Goal: Information Seeking & Learning: Compare options

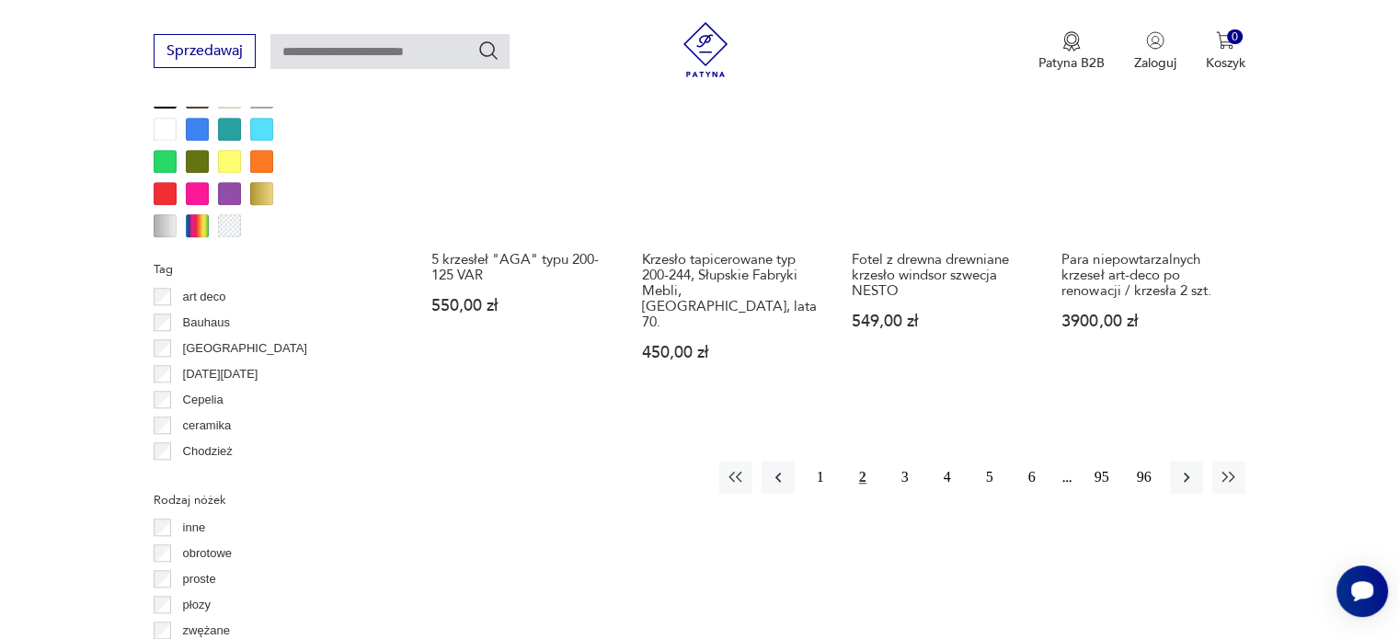
scroll to position [1825, 0]
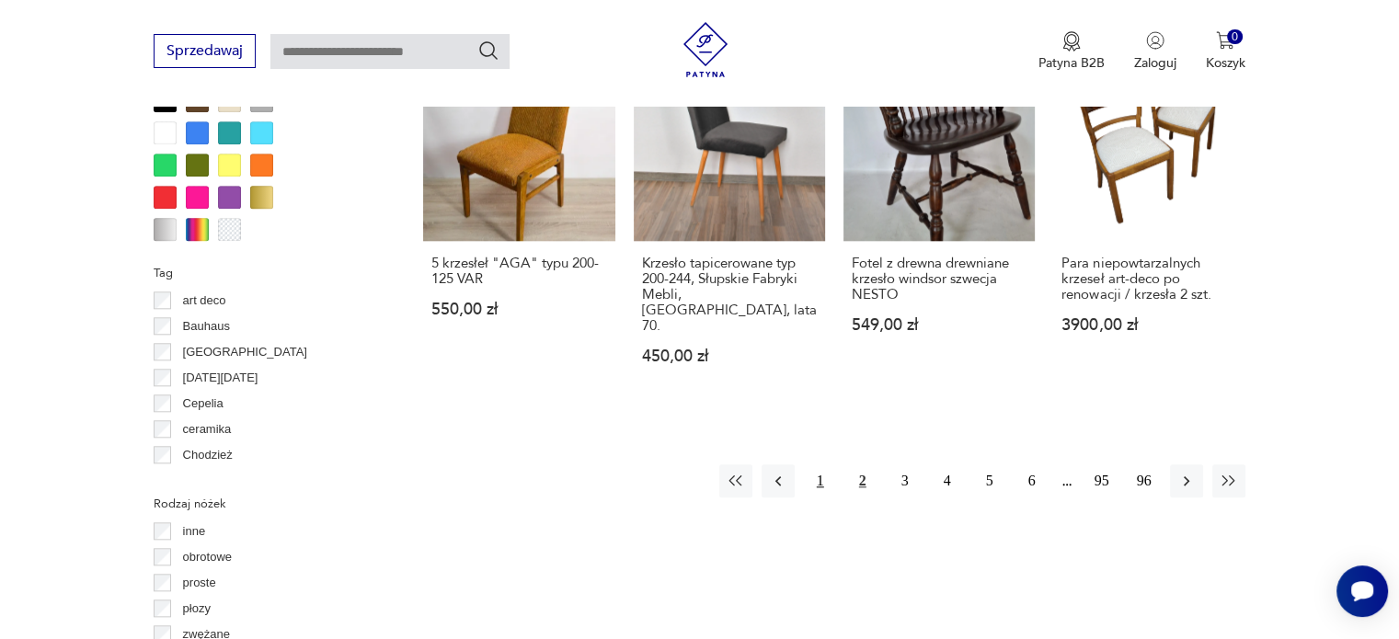
click at [824, 464] on button "1" at bounding box center [820, 480] width 33 height 33
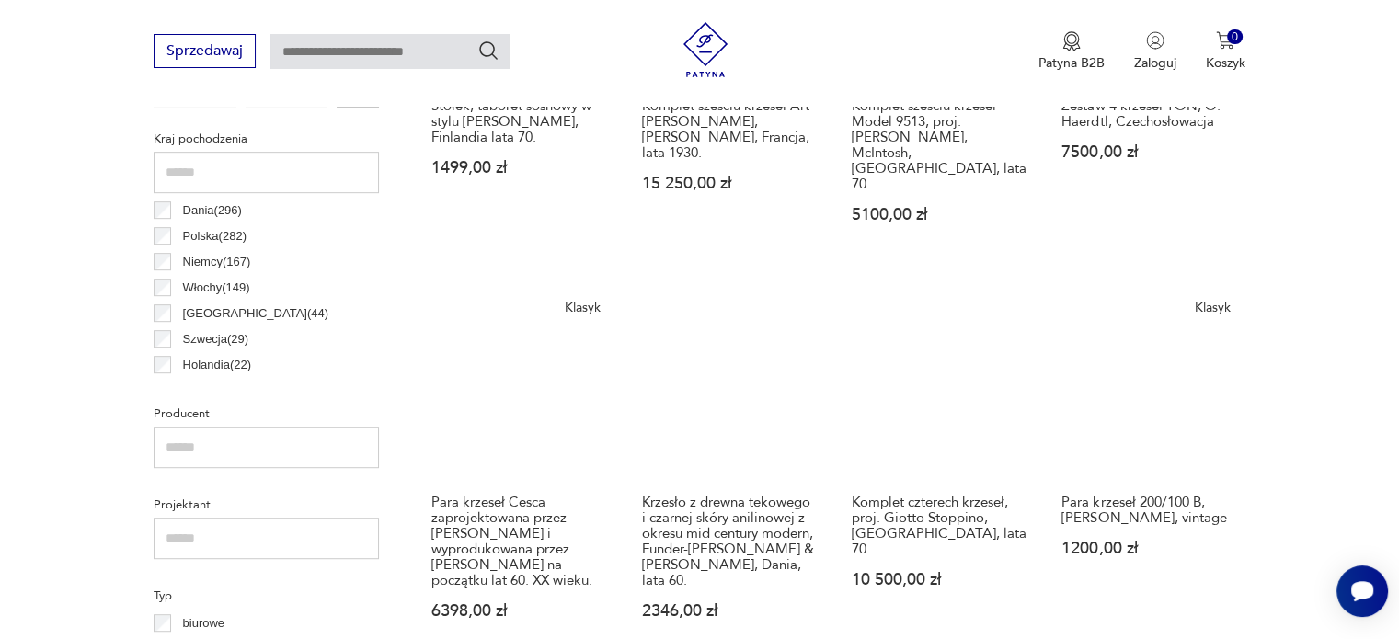
scroll to position [937, 0]
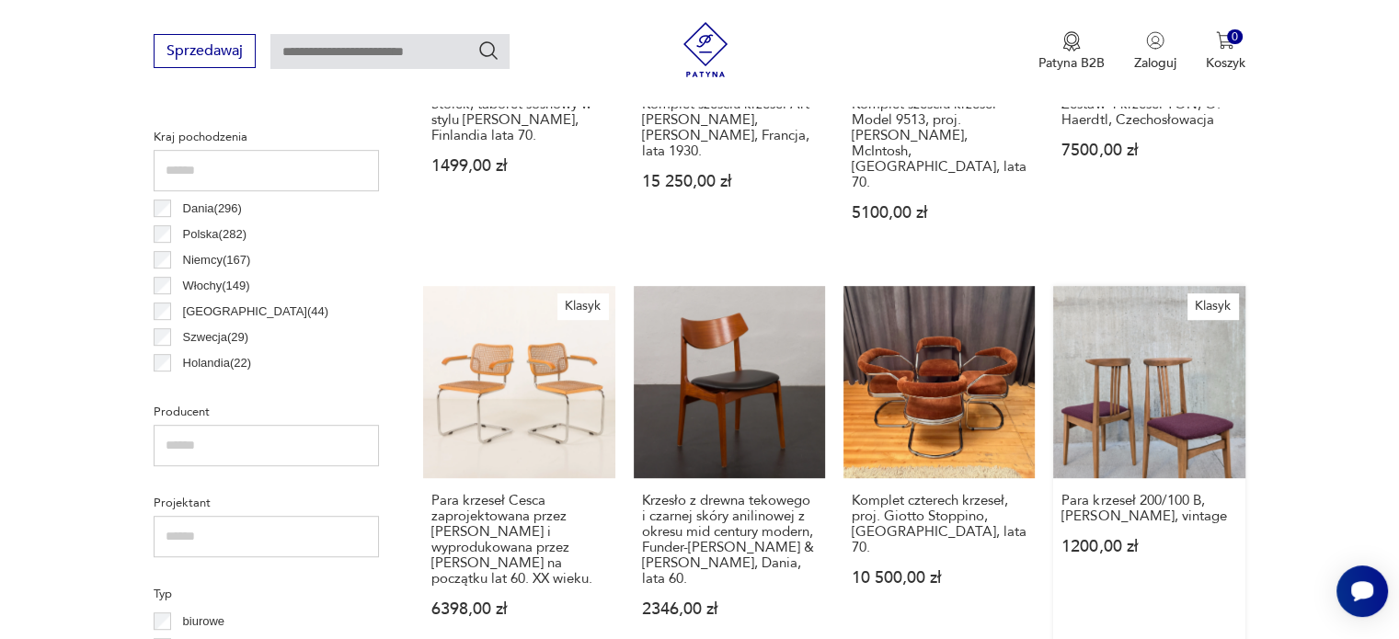
click at [1156, 351] on link "Klasyk Para krzeseł 200/100 B, M. Zieliński, vintage 1200,00 zł" at bounding box center [1148, 469] width 191 height 366
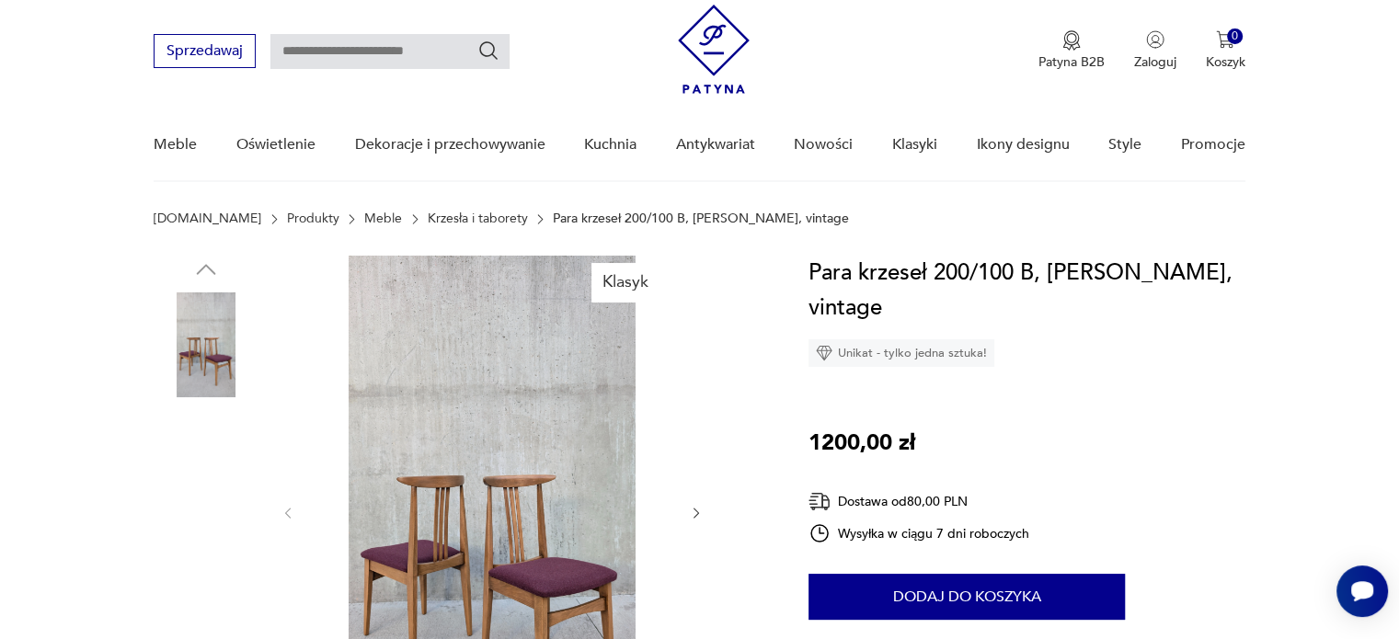
scroll to position [132, 0]
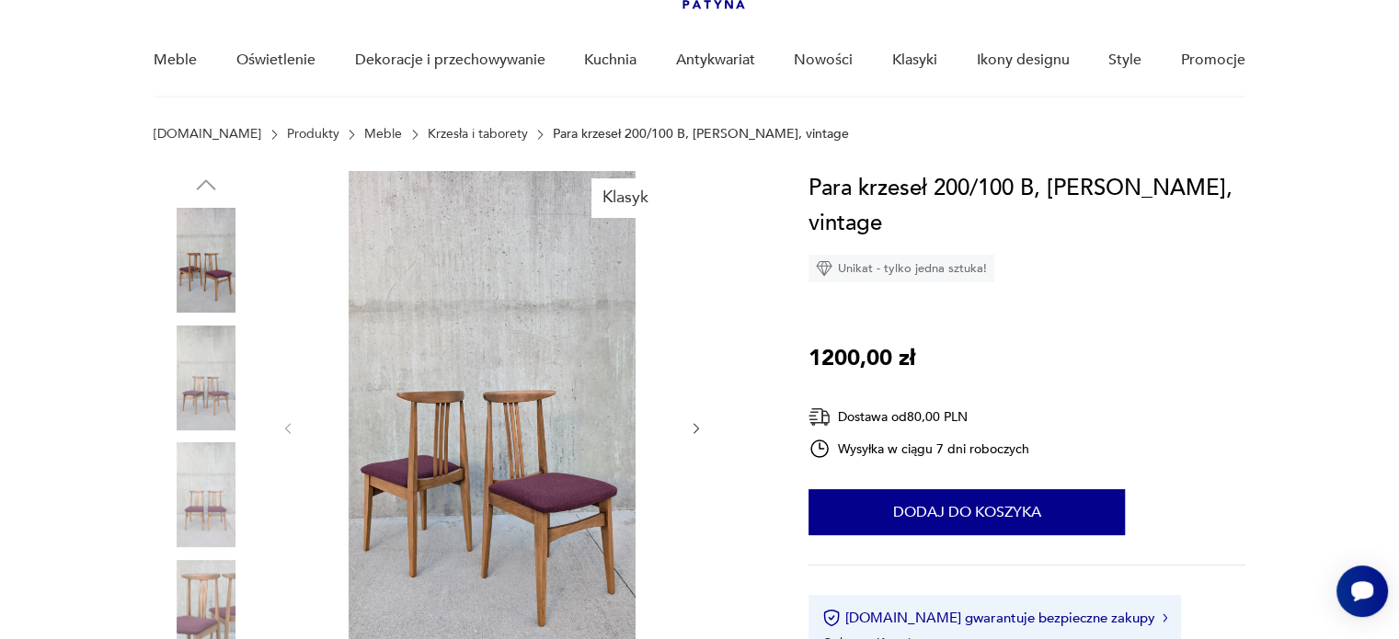
click at [693, 423] on icon "button" at bounding box center [697, 429] width 16 height 16
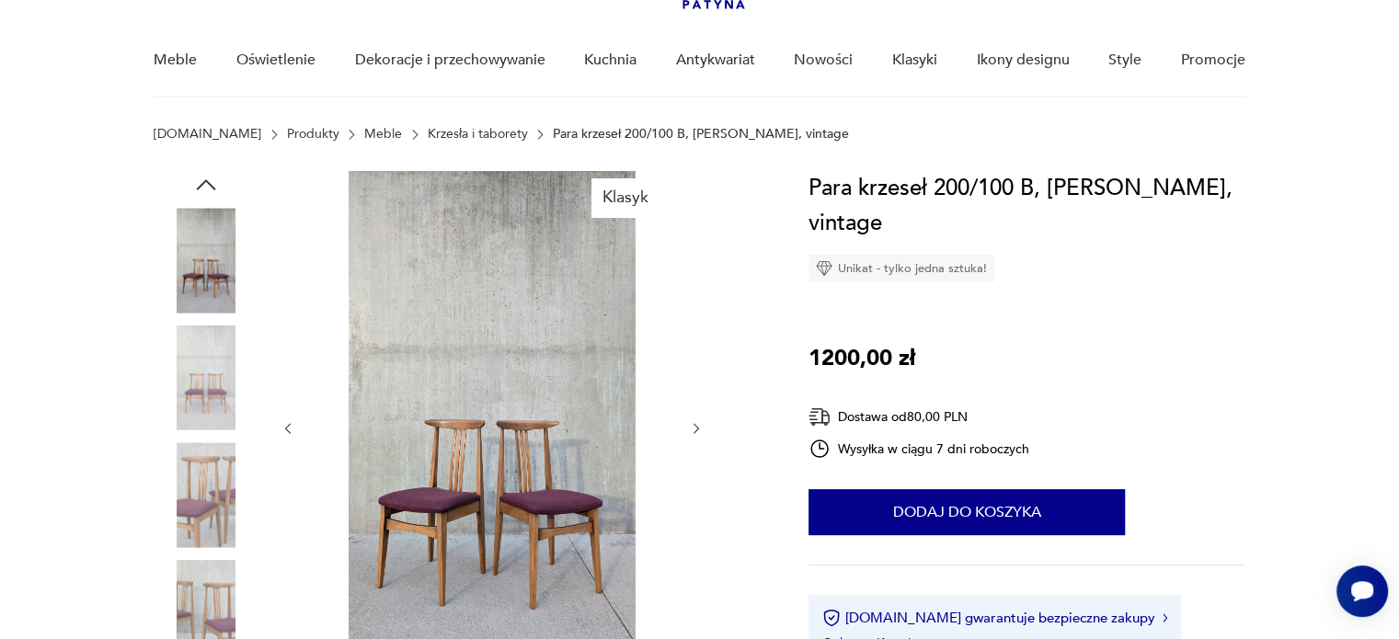
click at [693, 423] on icon "button" at bounding box center [697, 429] width 16 height 16
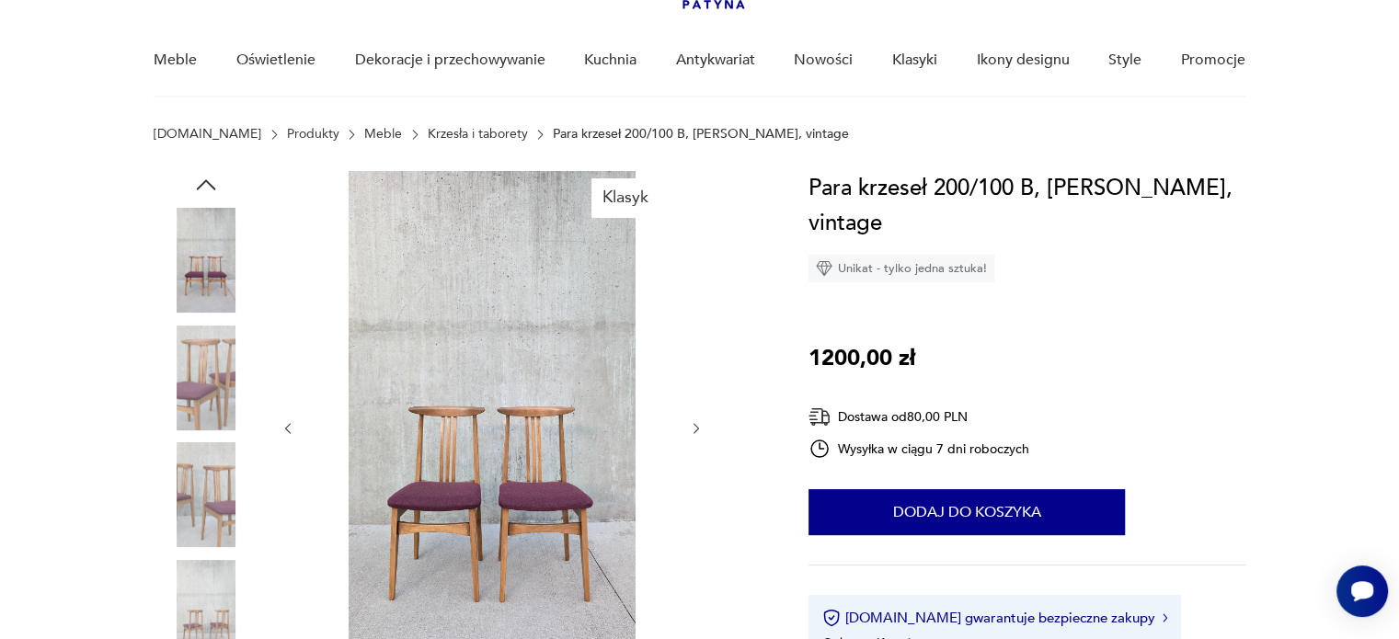
click at [693, 423] on icon "button" at bounding box center [697, 429] width 16 height 16
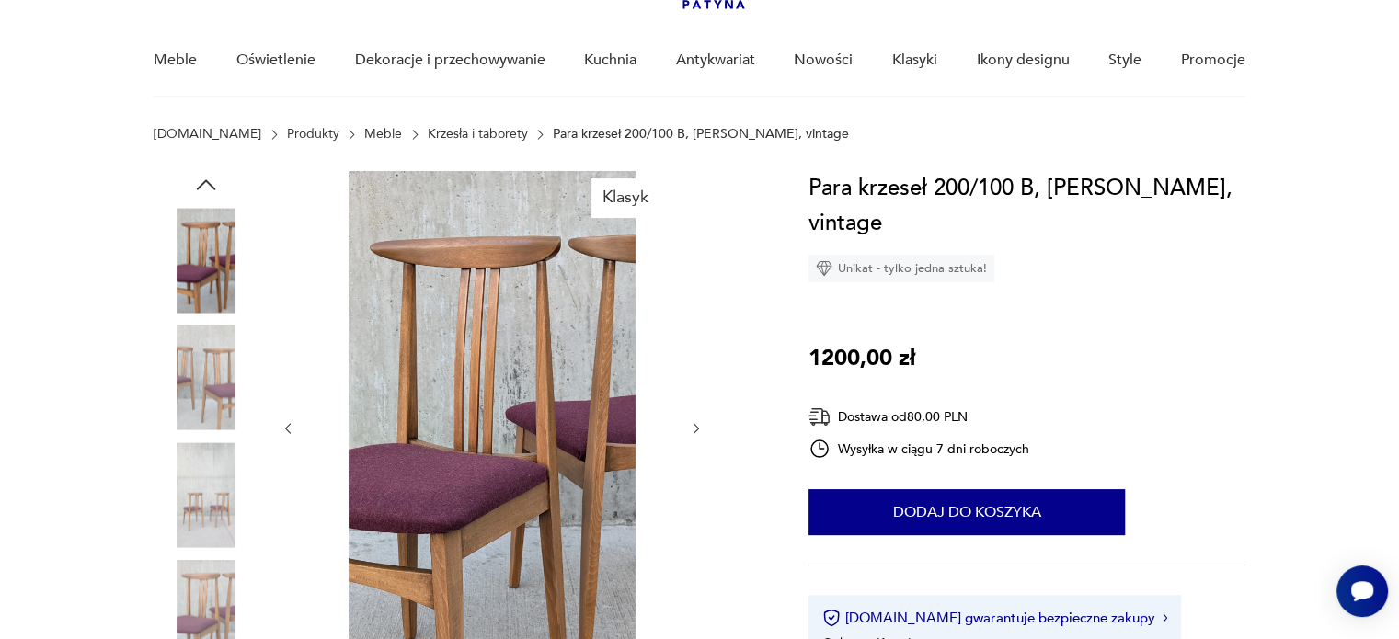
click at [693, 423] on icon "button" at bounding box center [697, 429] width 16 height 16
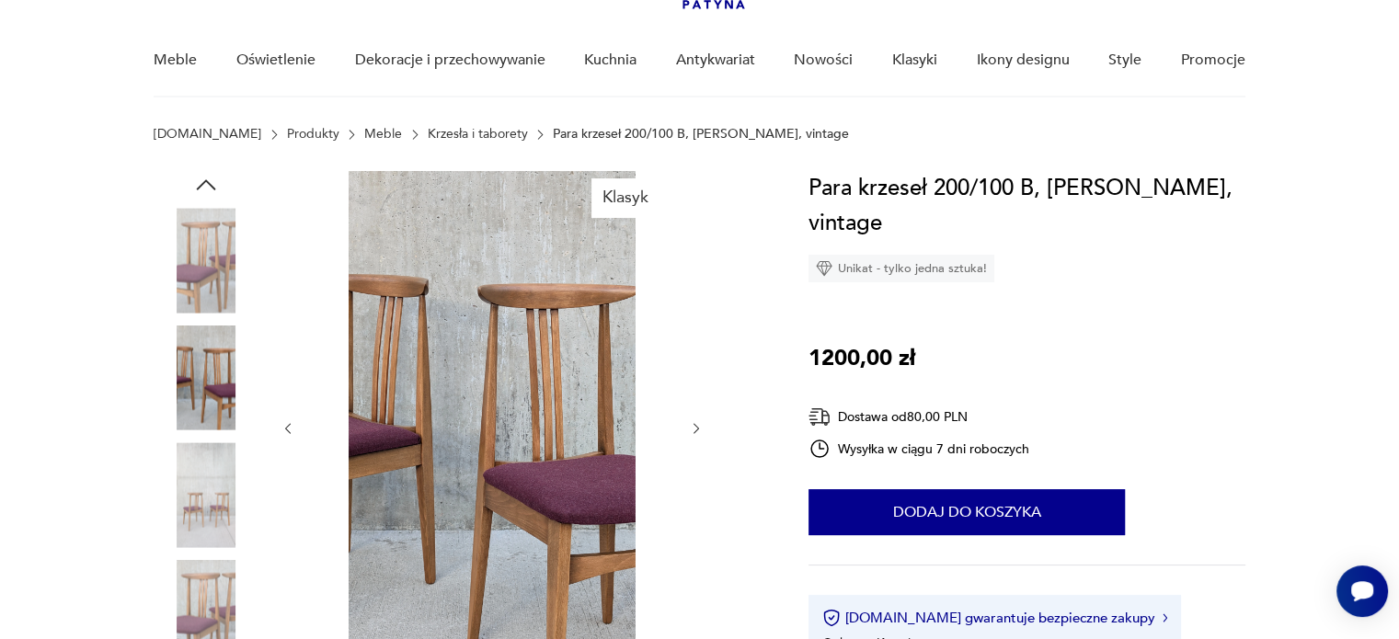
click at [693, 423] on icon "button" at bounding box center [697, 429] width 16 height 16
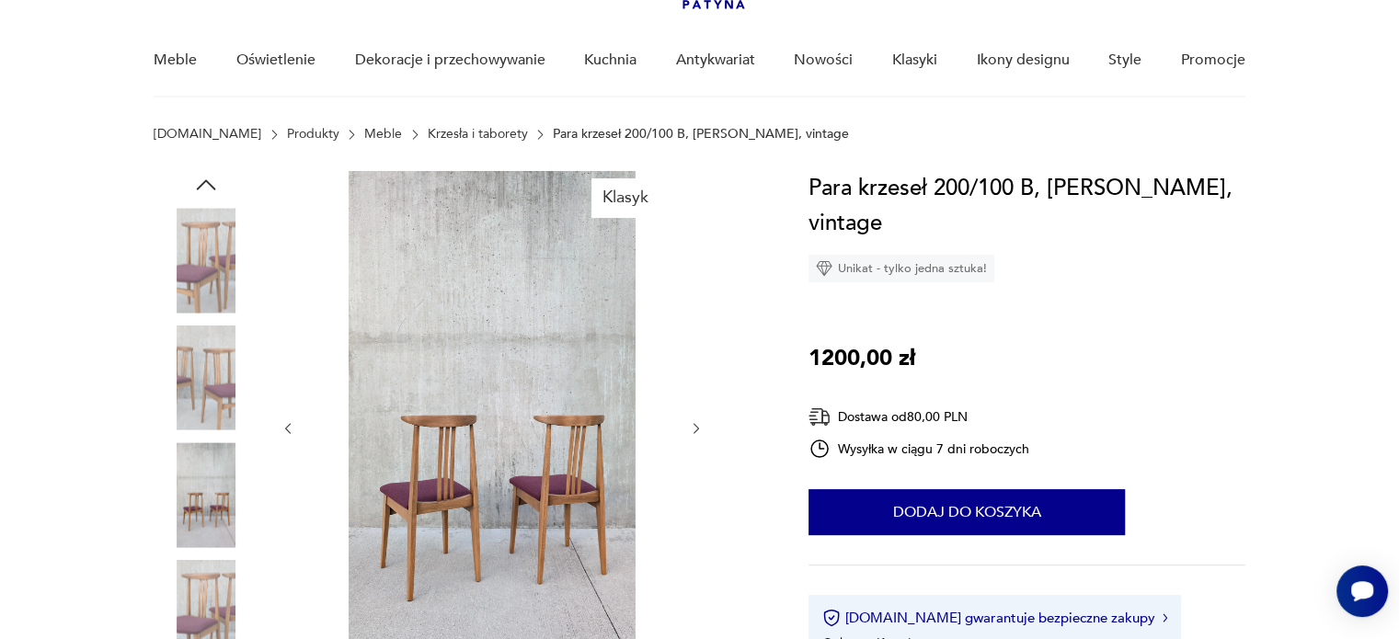
click at [693, 423] on icon "button" at bounding box center [697, 429] width 16 height 16
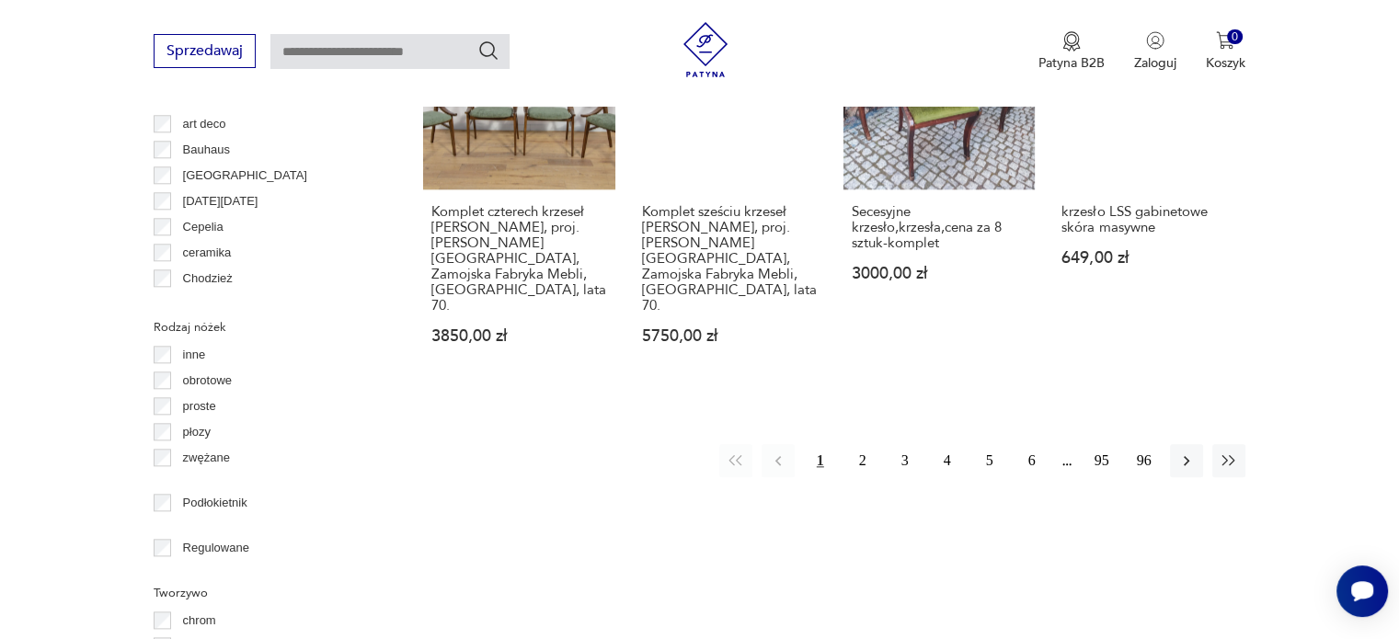
scroll to position [2002, 0]
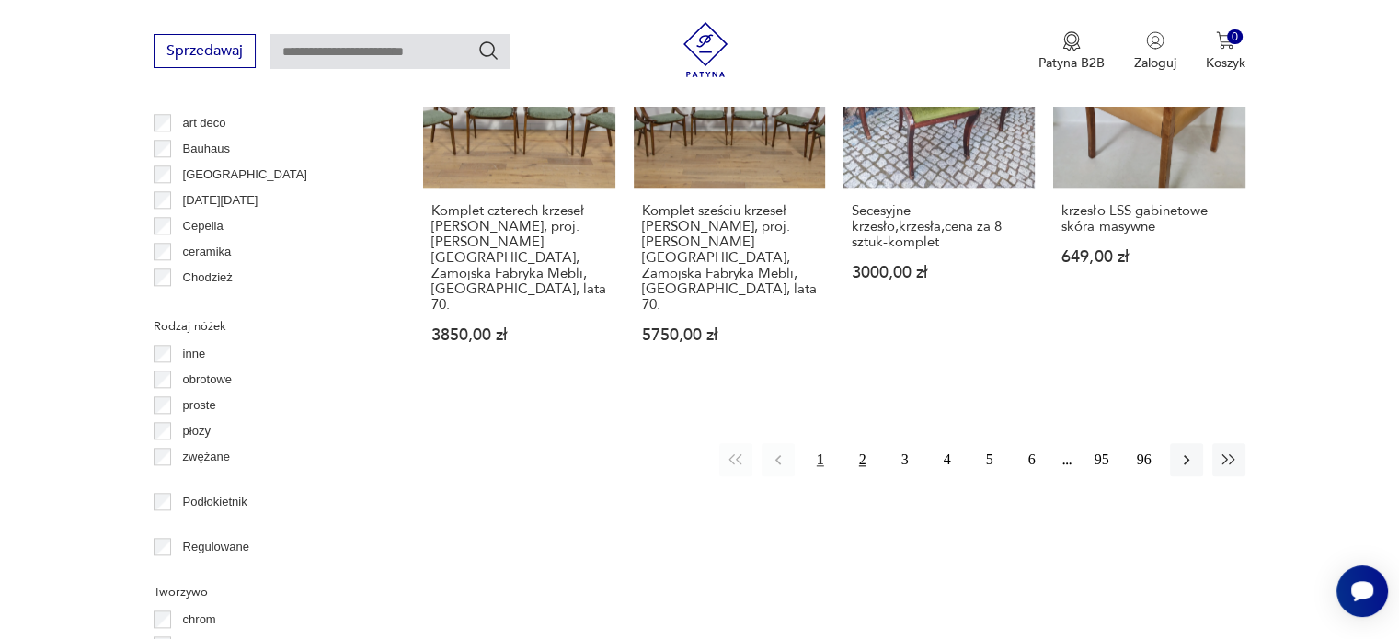
click at [865, 443] on button "2" at bounding box center [862, 459] width 33 height 33
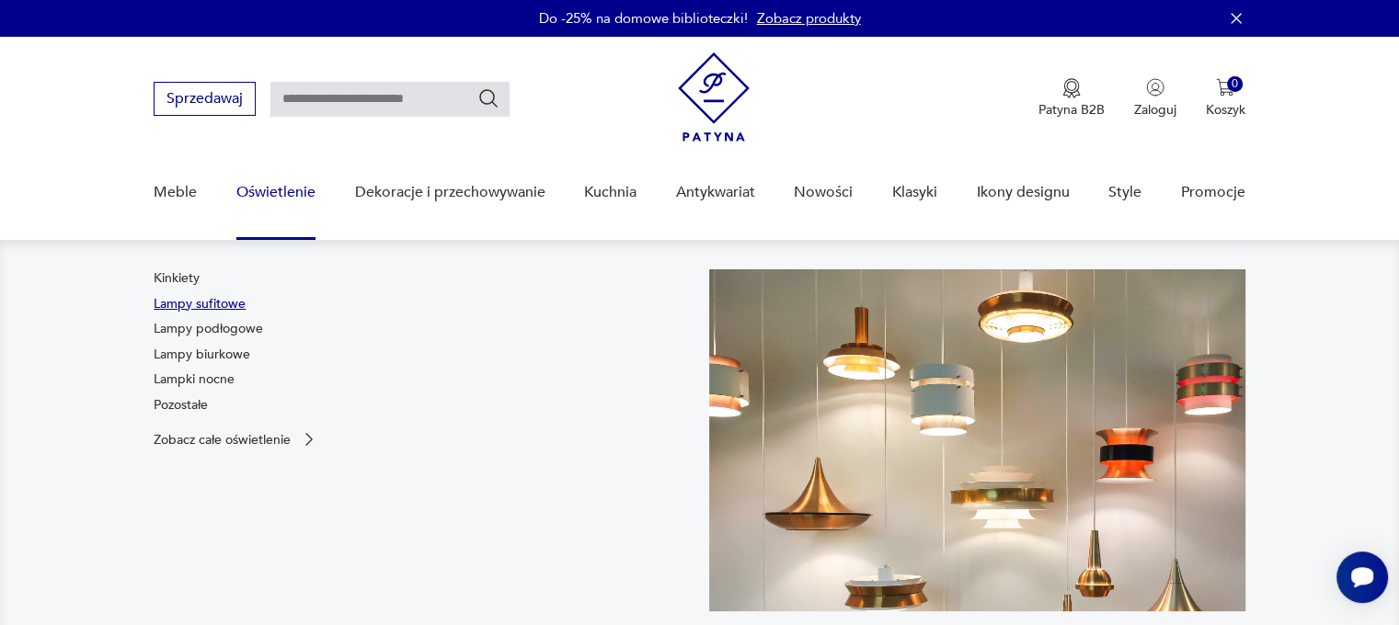
click at [221, 298] on link "Lampy sufitowe" at bounding box center [200, 304] width 92 height 18
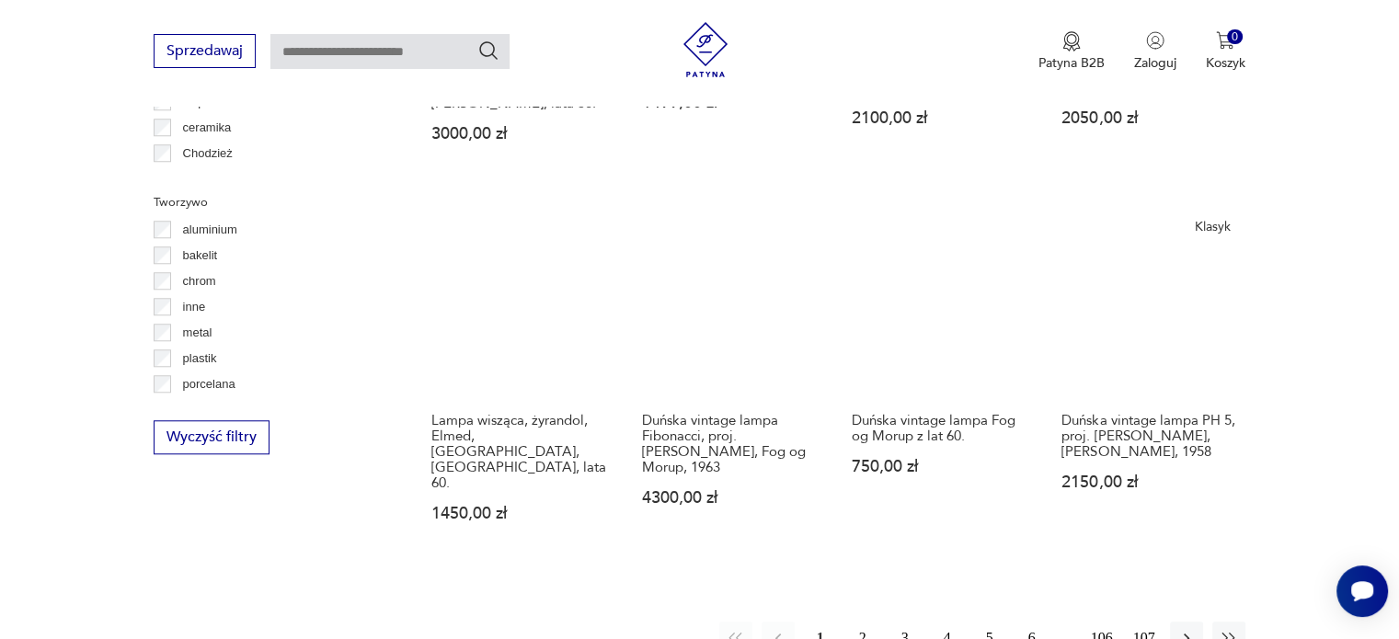
scroll to position [1723, 0]
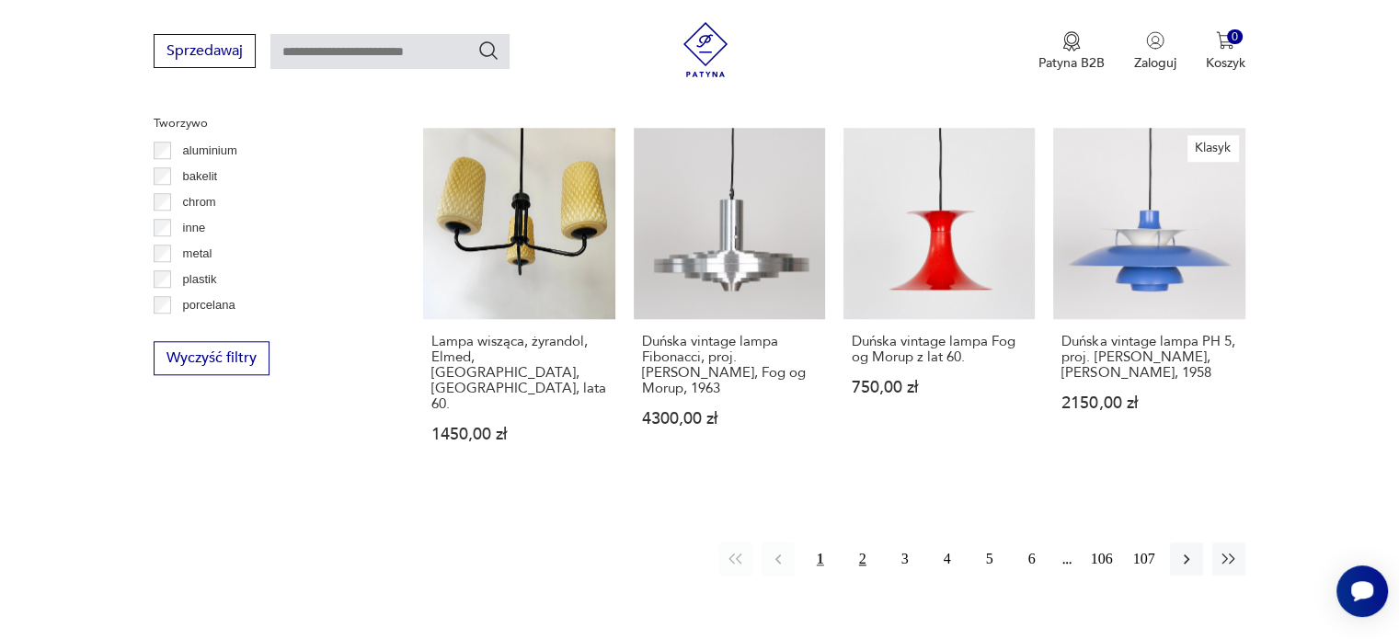
click at [858, 543] on button "2" at bounding box center [862, 559] width 33 height 33
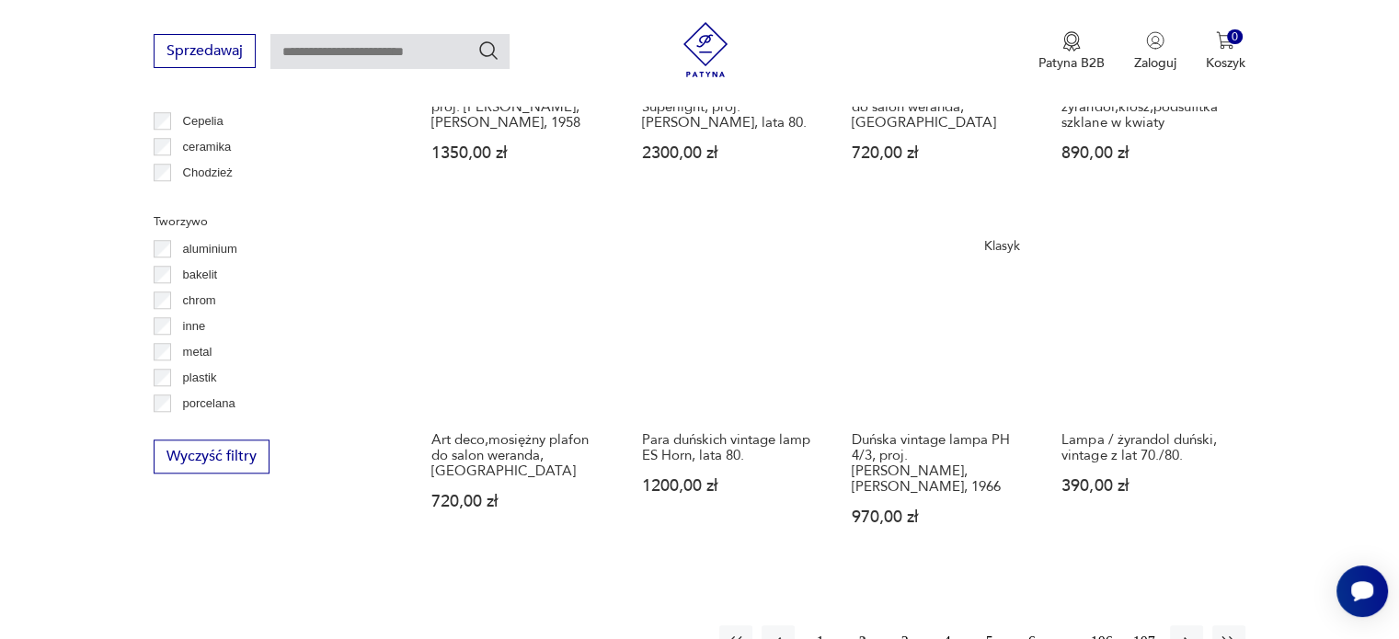
scroll to position [1701, 0]
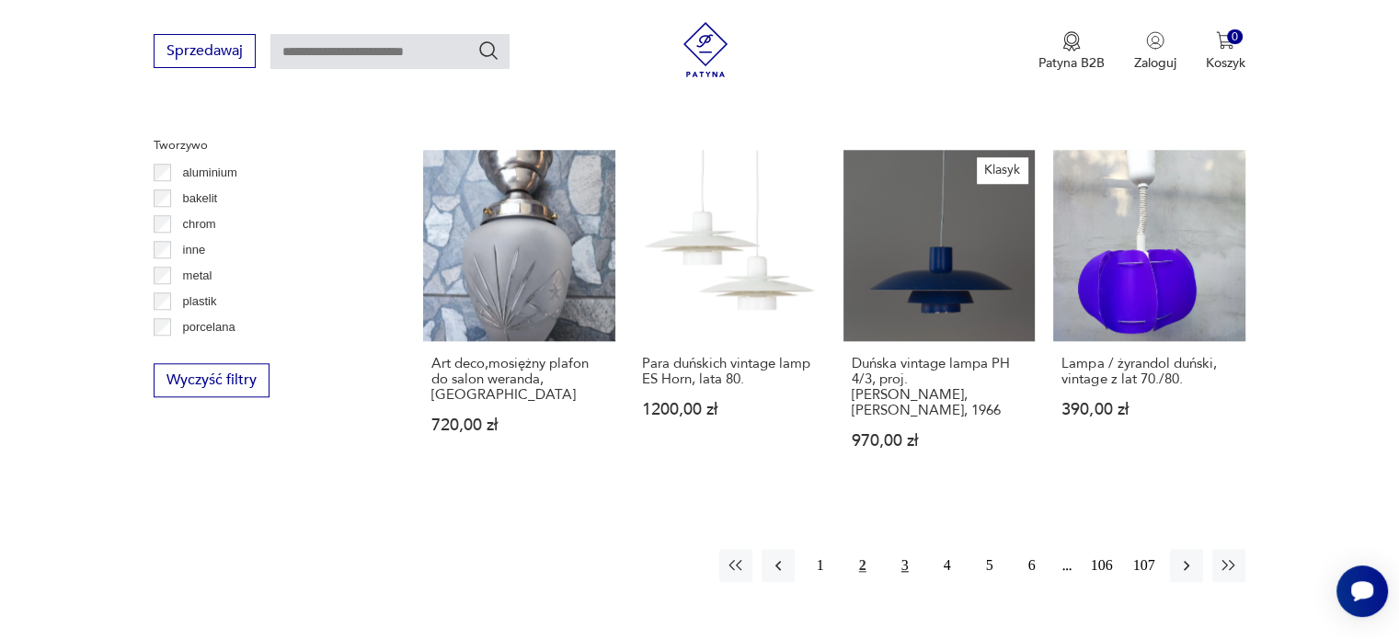
click at [899, 549] on button "3" at bounding box center [904, 565] width 33 height 33
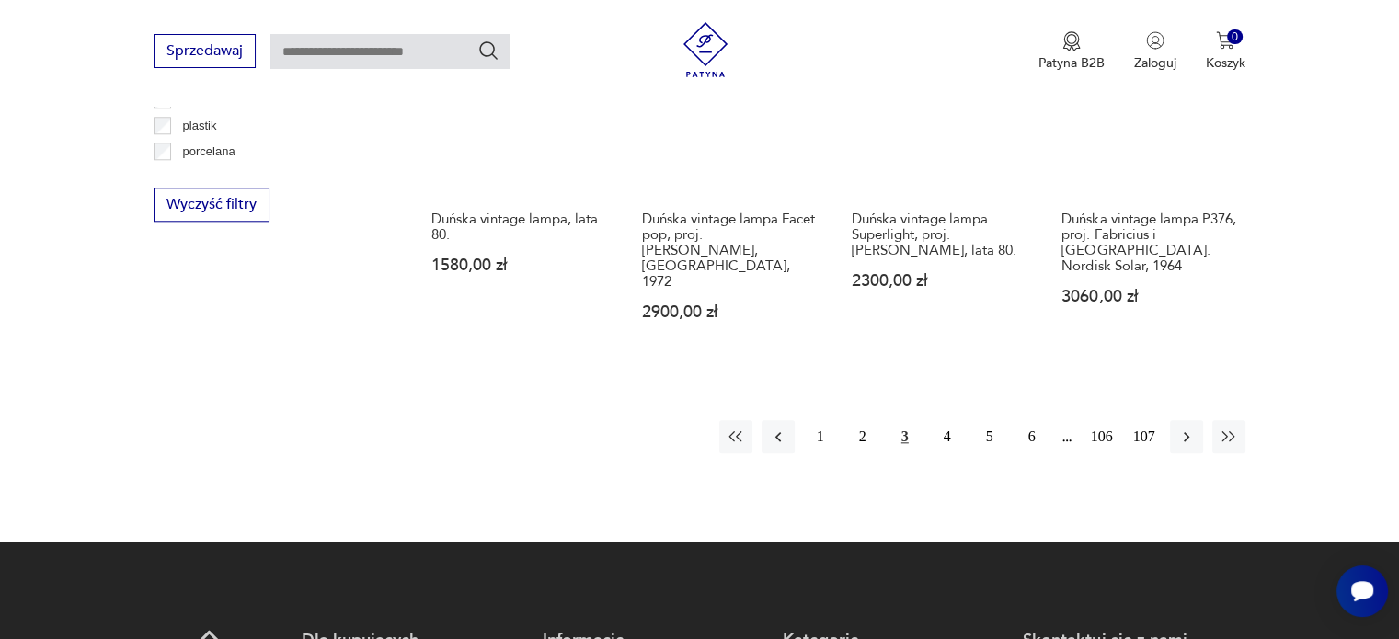
scroll to position [1899, 0]
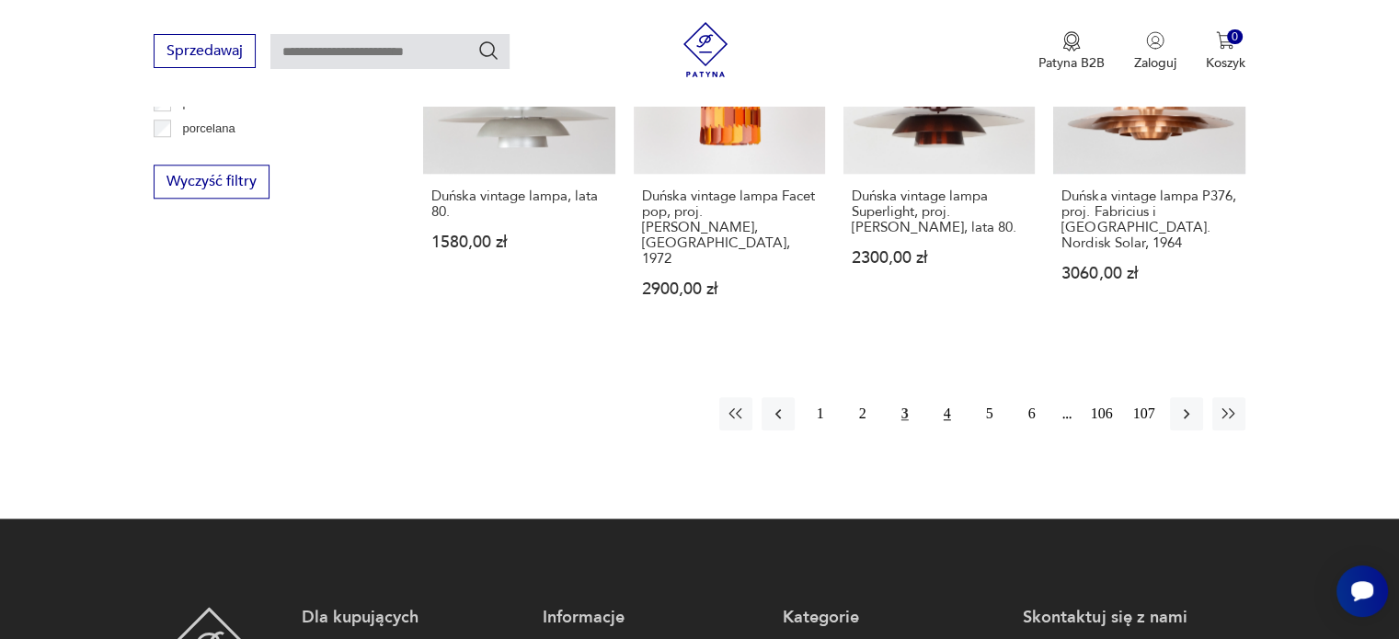
click at [952, 397] on button "4" at bounding box center [947, 413] width 33 height 33
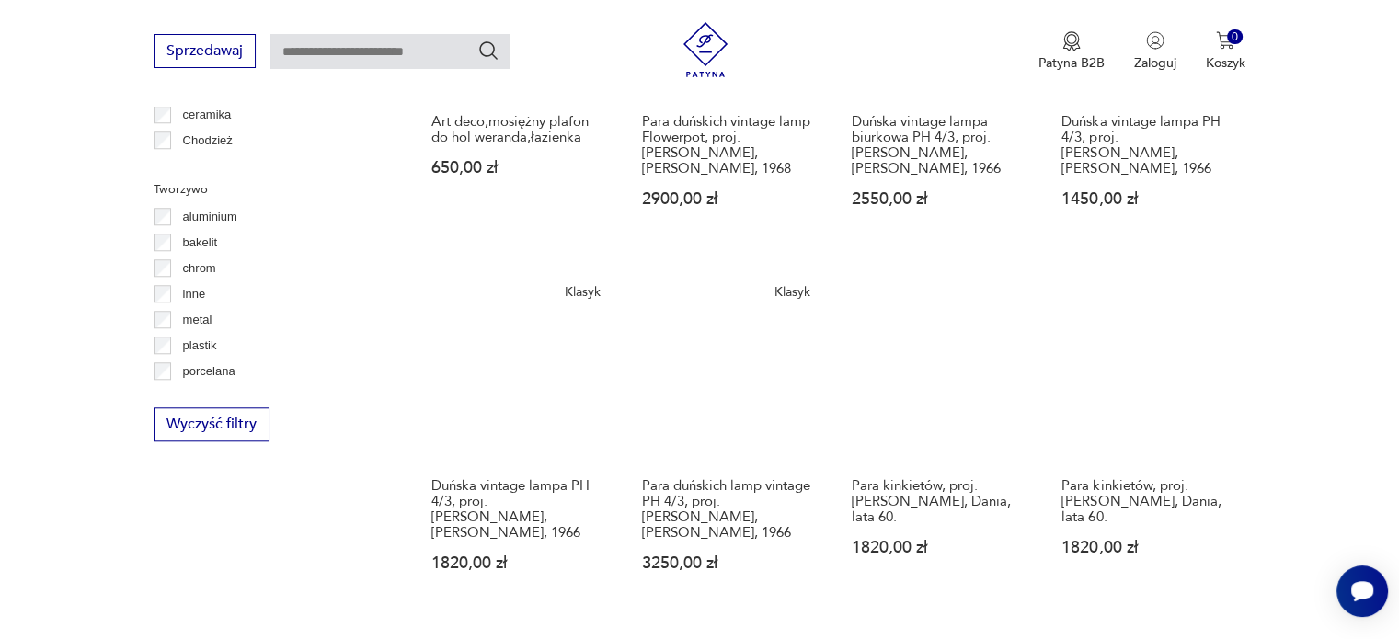
scroll to position [1870, 0]
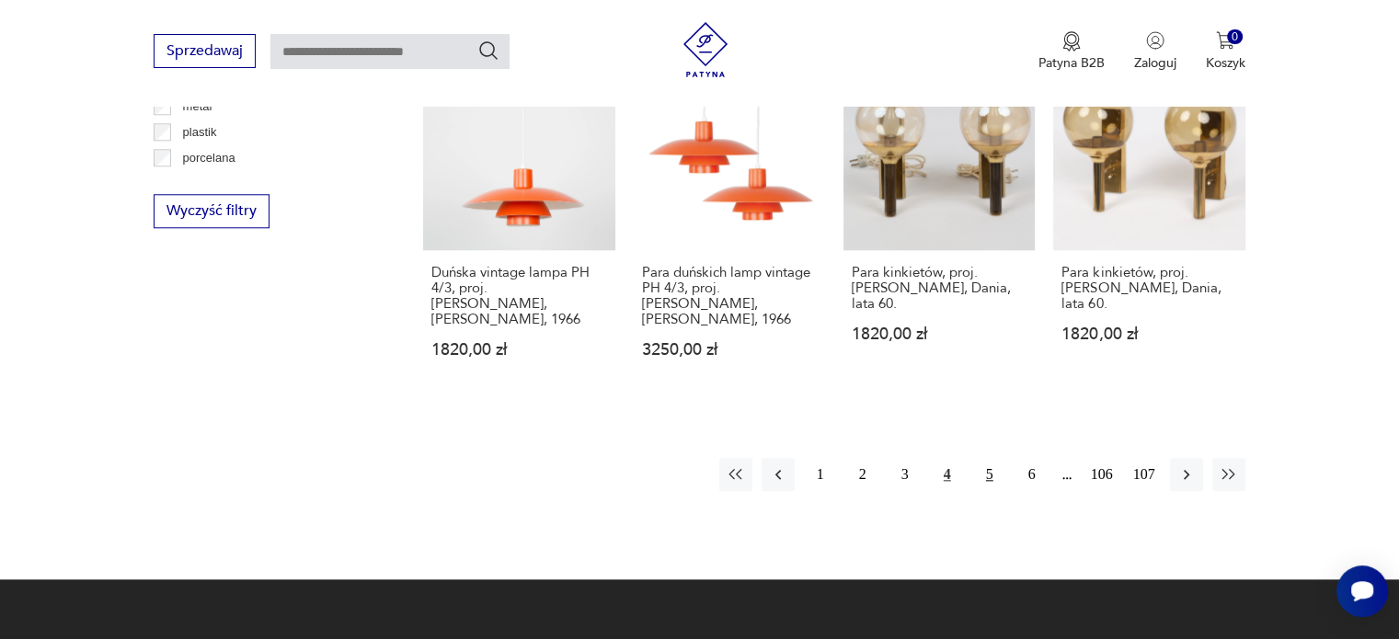
click at [994, 458] on button "5" at bounding box center [989, 474] width 33 height 33
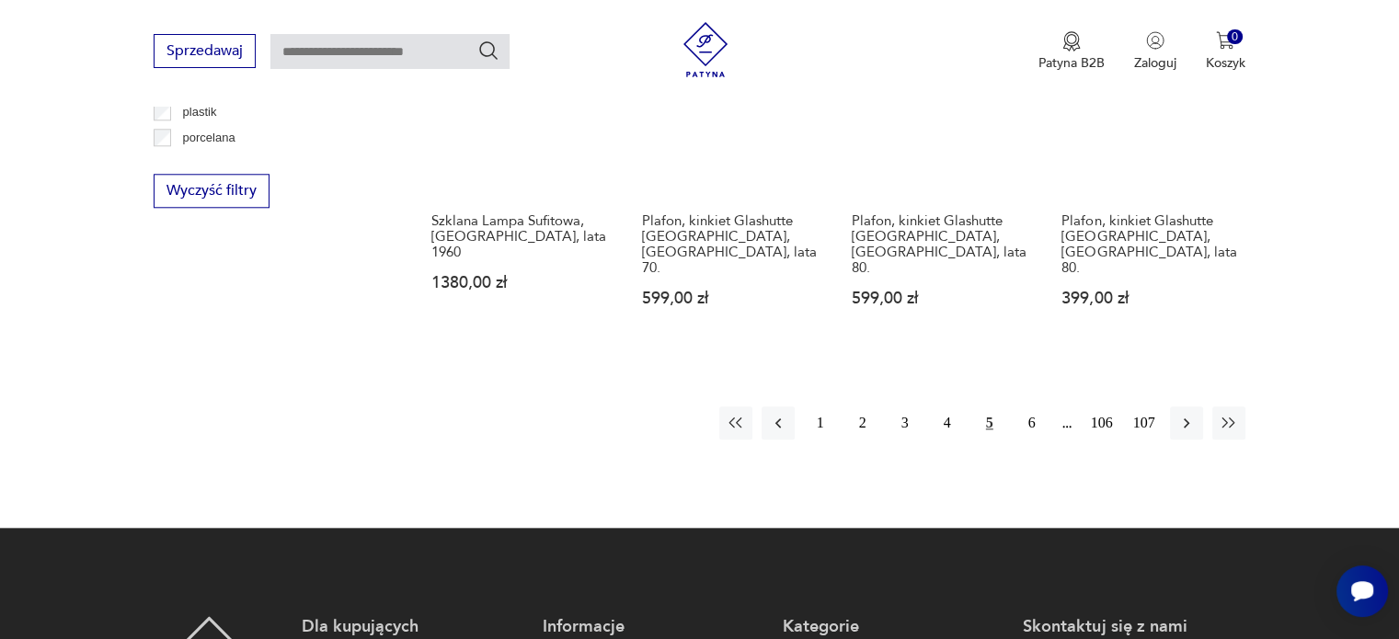
scroll to position [1891, 0]
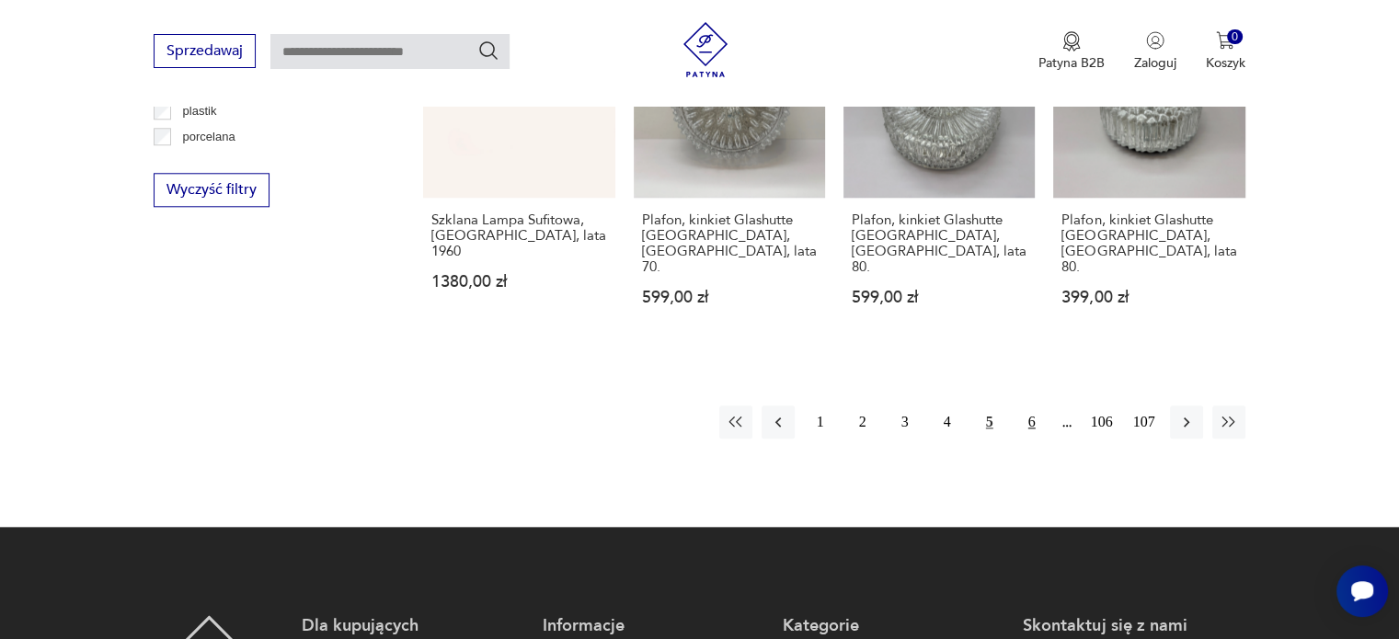
click at [1037, 406] on button "6" at bounding box center [1031, 422] width 33 height 33
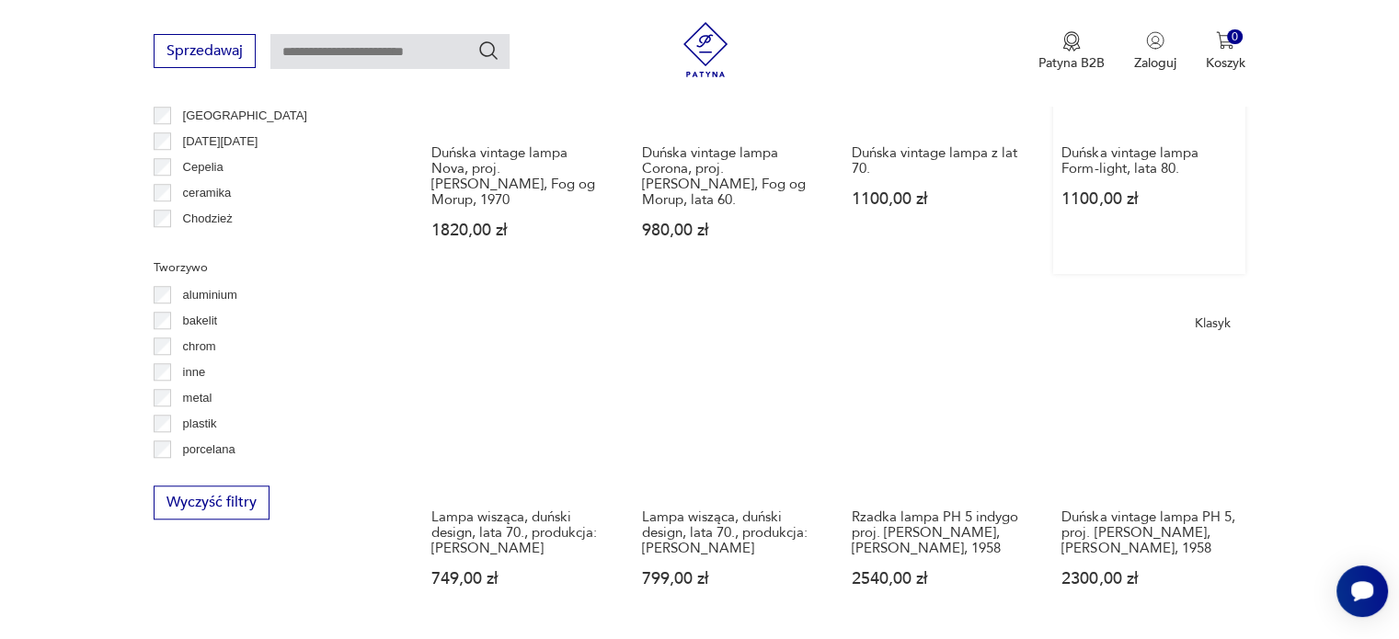
scroll to position [1683, 0]
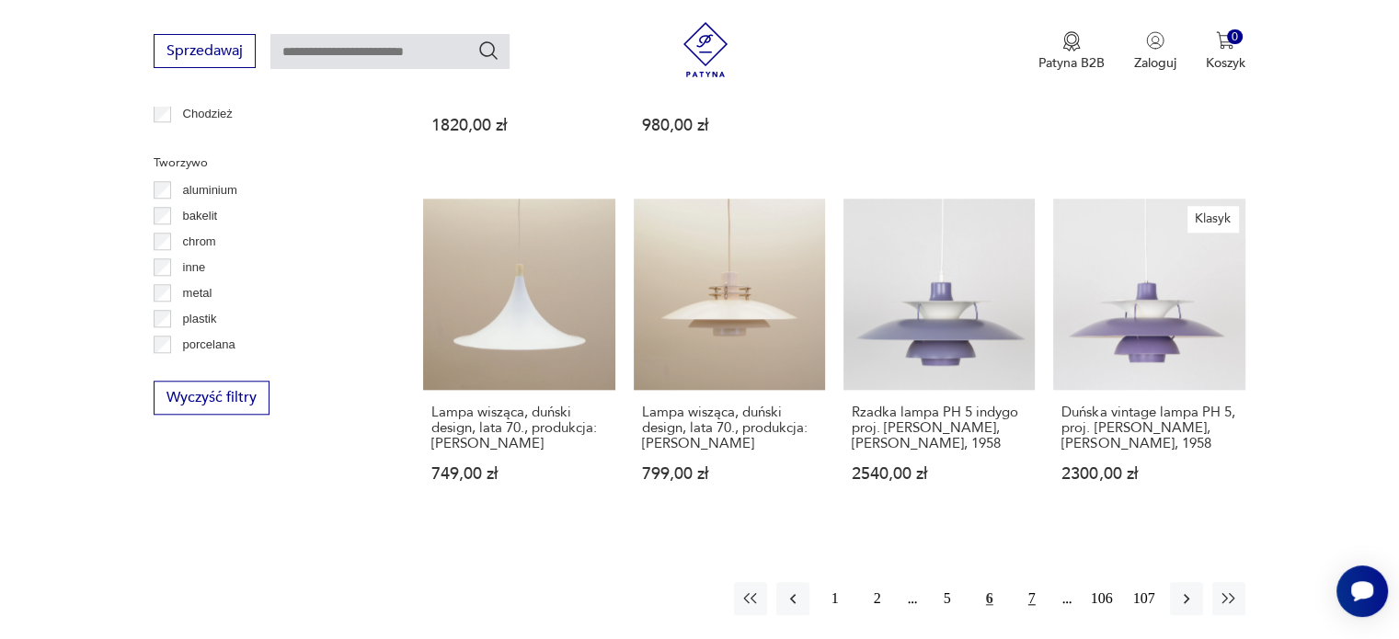
click at [1030, 582] on button "7" at bounding box center [1031, 598] width 33 height 33
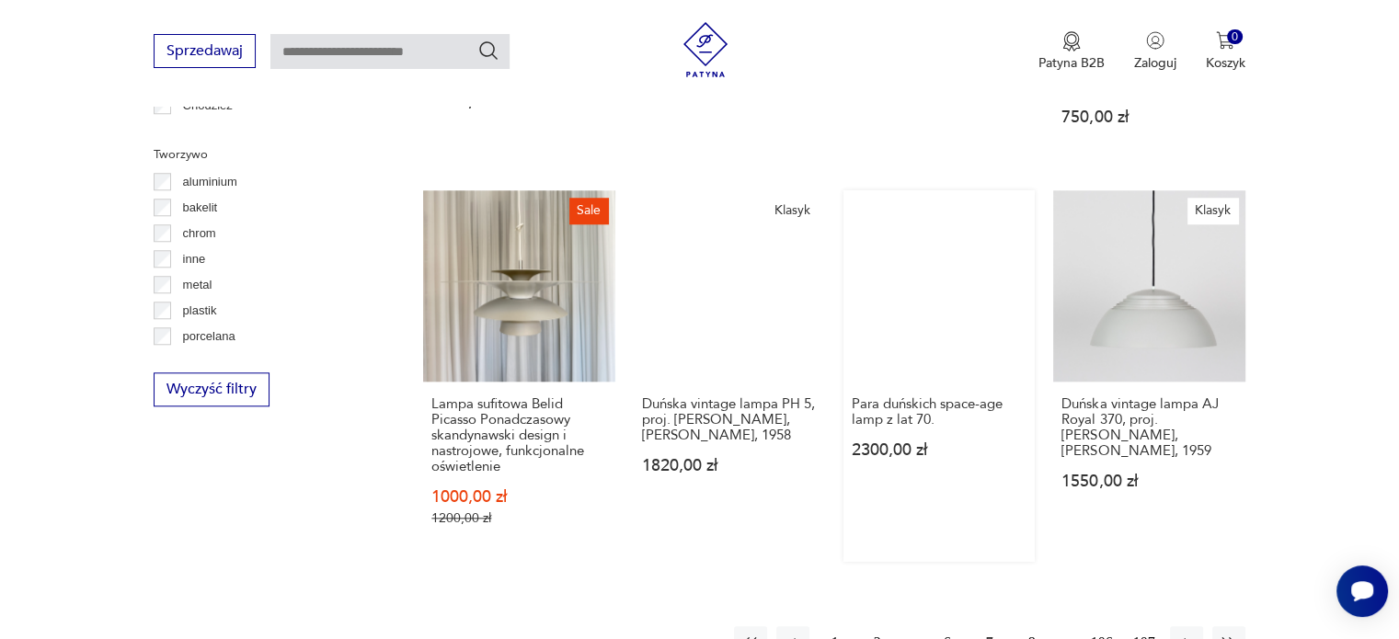
scroll to position [1713, 0]
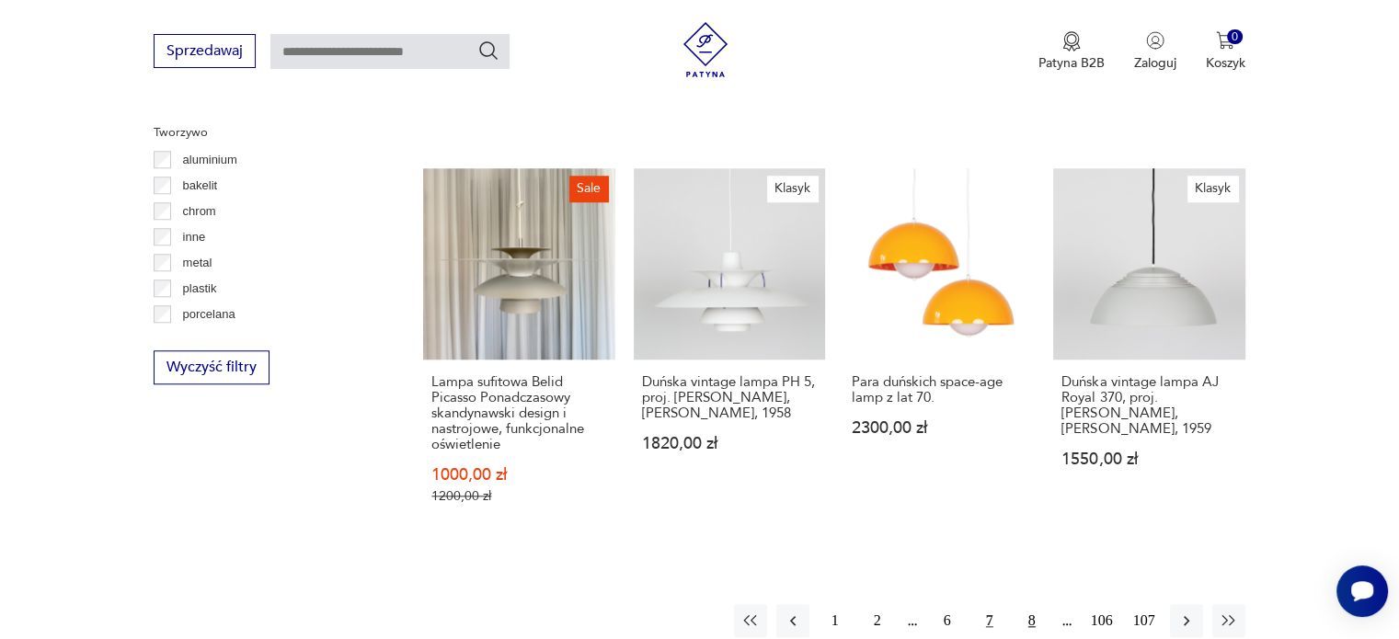
click at [1025, 604] on button "8" at bounding box center [1031, 620] width 33 height 33
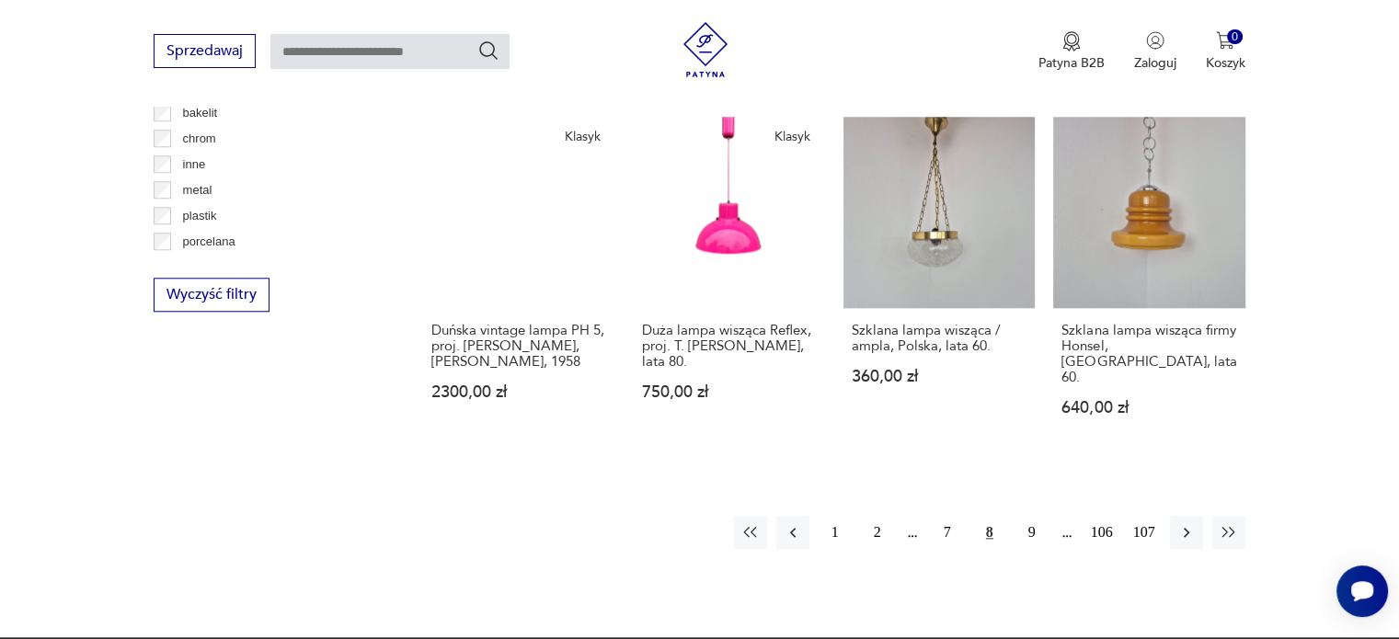
scroll to position [1785, 0]
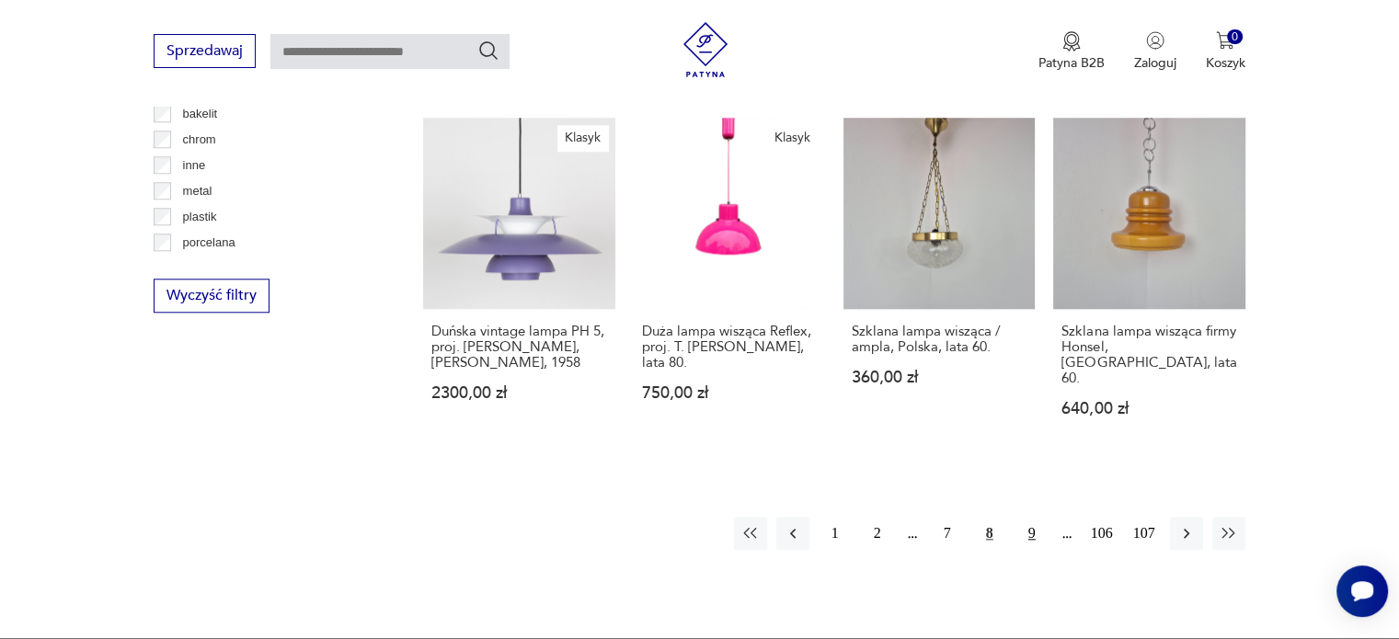
click at [1030, 517] on button "9" at bounding box center [1031, 533] width 33 height 33
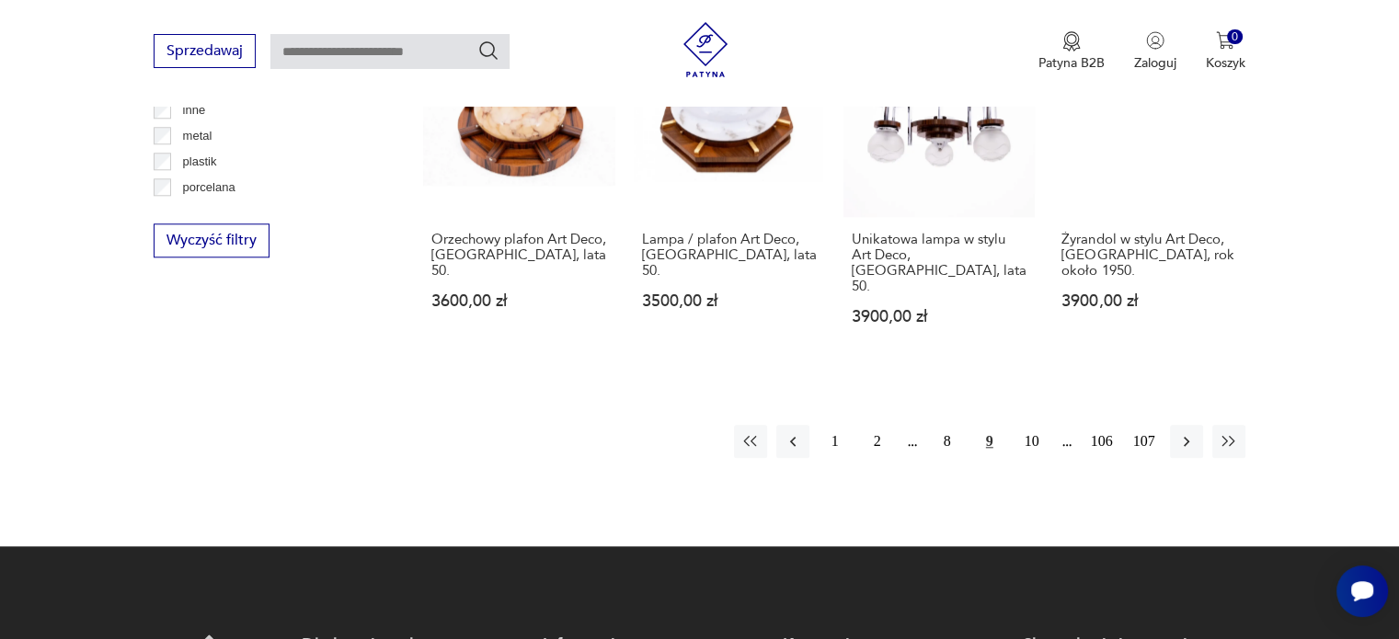
scroll to position [1841, 0]
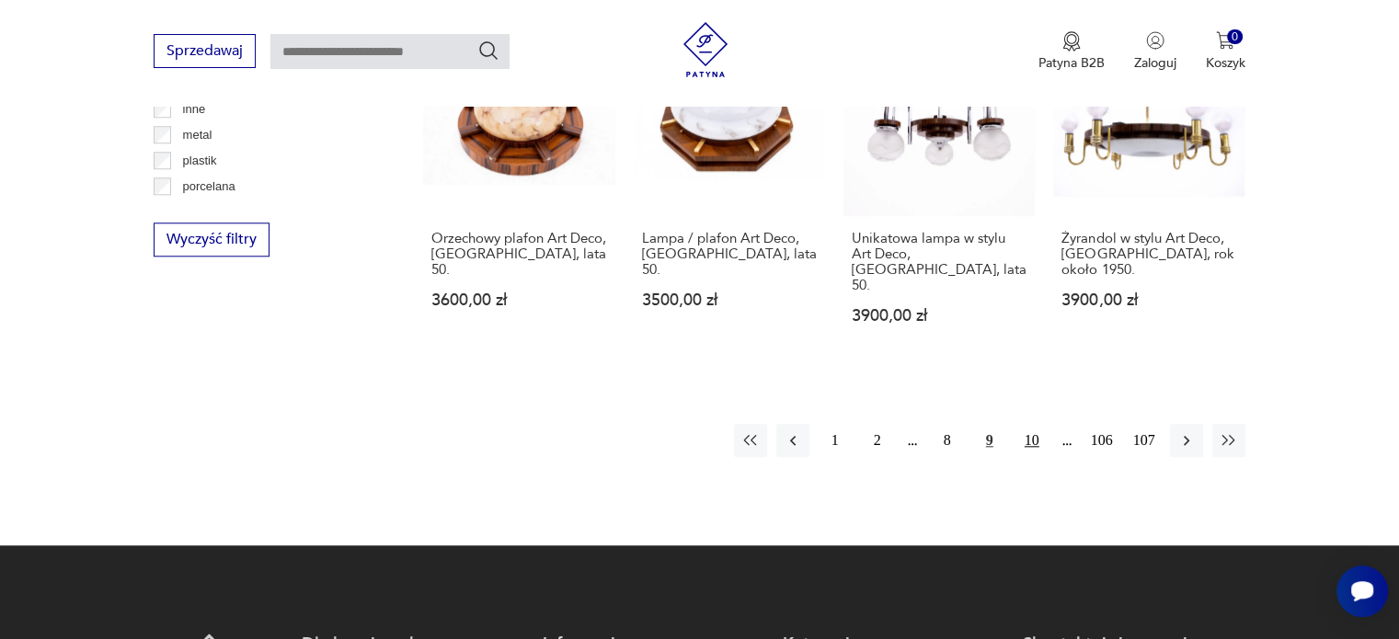
click at [1018, 424] on button "10" at bounding box center [1031, 440] width 33 height 33
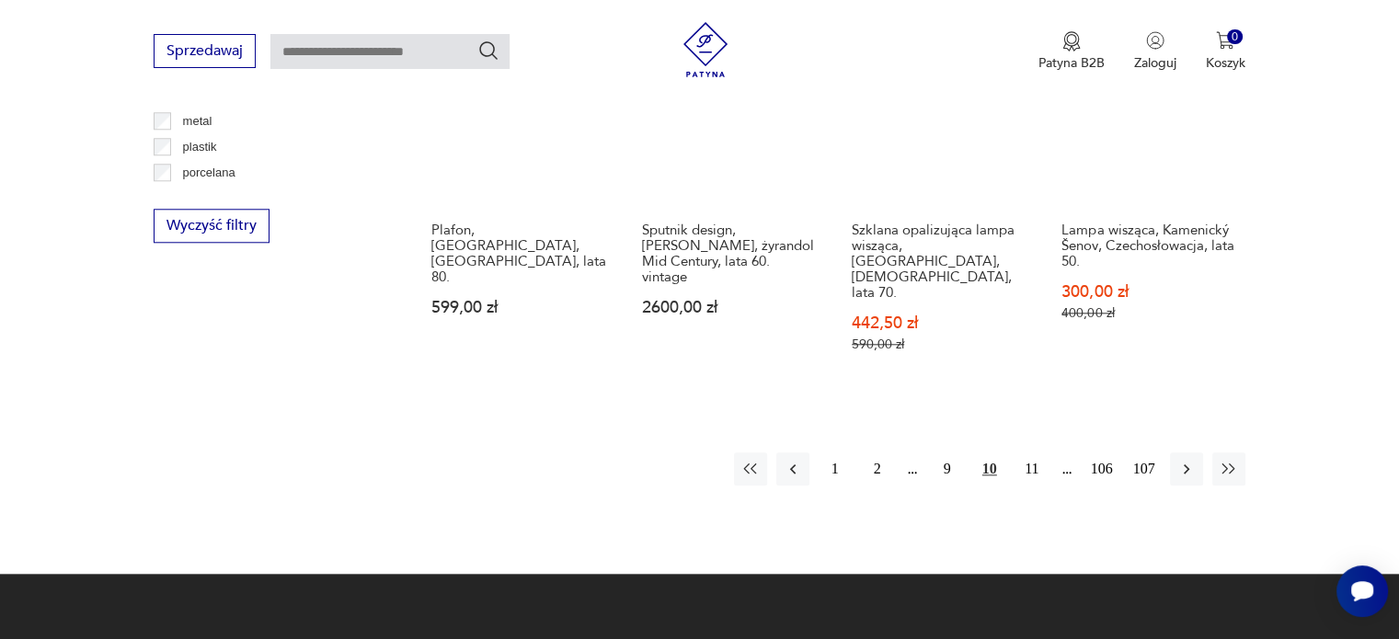
scroll to position [1858, 0]
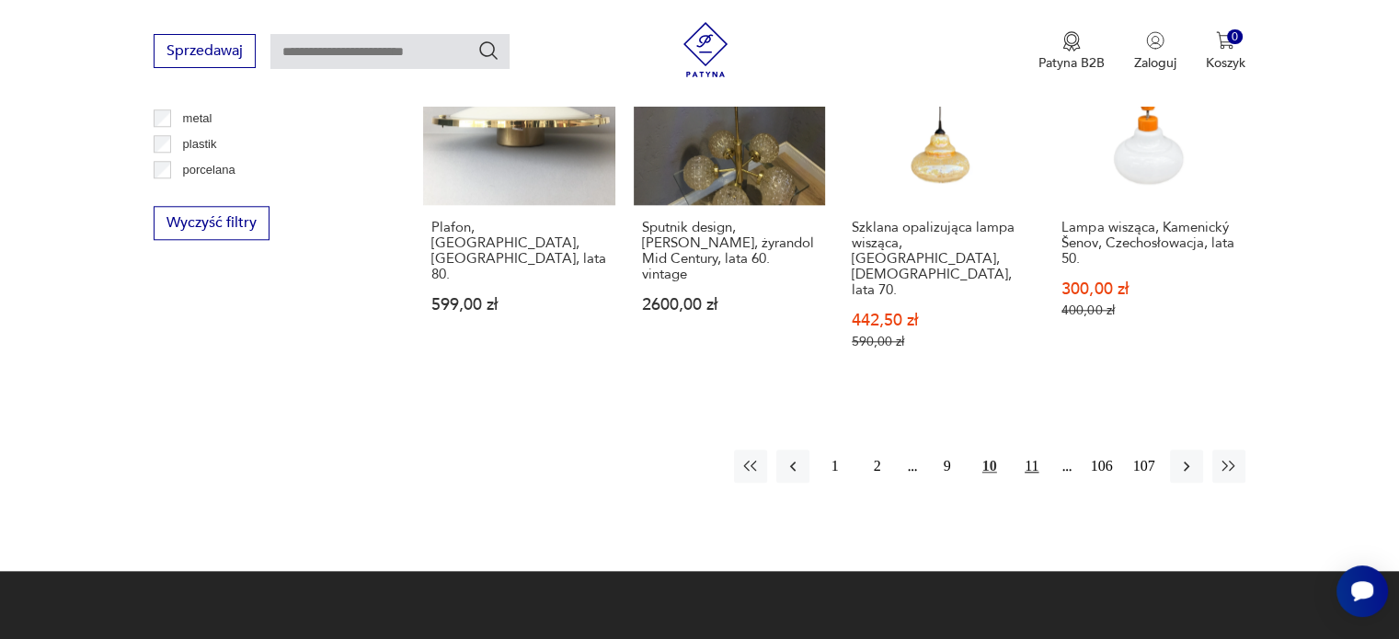
click at [1031, 450] on button "11" at bounding box center [1031, 466] width 33 height 33
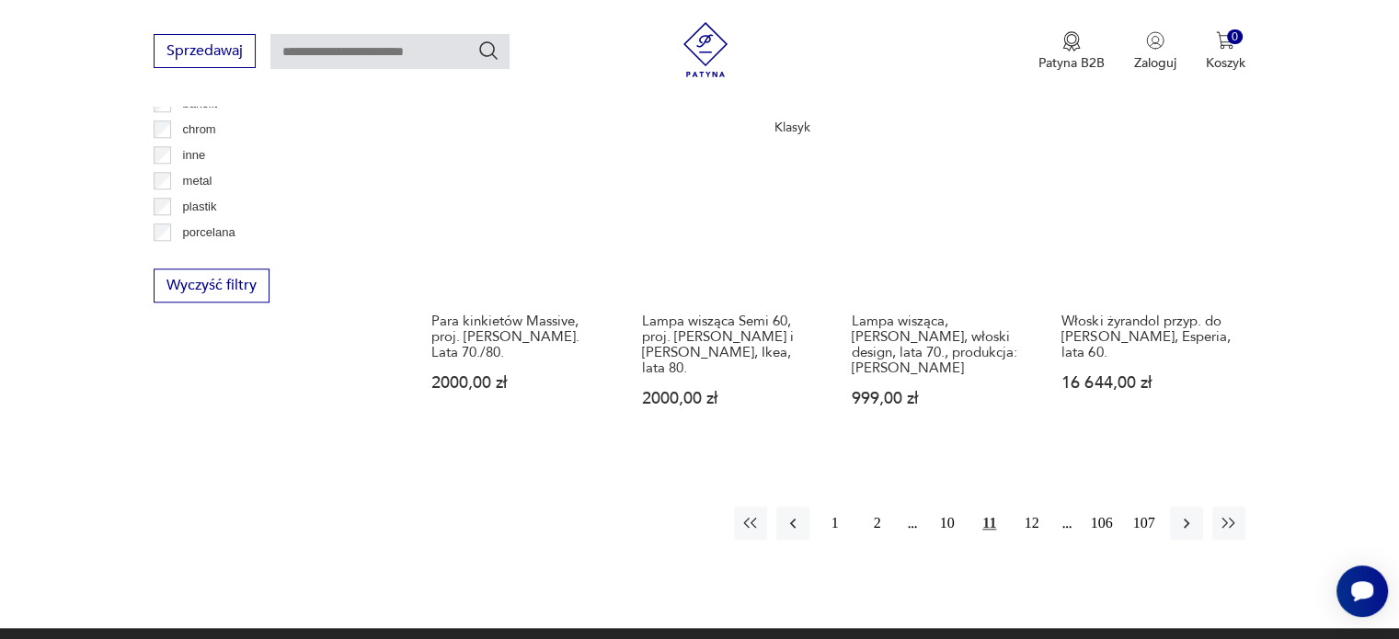
scroll to position [1796, 0]
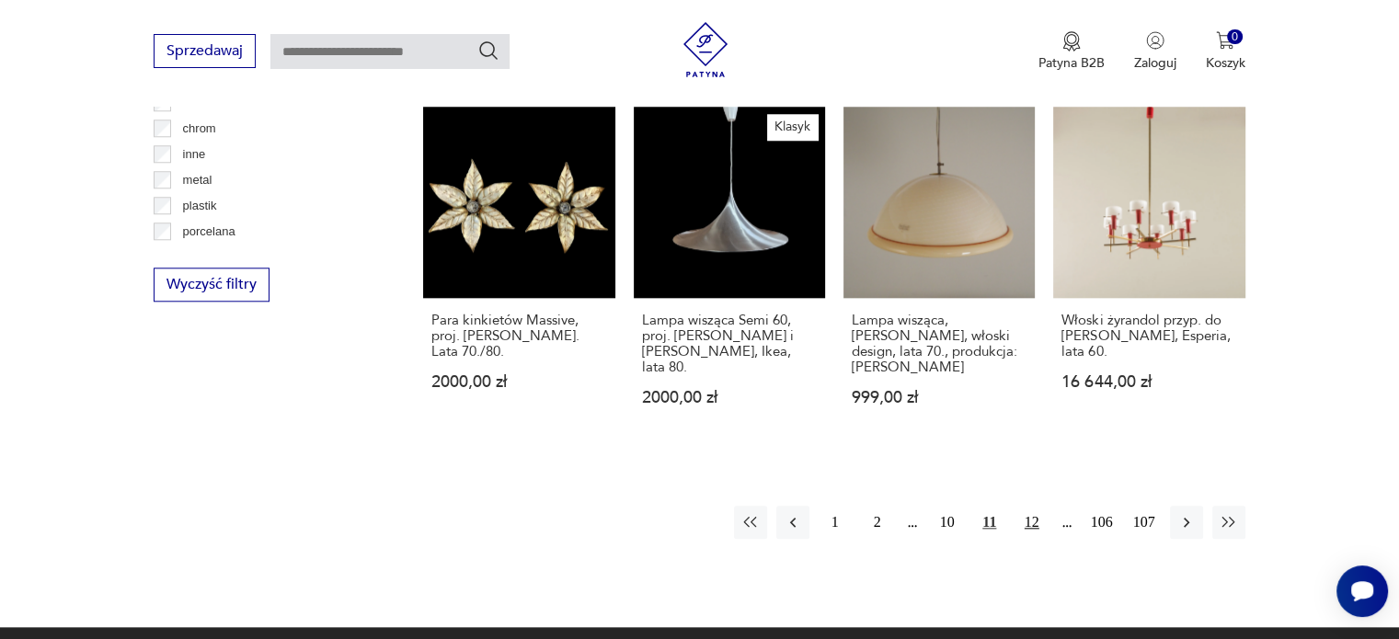
click at [1038, 506] on button "12" at bounding box center [1031, 522] width 33 height 33
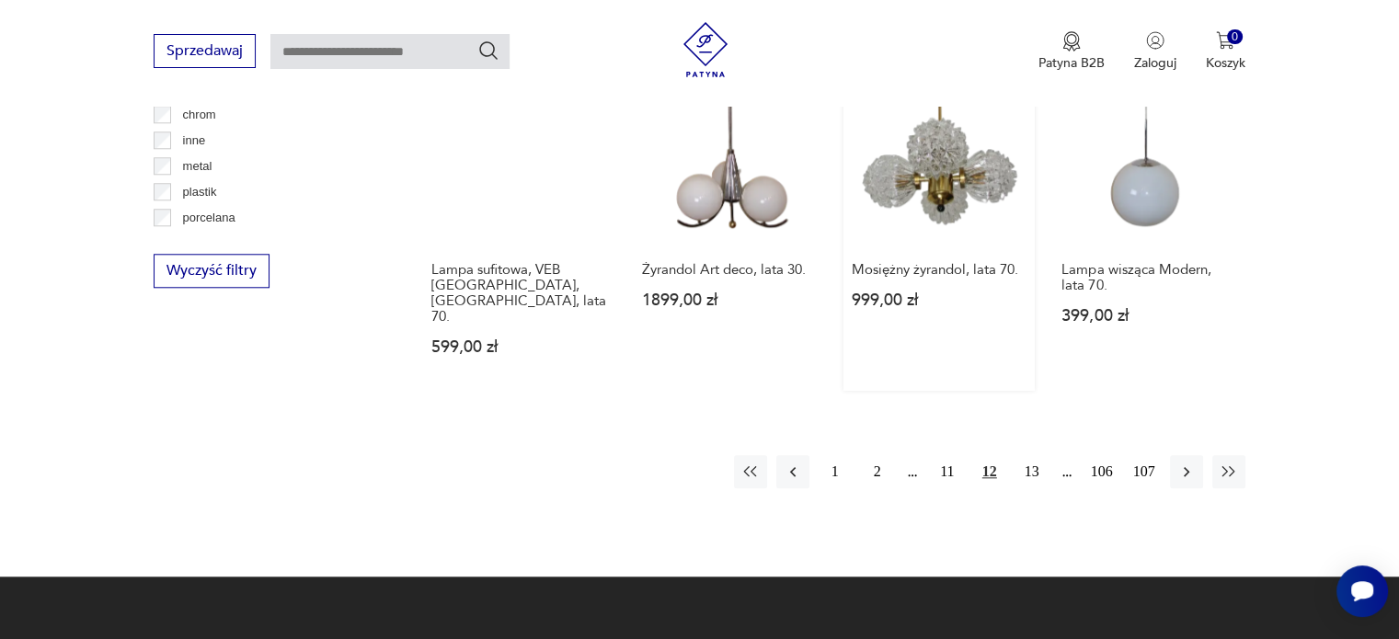
scroll to position [1811, 0]
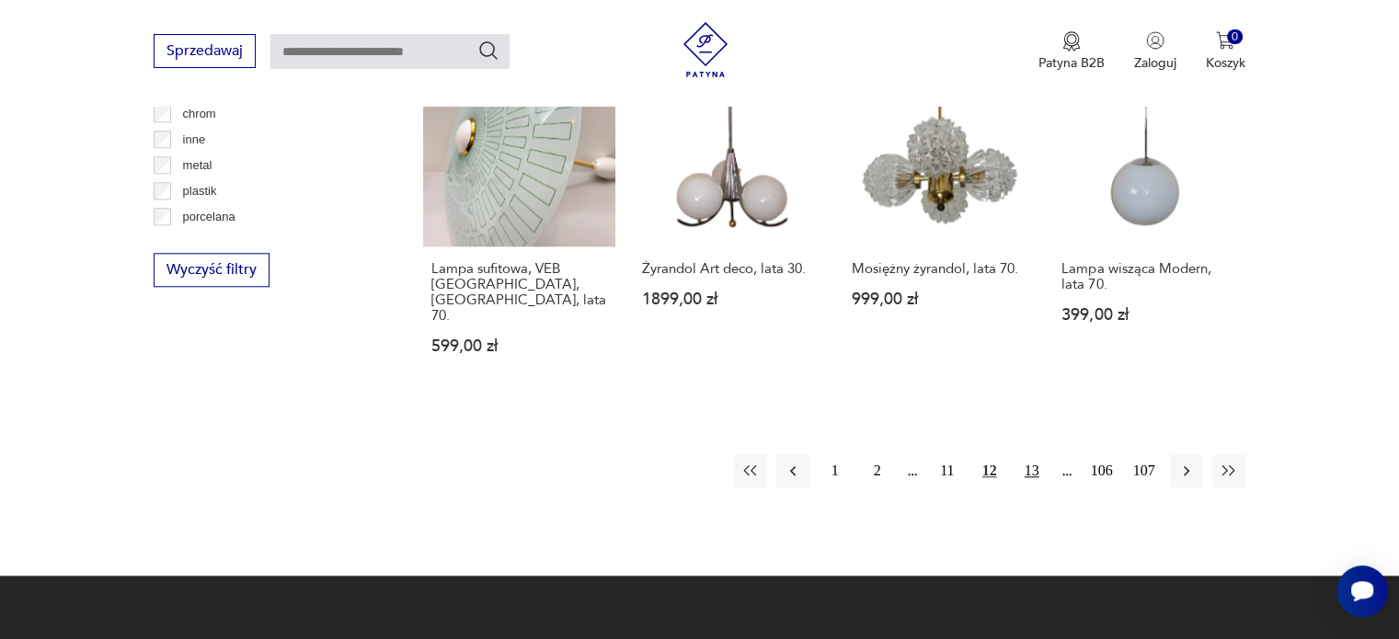
click at [1026, 454] on button "13" at bounding box center [1031, 470] width 33 height 33
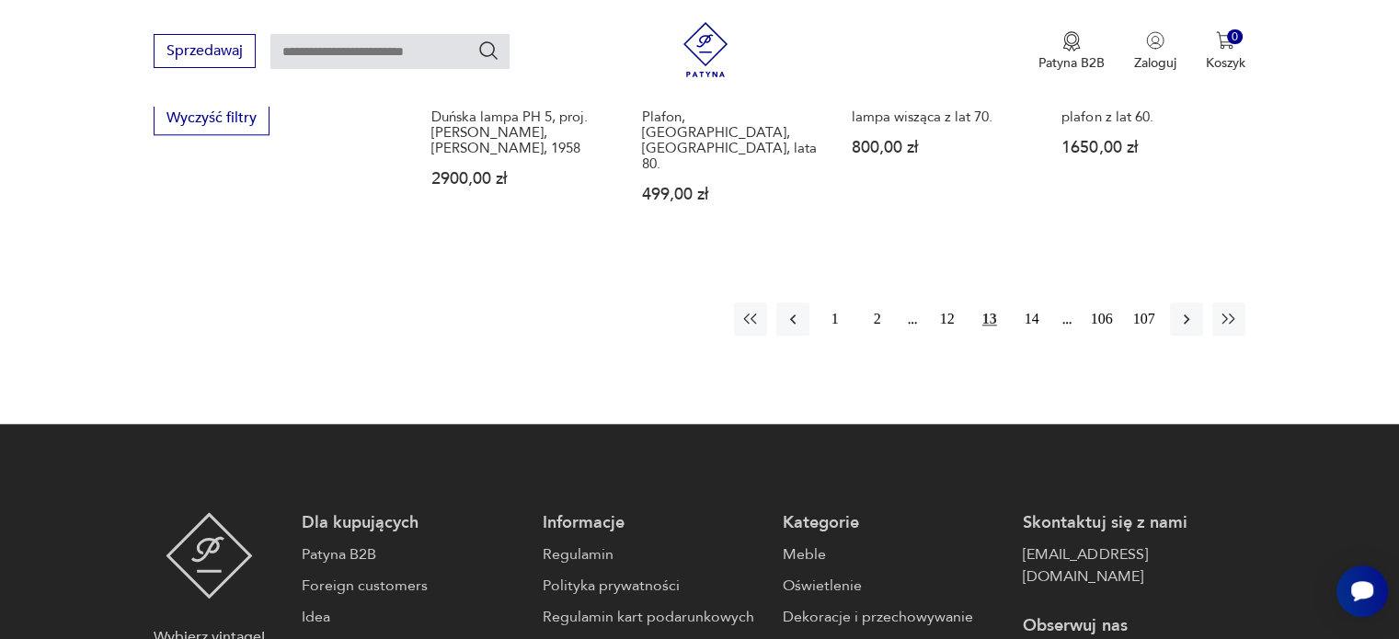
scroll to position [1964, 0]
click at [1038, 302] on button "14" at bounding box center [1031, 318] width 33 height 33
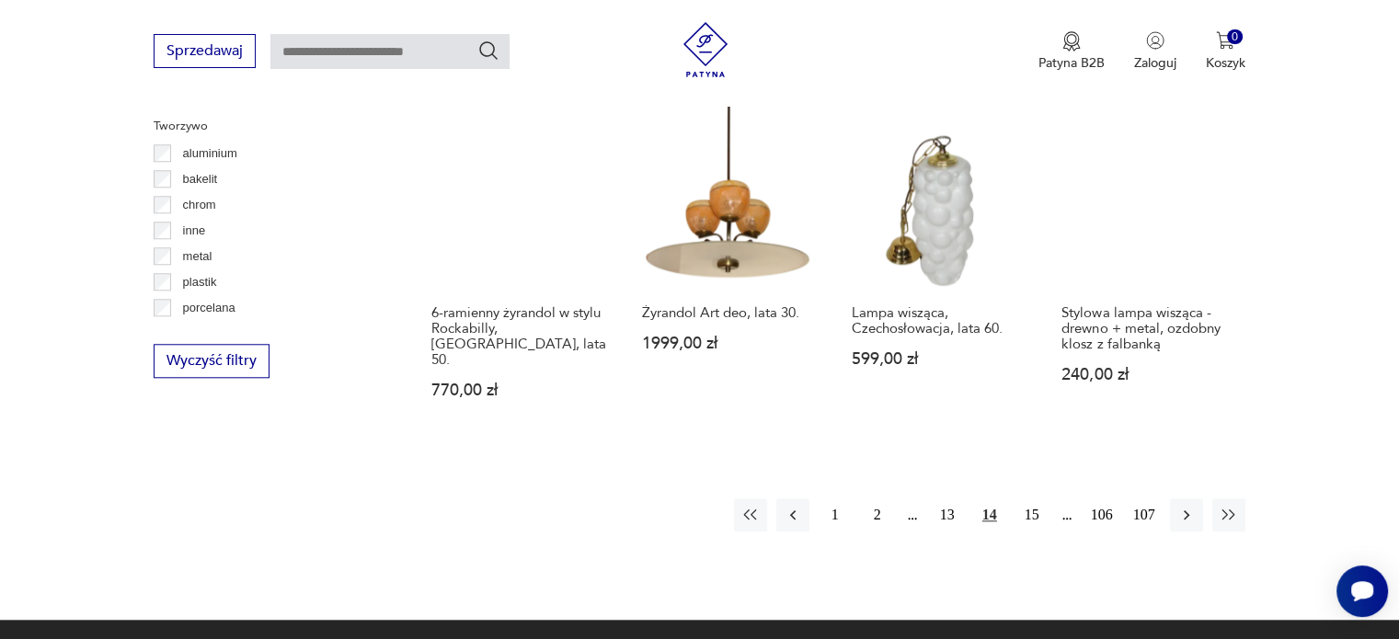
scroll to position [1724, 0]
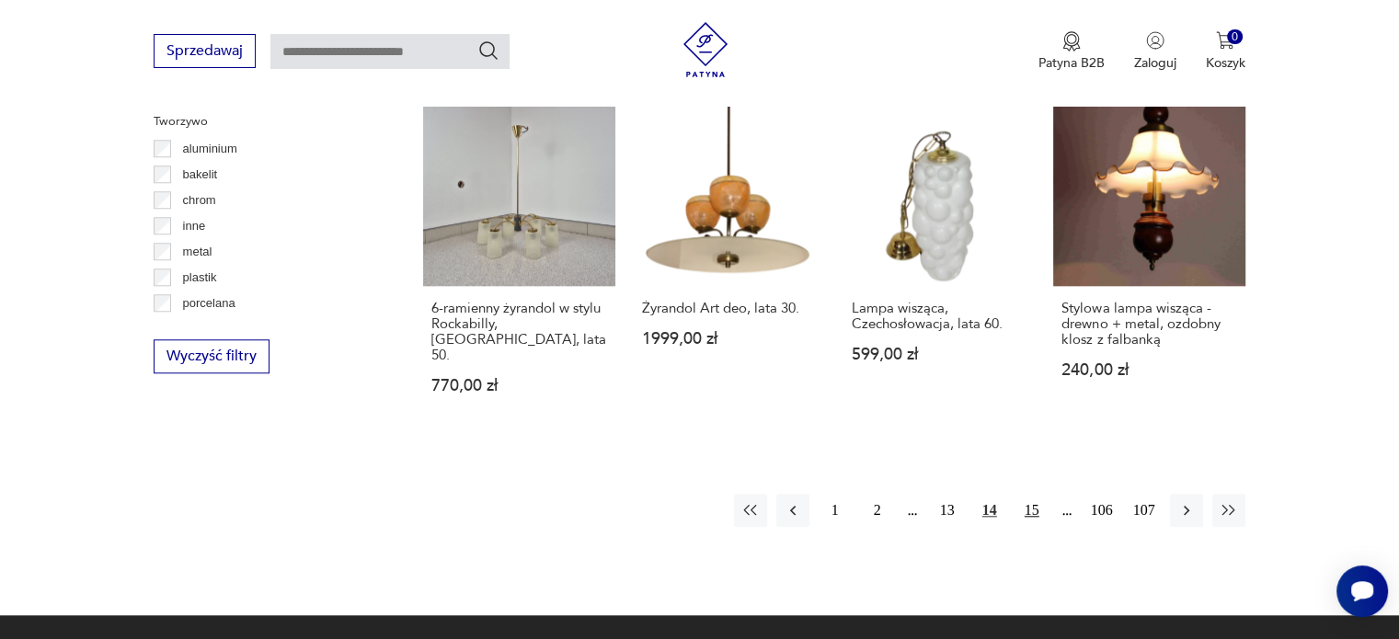
click at [1022, 494] on button "15" at bounding box center [1031, 510] width 33 height 33
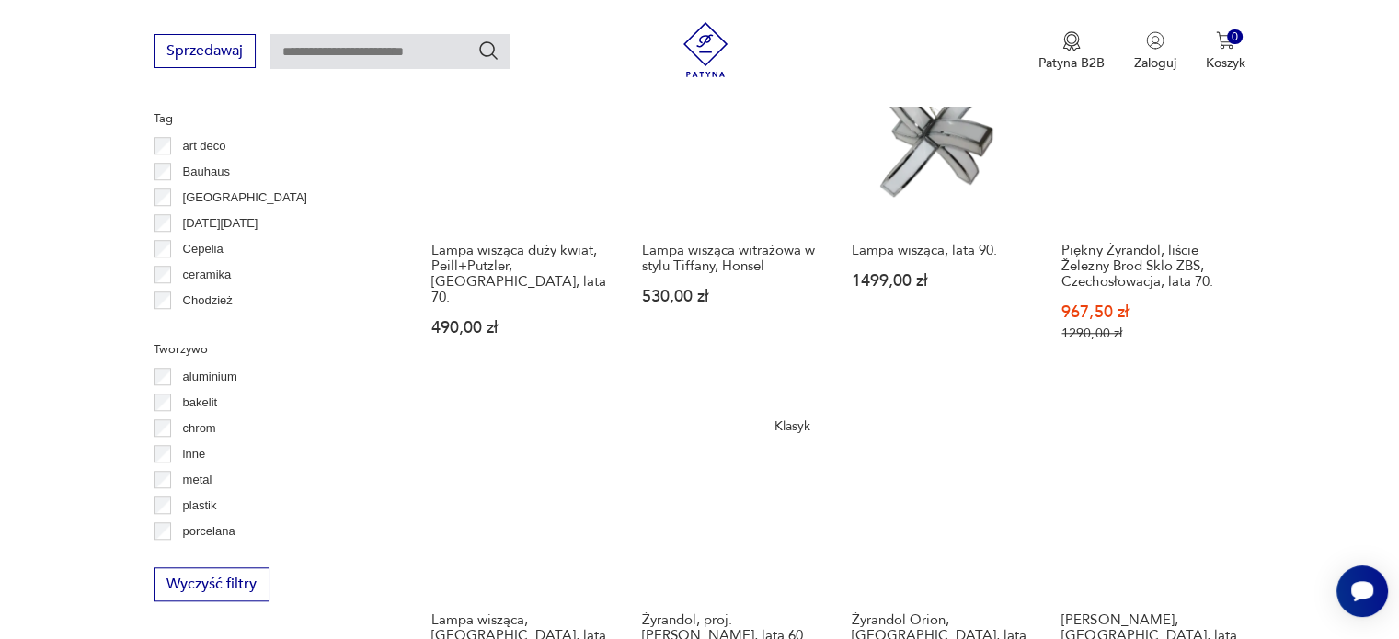
scroll to position [1828, 0]
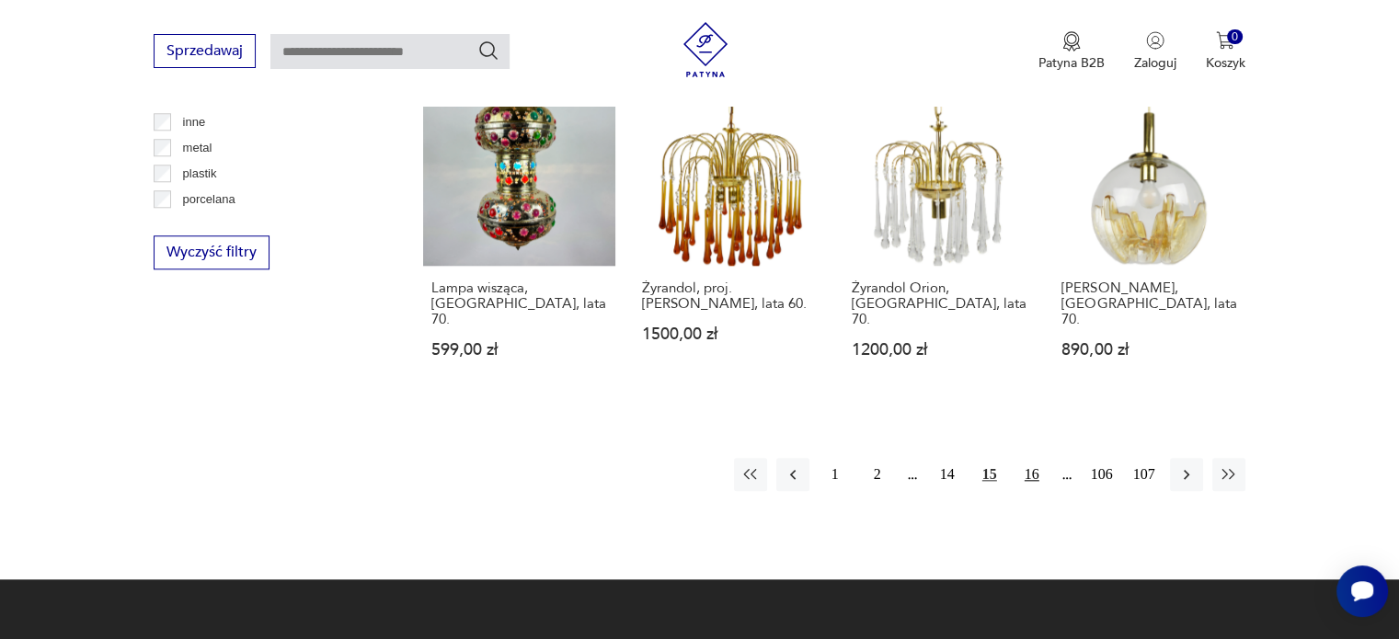
click at [1021, 458] on button "16" at bounding box center [1031, 474] width 33 height 33
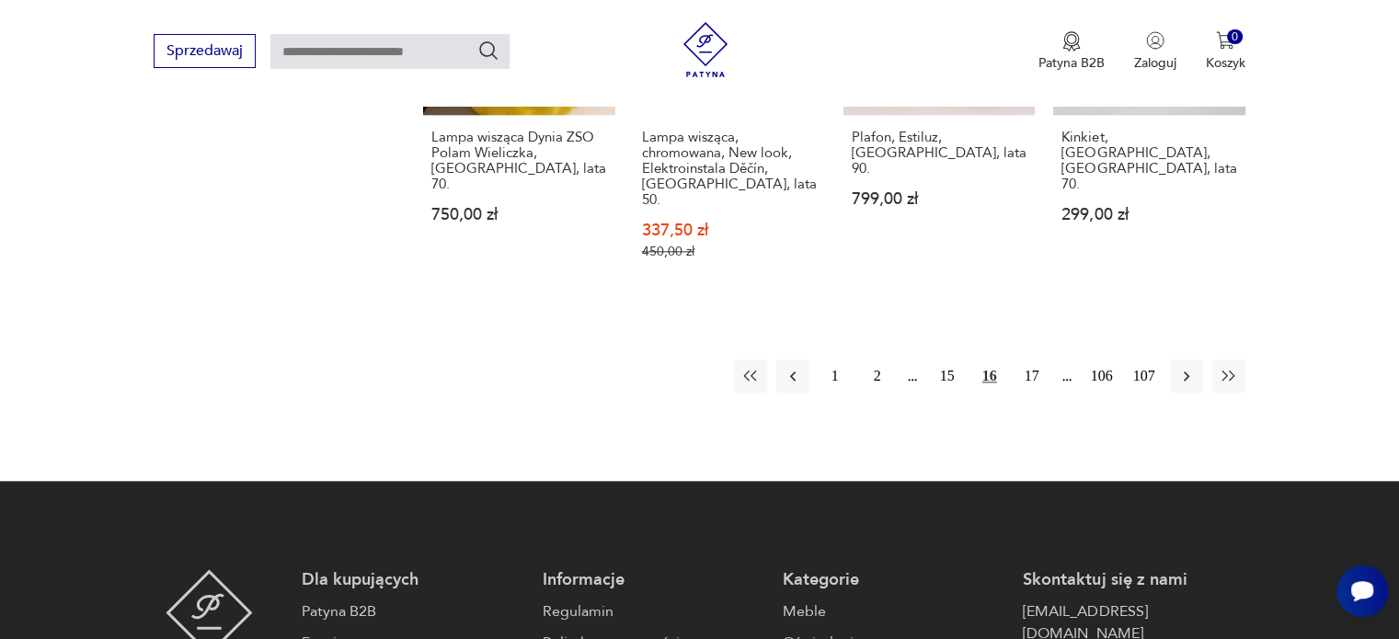
scroll to position [2011, 0]
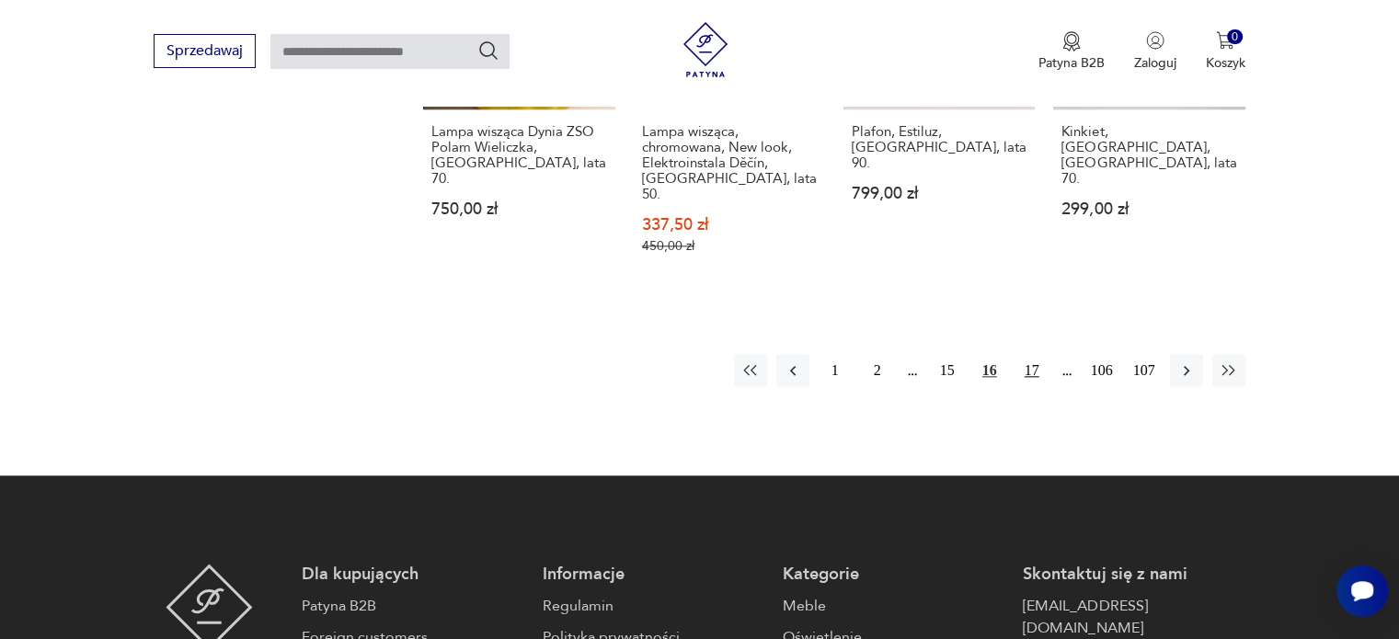
click at [1025, 354] on button "17" at bounding box center [1031, 370] width 33 height 33
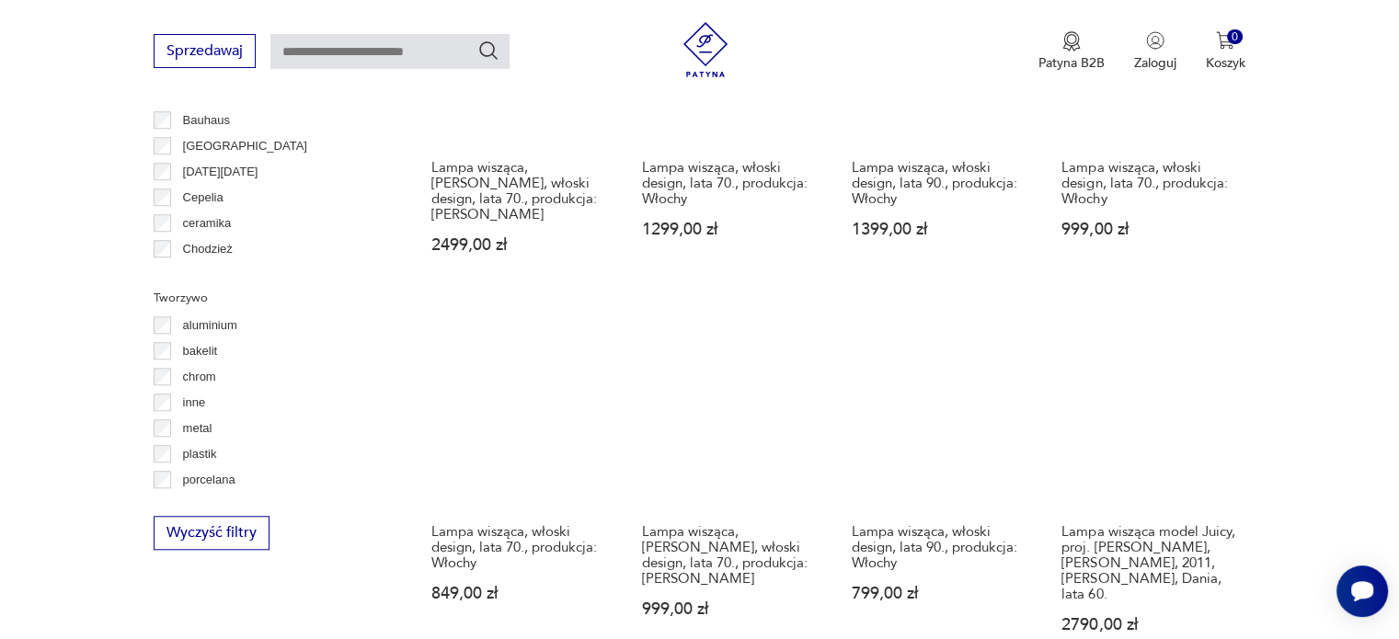
scroll to position [1761, 0]
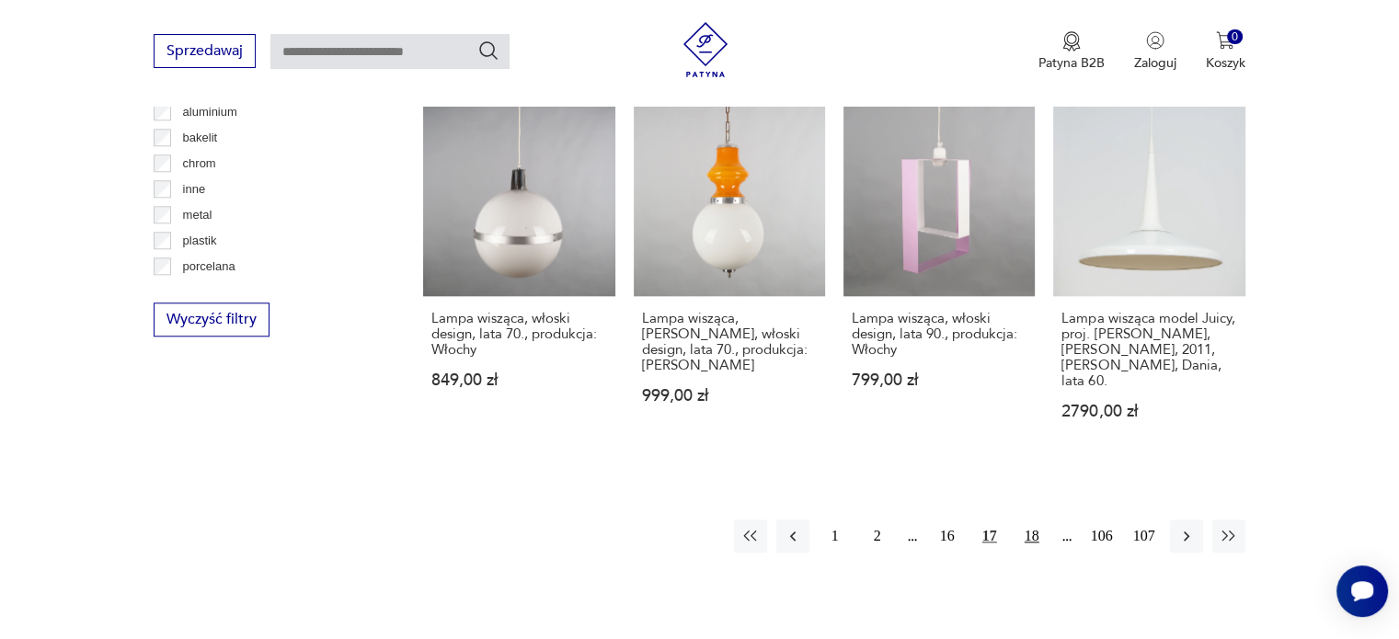
click at [1033, 520] on button "18" at bounding box center [1031, 536] width 33 height 33
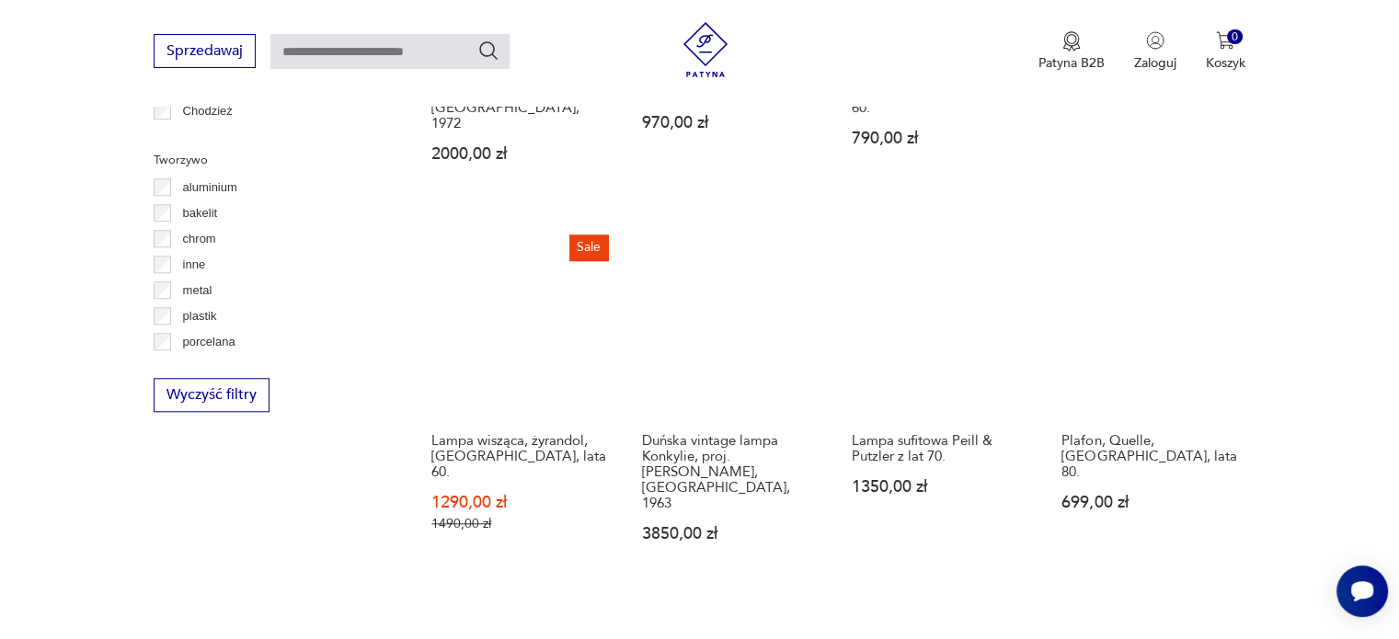
scroll to position [1893, 0]
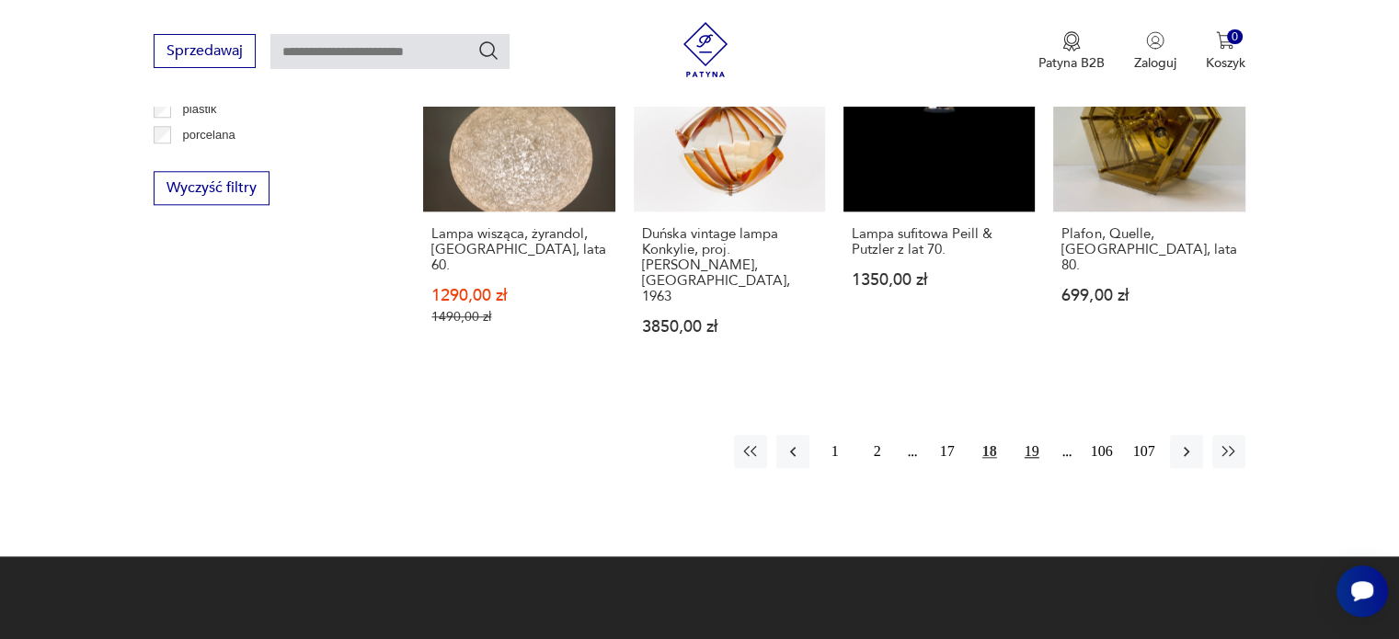
click at [1026, 435] on button "19" at bounding box center [1031, 451] width 33 height 33
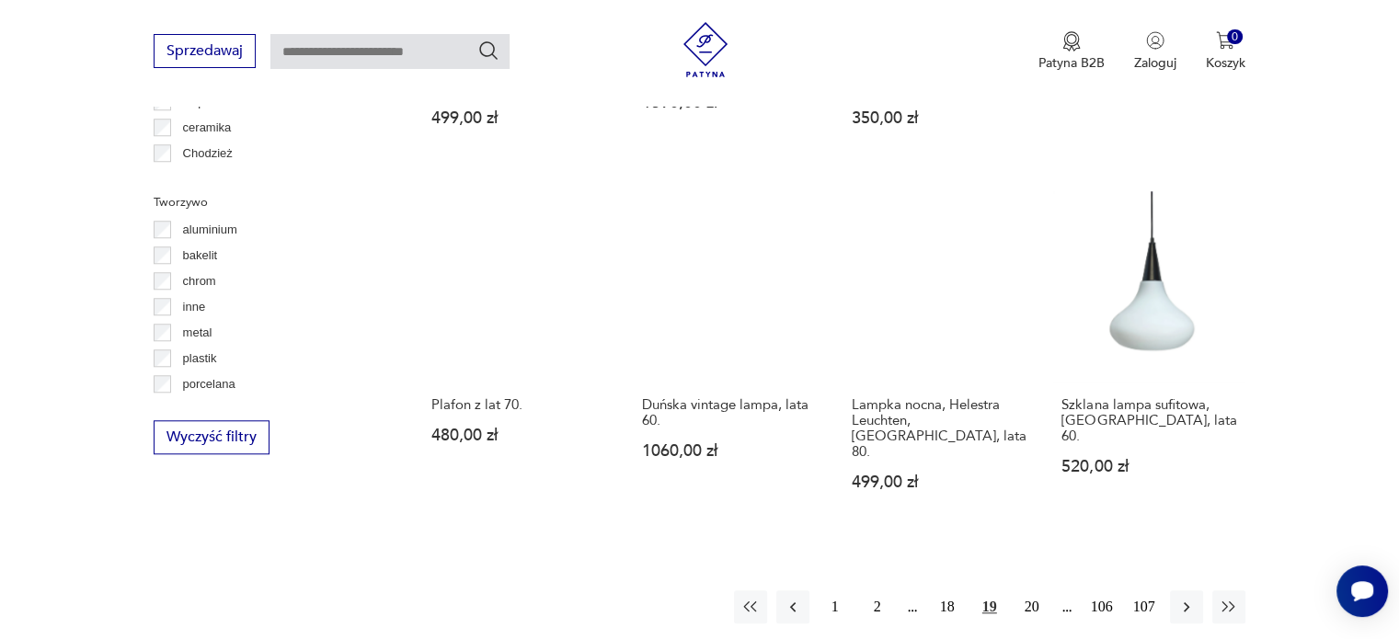
scroll to position [1733, 0]
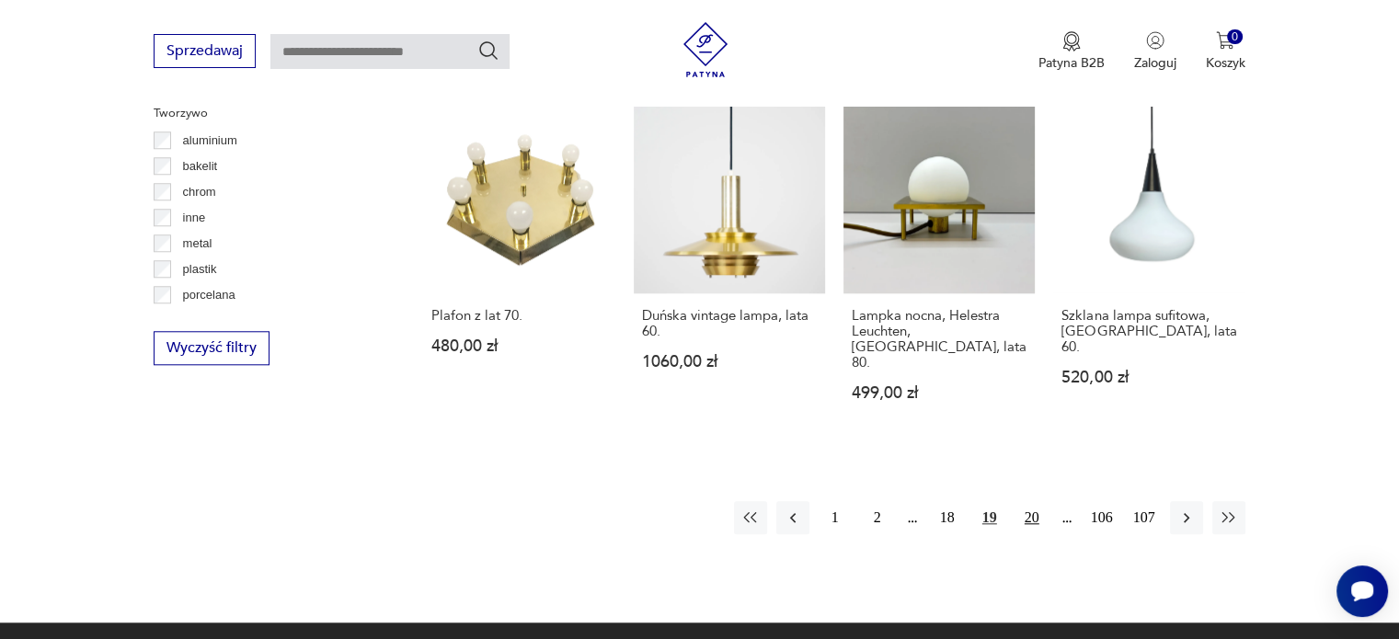
click at [1038, 501] on button "20" at bounding box center [1031, 517] width 33 height 33
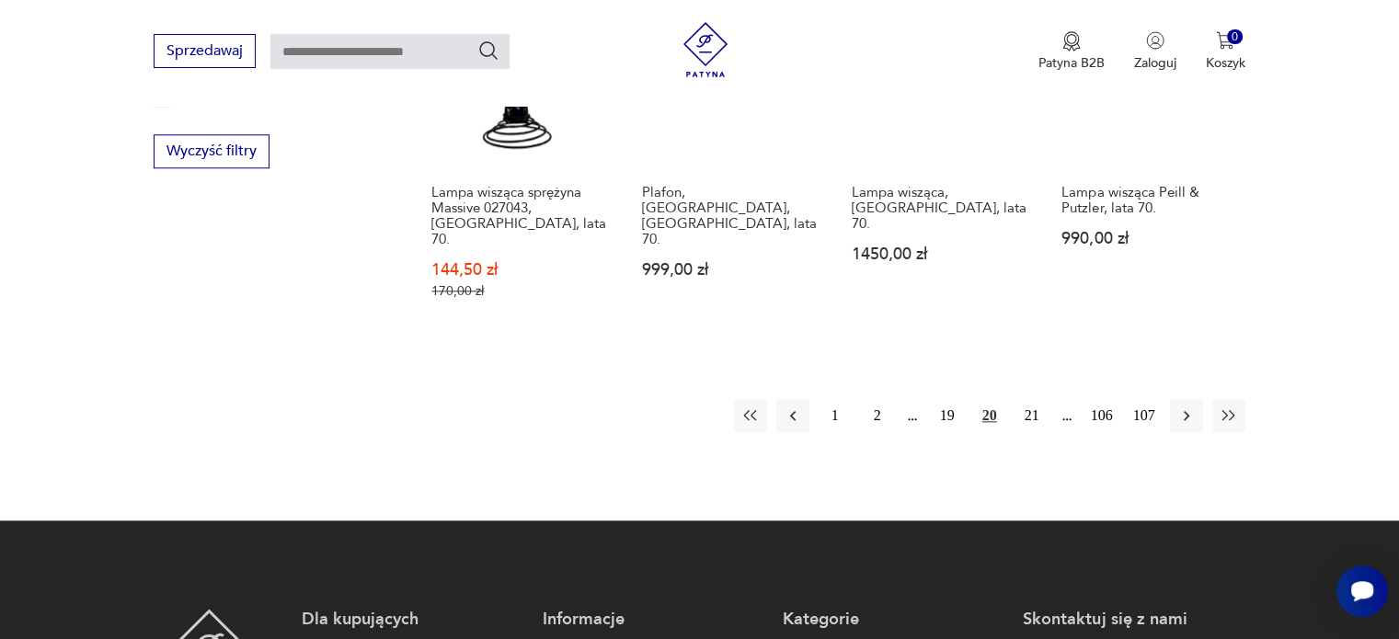
scroll to position [1930, 0]
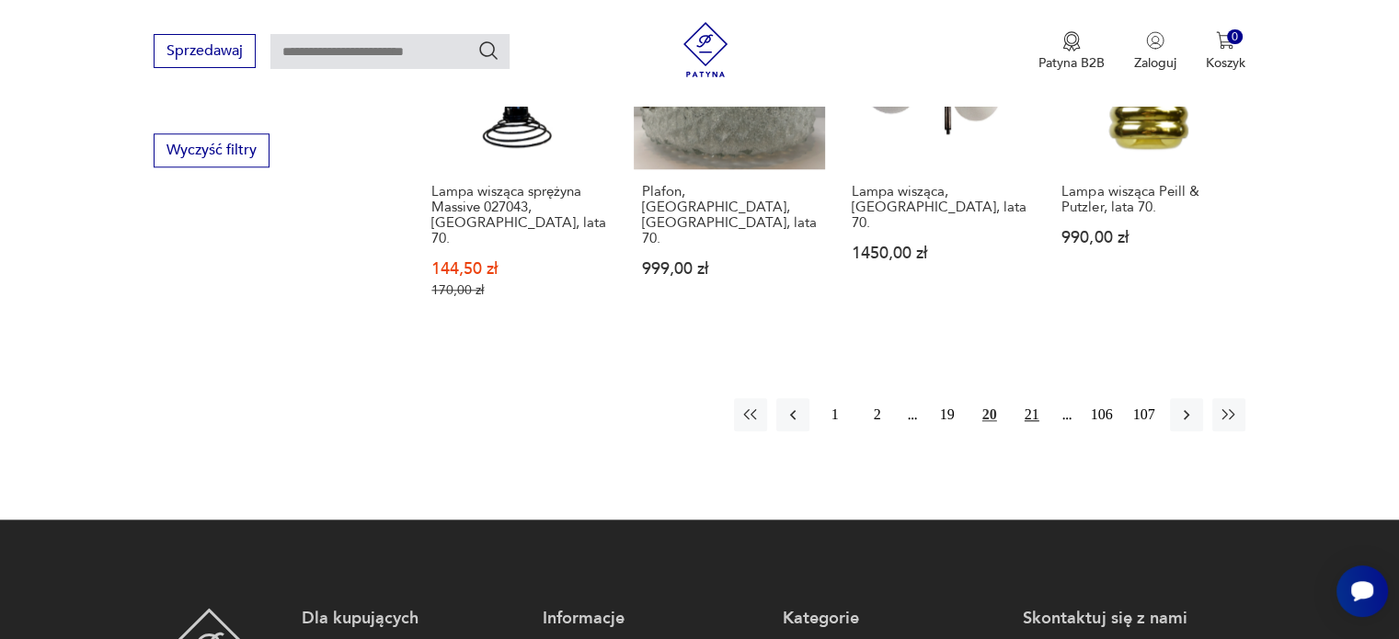
click at [1032, 398] on button "21" at bounding box center [1031, 414] width 33 height 33
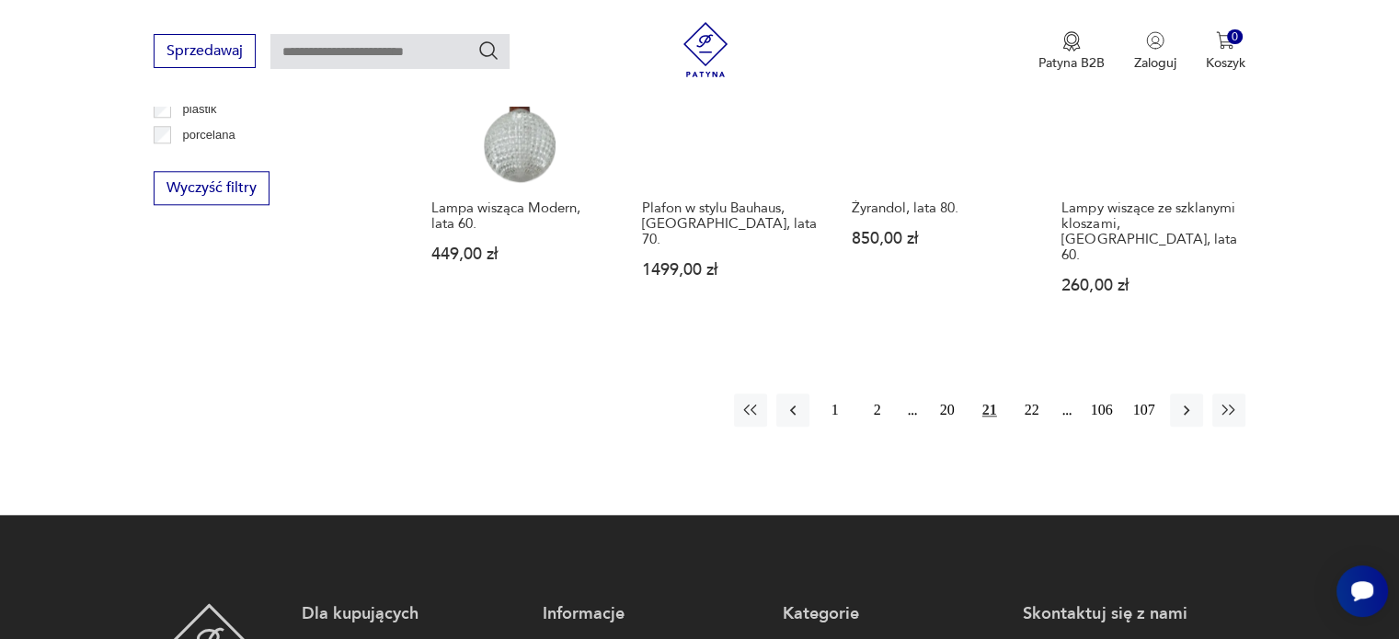
scroll to position [1896, 0]
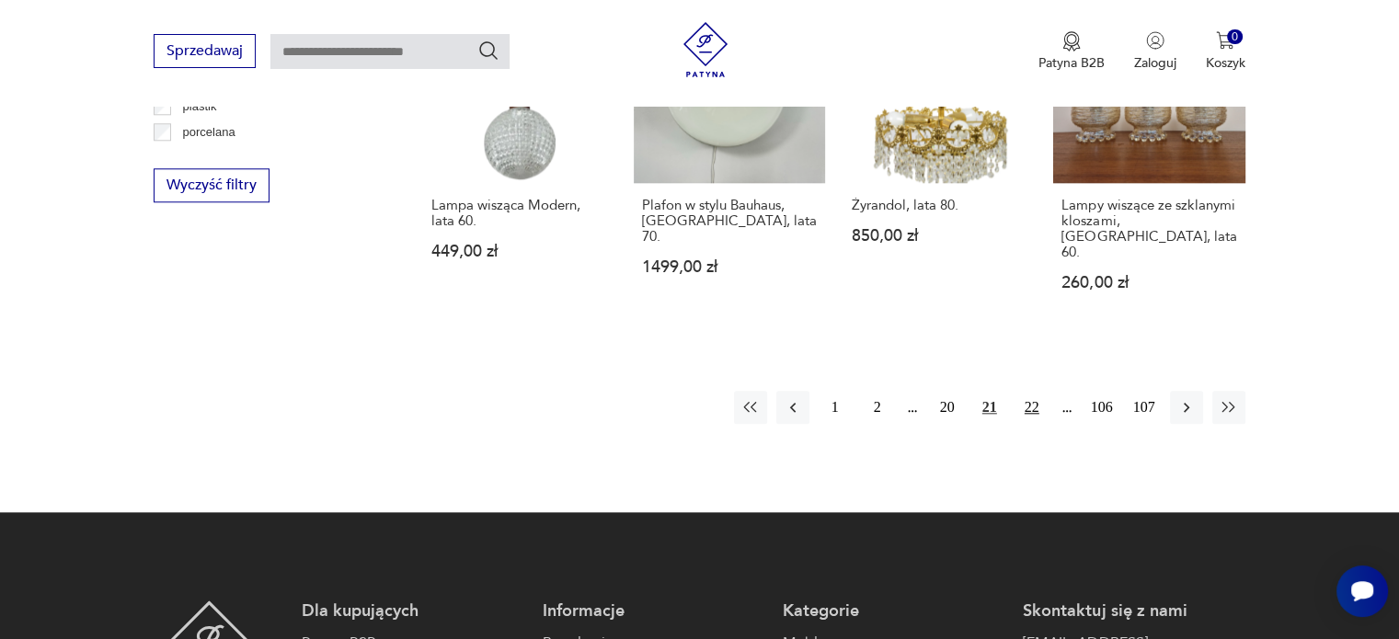
click at [1037, 391] on button "22" at bounding box center [1031, 407] width 33 height 33
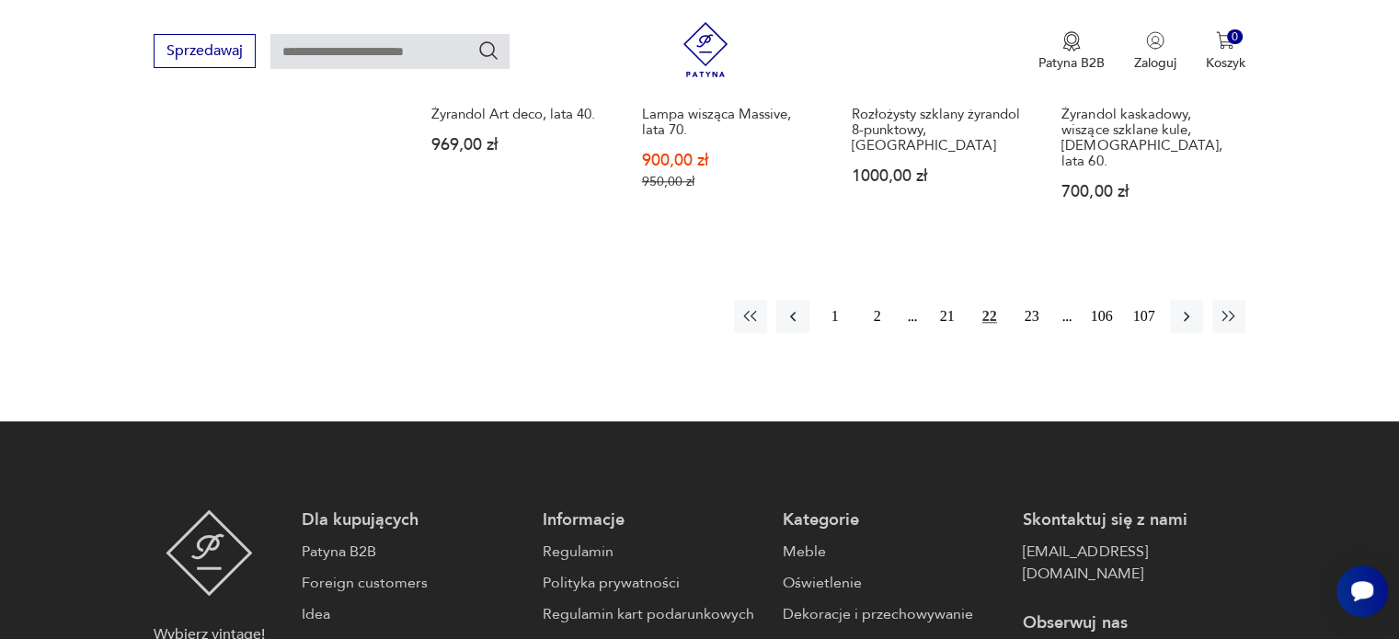
scroll to position [2013, 0]
click at [1026, 299] on button "23" at bounding box center [1031, 315] width 33 height 33
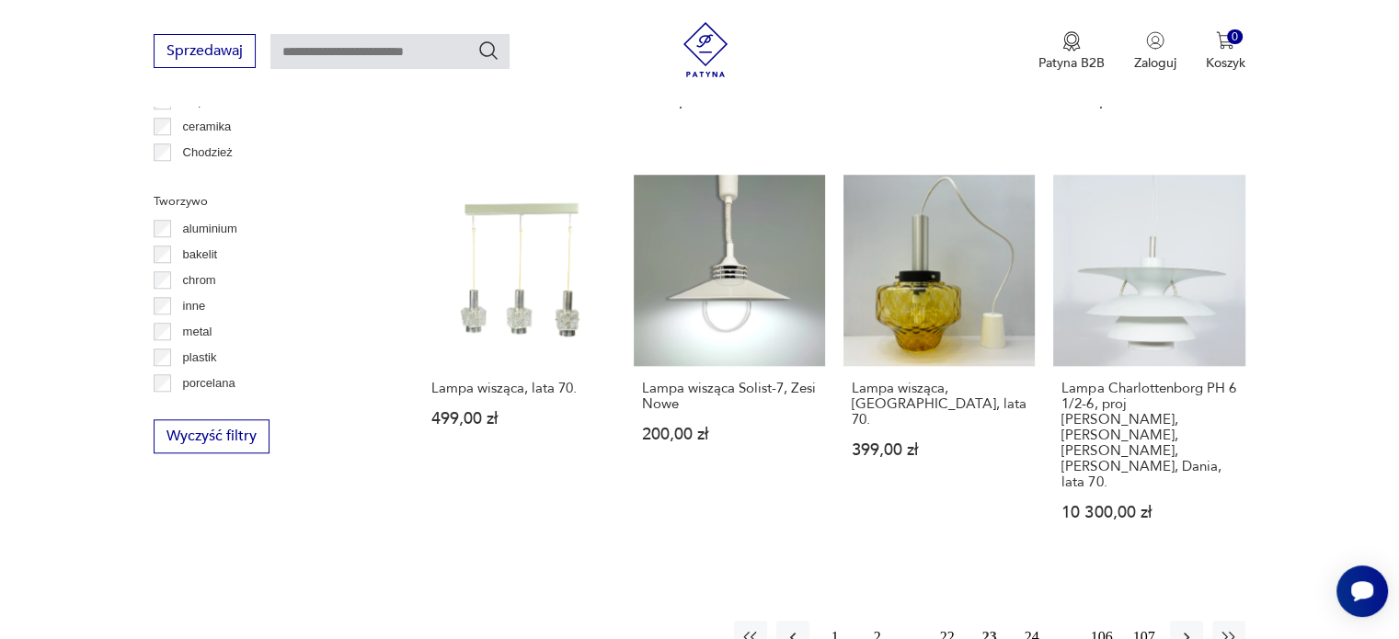
scroll to position [1703, 0]
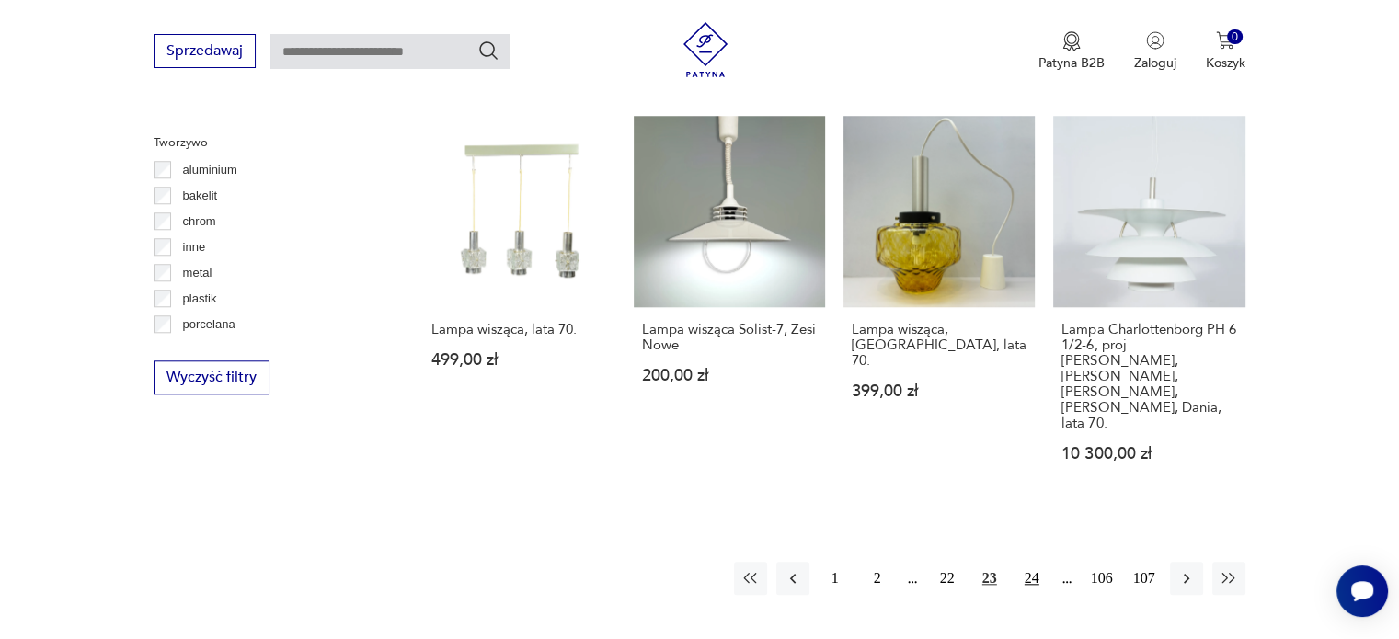
click at [1034, 562] on button "24" at bounding box center [1031, 578] width 33 height 33
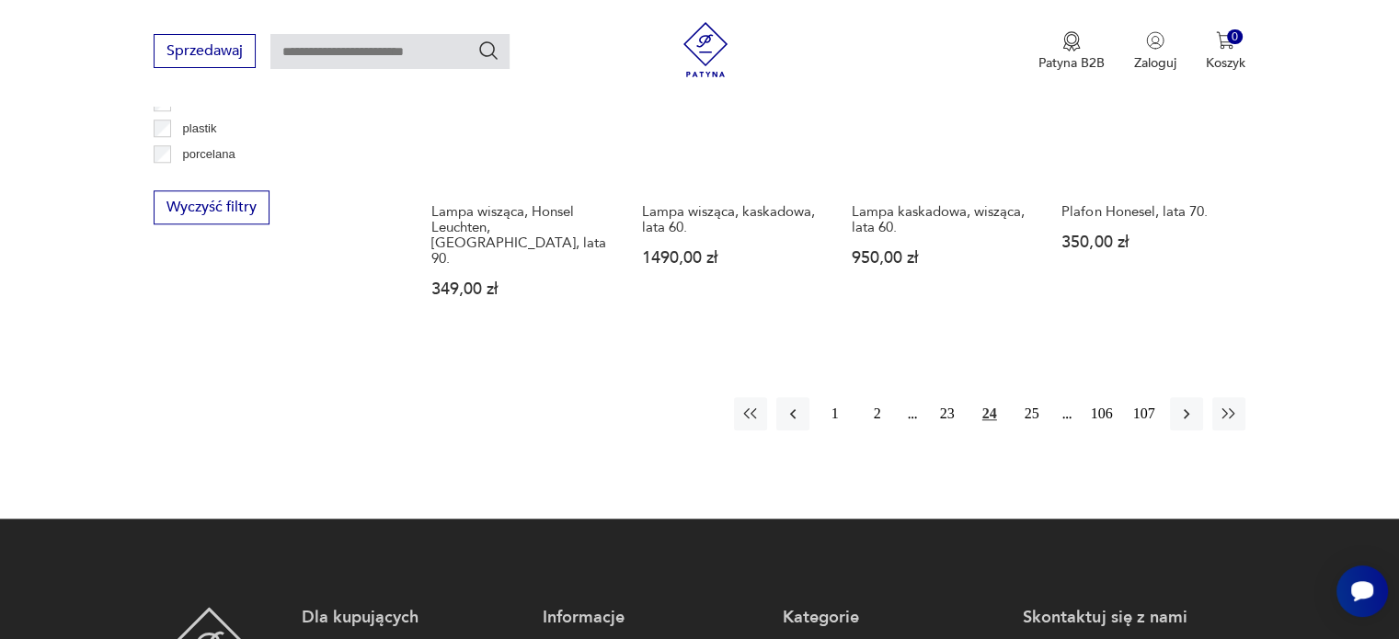
scroll to position [1918, 0]
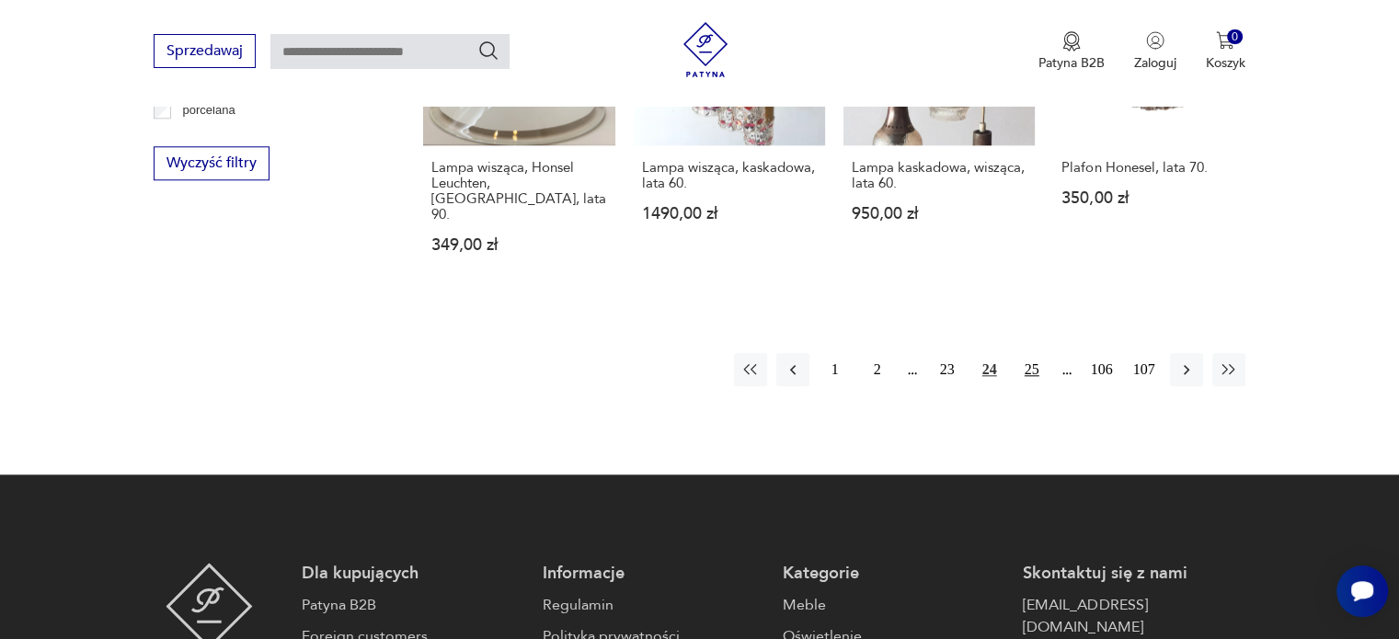
click at [1024, 353] on button "25" at bounding box center [1031, 369] width 33 height 33
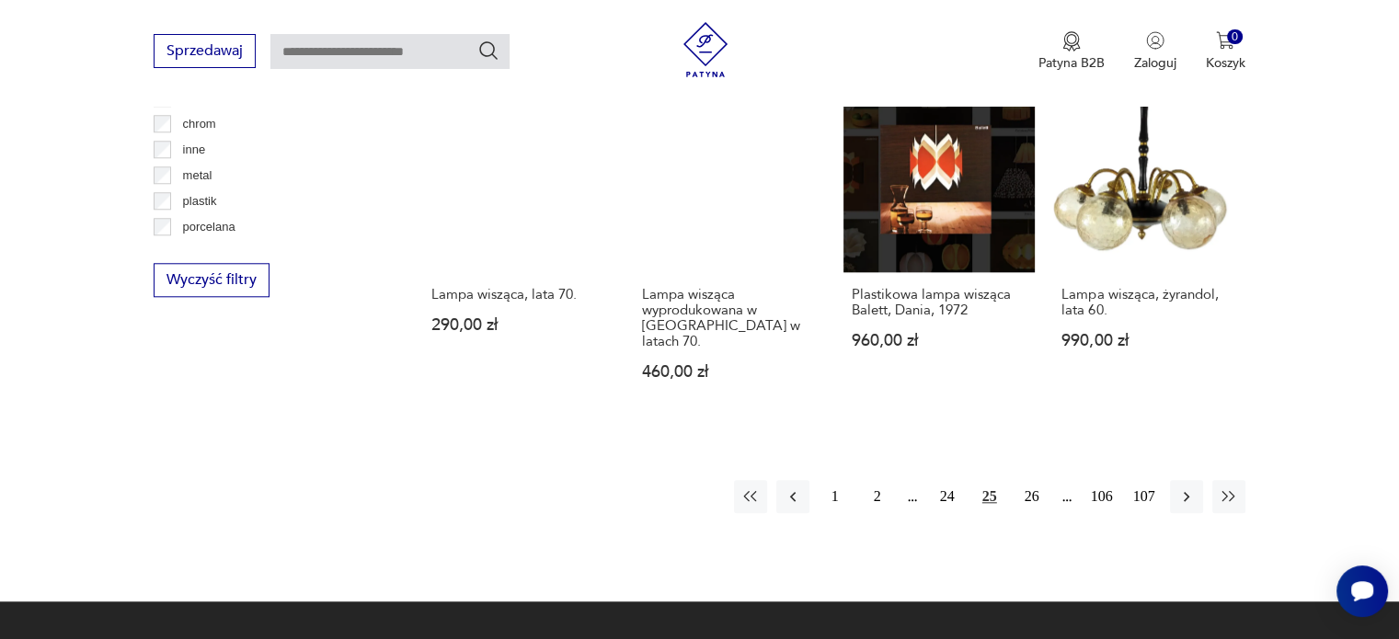
scroll to position [1802, 0]
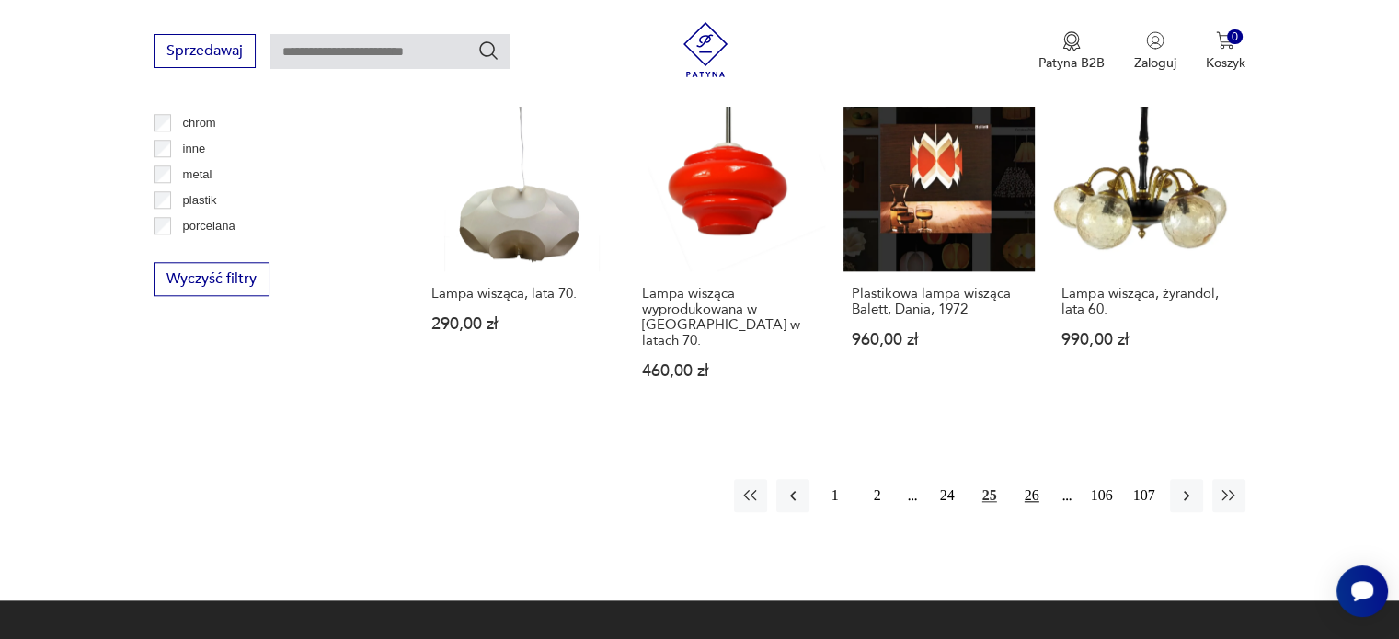
click at [1038, 479] on button "26" at bounding box center [1031, 495] width 33 height 33
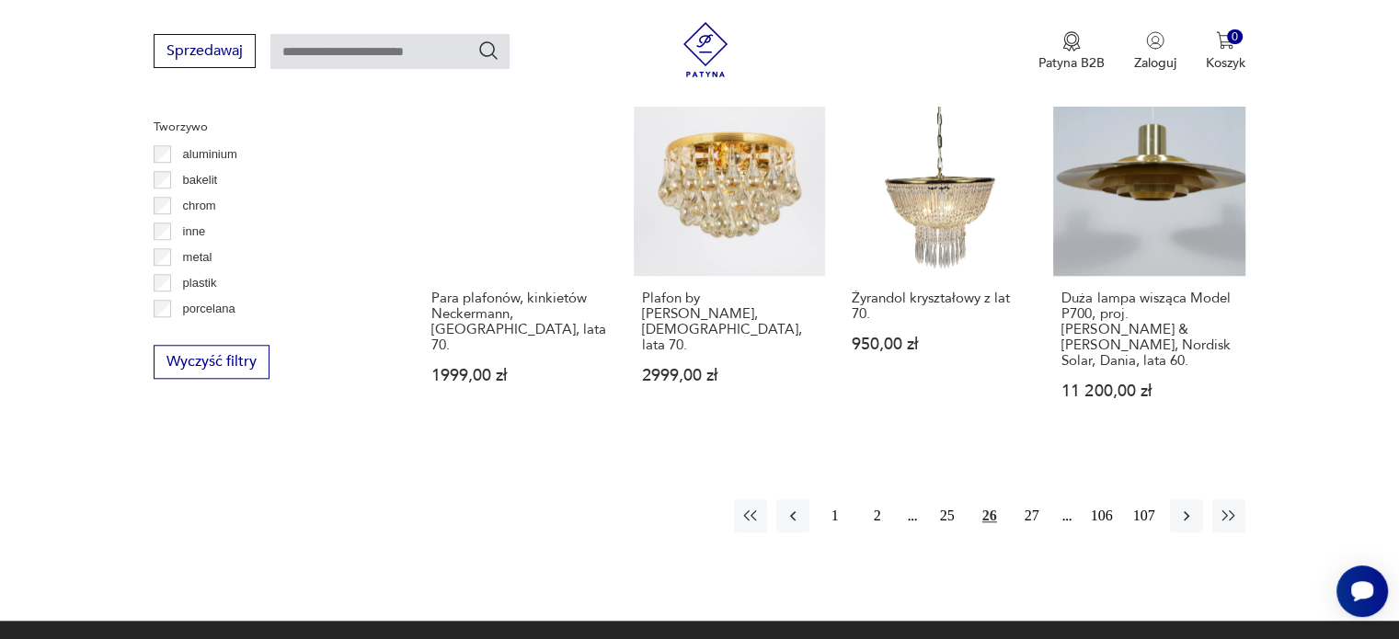
scroll to position [1823, 0]
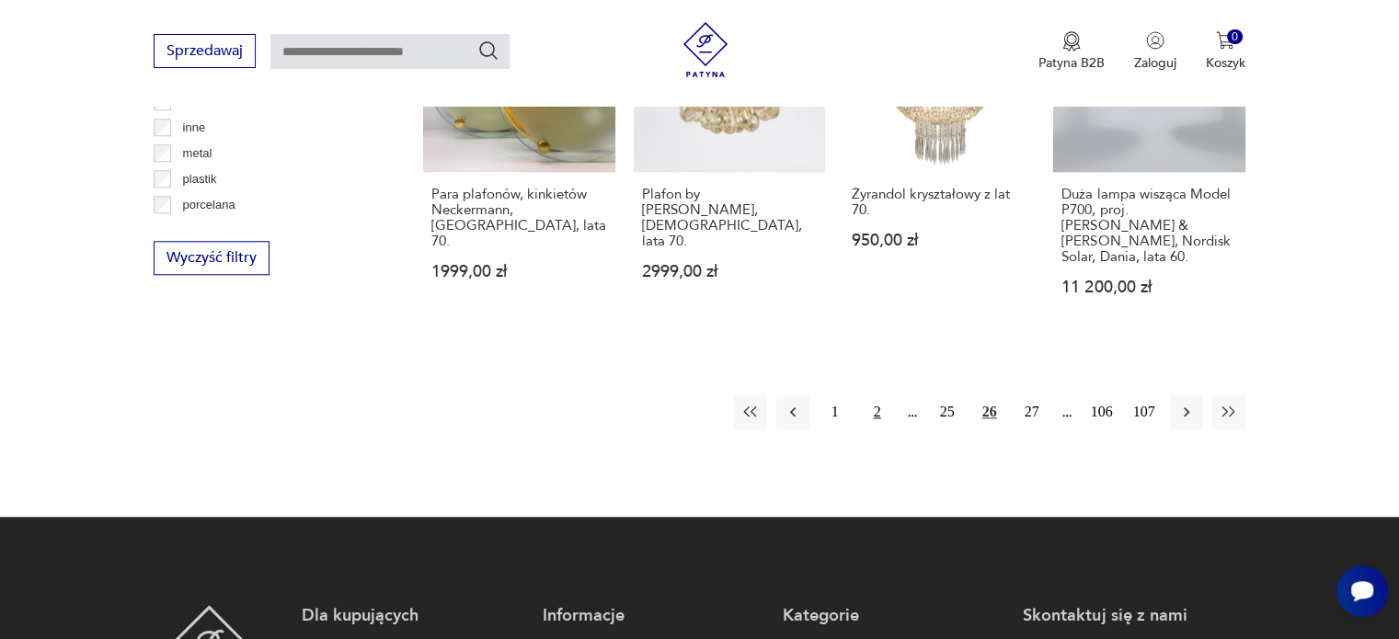
click at [877, 395] on button "2" at bounding box center [877, 411] width 33 height 33
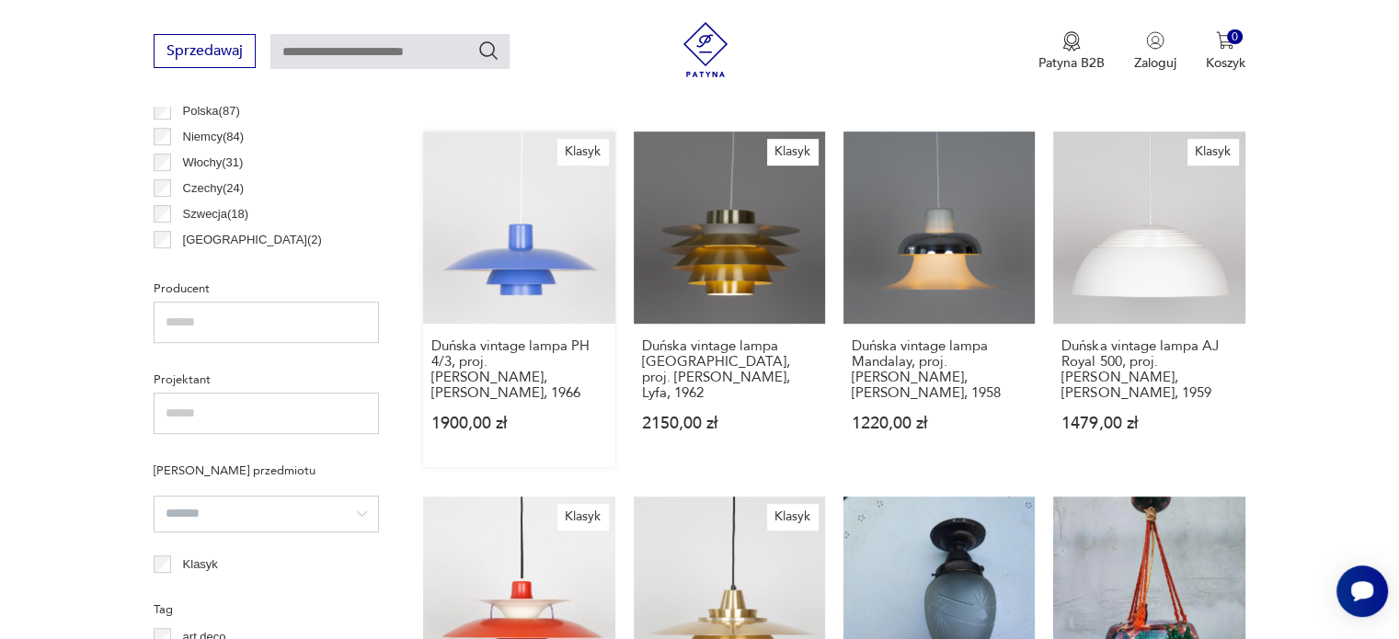
click at [469, 264] on link "Klasyk Duńska vintage lampa PH 4/3, proj. Poul Henningsen, Louis Poulsen, 1966 …" at bounding box center [518, 299] width 191 height 335
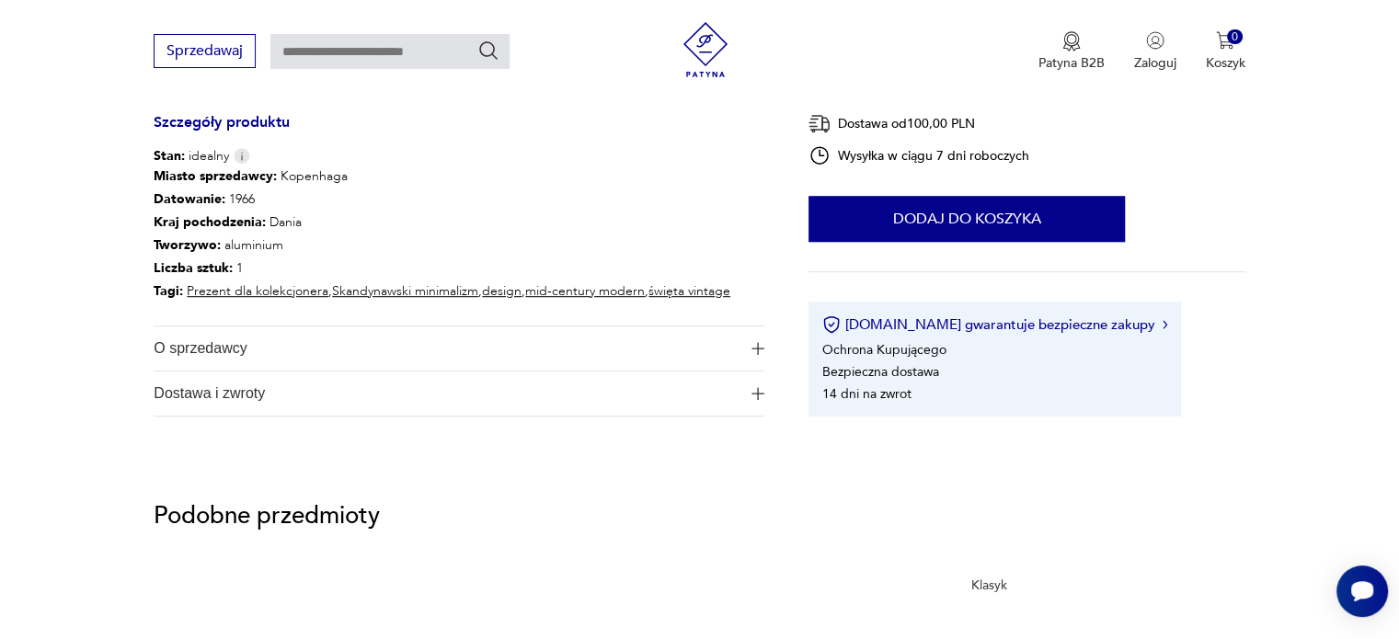
scroll to position [937, 0]
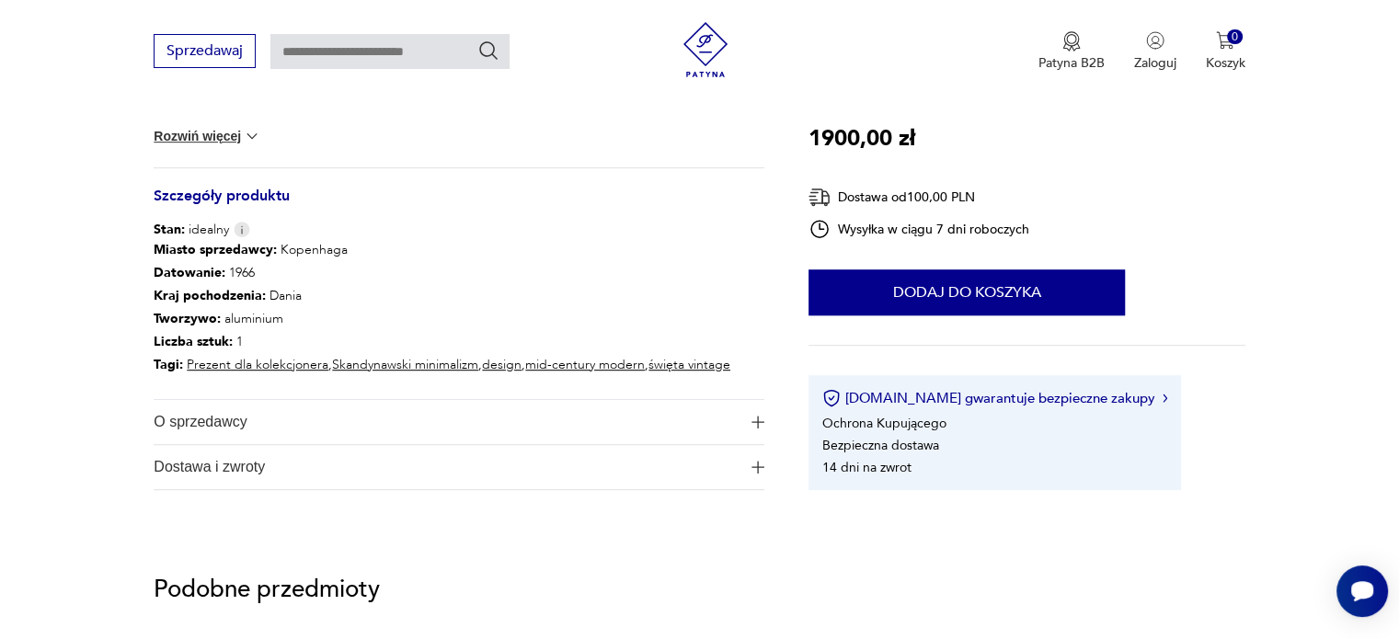
click at [235, 430] on span "O sprzedawcy" at bounding box center [446, 422] width 585 height 44
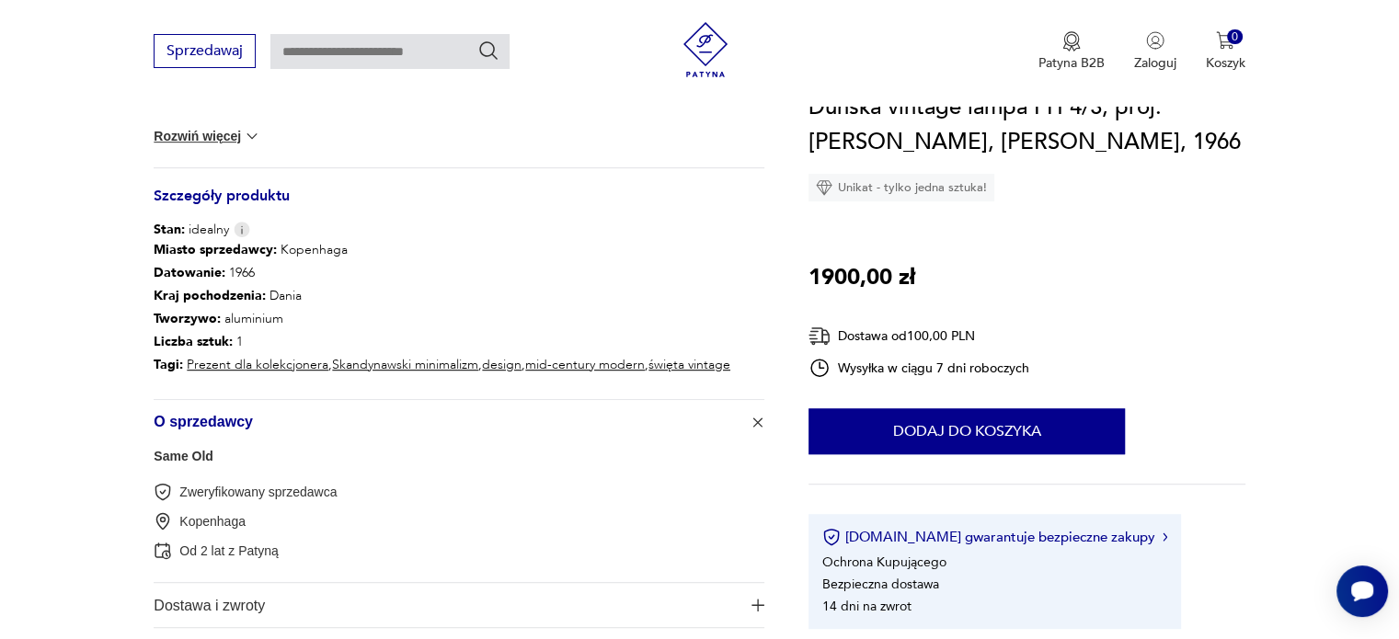
click at [195, 454] on link "Same Old" at bounding box center [184, 456] width 60 height 15
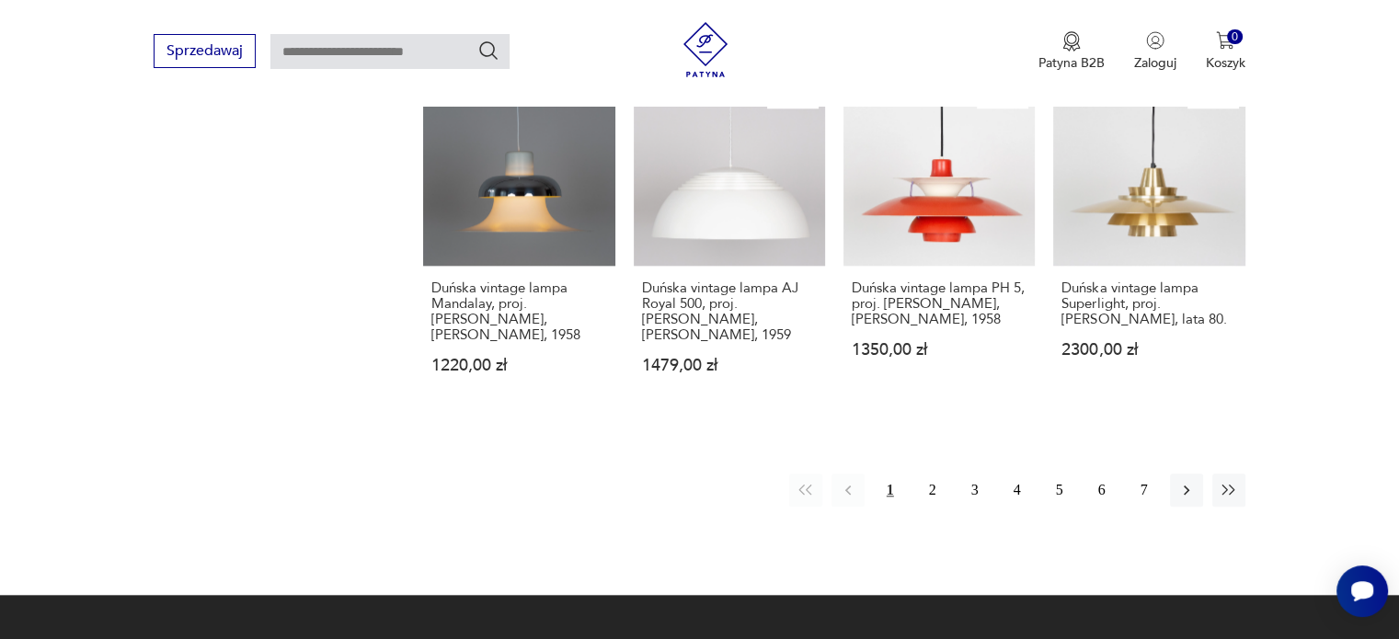
scroll to position [1736, 0]
click at [933, 474] on button "2" at bounding box center [932, 490] width 33 height 33
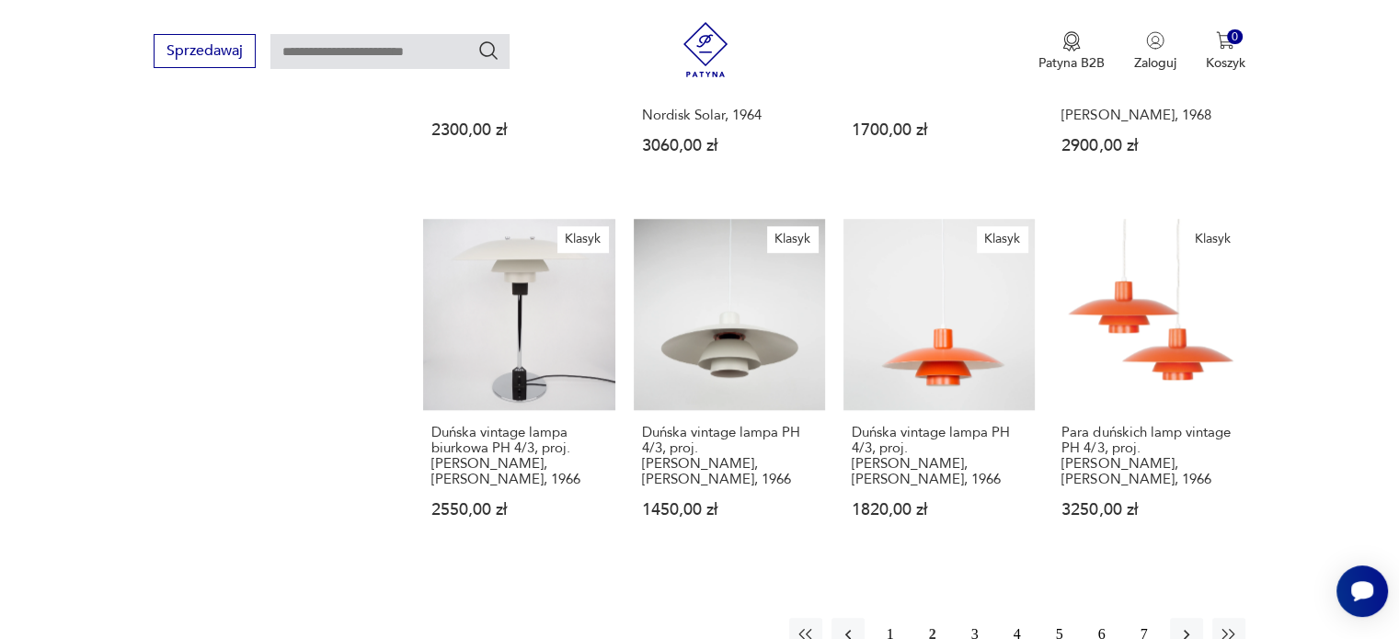
scroll to position [1644, 0]
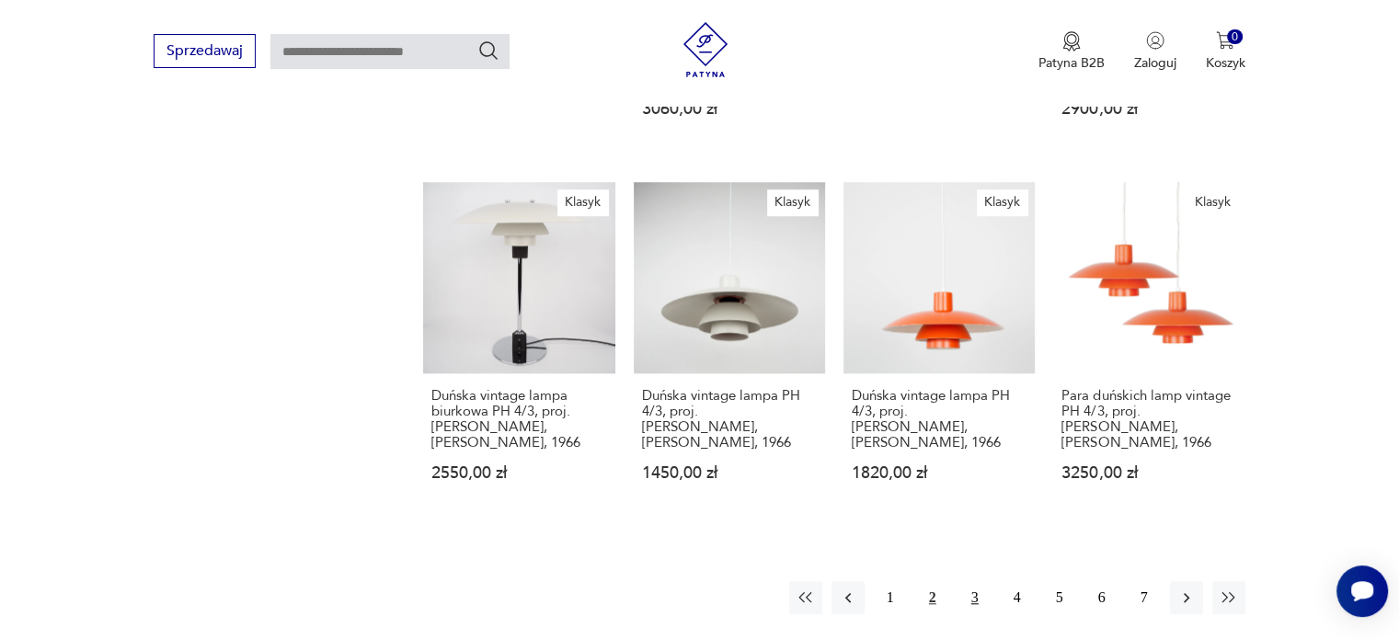
click at [985, 581] on button "3" at bounding box center [974, 597] width 33 height 33
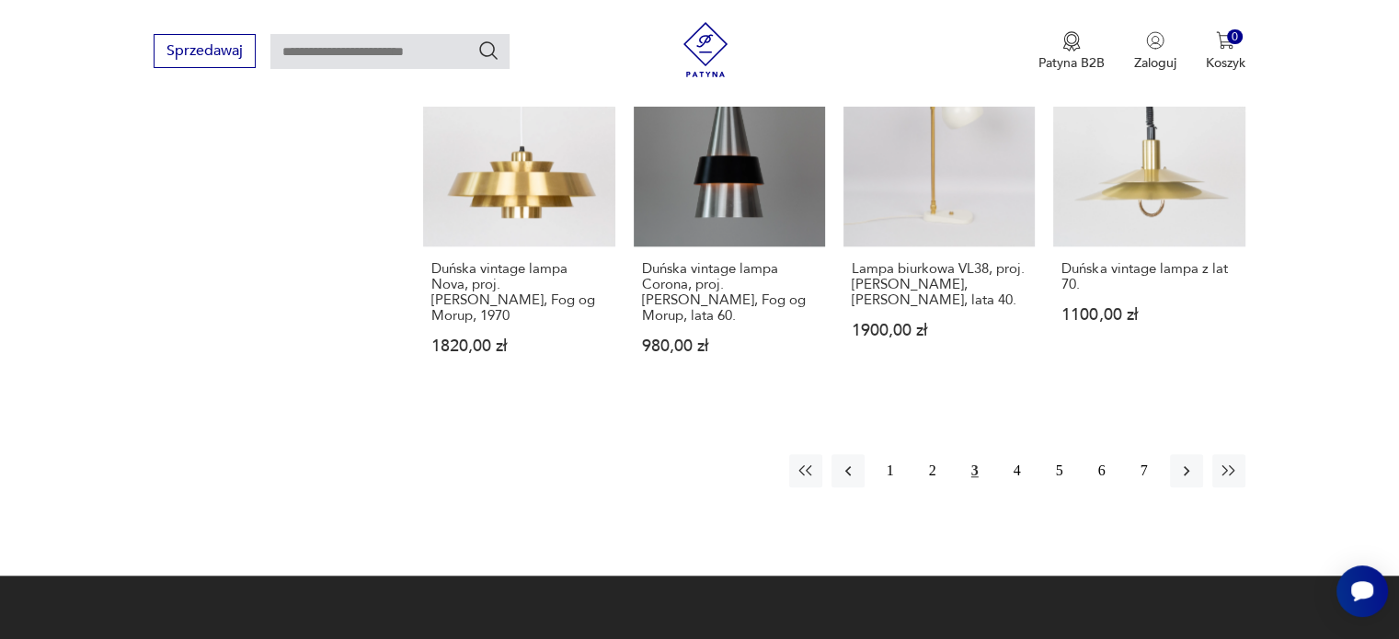
scroll to position [1770, 0]
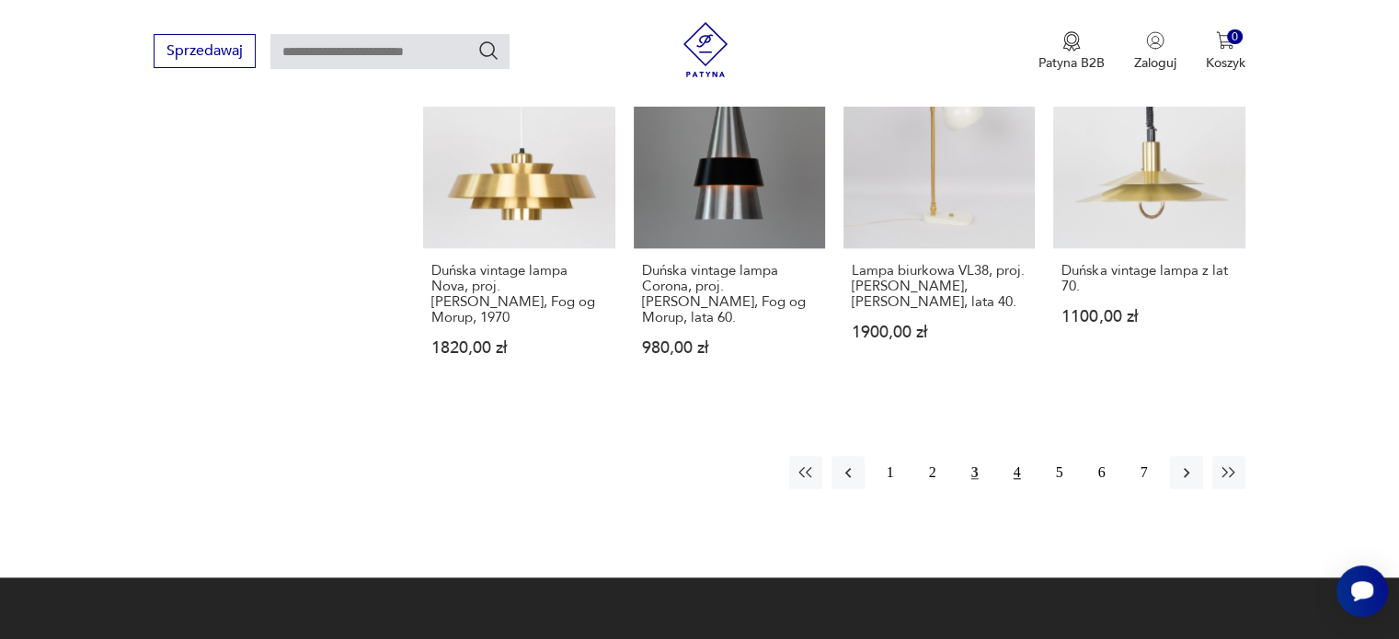
click at [1022, 456] on button "4" at bounding box center [1017, 472] width 33 height 33
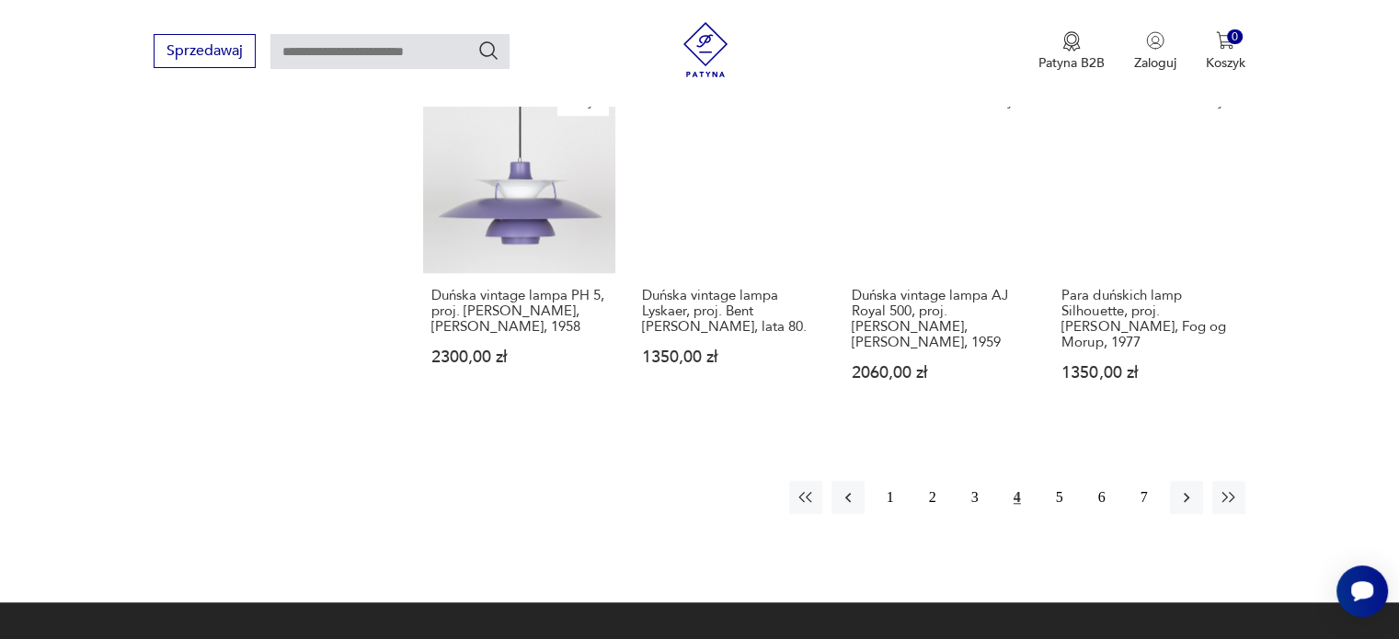
scroll to position [1750, 0]
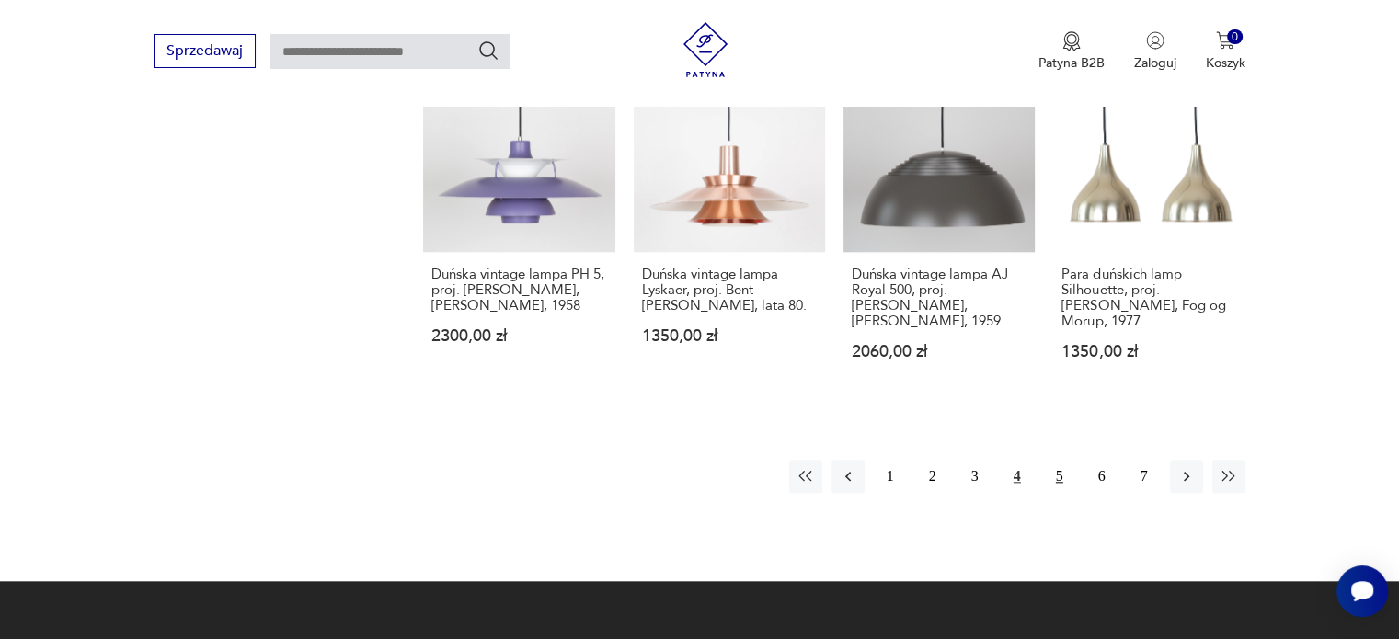
click at [1068, 460] on button "5" at bounding box center [1059, 476] width 33 height 33
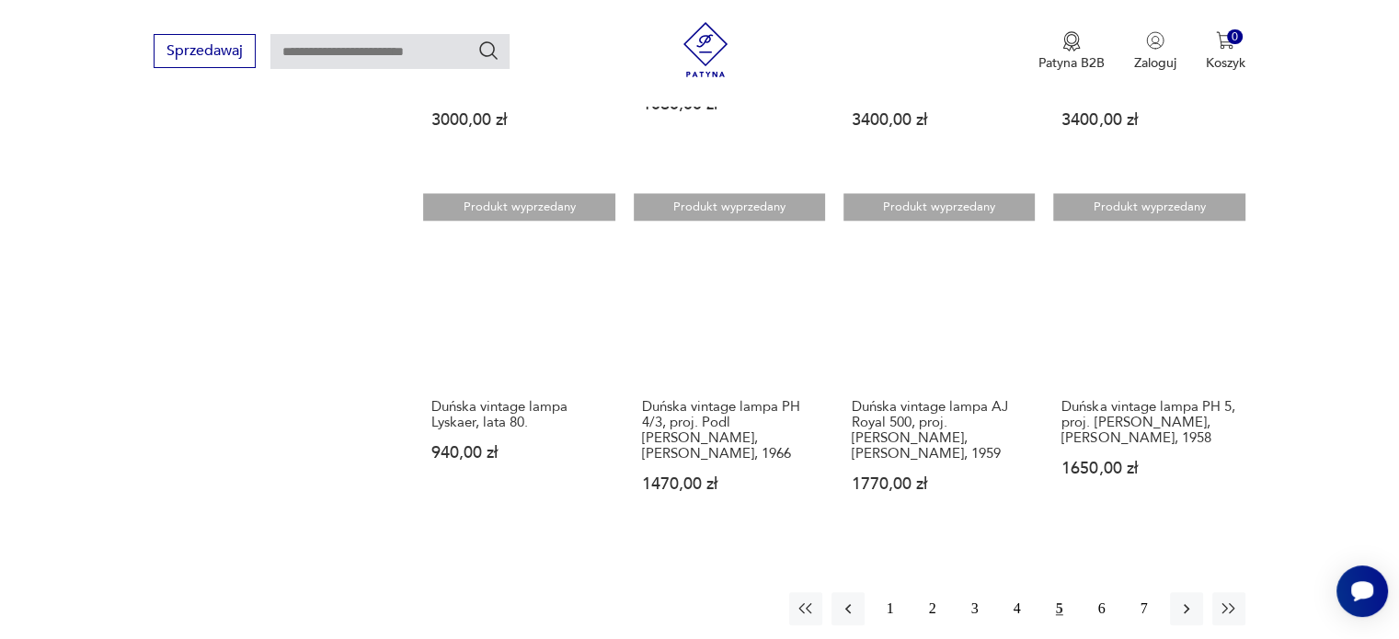
scroll to position [1619, 0]
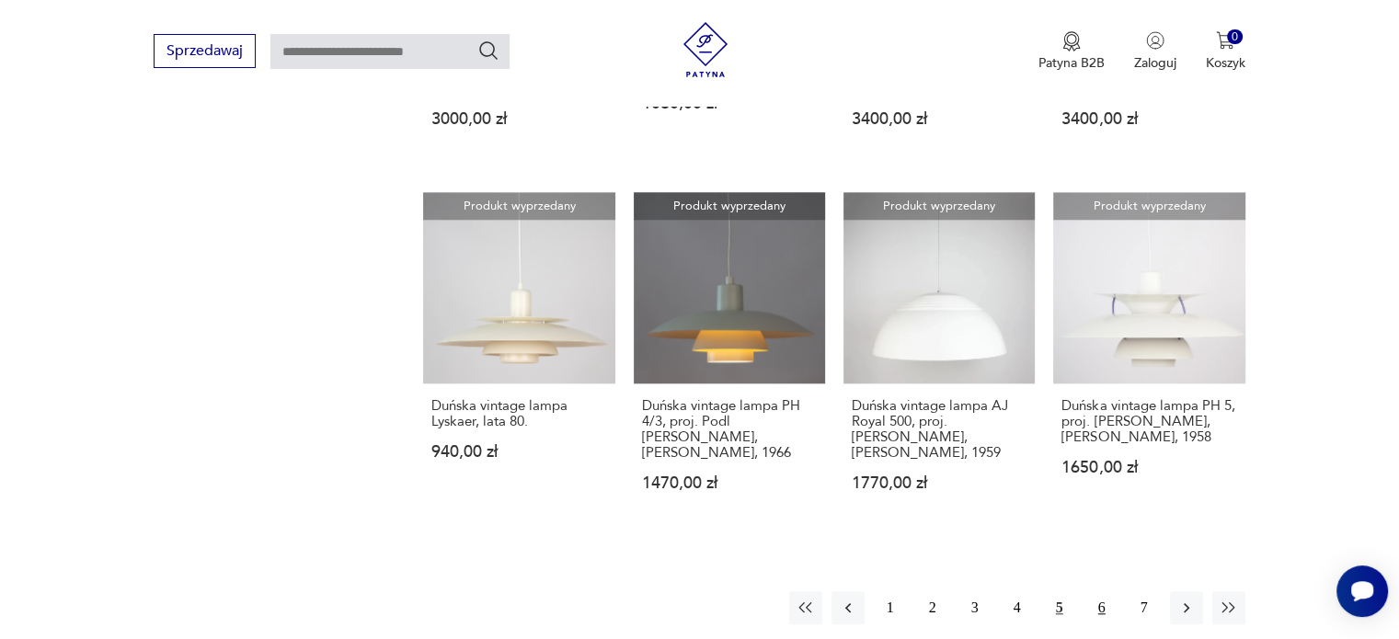
click at [1092, 591] on button "6" at bounding box center [1101, 607] width 33 height 33
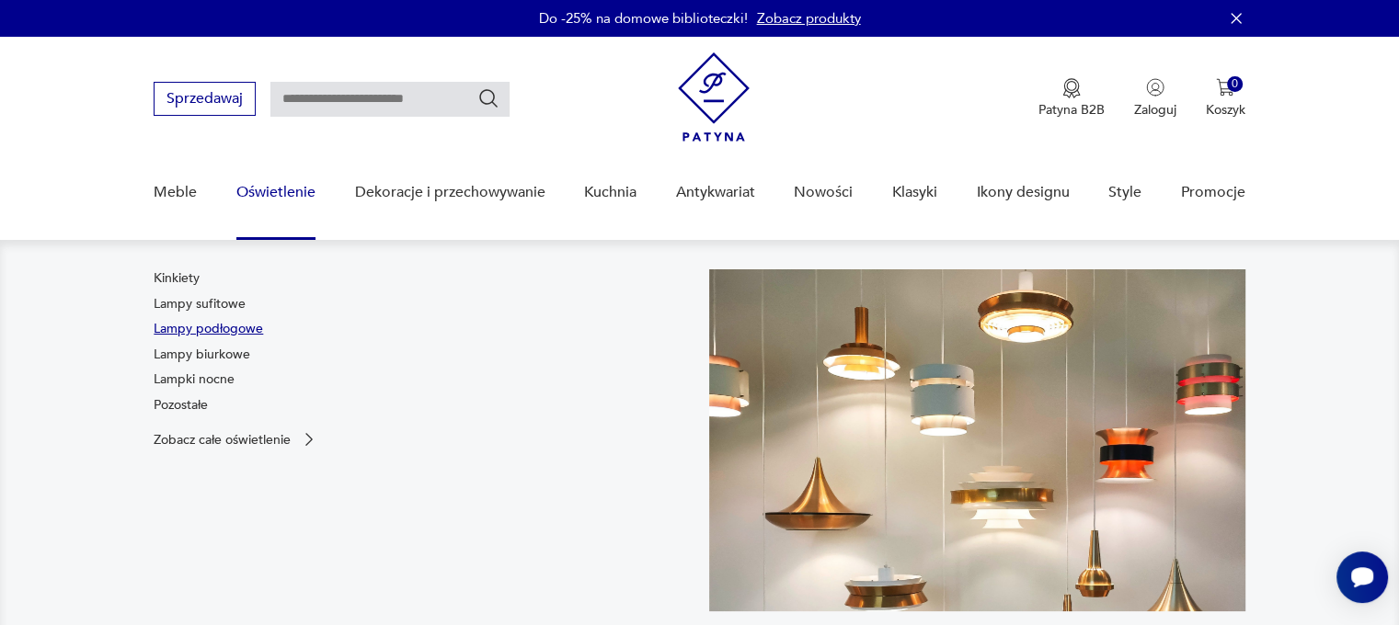
click at [223, 328] on link "Lampy podłogowe" at bounding box center [208, 329] width 109 height 18
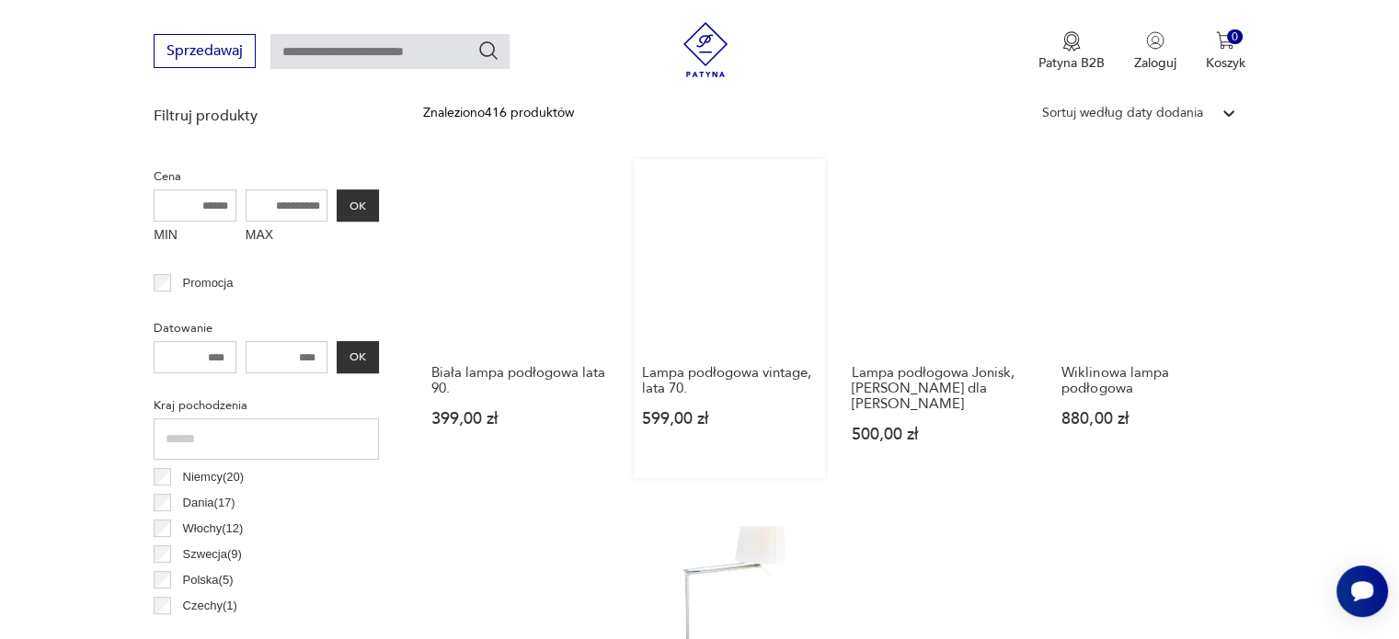
scroll to position [808, 0]
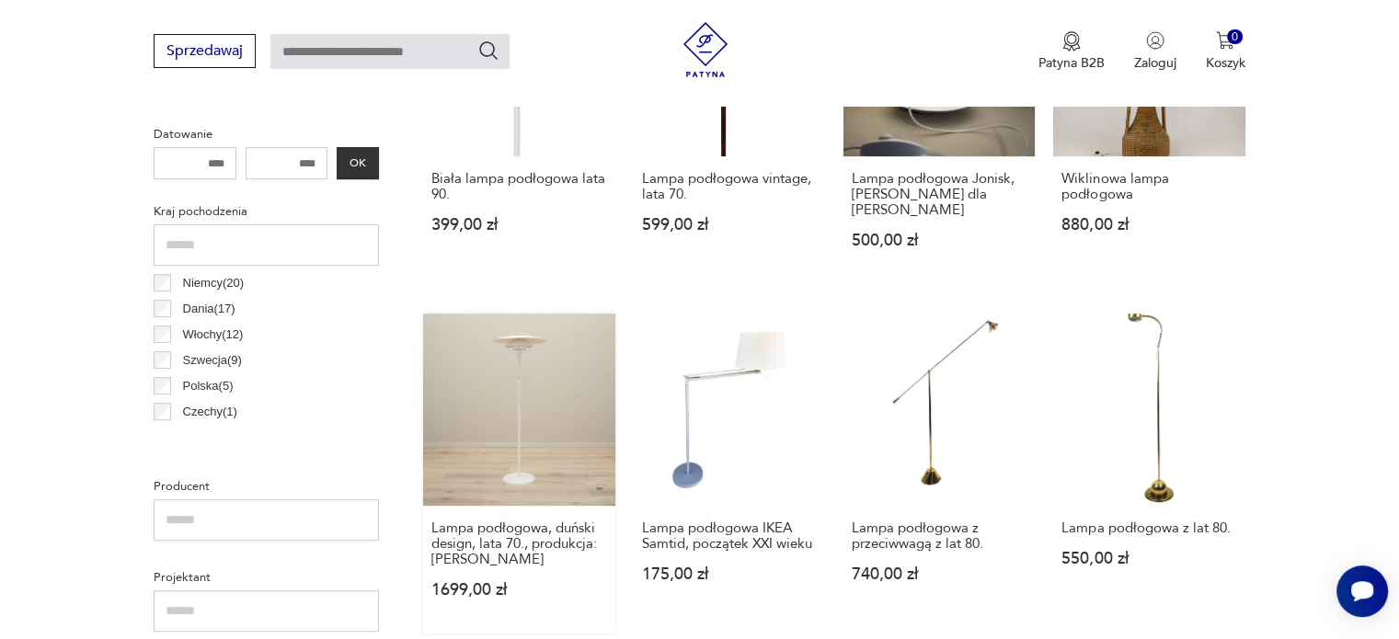
click at [542, 372] on link "Lampa podłogowa, duński design, lata 70., produkcja: Dania 1699,00 zł" at bounding box center [518, 473] width 191 height 319
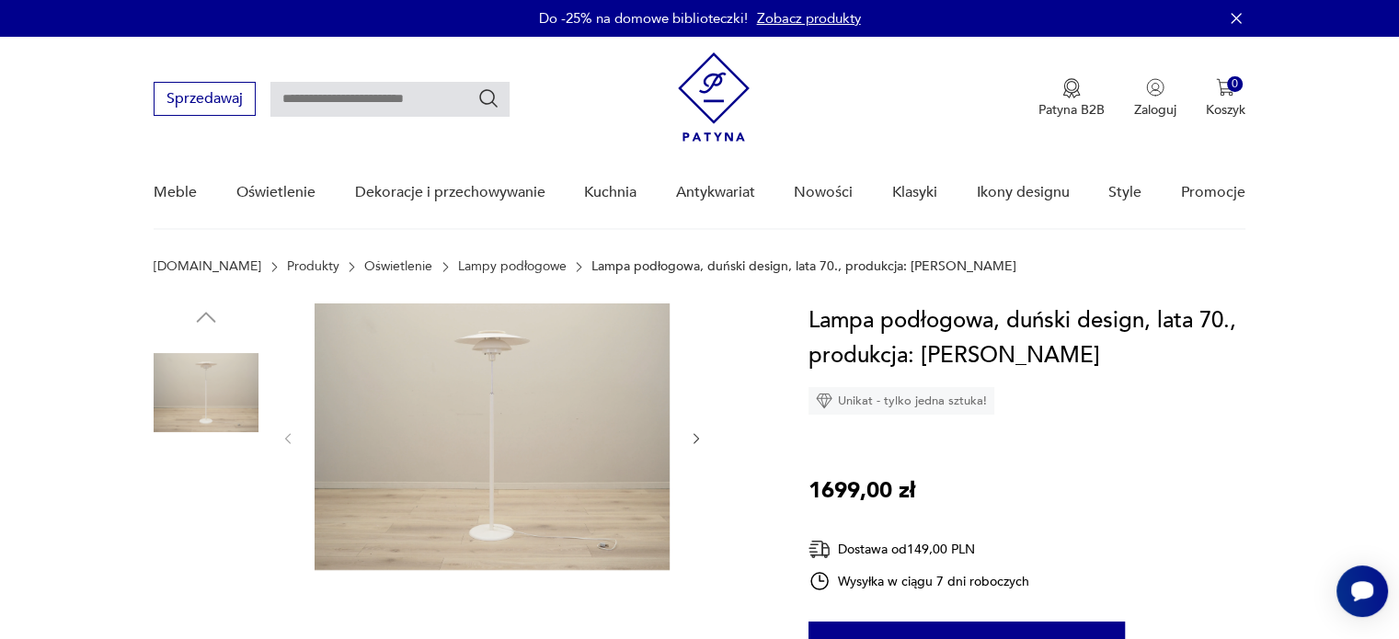
scroll to position [48, 0]
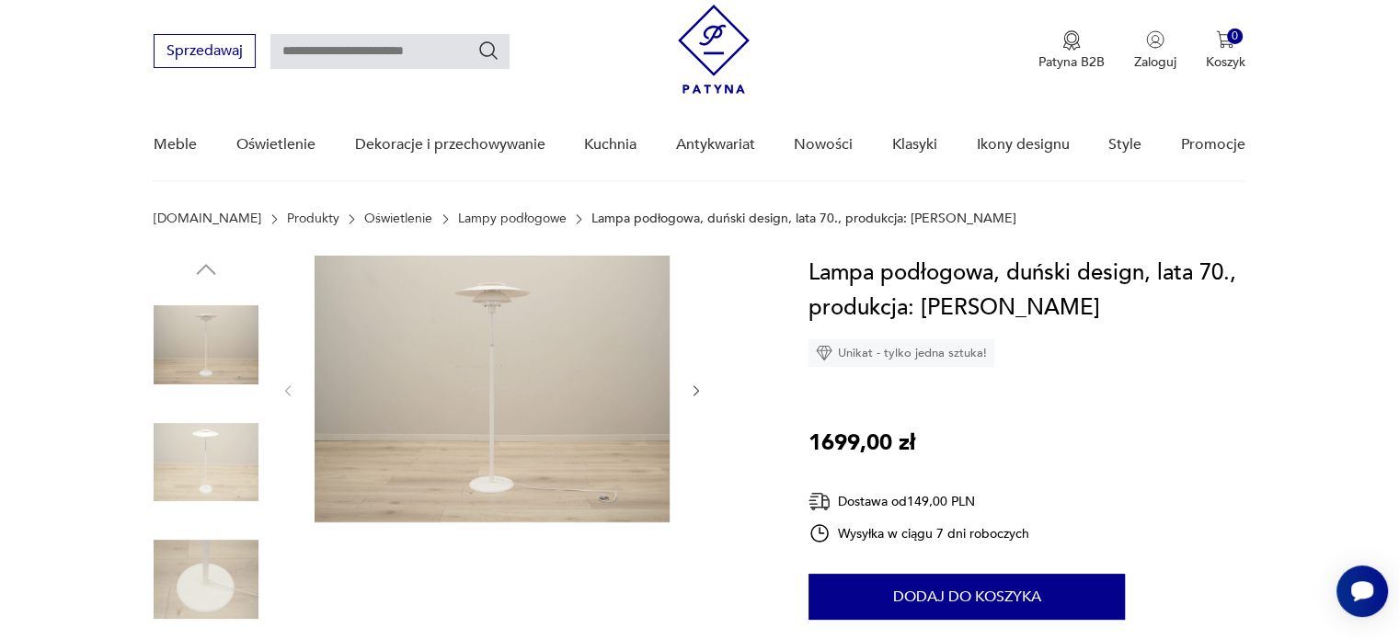
click at [696, 390] on icon "button" at bounding box center [697, 392] width 16 height 16
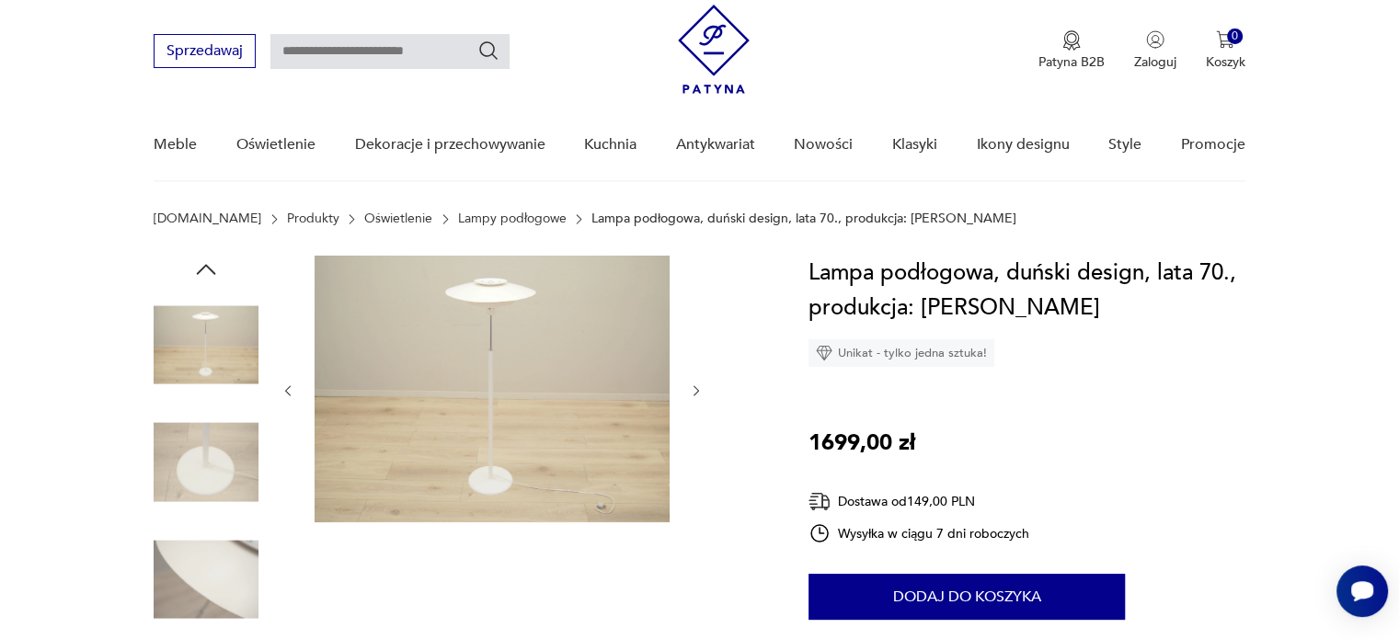
click at [696, 390] on icon "button" at bounding box center [697, 392] width 16 height 16
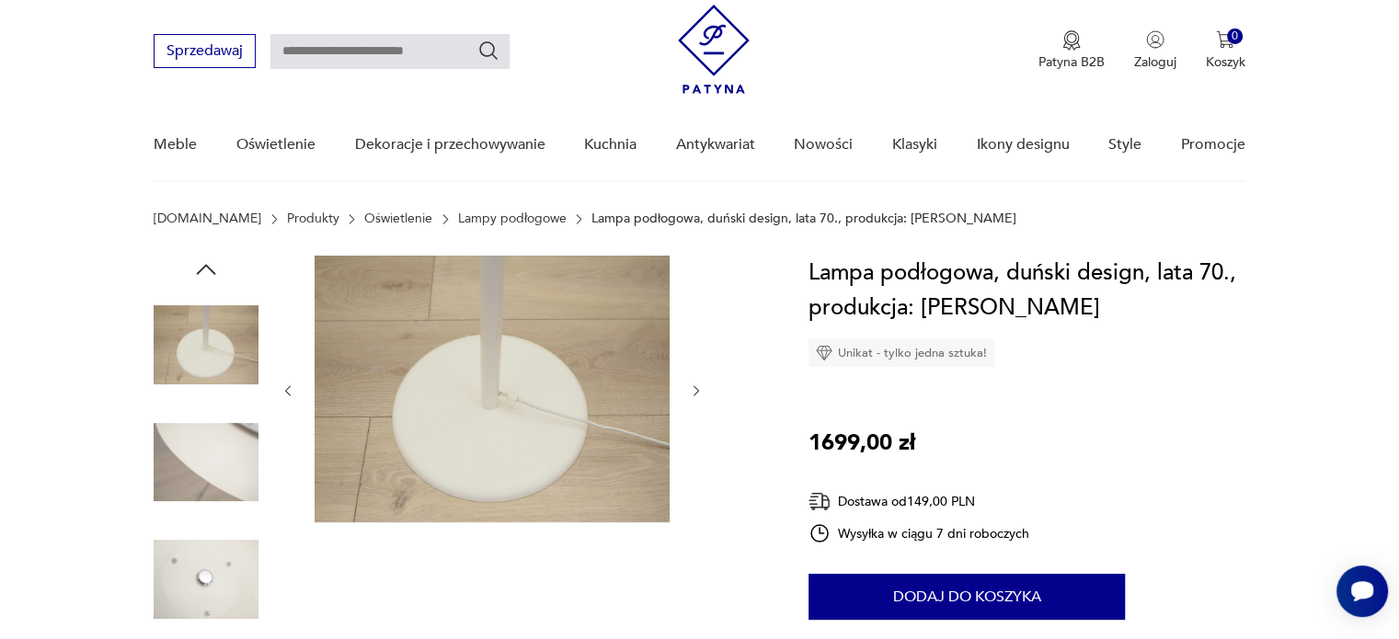
click at [696, 390] on icon "button" at bounding box center [697, 392] width 16 height 16
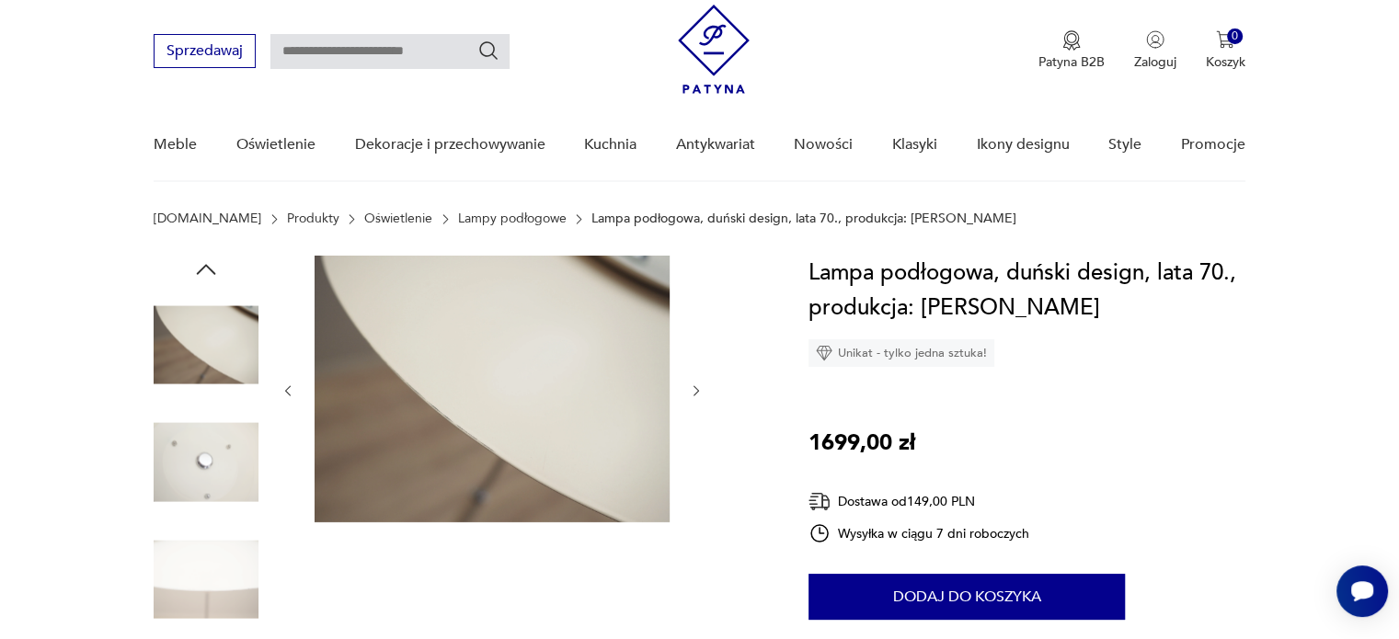
click at [696, 390] on icon "button" at bounding box center [697, 392] width 16 height 16
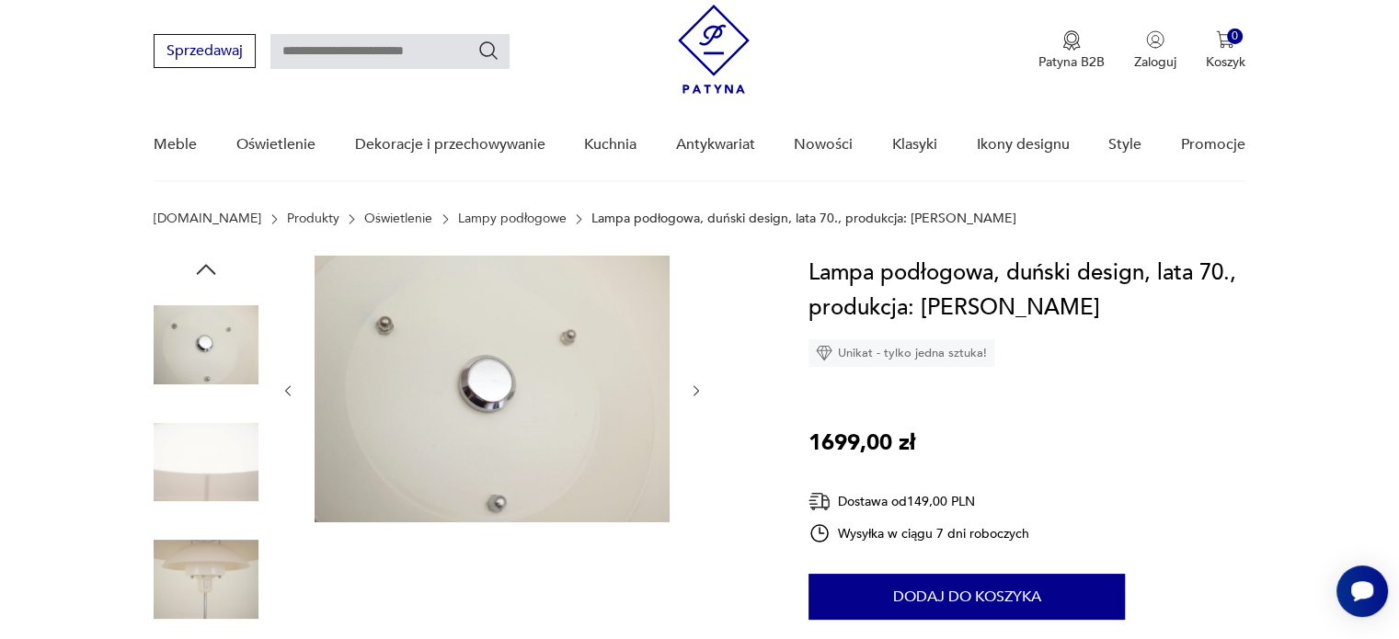
click at [696, 390] on icon "button" at bounding box center [697, 392] width 16 height 16
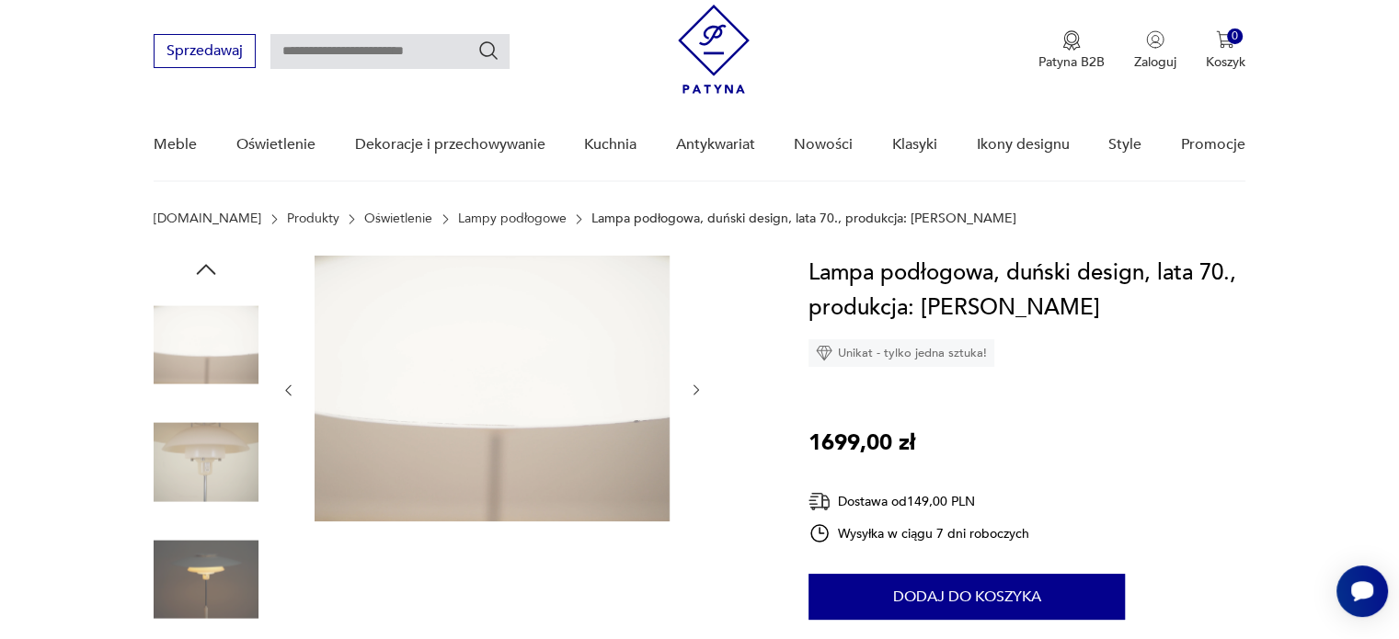
click at [696, 390] on icon "button" at bounding box center [696, 390] width 6 height 11
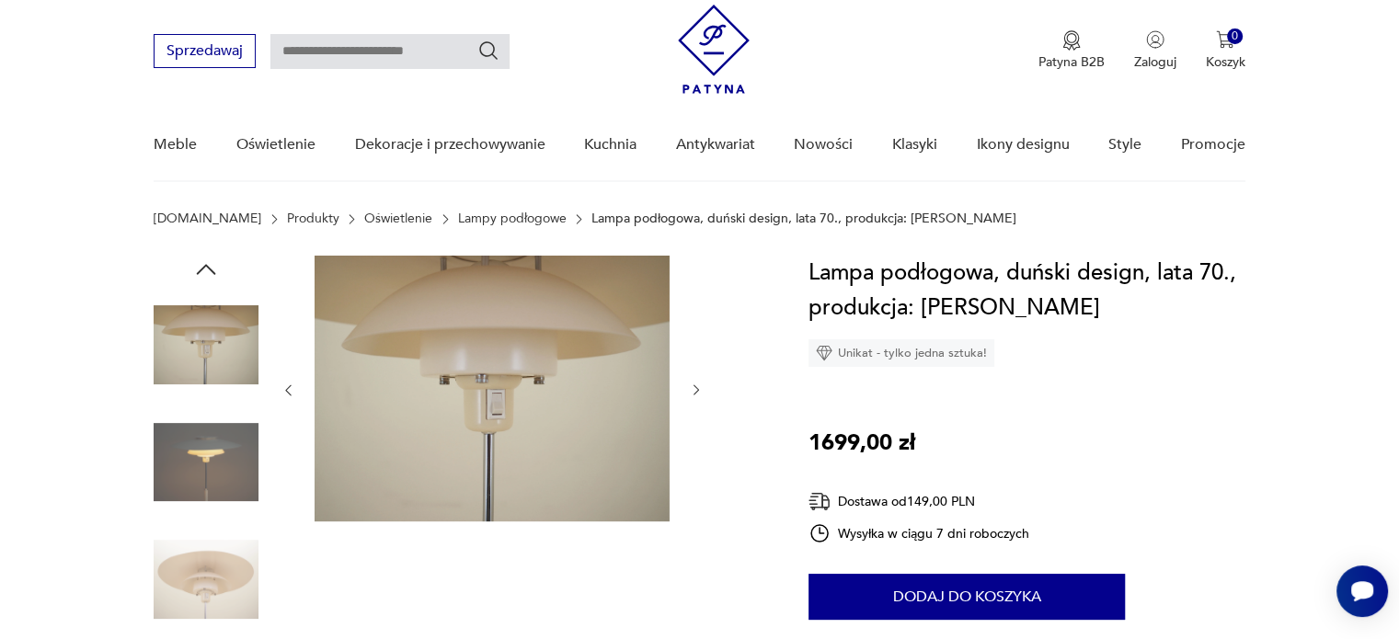
click at [696, 390] on icon "button" at bounding box center [696, 390] width 6 height 11
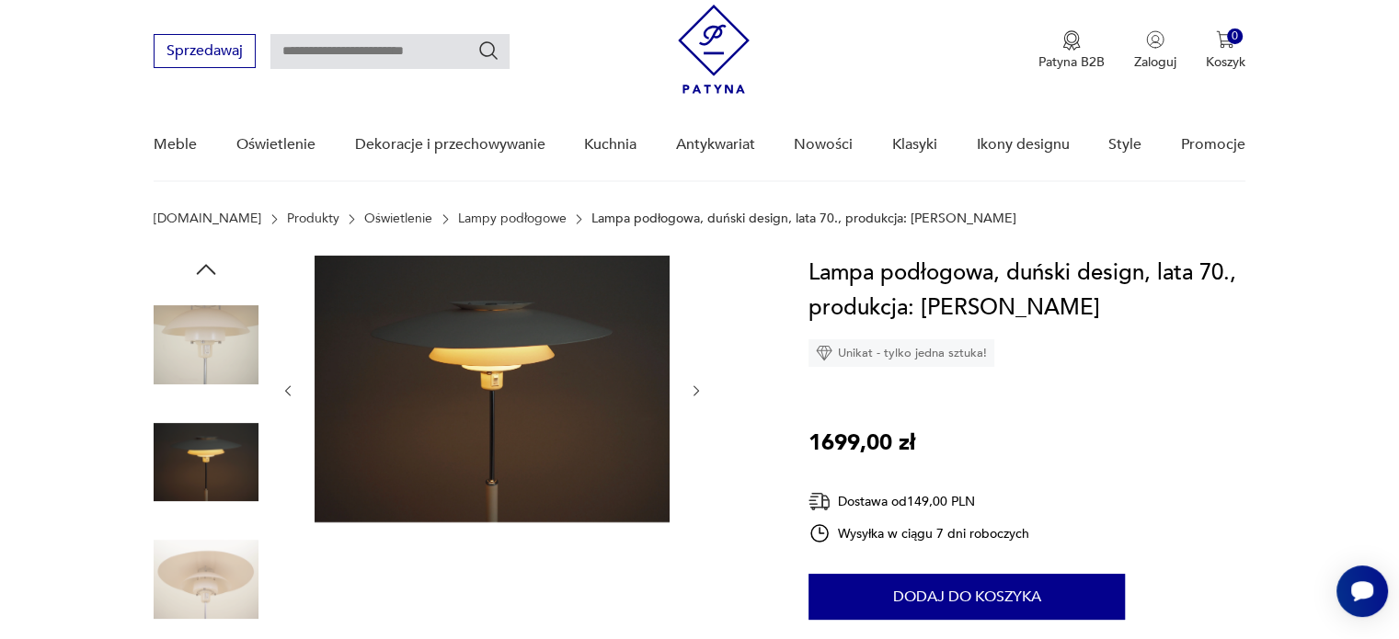
click at [696, 390] on icon "button" at bounding box center [697, 392] width 16 height 16
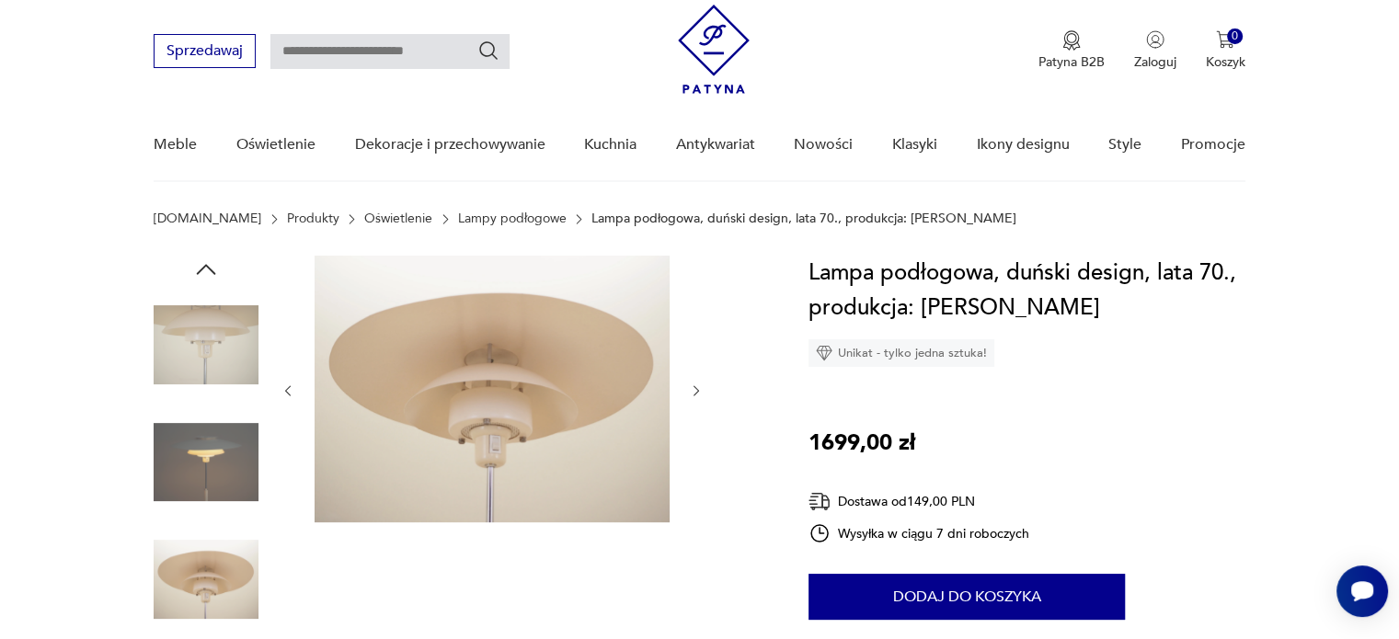
click at [696, 390] on icon "button" at bounding box center [697, 392] width 16 height 16
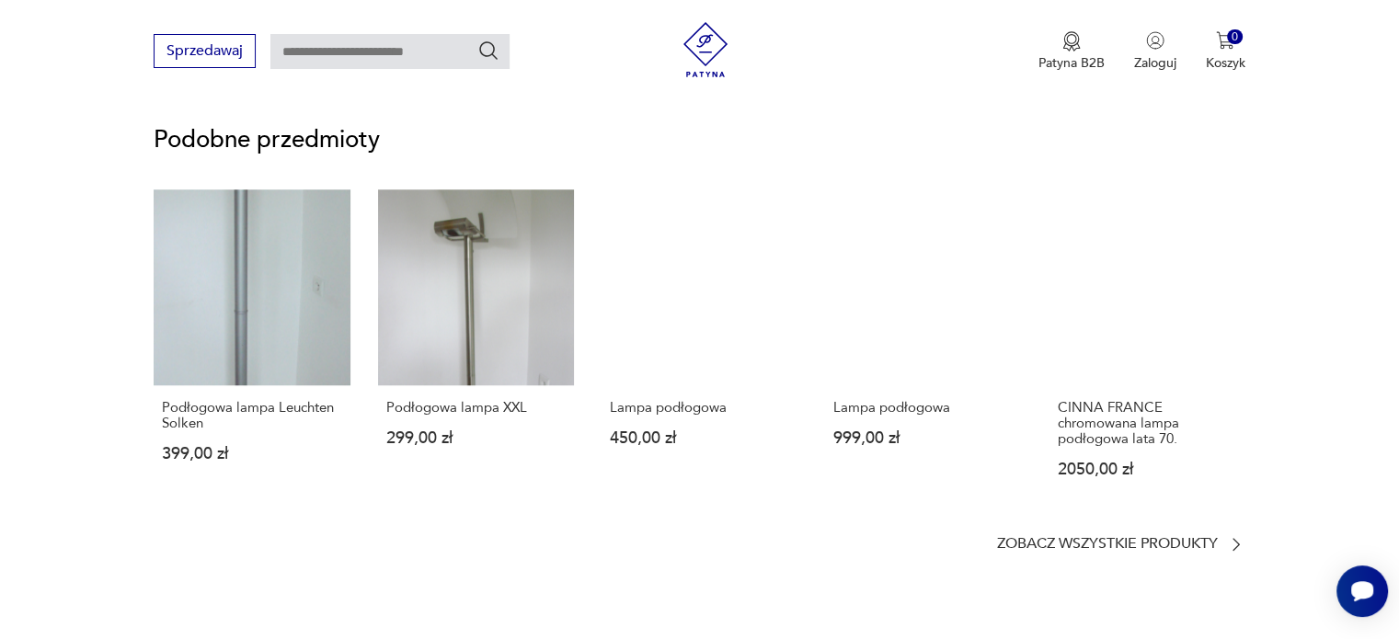
scroll to position [1365, 0]
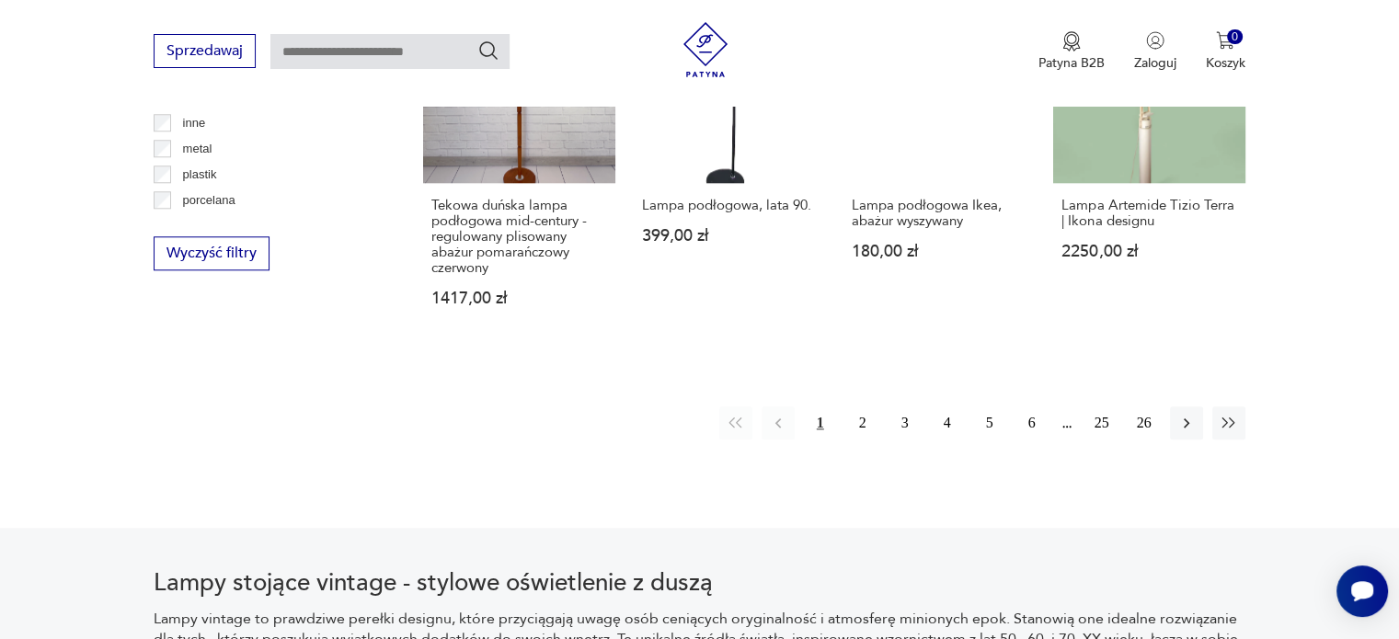
scroll to position [1830, 0]
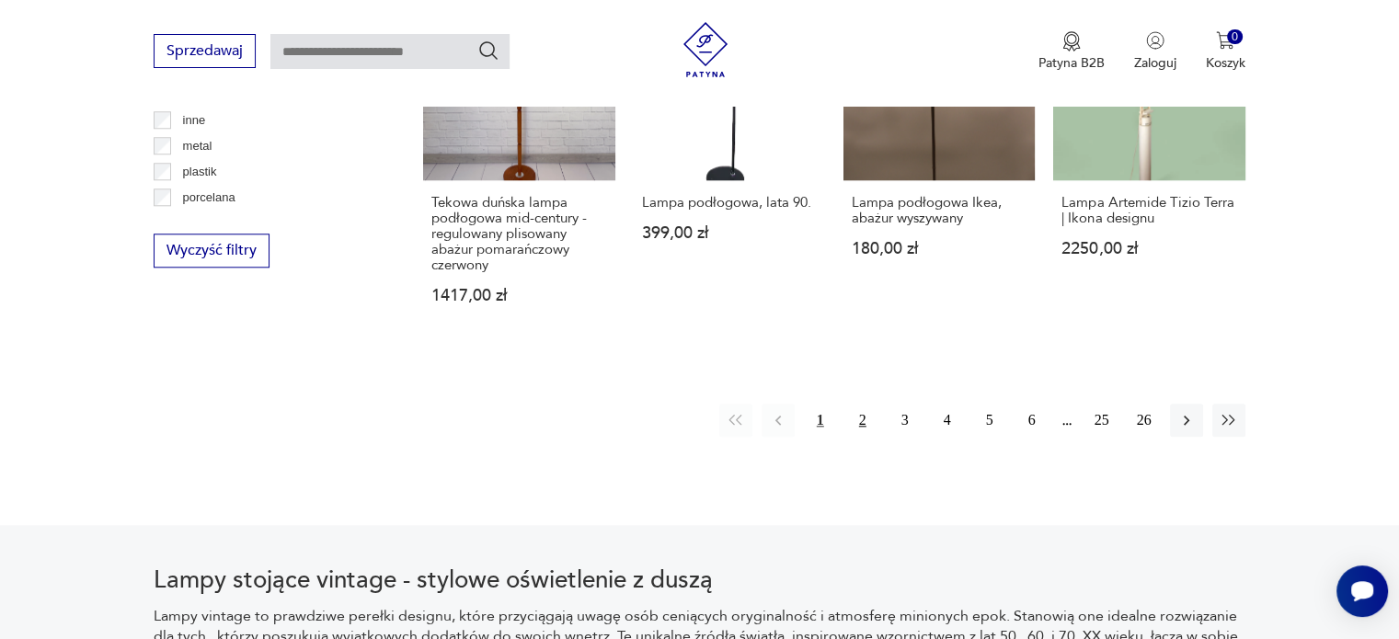
click at [873, 404] on button "2" at bounding box center [862, 420] width 33 height 33
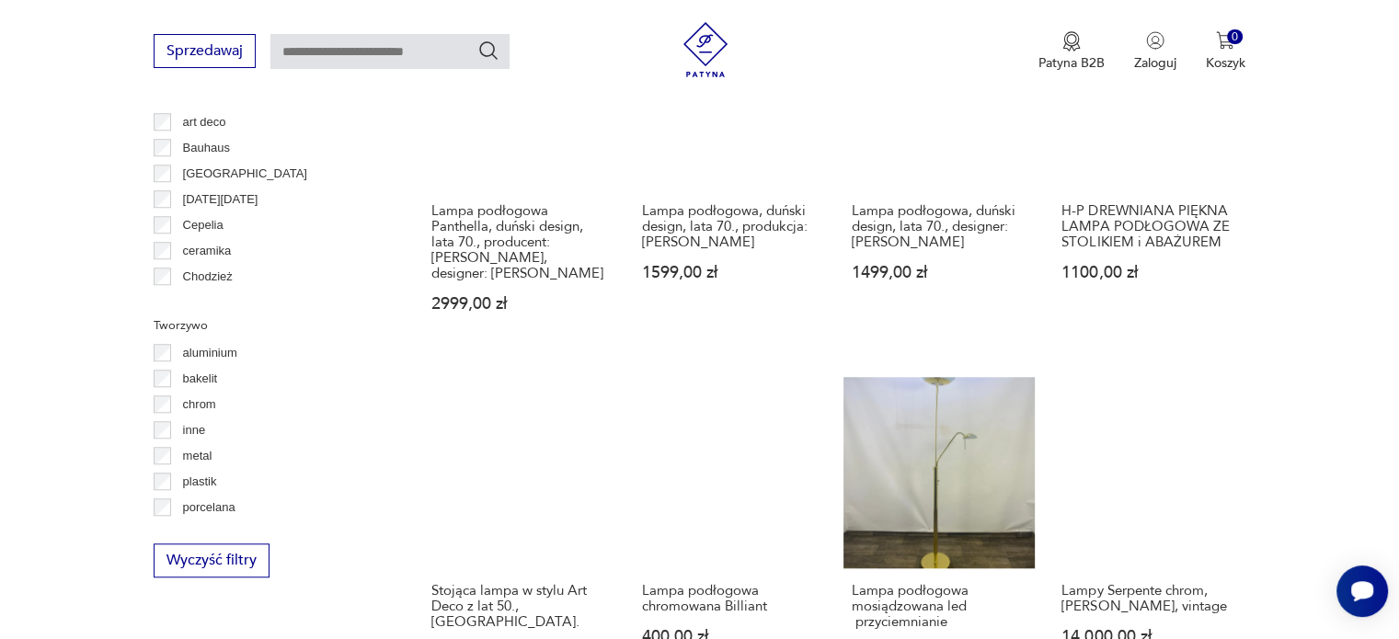
scroll to position [1842, 0]
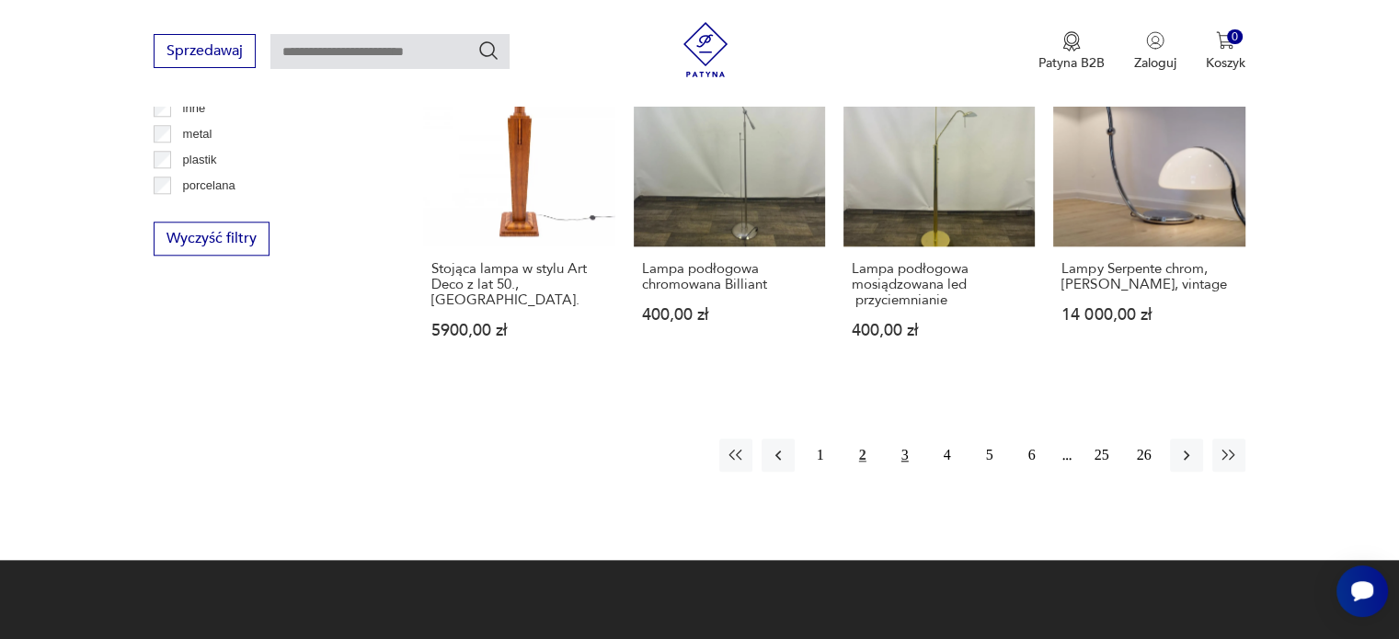
click at [905, 445] on button "3" at bounding box center [904, 455] width 33 height 33
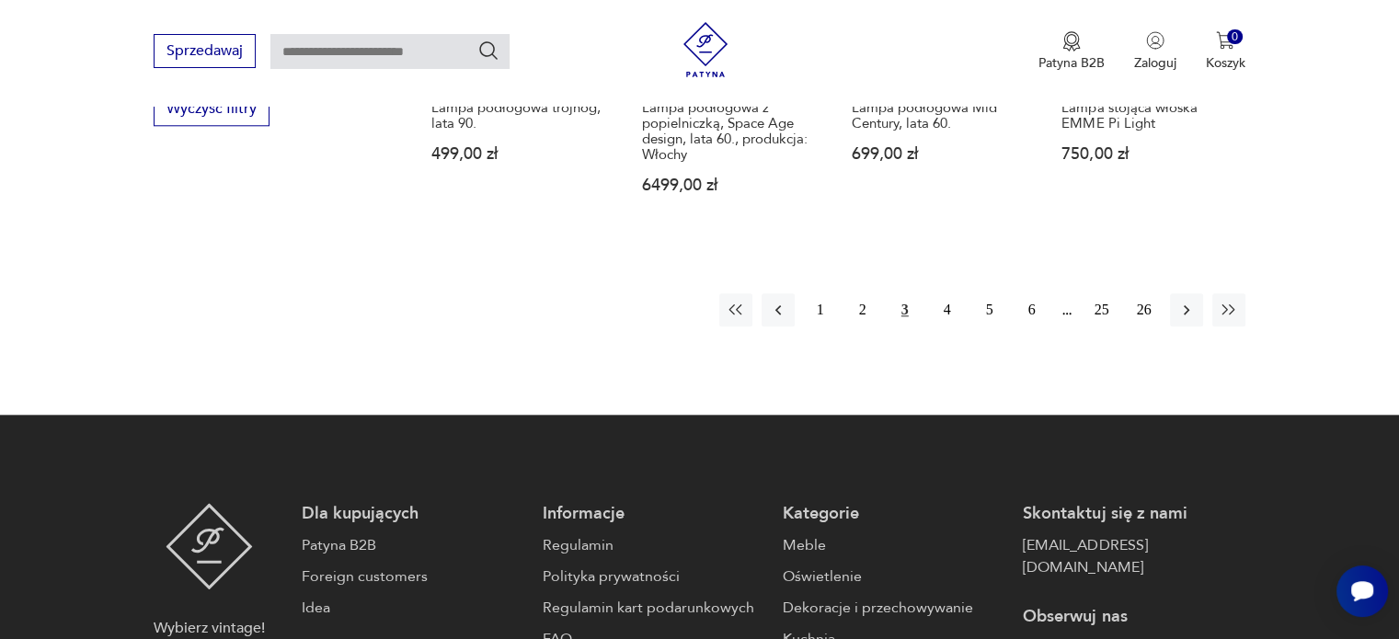
scroll to position [1974, 0]
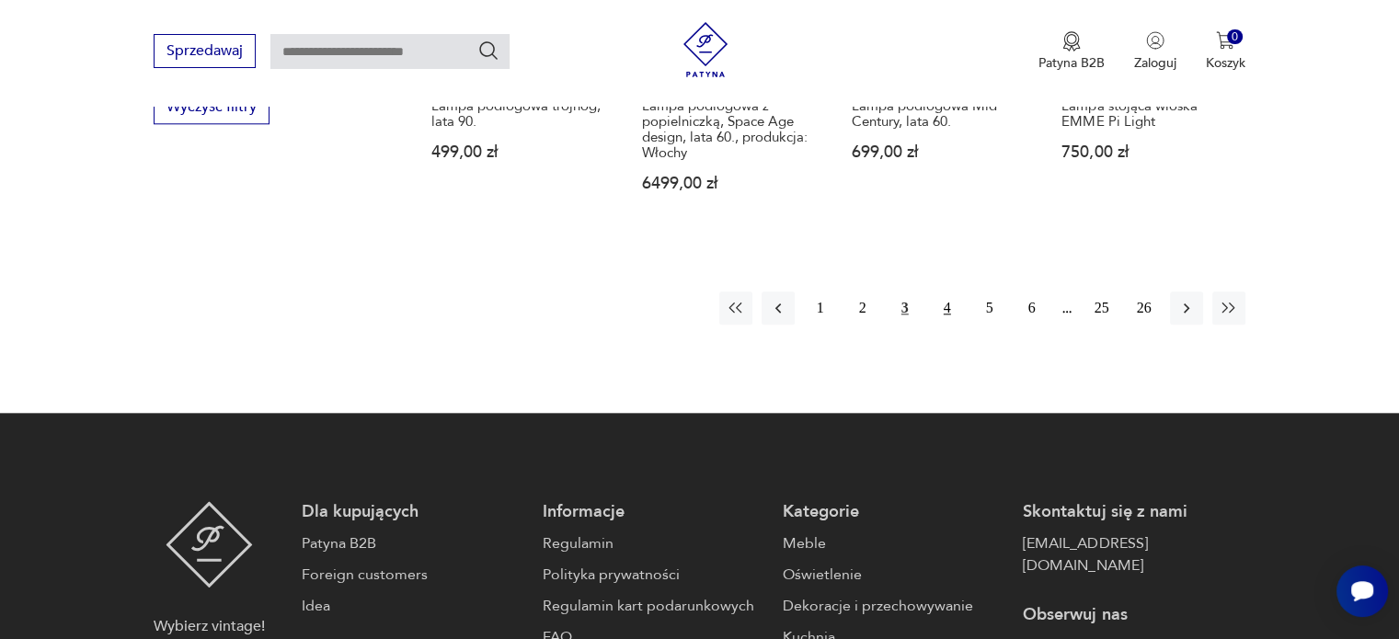
click at [949, 292] on button "4" at bounding box center [947, 308] width 33 height 33
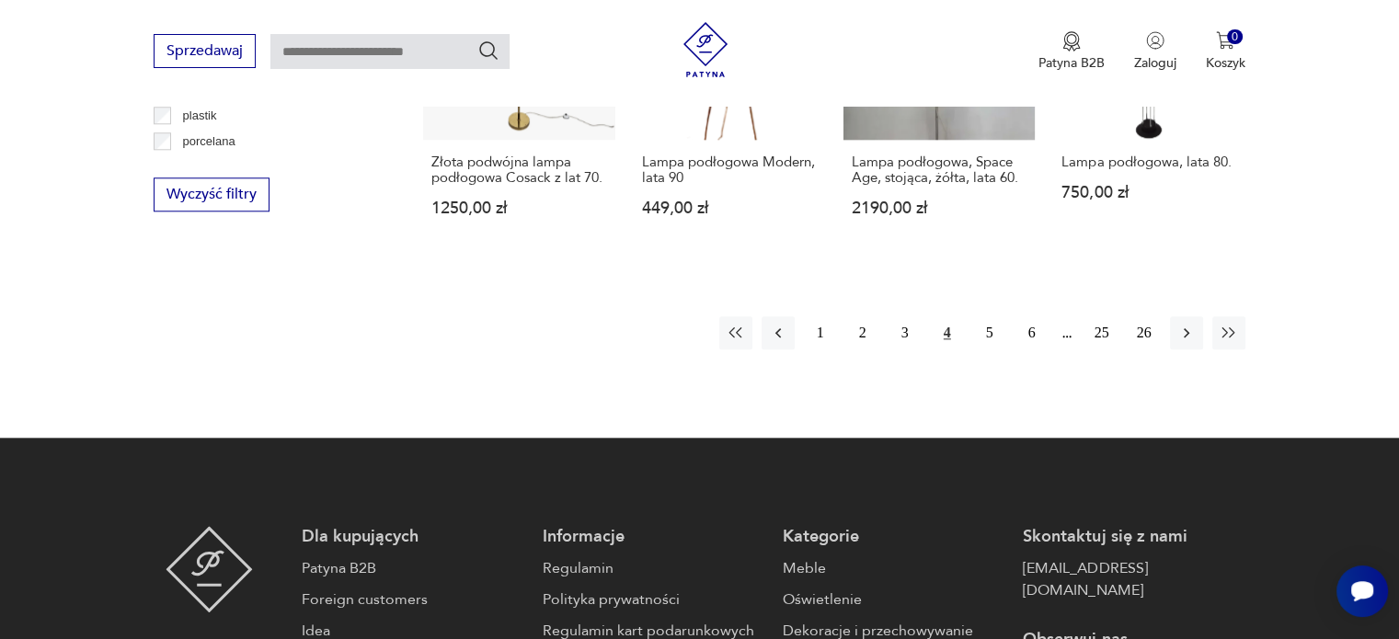
scroll to position [1887, 0]
click at [986, 325] on button "5" at bounding box center [989, 331] width 33 height 33
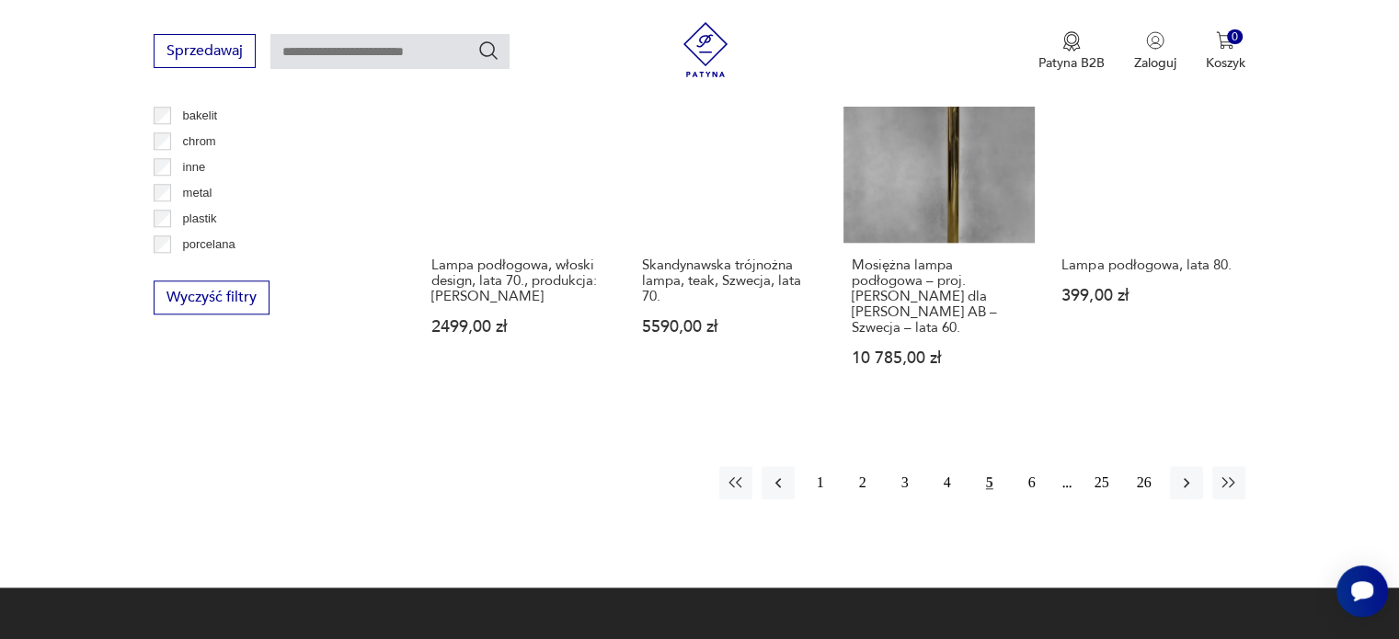
scroll to position [1784, 0]
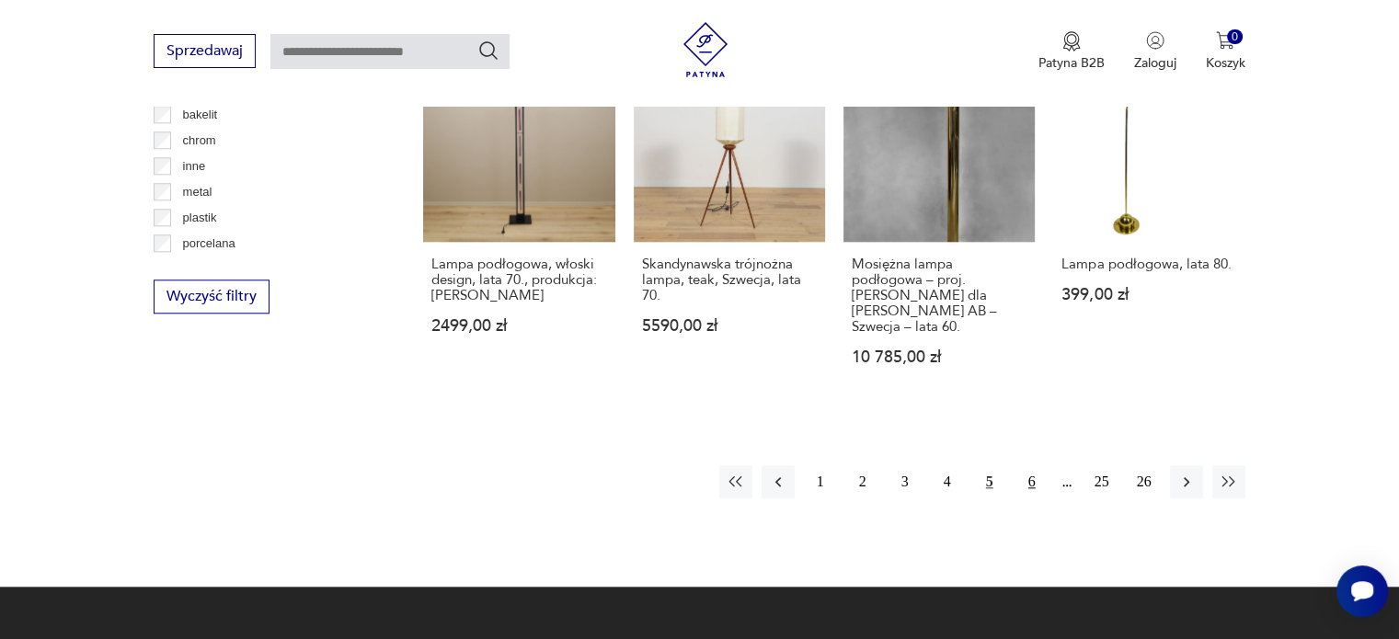
click at [1023, 466] on button "6" at bounding box center [1031, 481] width 33 height 33
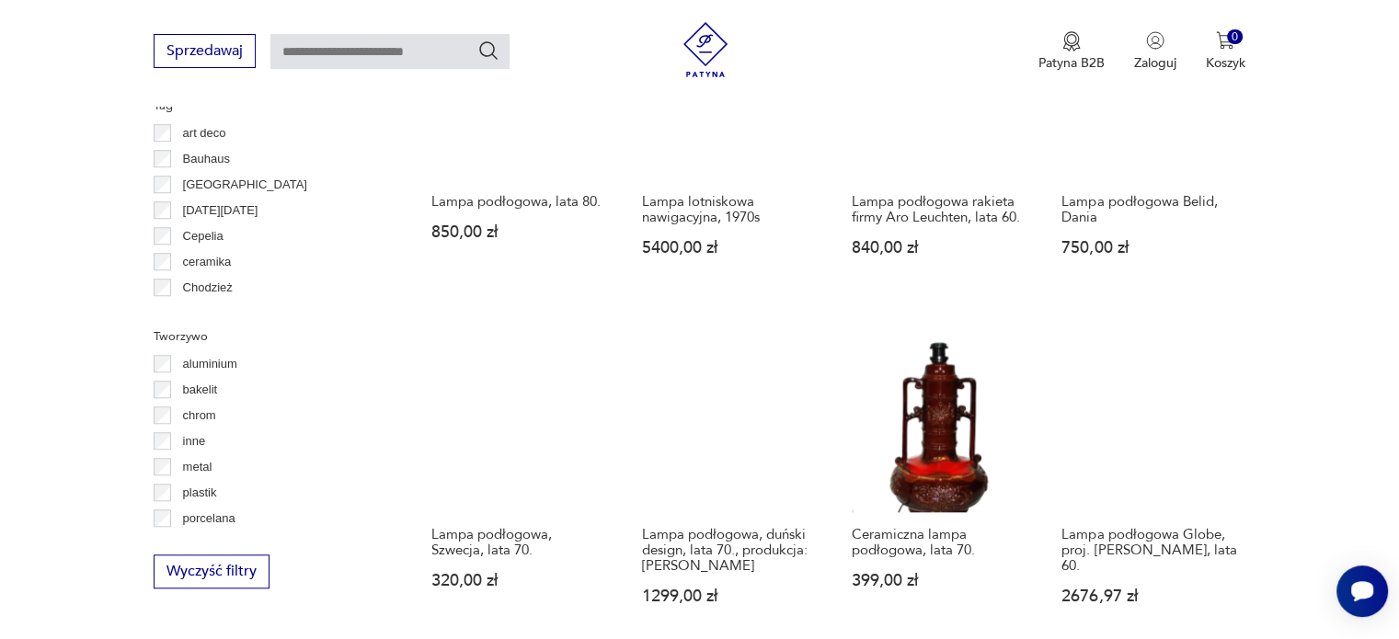
scroll to position [1837, 0]
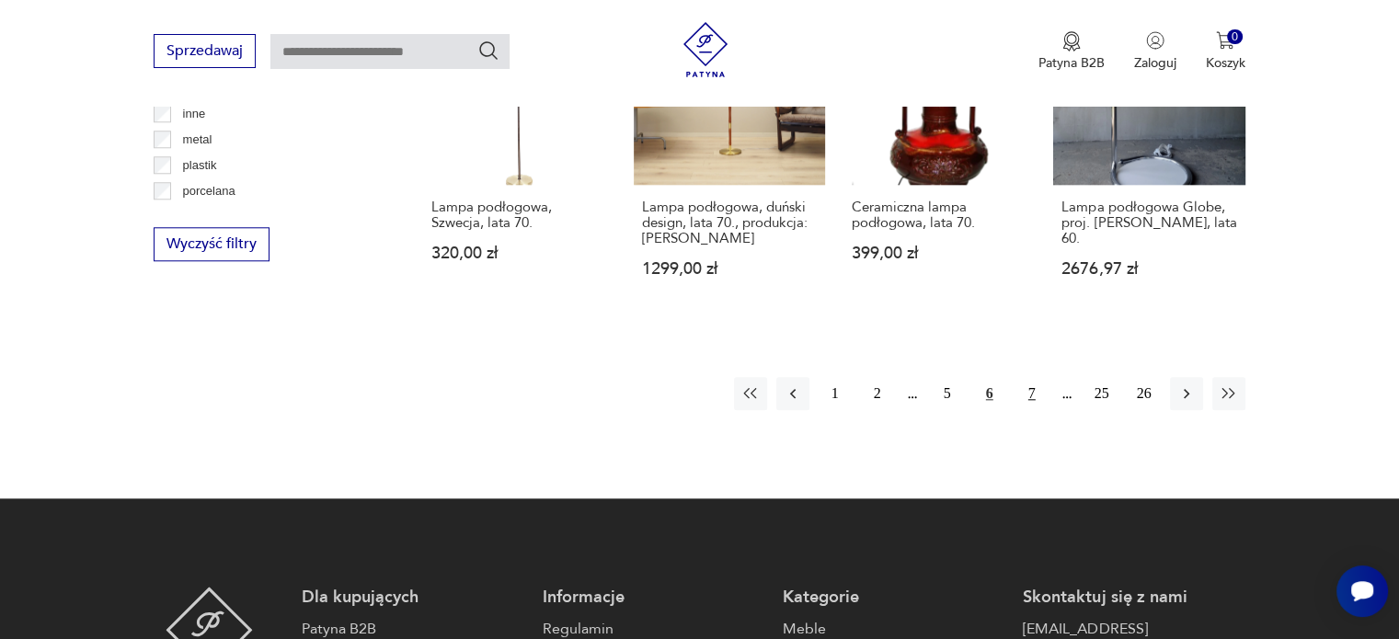
click at [1030, 397] on button "7" at bounding box center [1031, 393] width 33 height 33
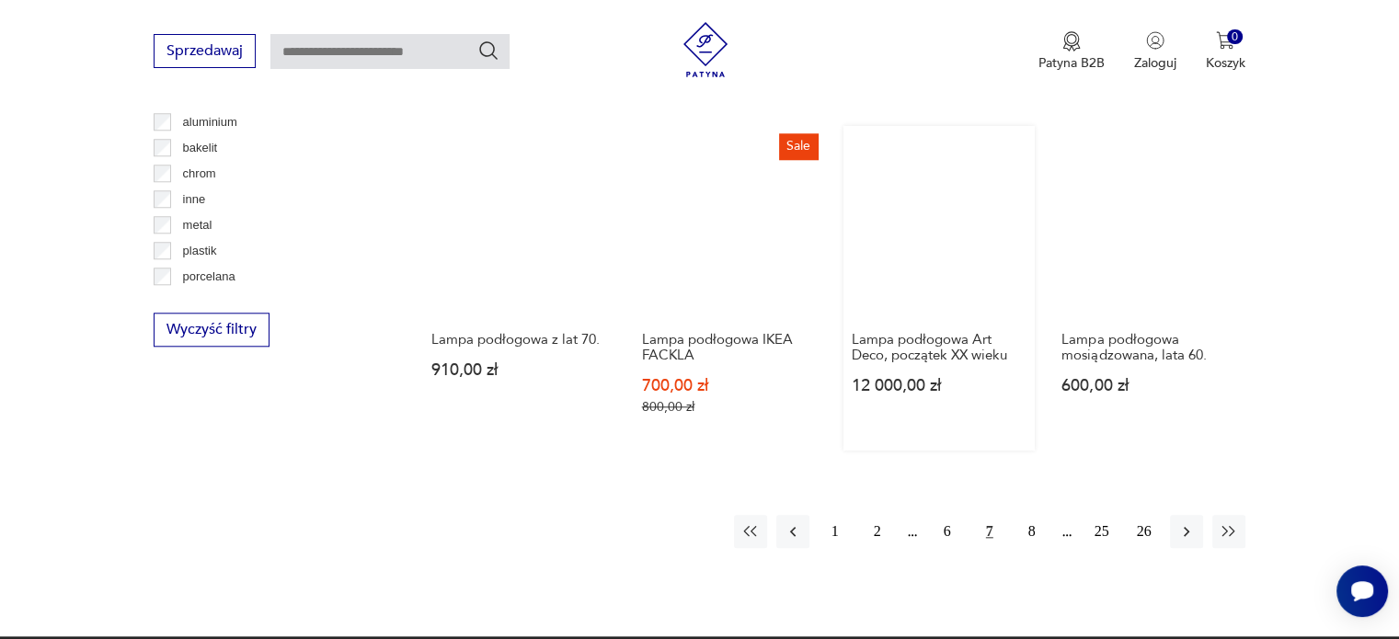
scroll to position [1752, 0]
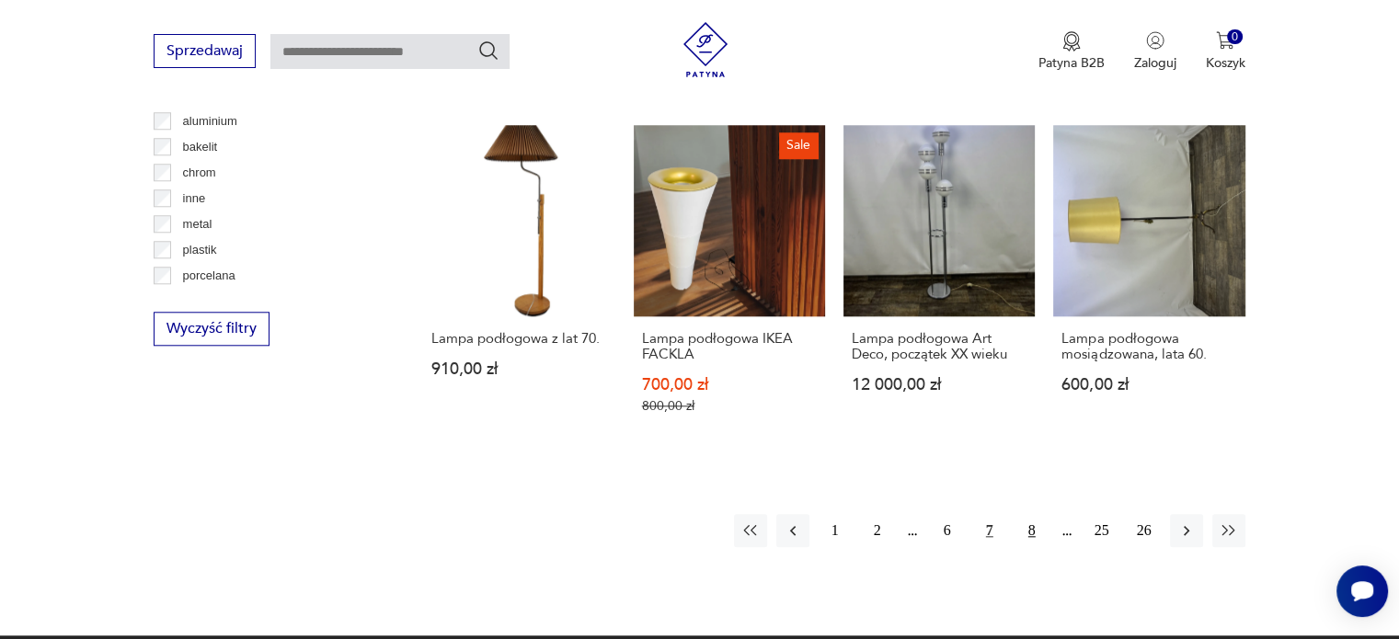
click at [1029, 514] on button "8" at bounding box center [1031, 530] width 33 height 33
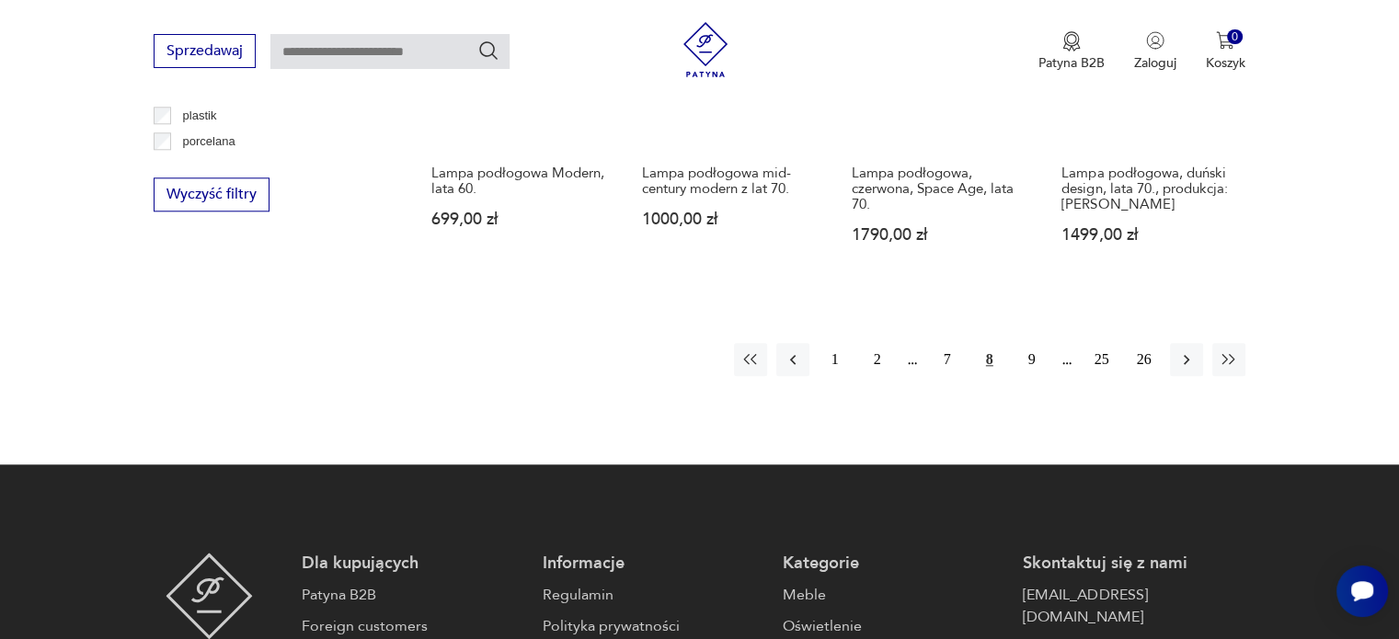
scroll to position [1887, 0]
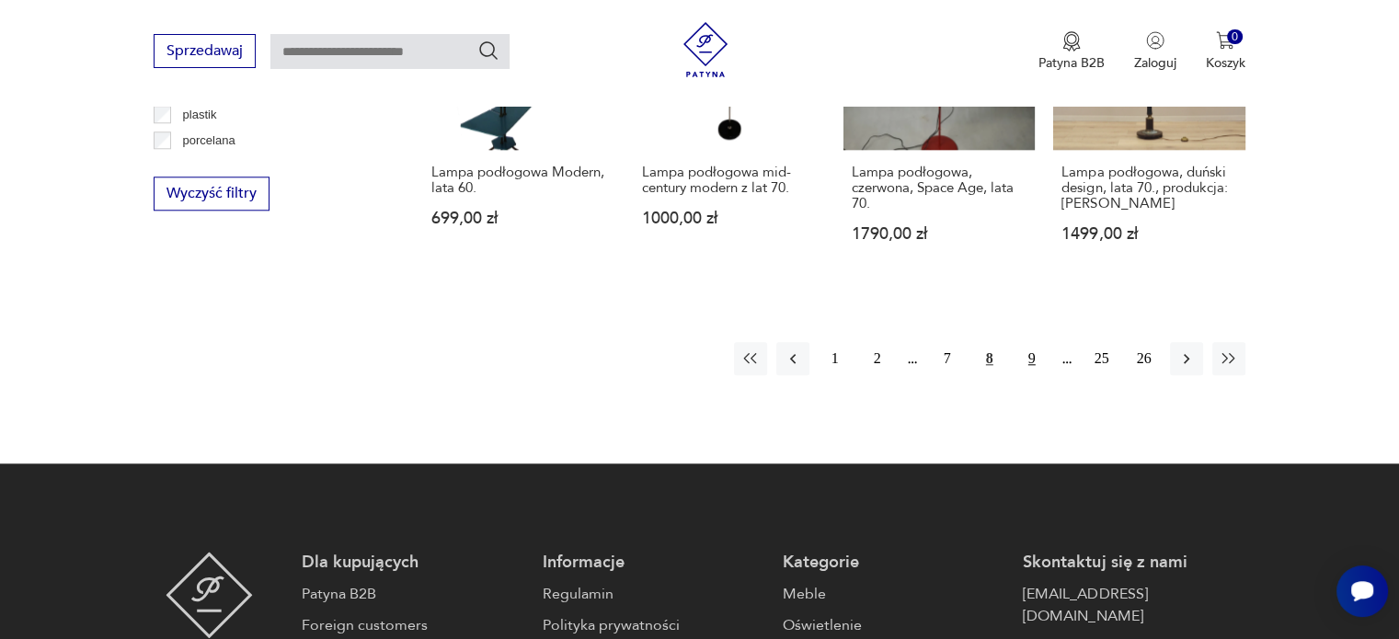
click at [1035, 354] on button "9" at bounding box center [1031, 358] width 33 height 33
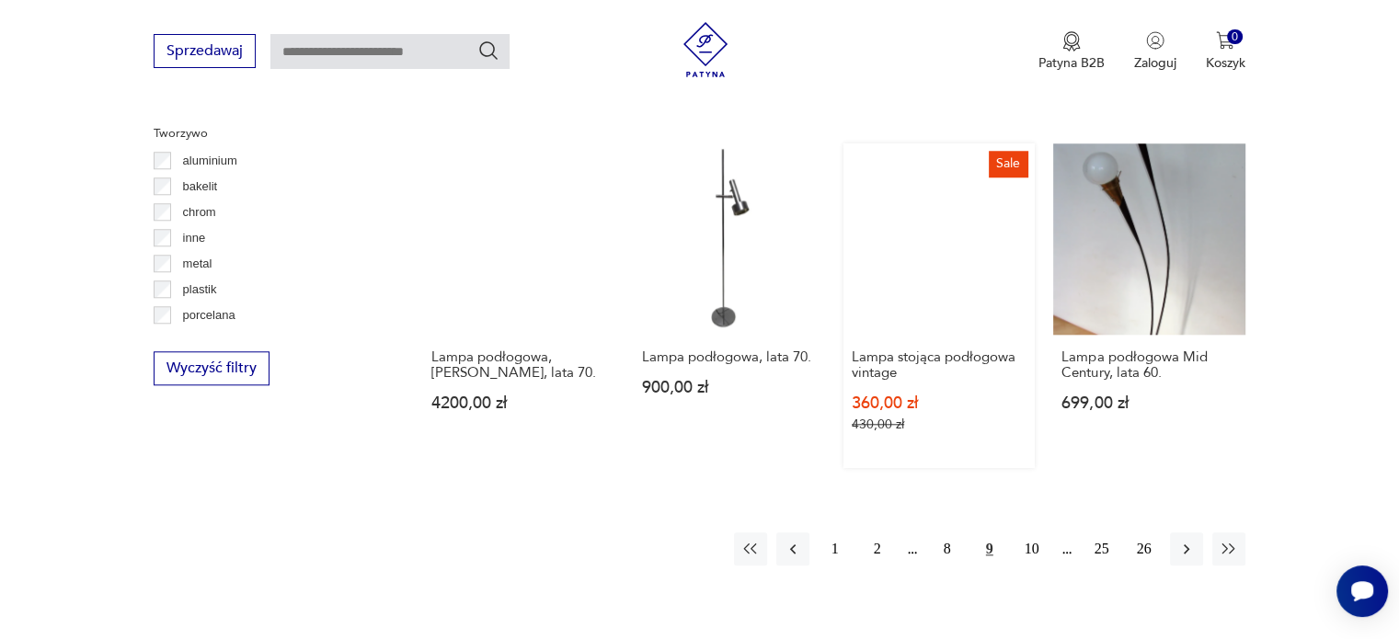
scroll to position [1719, 0]
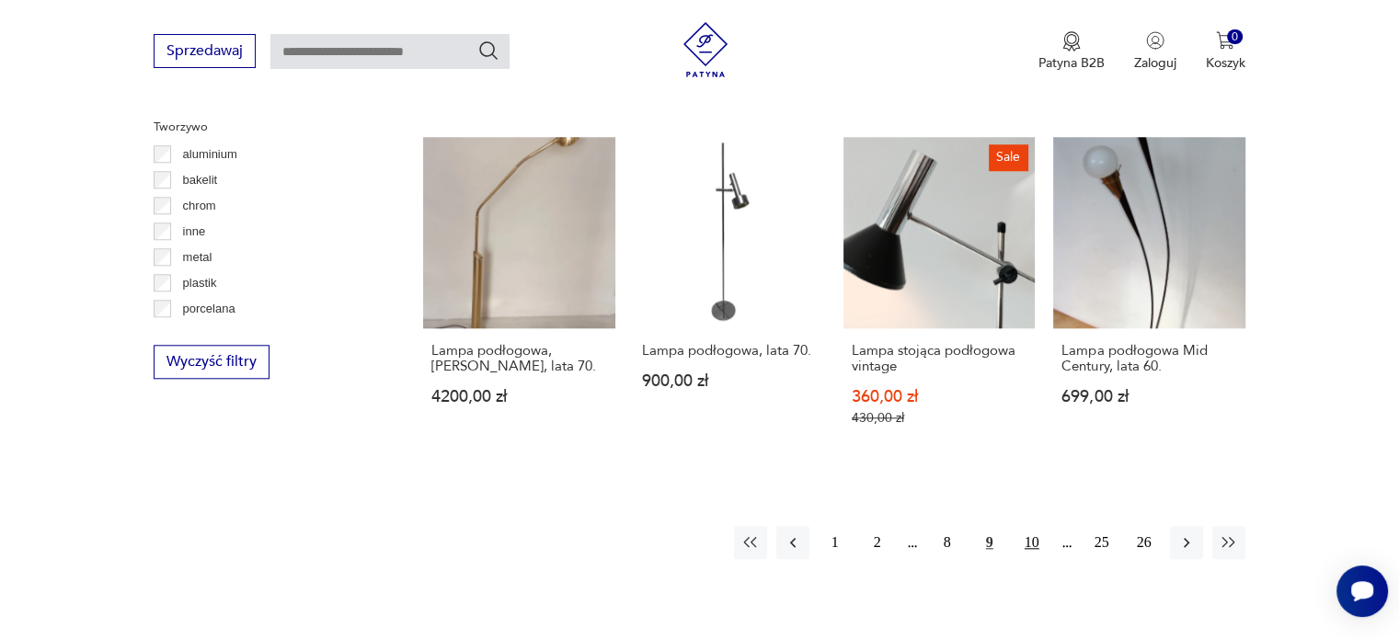
click at [1019, 526] on button "10" at bounding box center [1031, 542] width 33 height 33
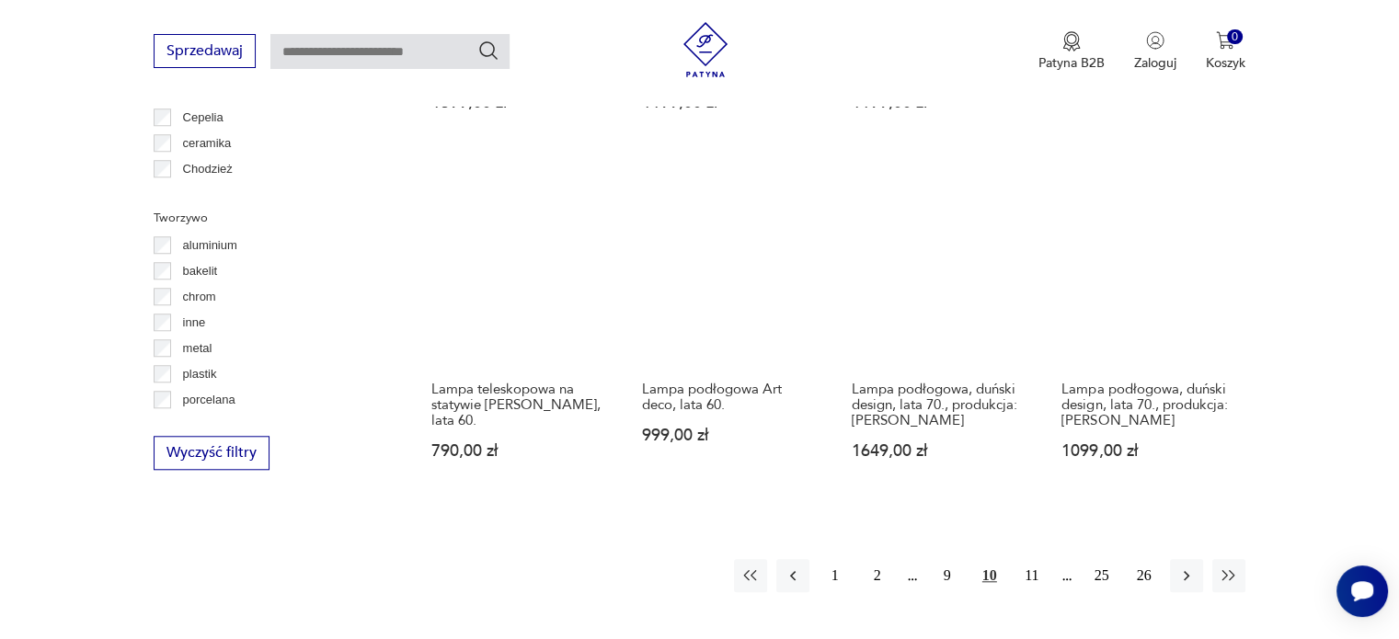
scroll to position [1631, 0]
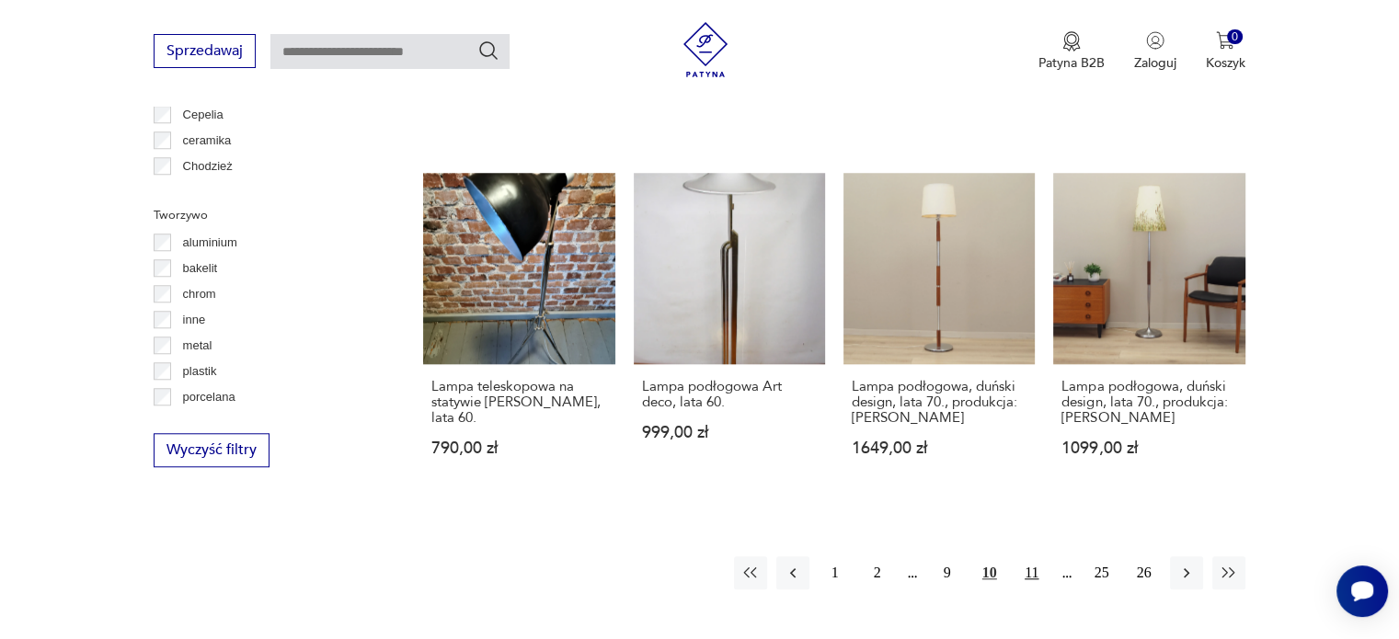
click at [1031, 578] on button "11" at bounding box center [1031, 572] width 33 height 33
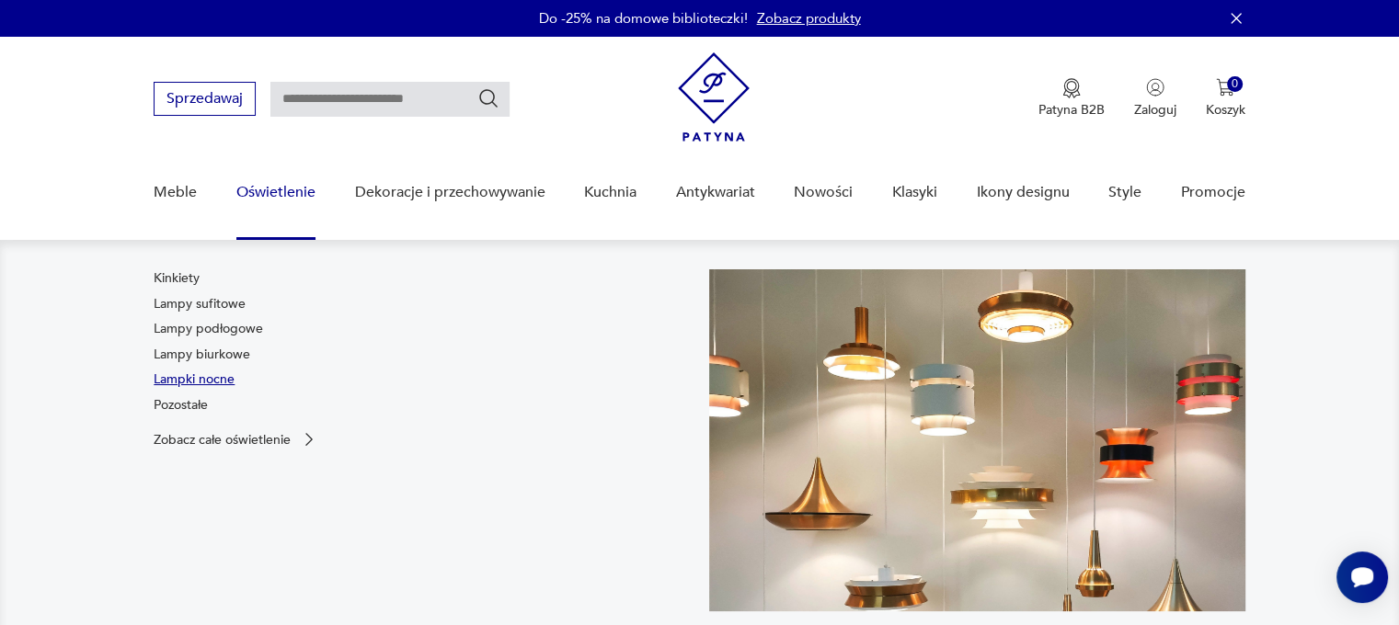
click at [213, 377] on link "Lampki nocne" at bounding box center [194, 380] width 81 height 18
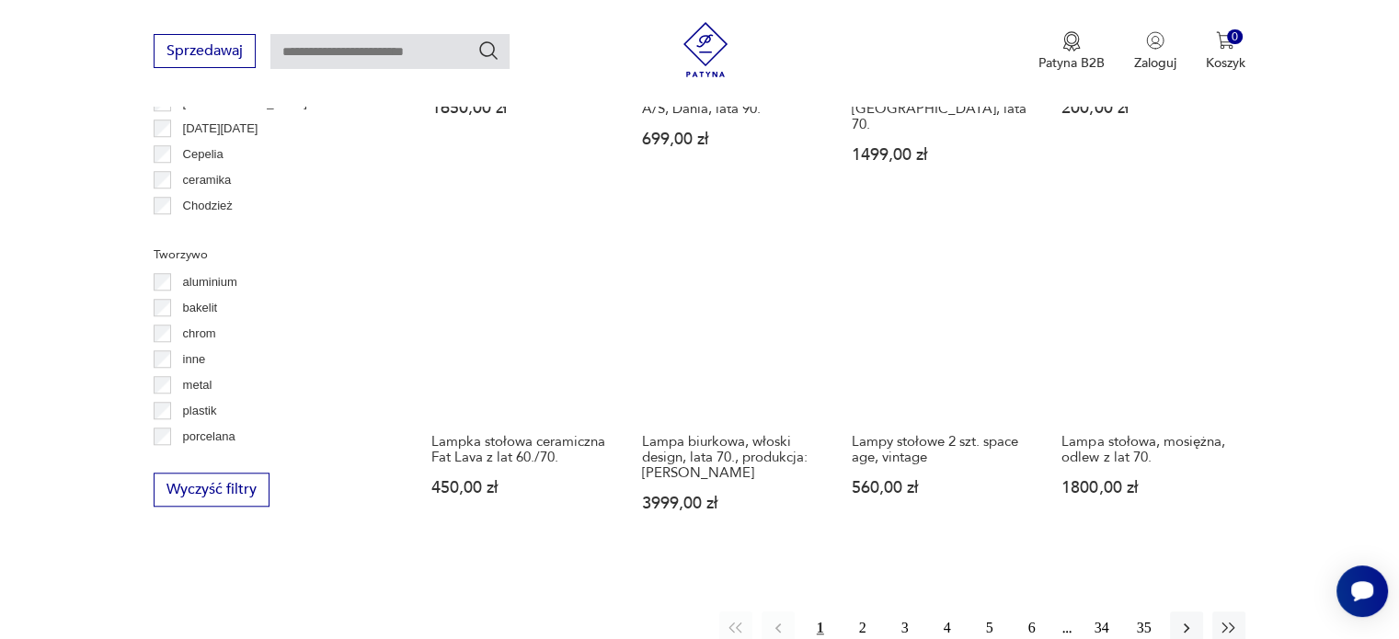
scroll to position [1809, 0]
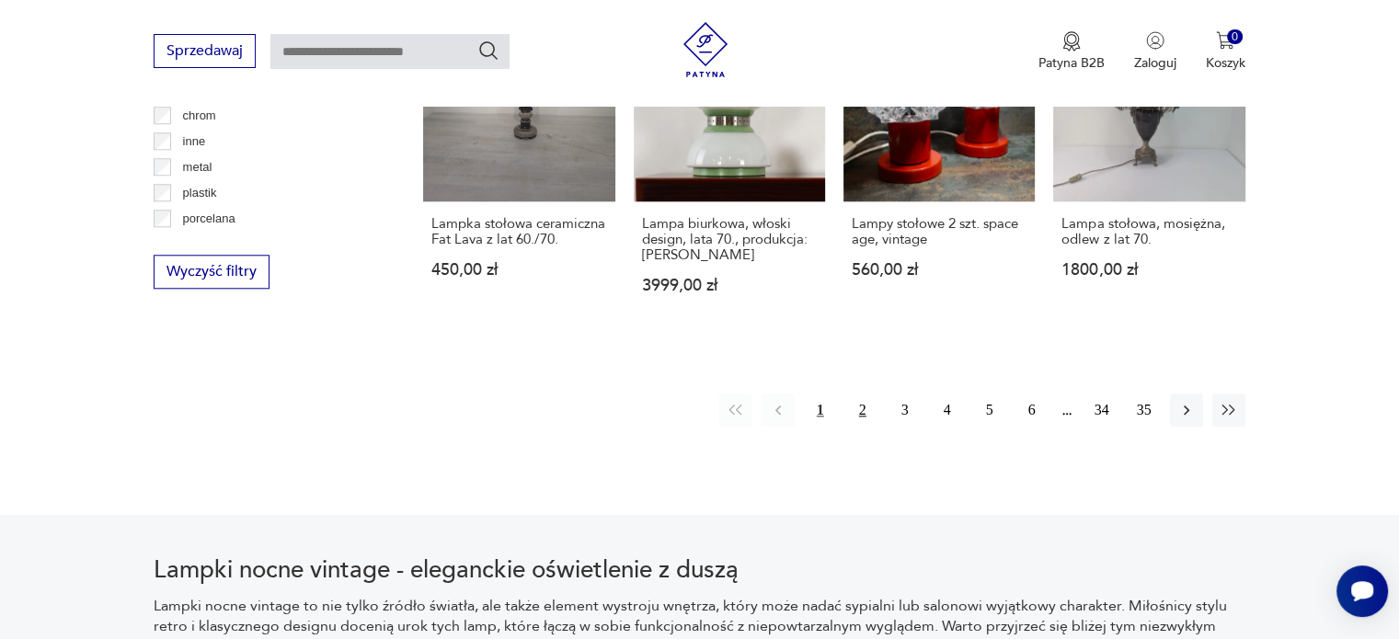
click at [853, 394] on button "2" at bounding box center [862, 410] width 33 height 33
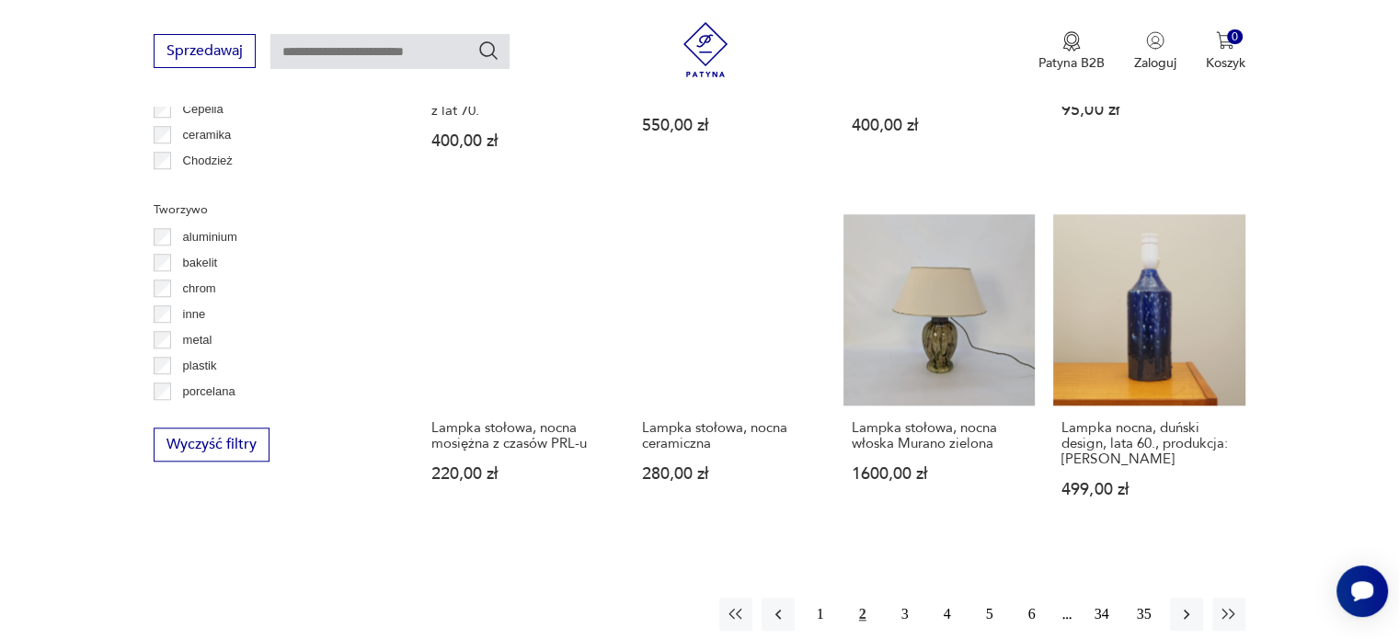
scroll to position [1791, 0]
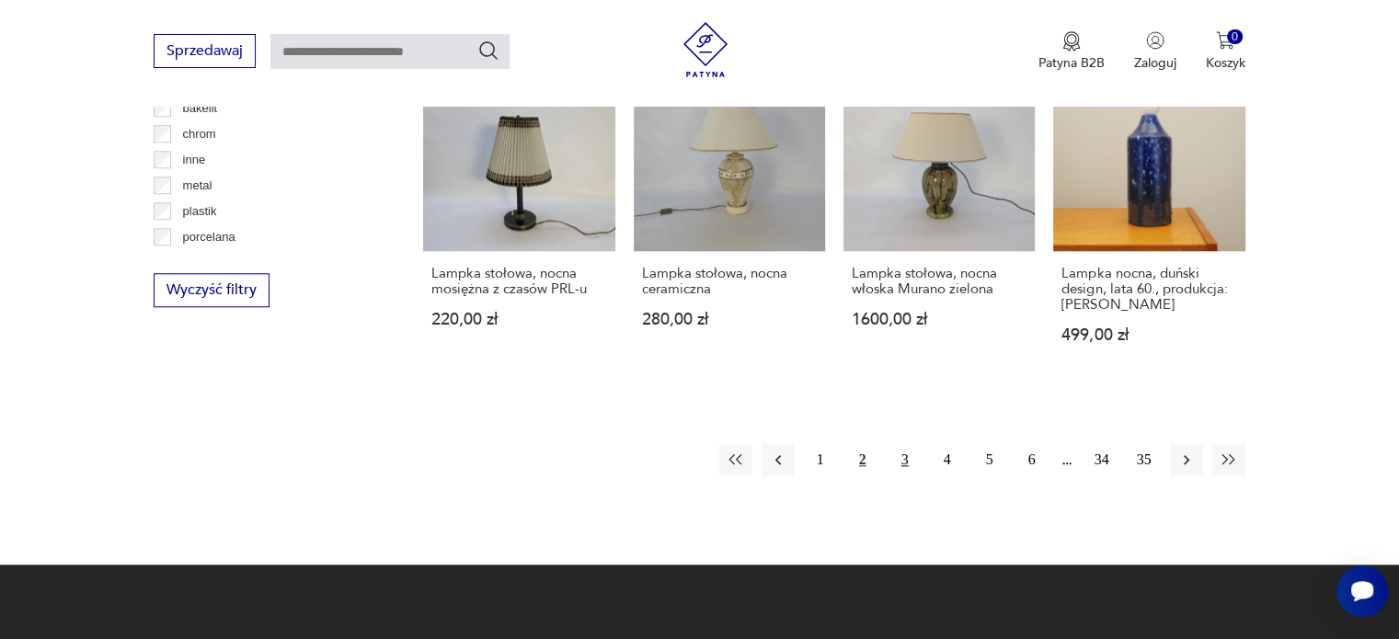
click at [896, 443] on button "3" at bounding box center [904, 459] width 33 height 33
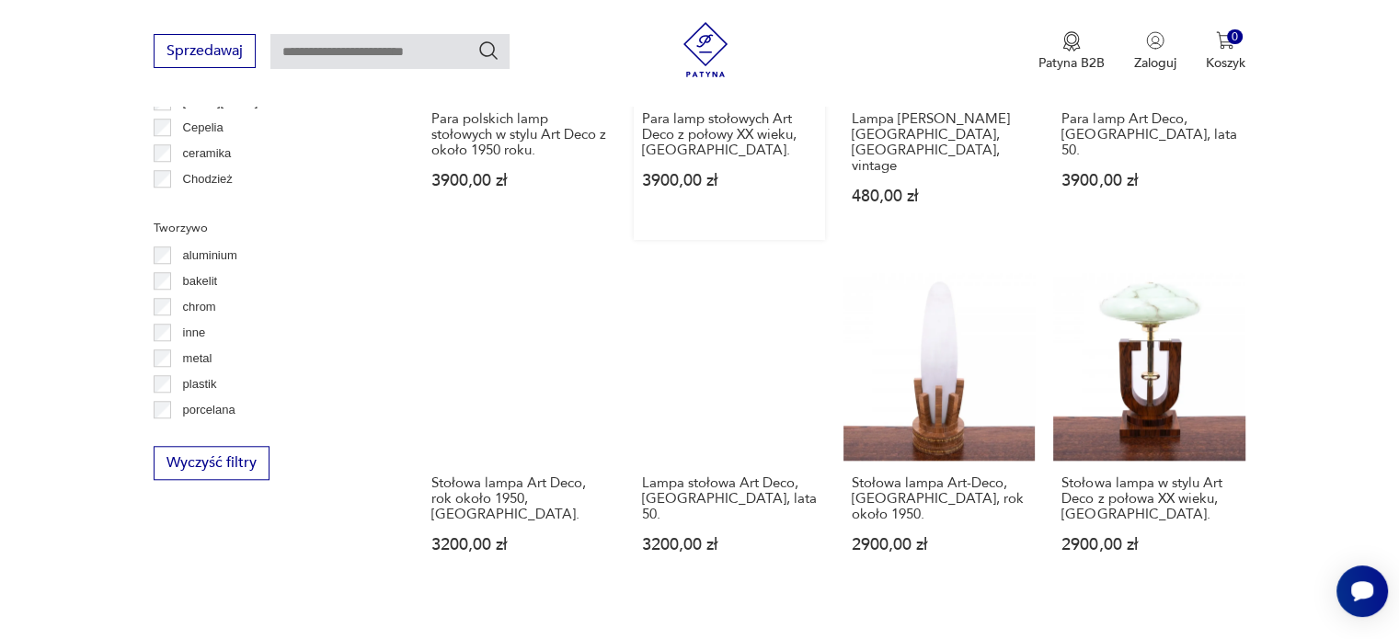
scroll to position [1728, 0]
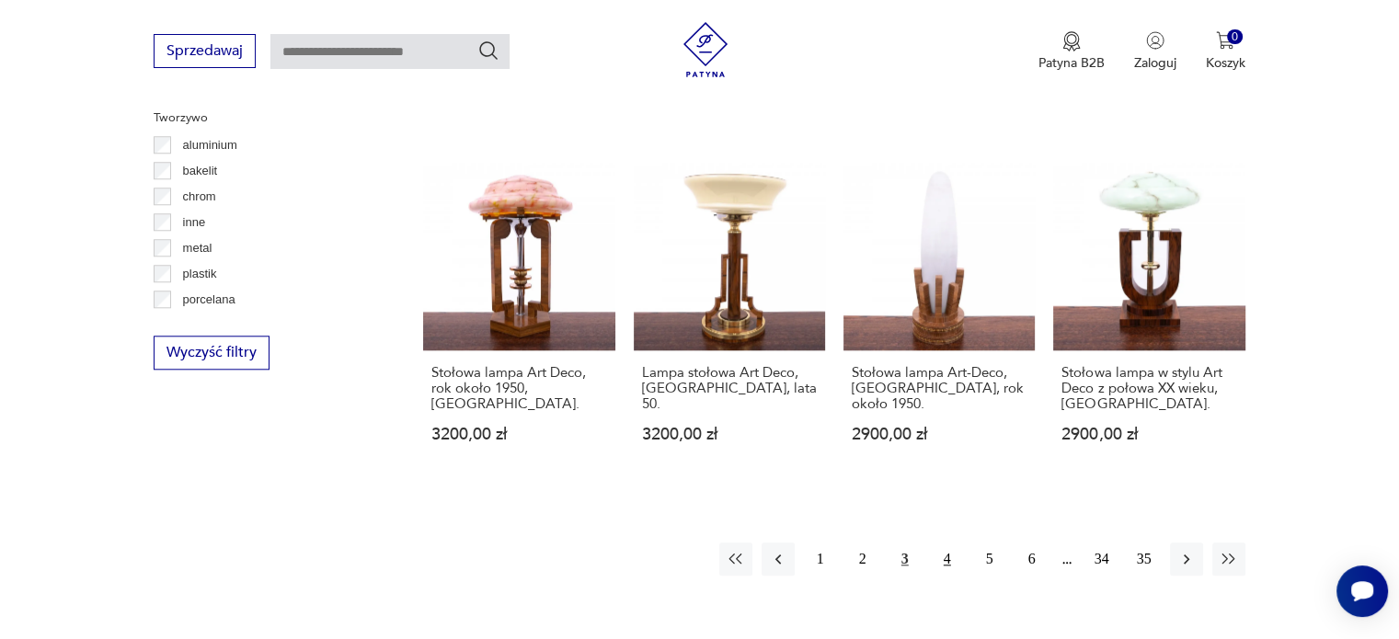
click at [950, 543] on button "4" at bounding box center [947, 559] width 33 height 33
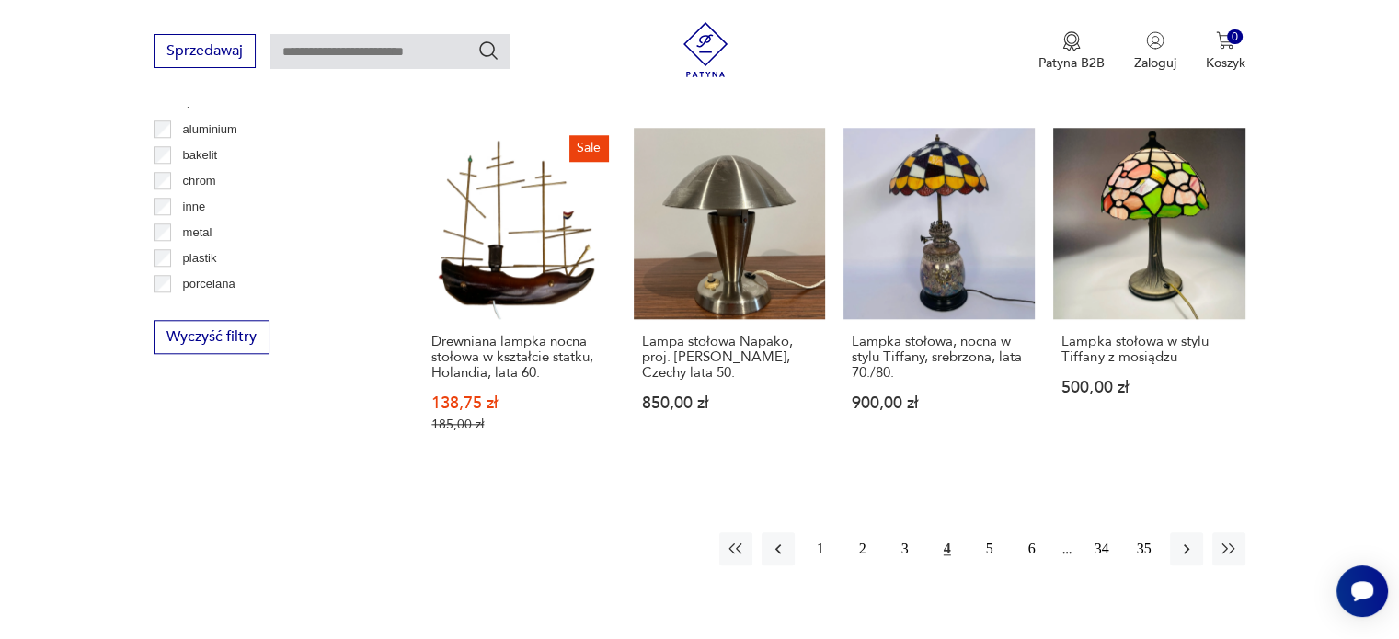
scroll to position [1747, 0]
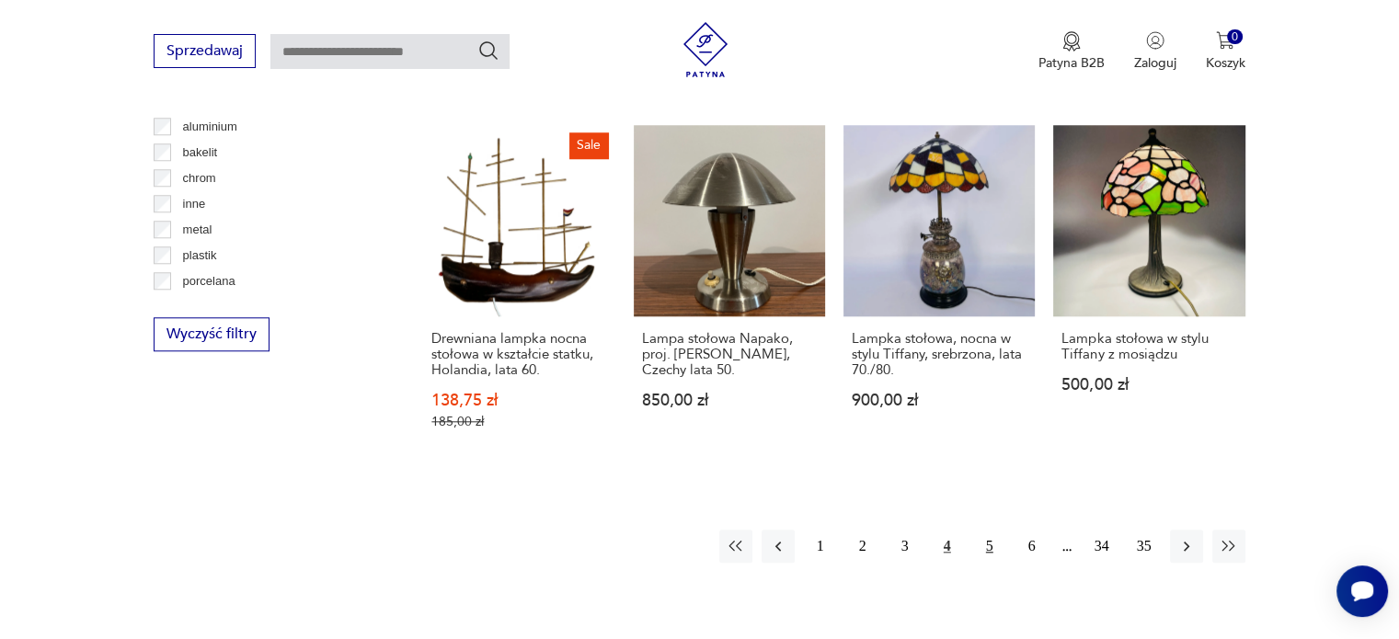
click at [982, 530] on button "5" at bounding box center [989, 546] width 33 height 33
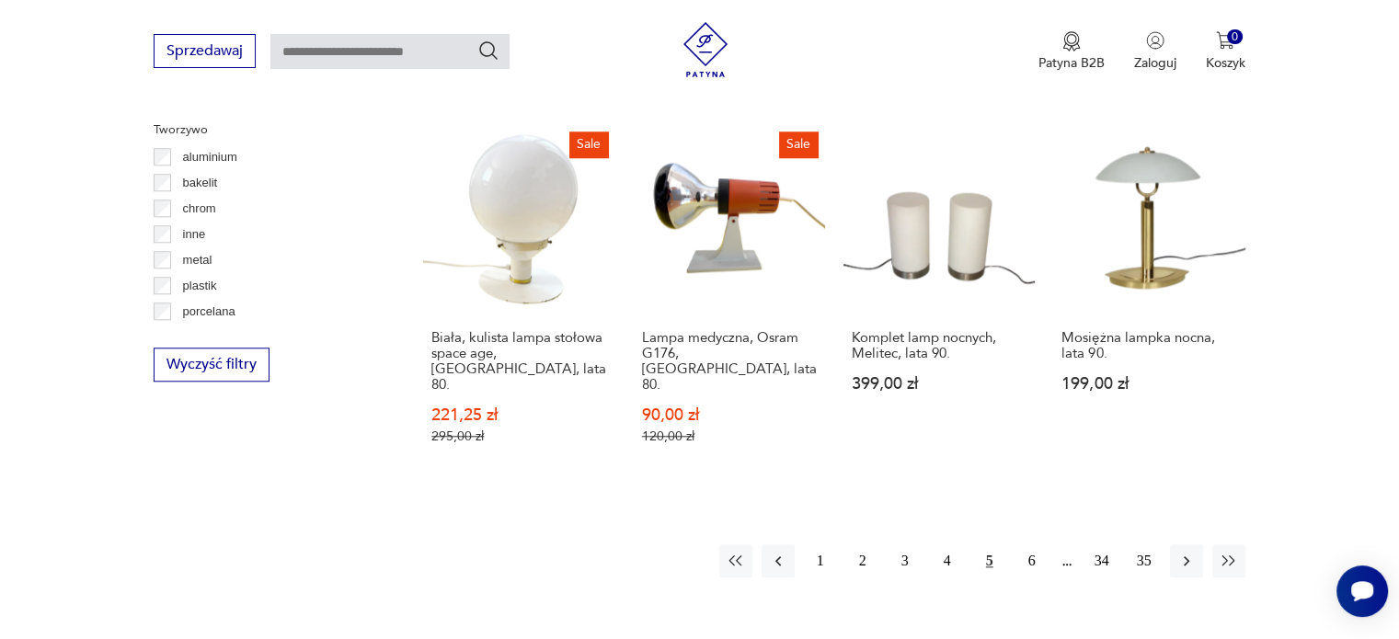
scroll to position [1717, 0]
click at [1020, 544] on button "6" at bounding box center [1031, 560] width 33 height 33
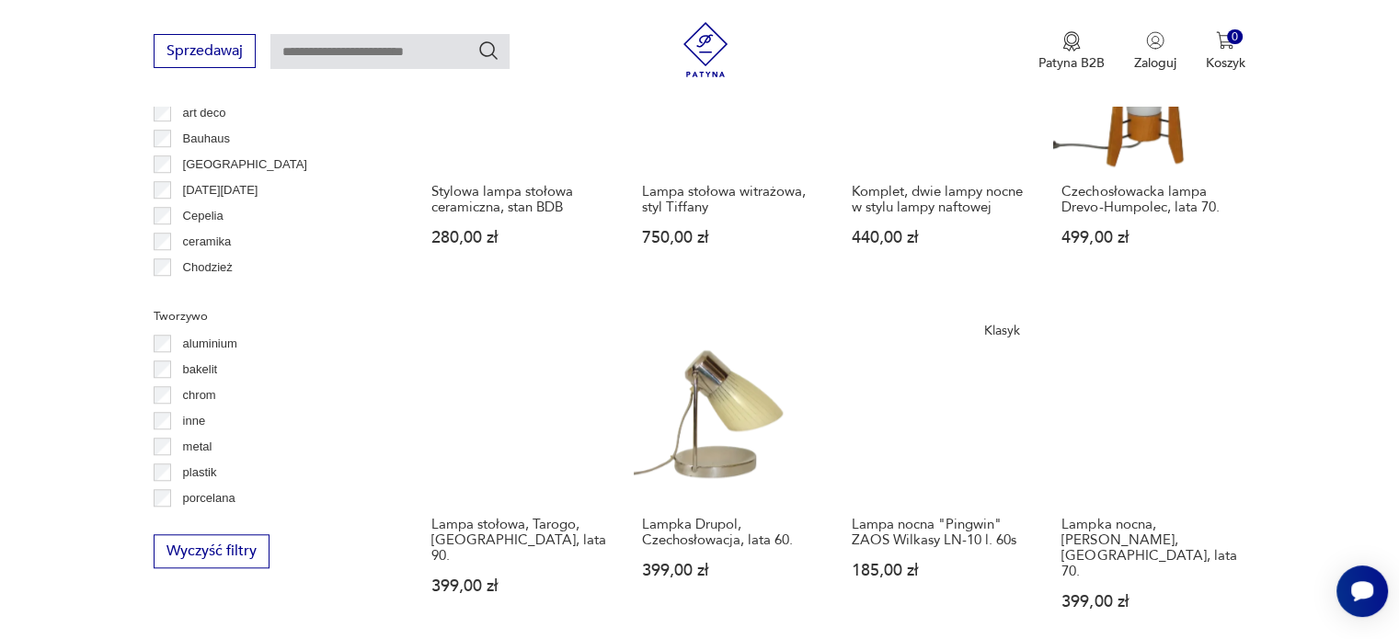
scroll to position [1899, 0]
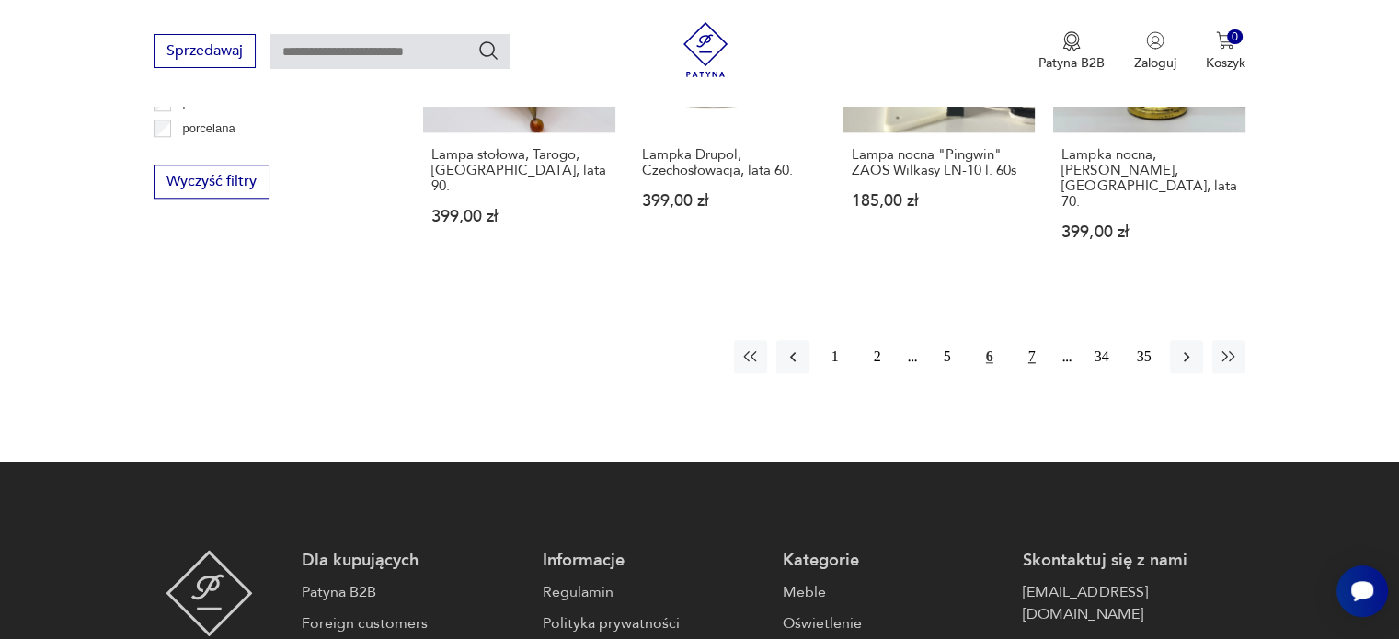
click at [1034, 340] on button "7" at bounding box center [1031, 356] width 33 height 33
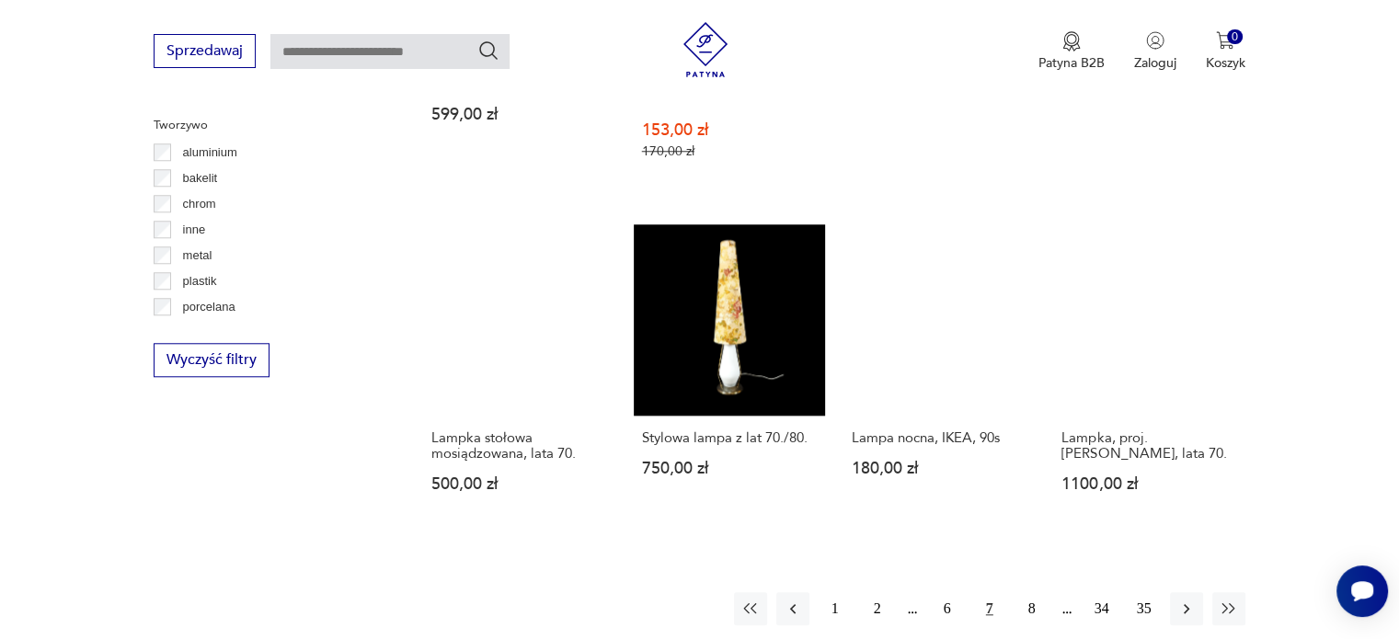
scroll to position [1752, 0]
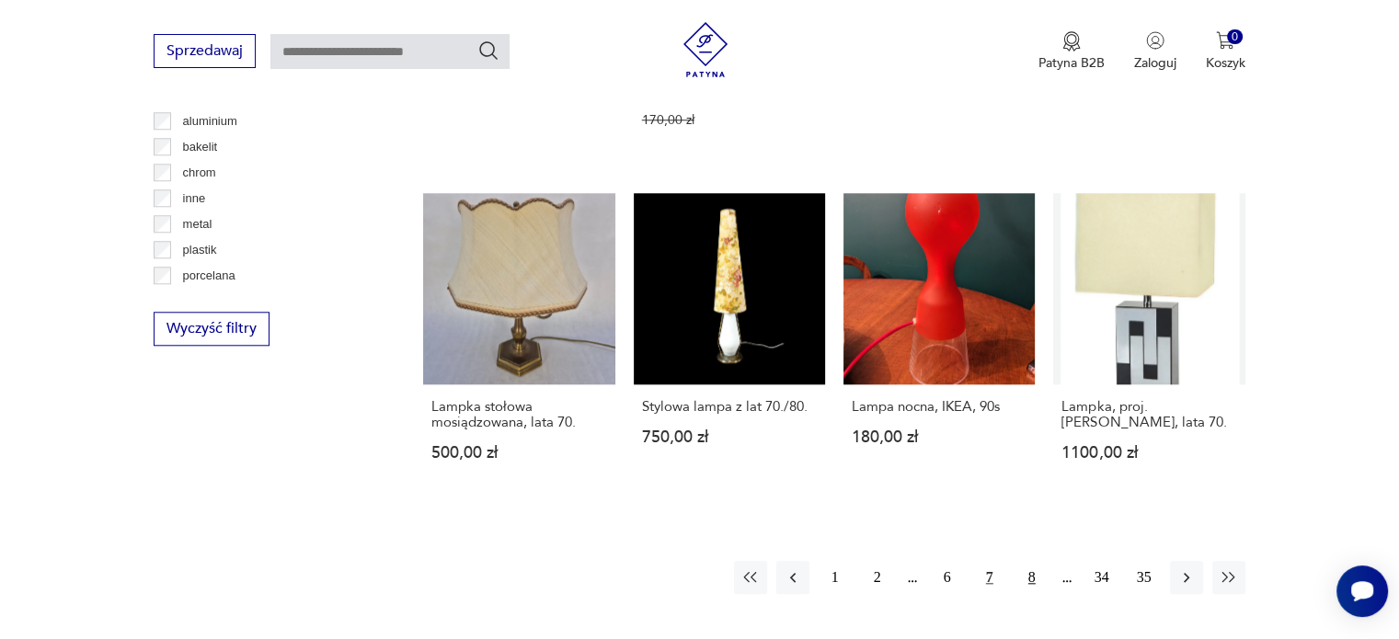
click at [1025, 561] on button "8" at bounding box center [1031, 577] width 33 height 33
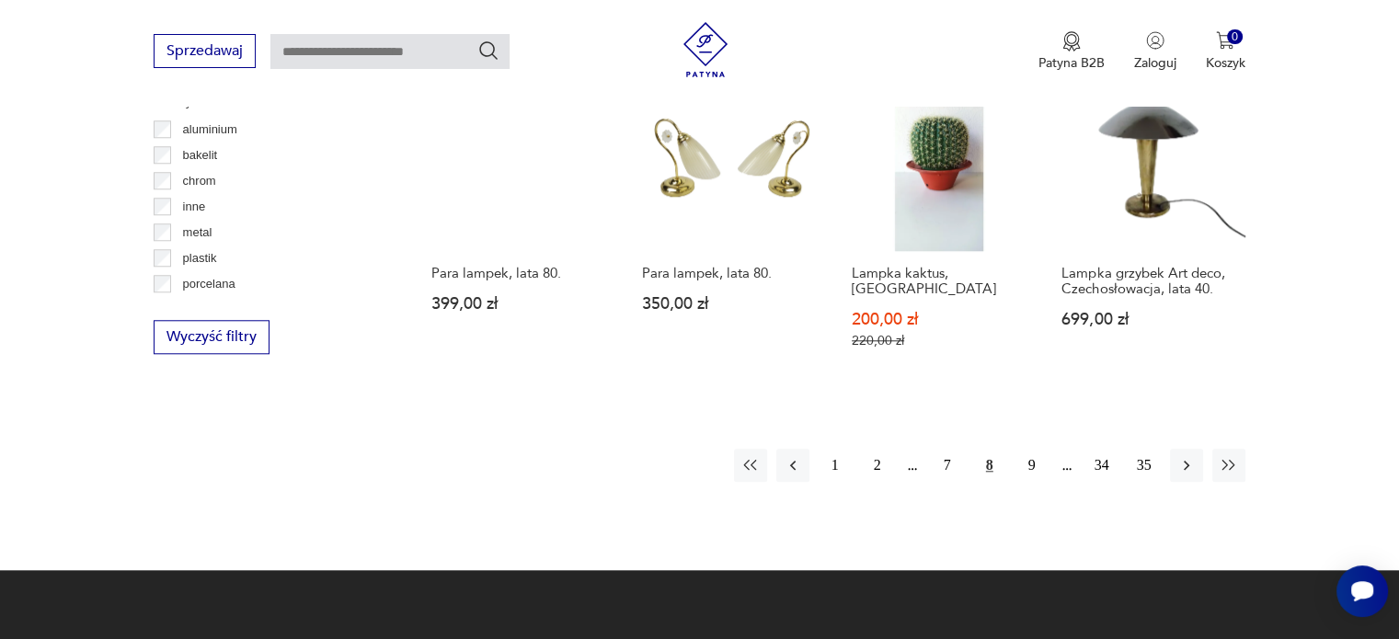
scroll to position [1804, 0]
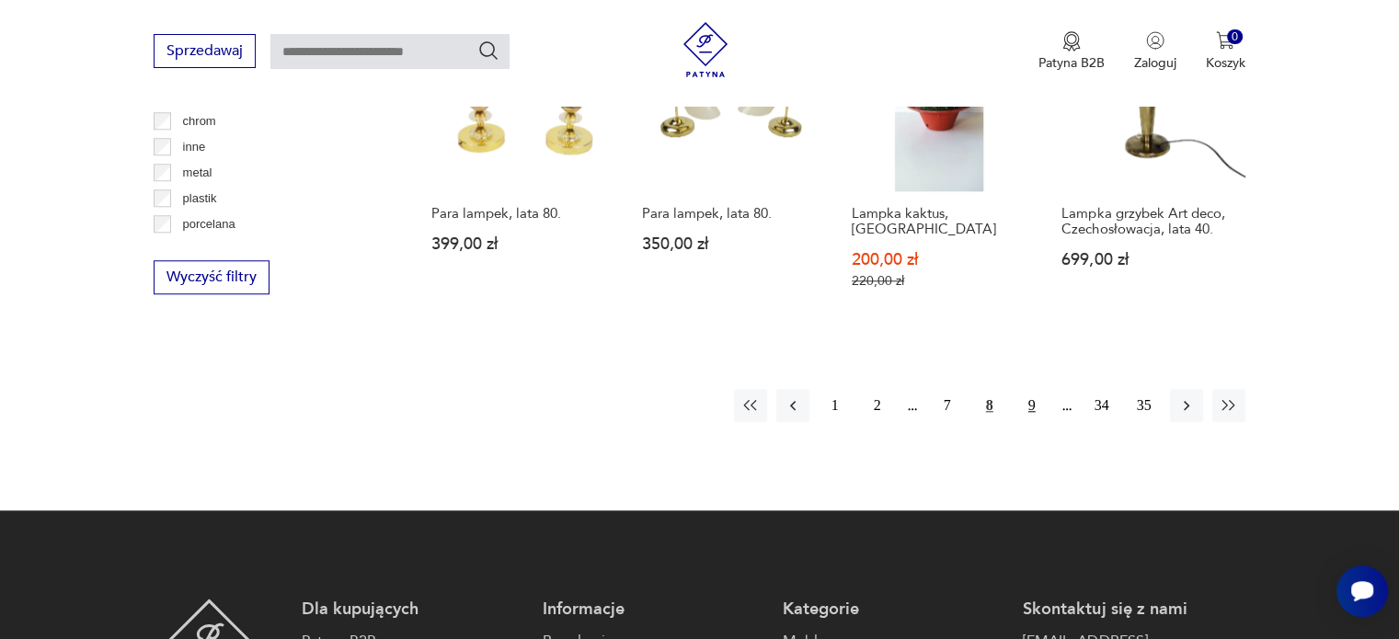
click at [1033, 389] on button "9" at bounding box center [1031, 405] width 33 height 33
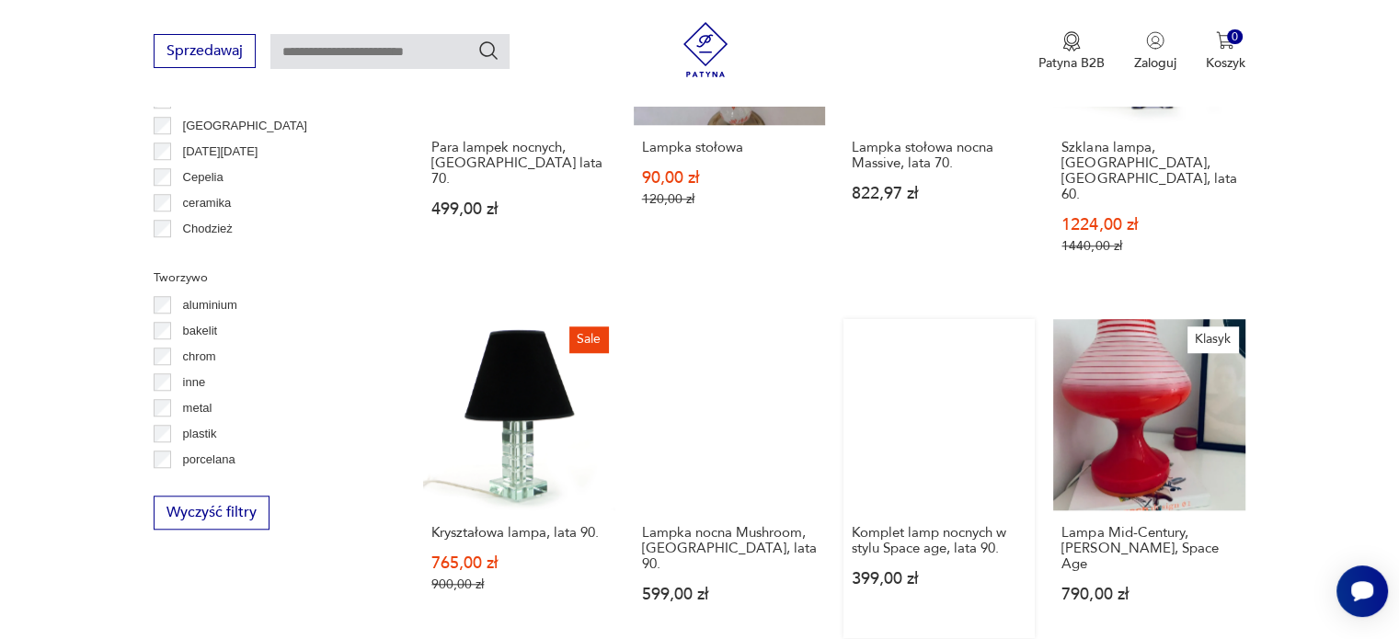
scroll to position [1841, 0]
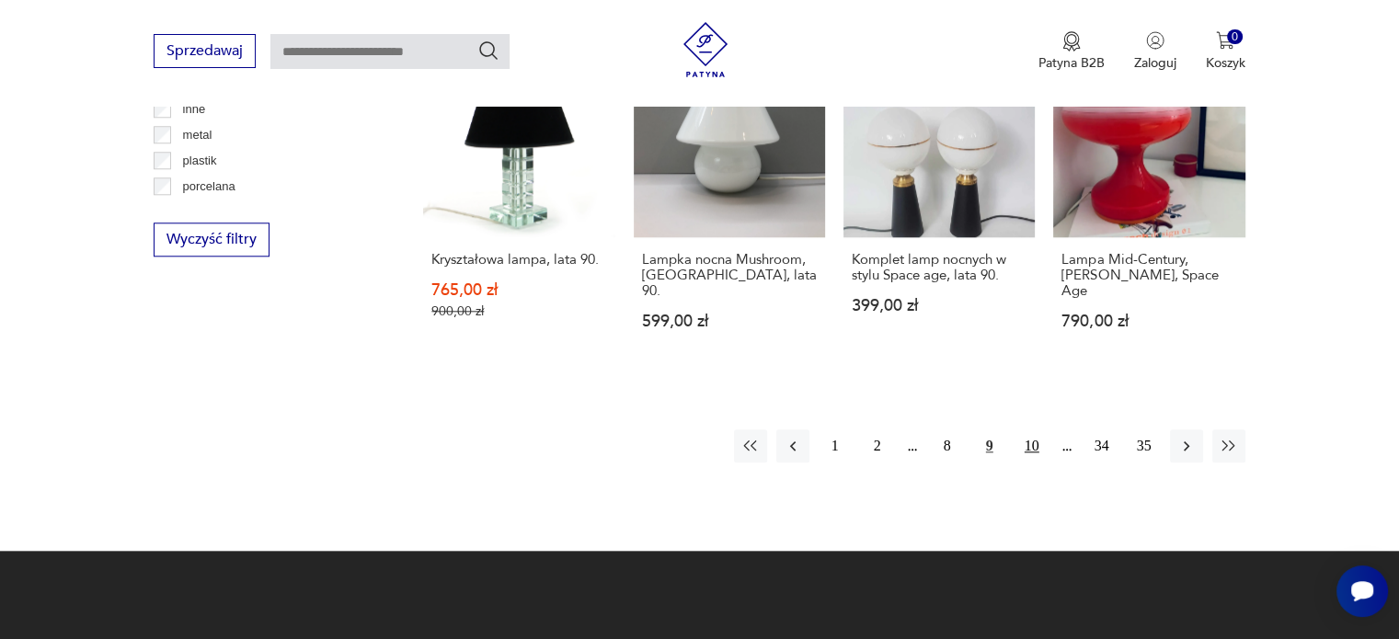
click at [1041, 430] on button "10" at bounding box center [1031, 446] width 33 height 33
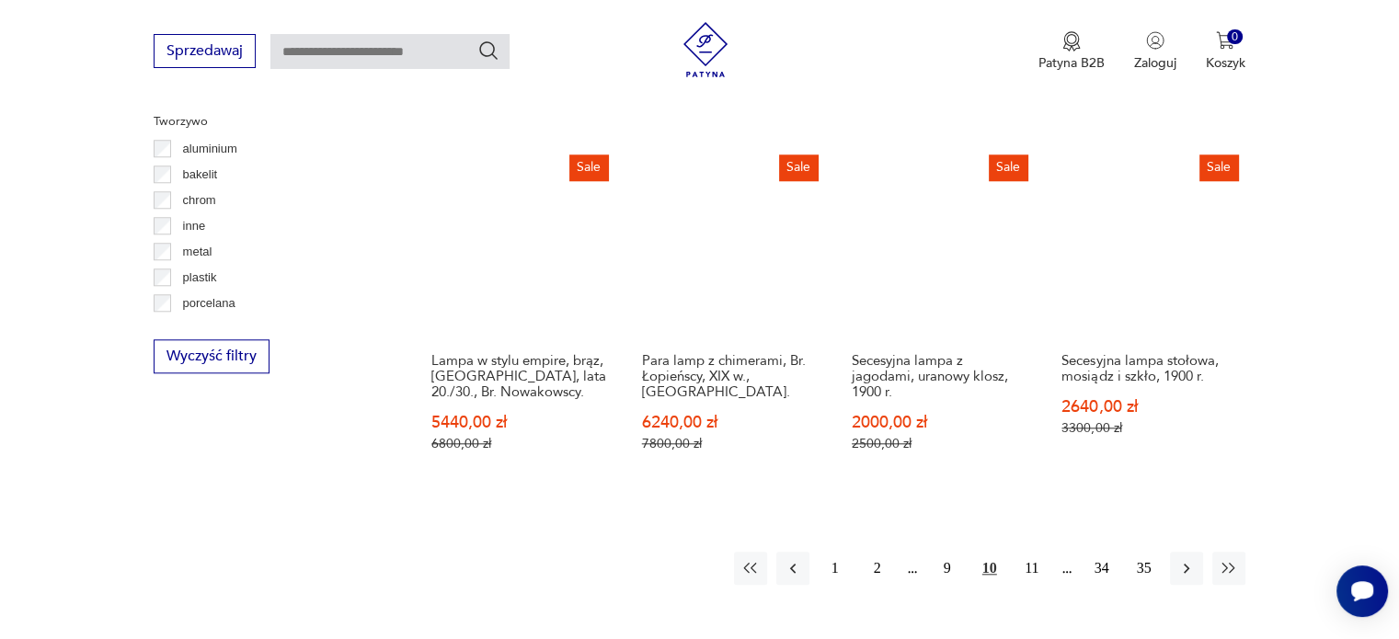
scroll to position [1759, 0]
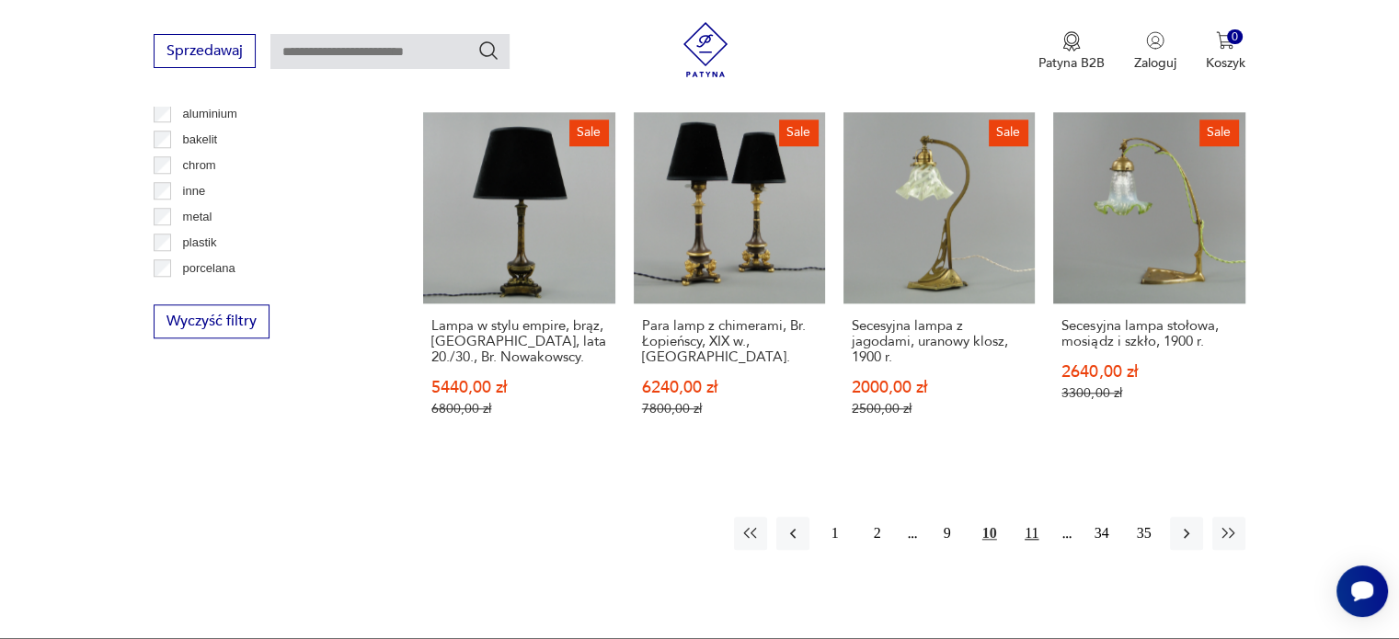
click at [1034, 517] on button "11" at bounding box center [1031, 533] width 33 height 33
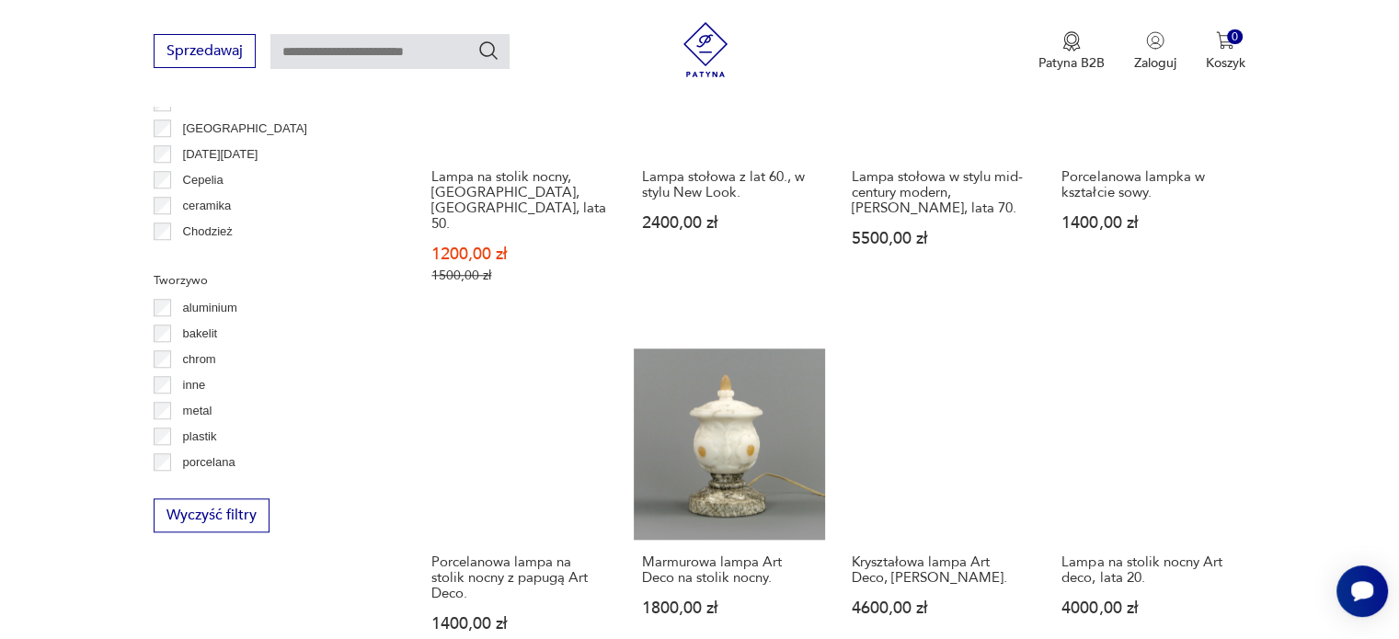
scroll to position [1897, 0]
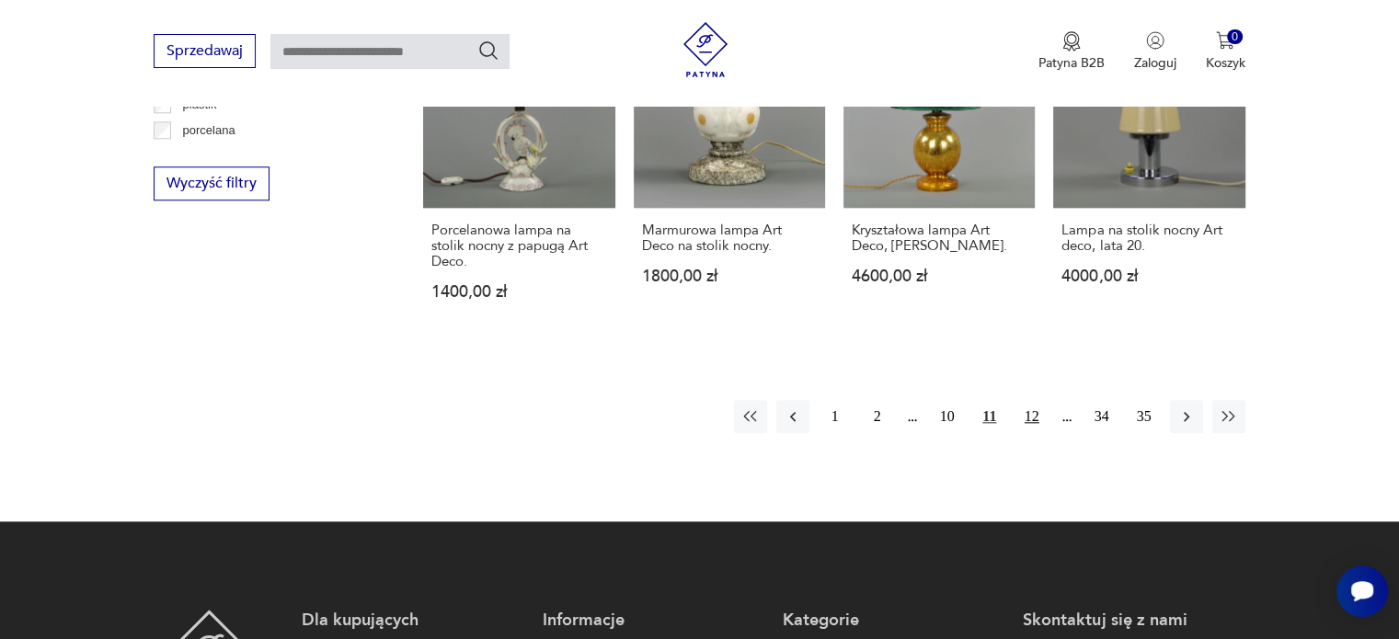
click at [1037, 400] on button "12" at bounding box center [1031, 416] width 33 height 33
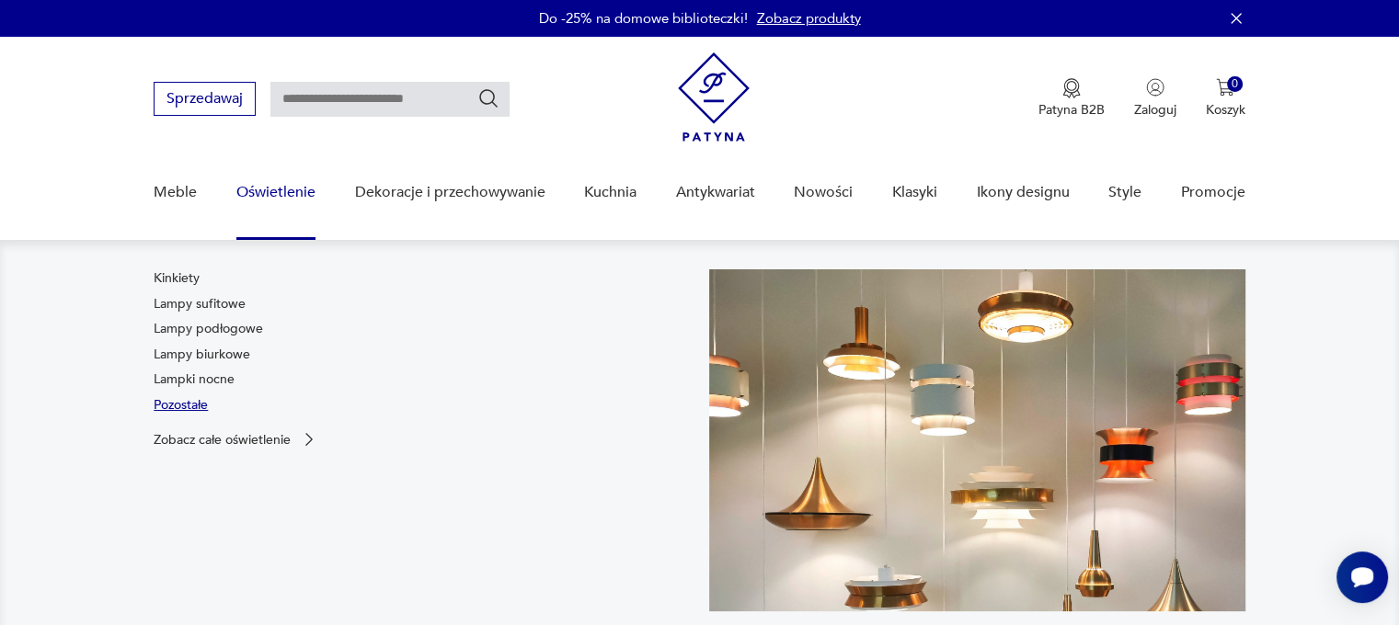
click at [197, 401] on link "Pozostałe" at bounding box center [181, 405] width 54 height 18
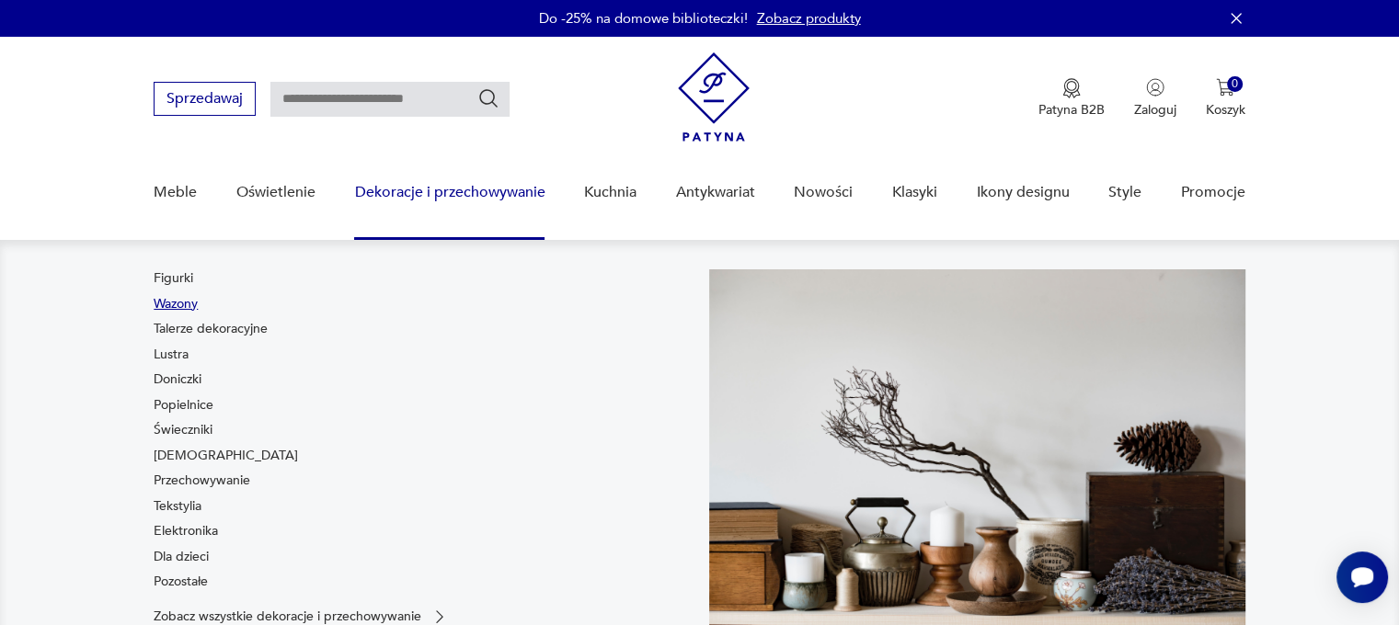
click at [196, 306] on link "Wazony" at bounding box center [176, 304] width 44 height 18
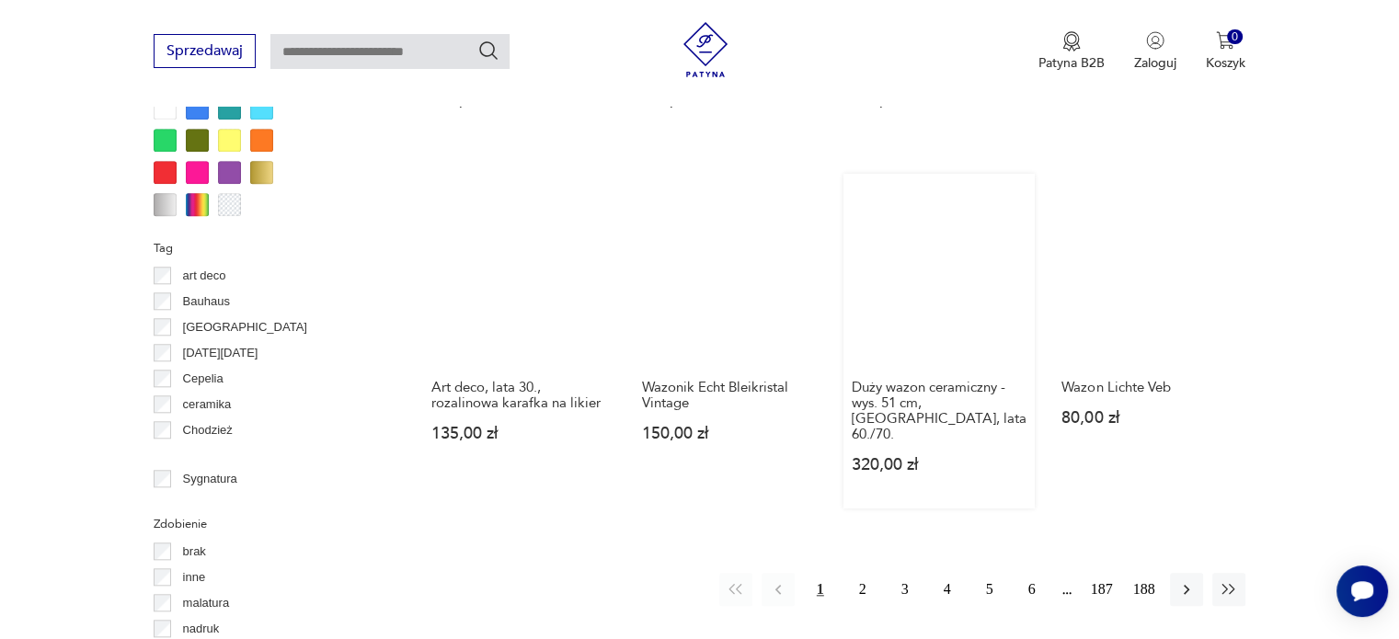
scroll to position [1770, 0]
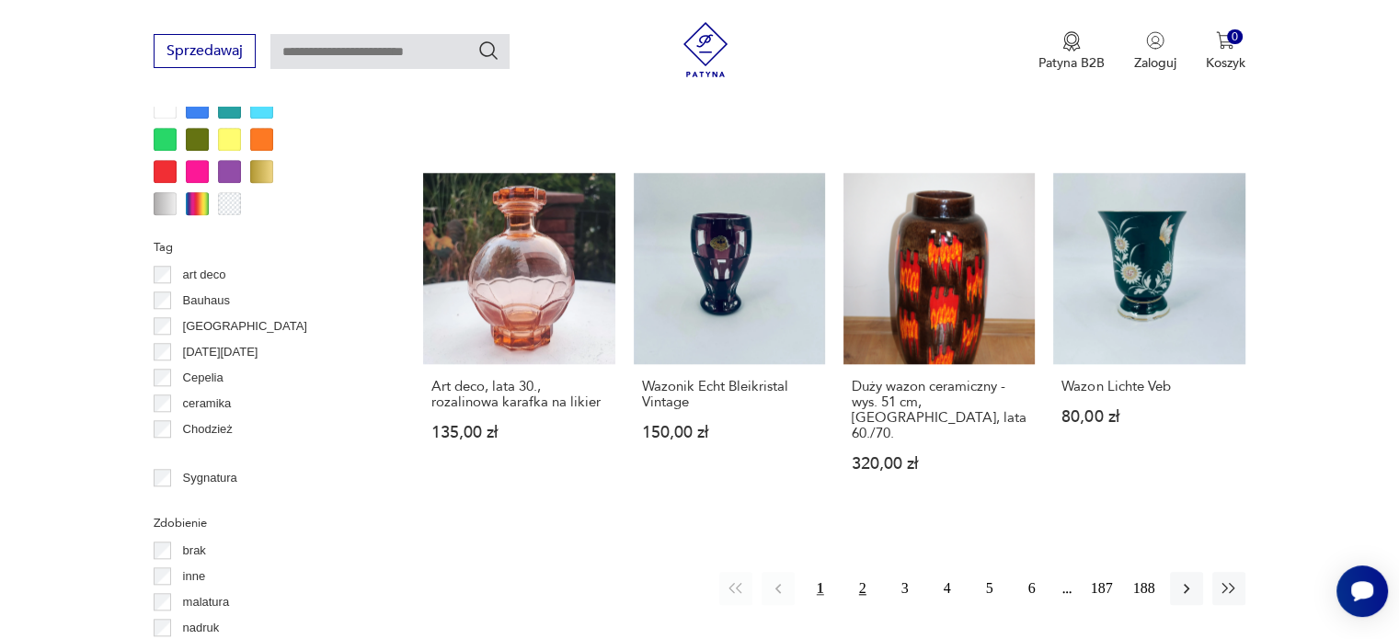
click at [861, 572] on button "2" at bounding box center [862, 588] width 33 height 33
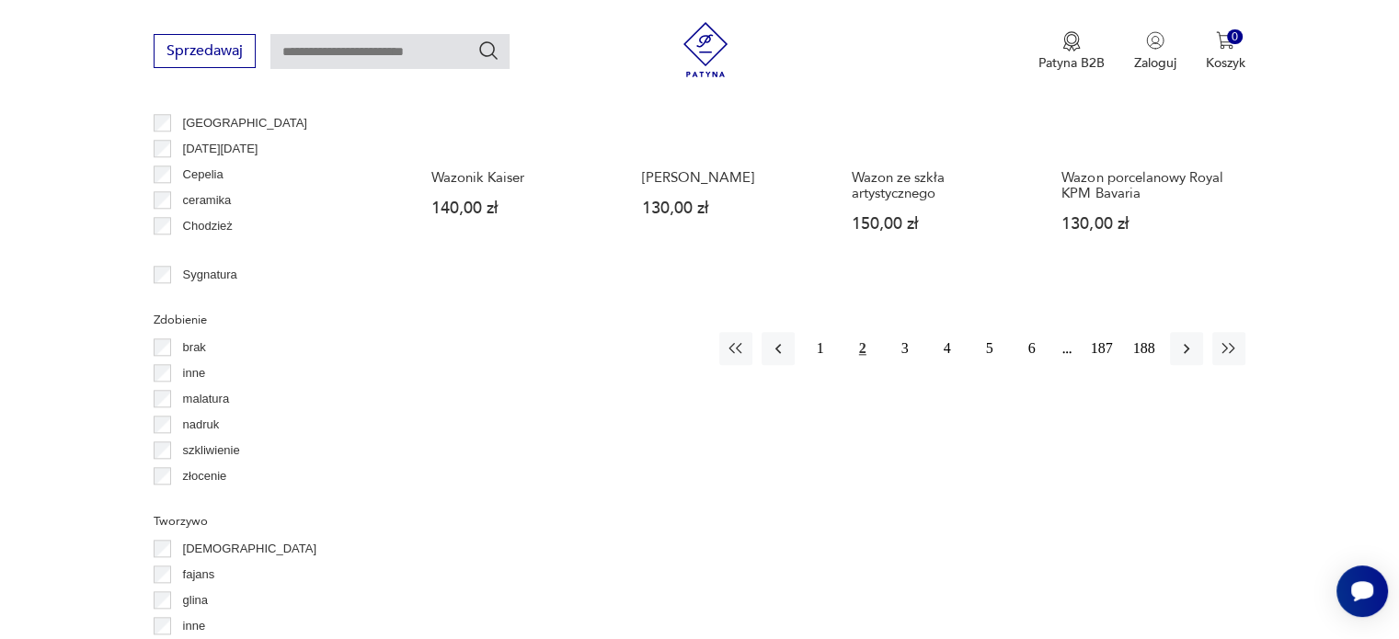
scroll to position [1983, 0]
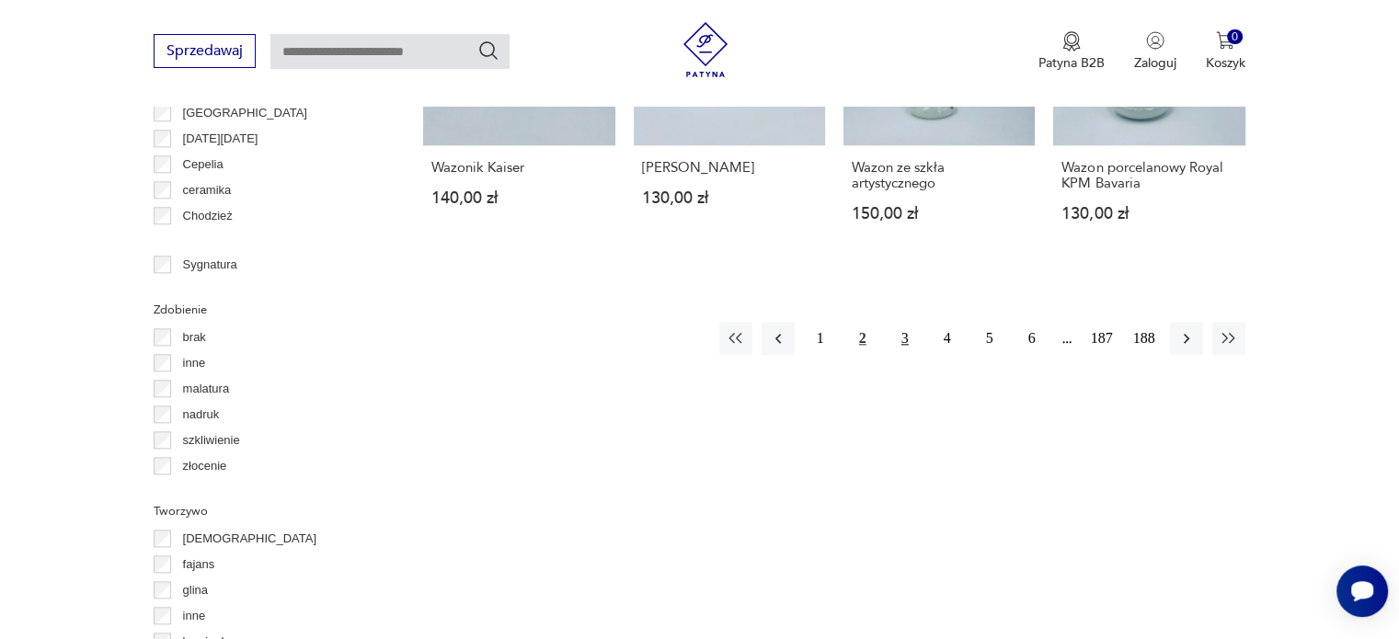
click at [901, 322] on button "3" at bounding box center [904, 338] width 33 height 33
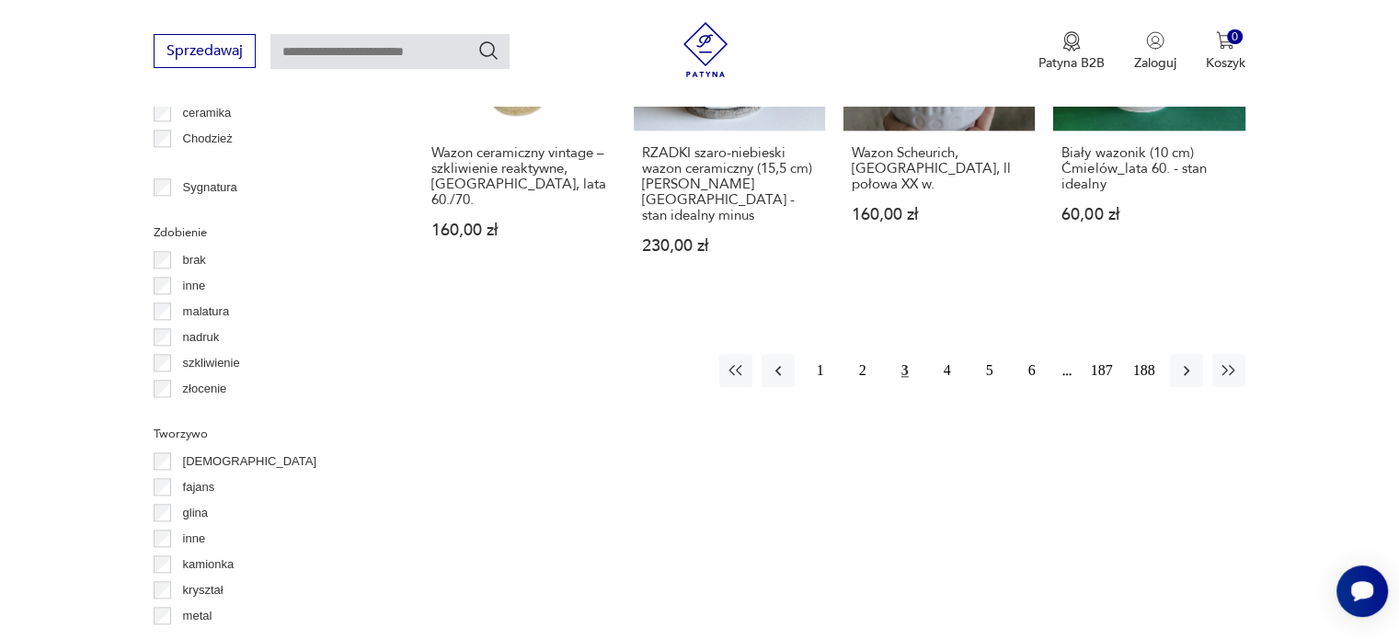
scroll to position [2088, 0]
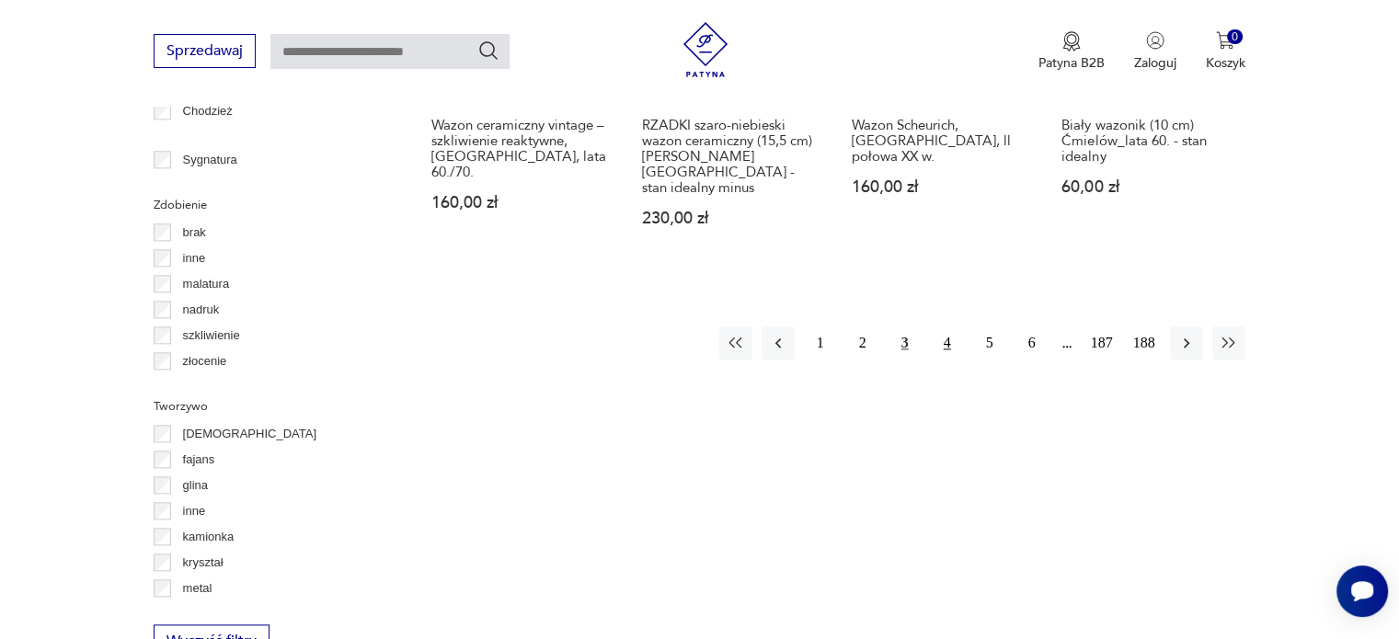
click at [943, 326] on button "4" at bounding box center [947, 342] width 33 height 33
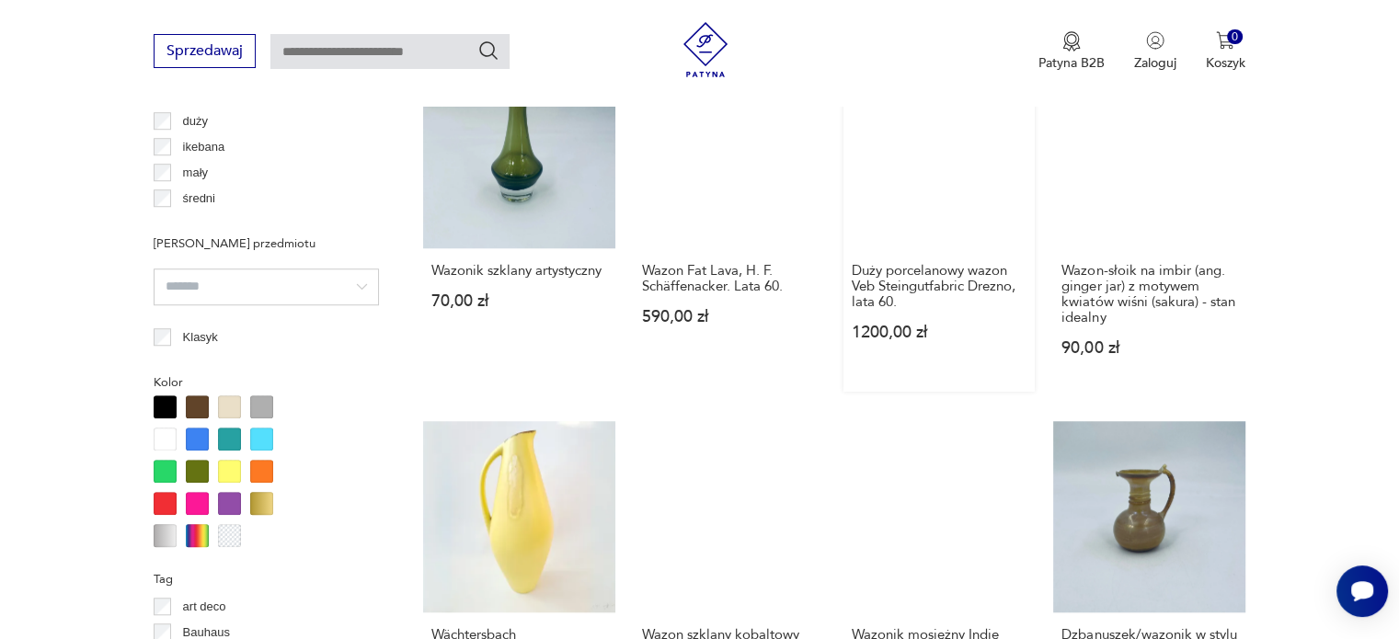
scroll to position [1754, 0]
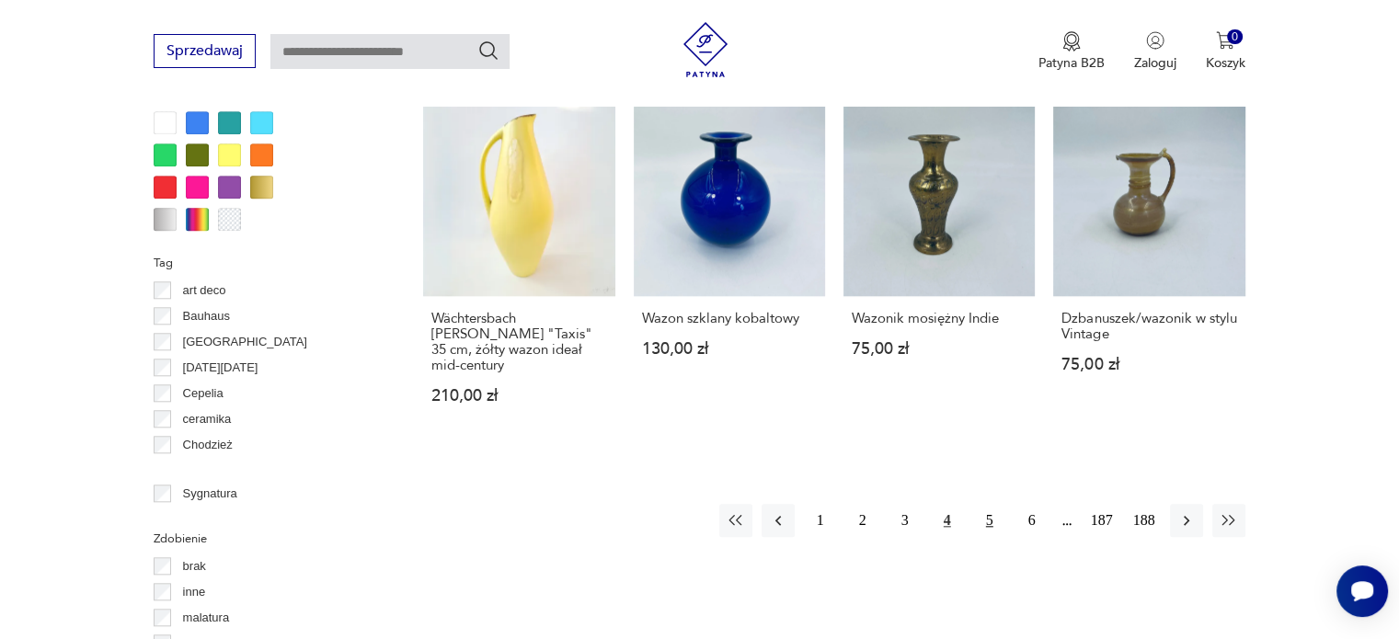
click at [989, 504] on button "5" at bounding box center [989, 520] width 33 height 33
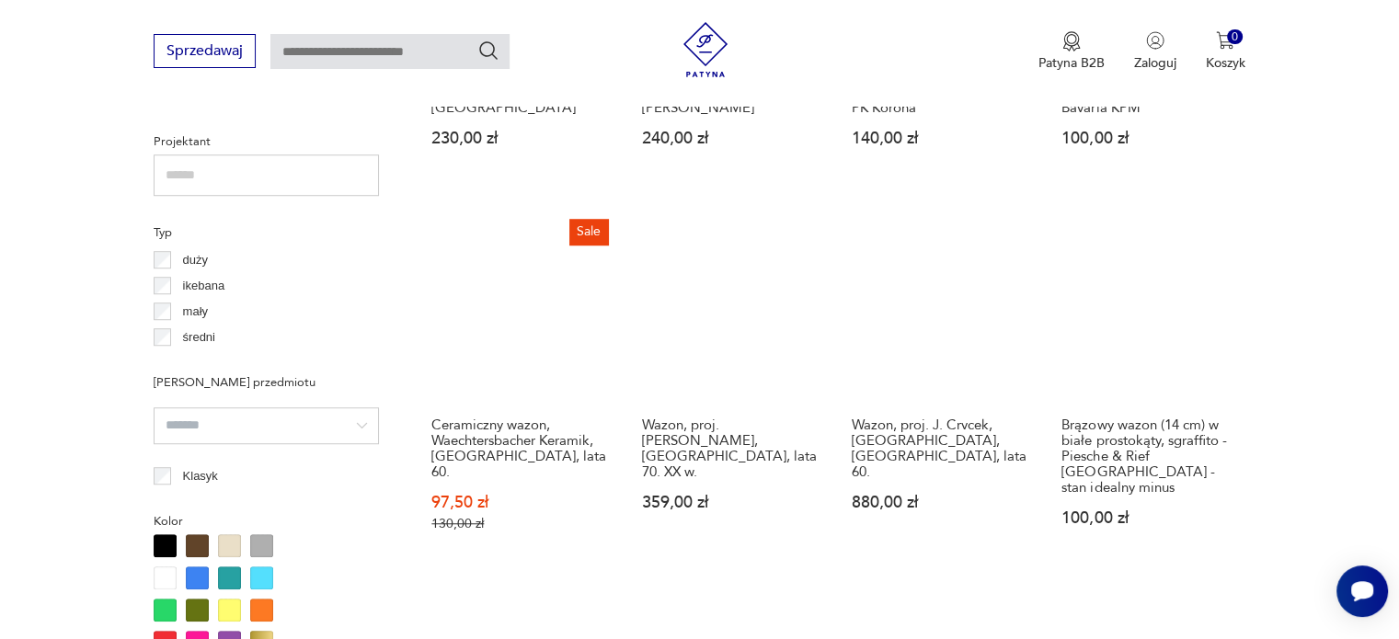
scroll to position [1298, 0]
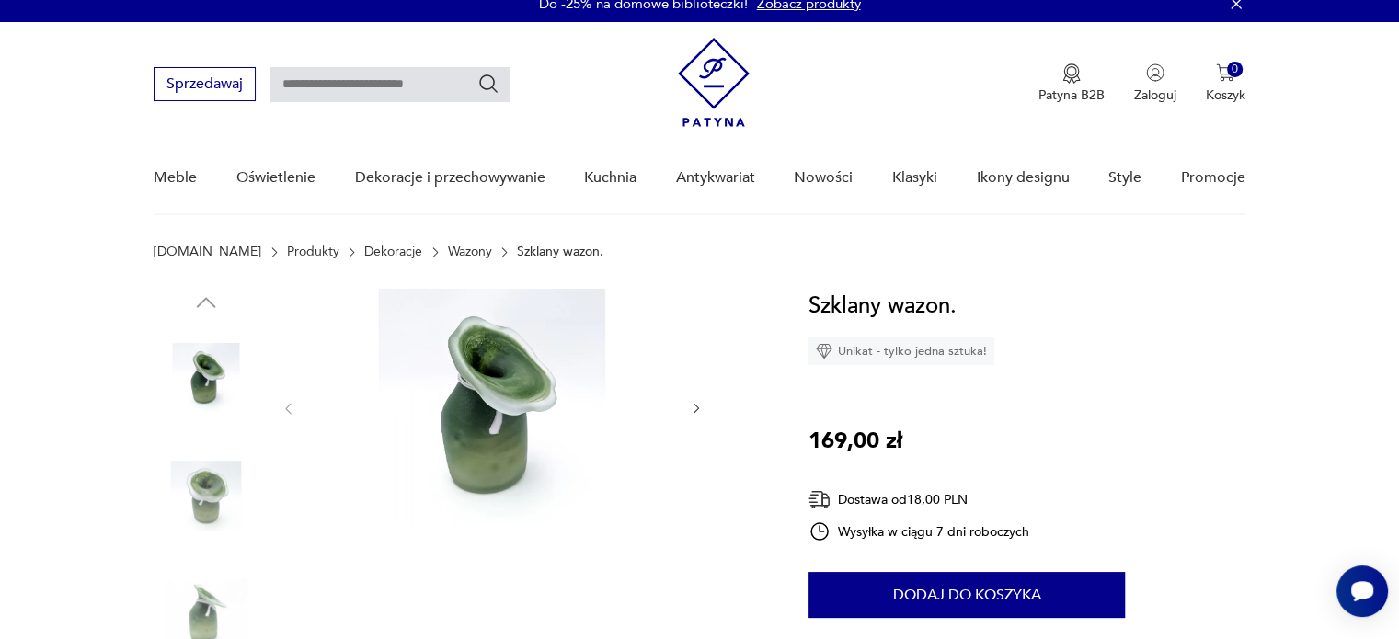
scroll to position [15, 0]
click at [189, 485] on img at bounding box center [206, 495] width 105 height 105
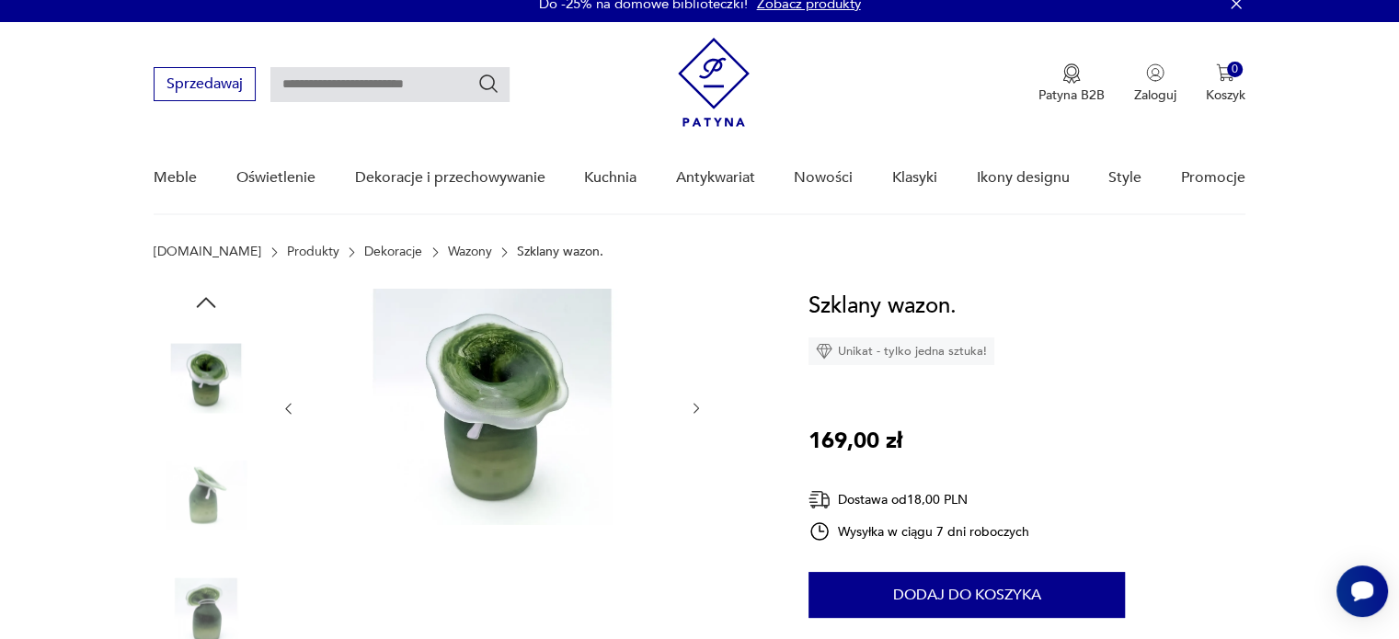
click at [189, 485] on img at bounding box center [206, 495] width 105 height 105
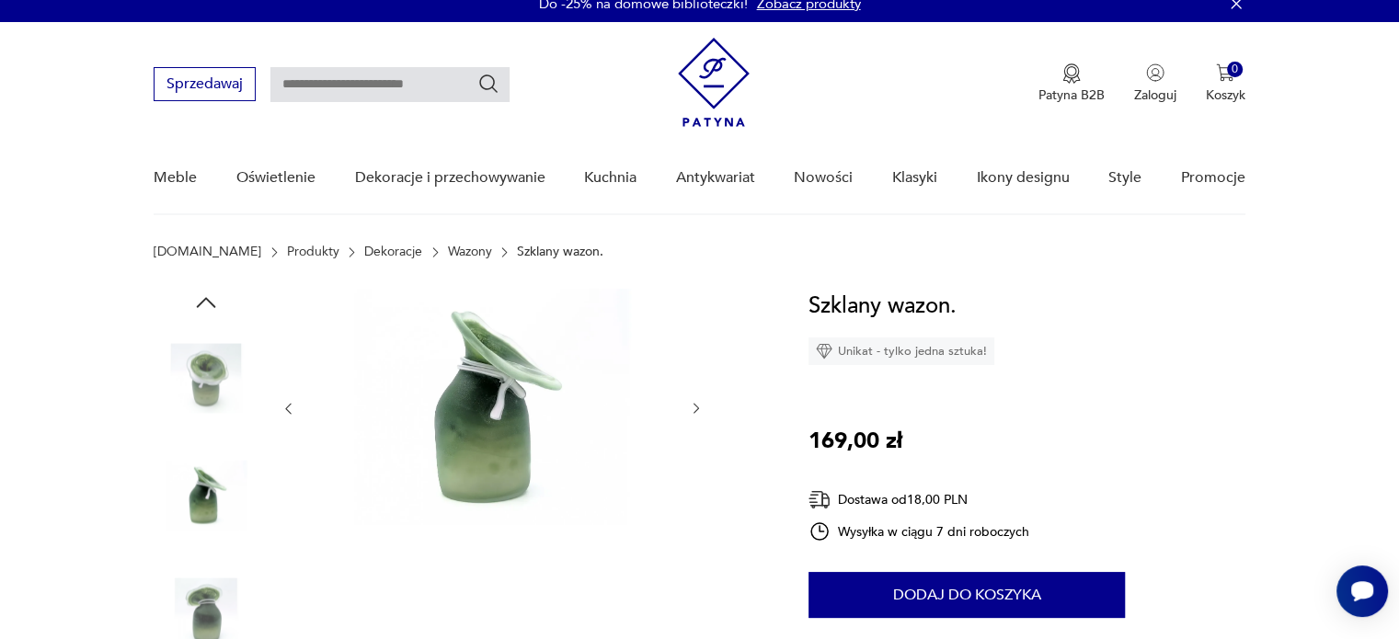
click at [189, 485] on img at bounding box center [206, 495] width 105 height 105
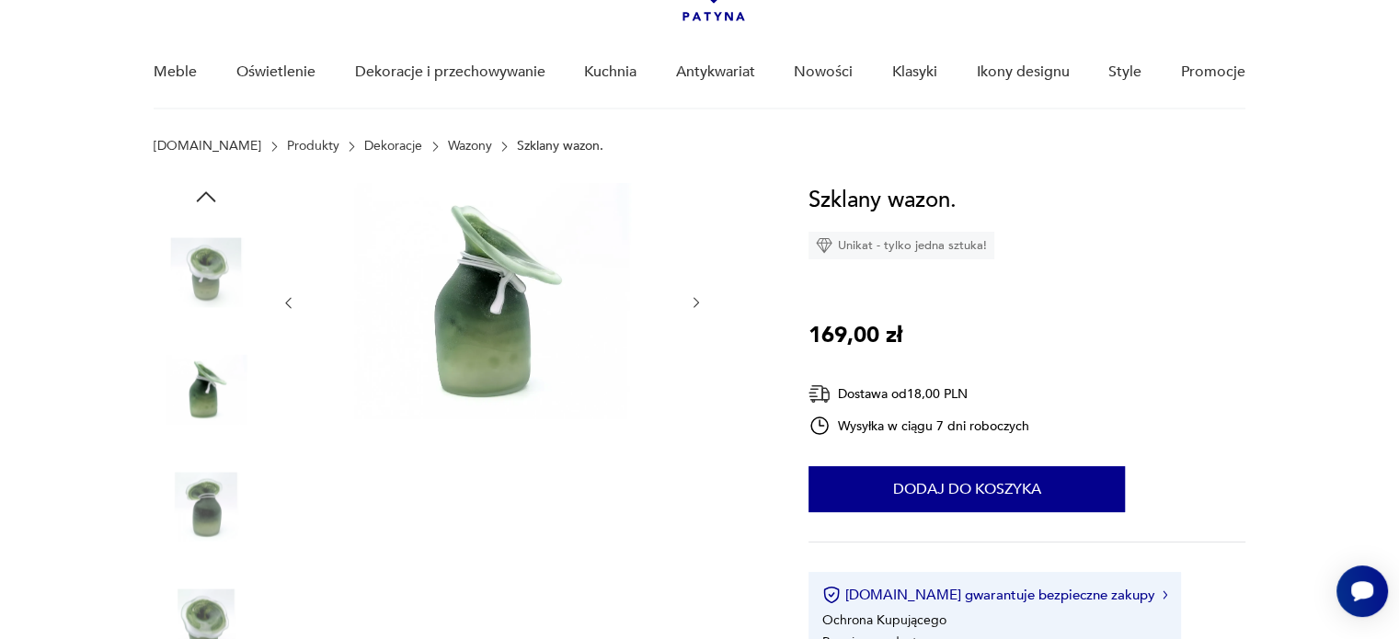
scroll to position [0, 0]
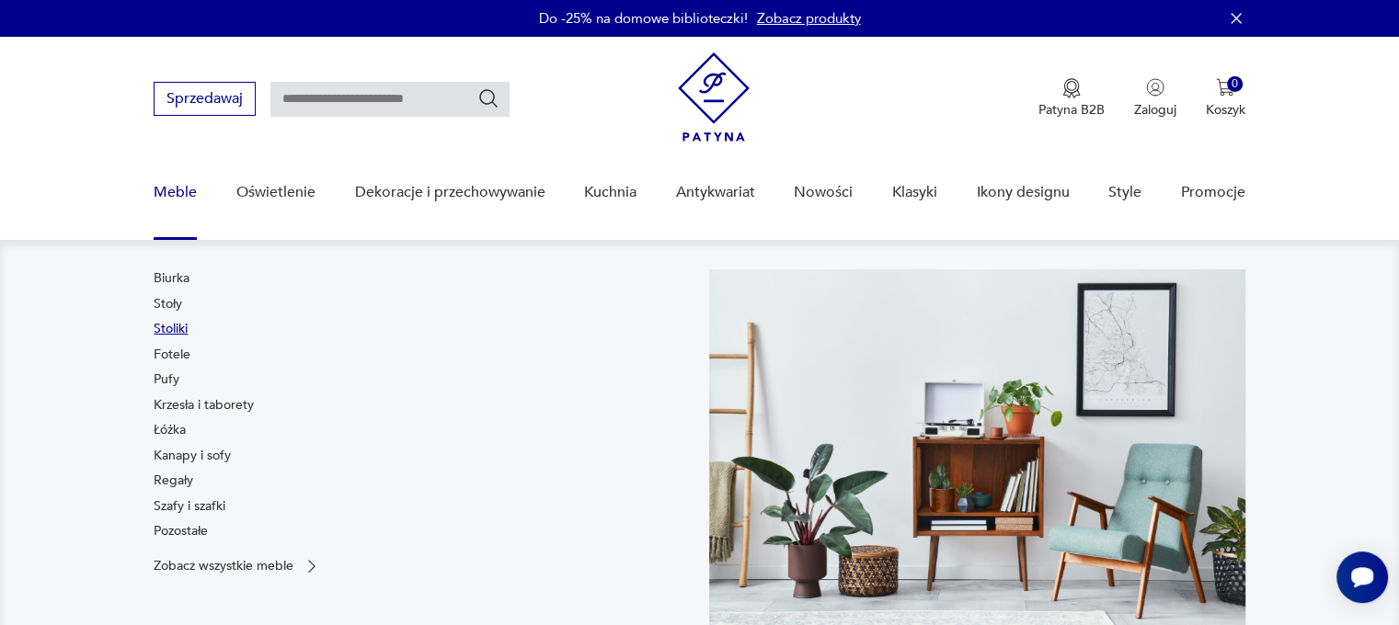
click at [170, 323] on link "Stoliki" at bounding box center [171, 329] width 34 height 18
click at [199, 402] on link "Krzesła i taborety" at bounding box center [204, 405] width 100 height 18
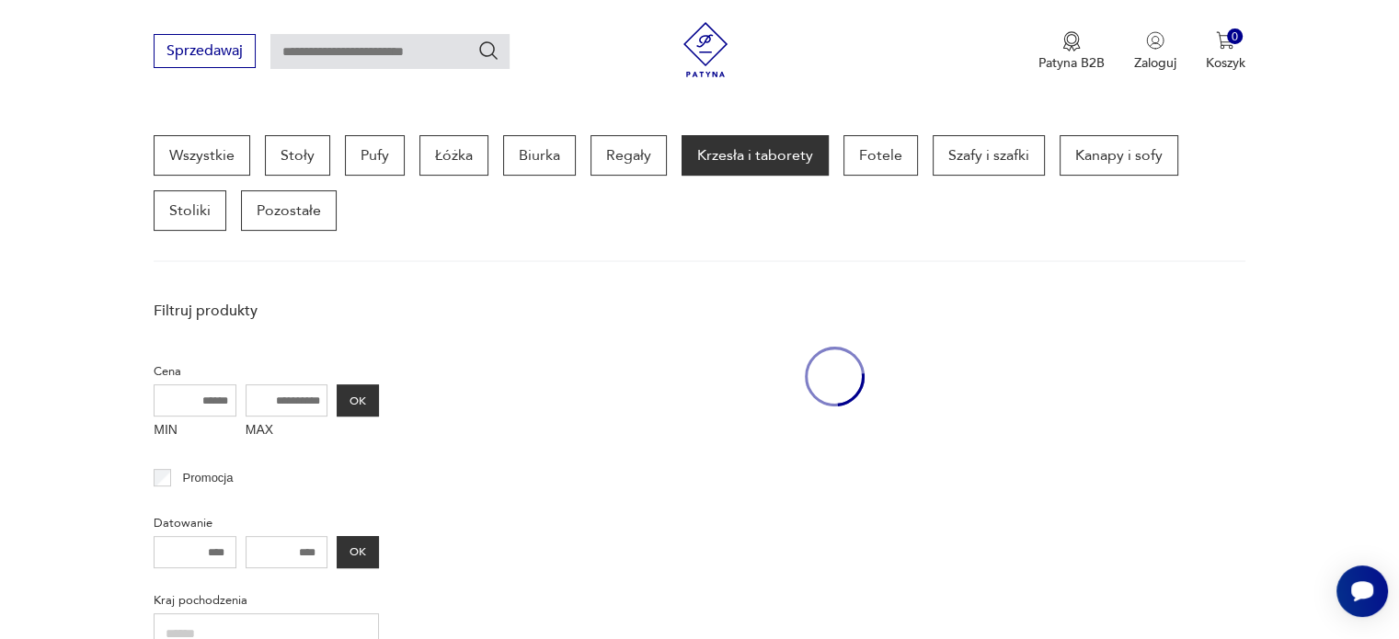
scroll to position [487, 0]
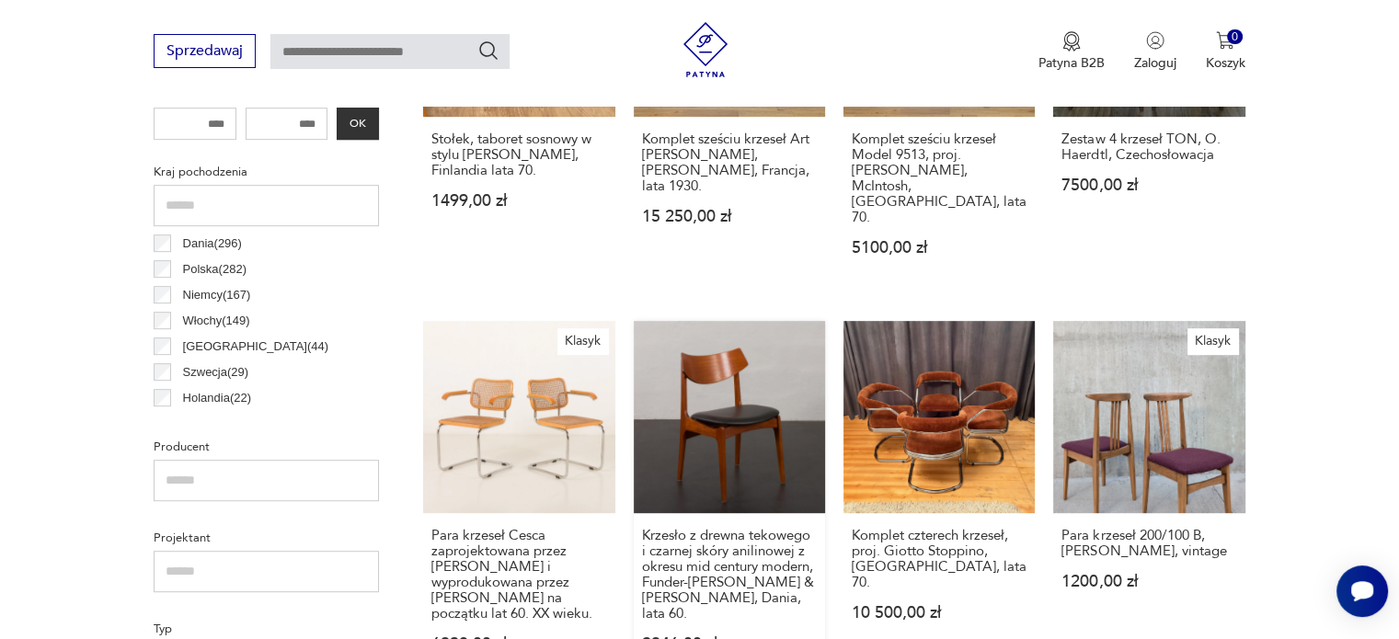
click at [741, 353] on link "Krzesło z drewna tekowego i czarnej skóry anilinowej z okresu mid century moder…" at bounding box center [729, 504] width 191 height 366
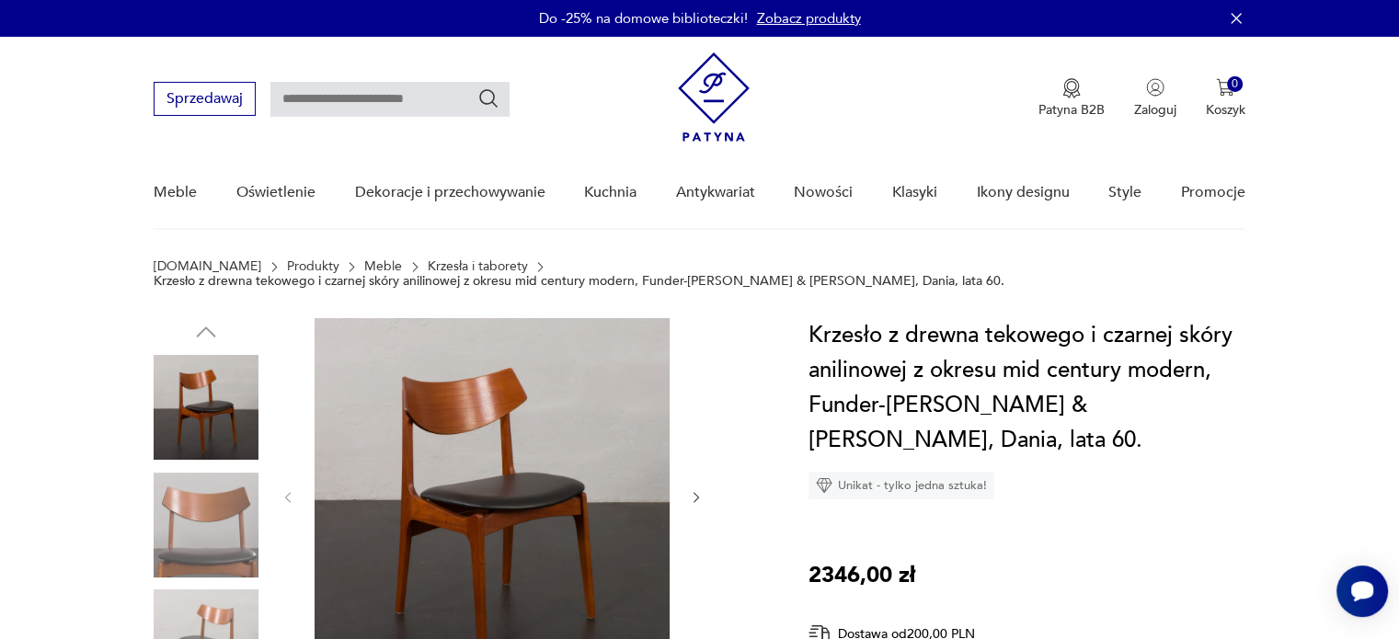
scroll to position [99, 0]
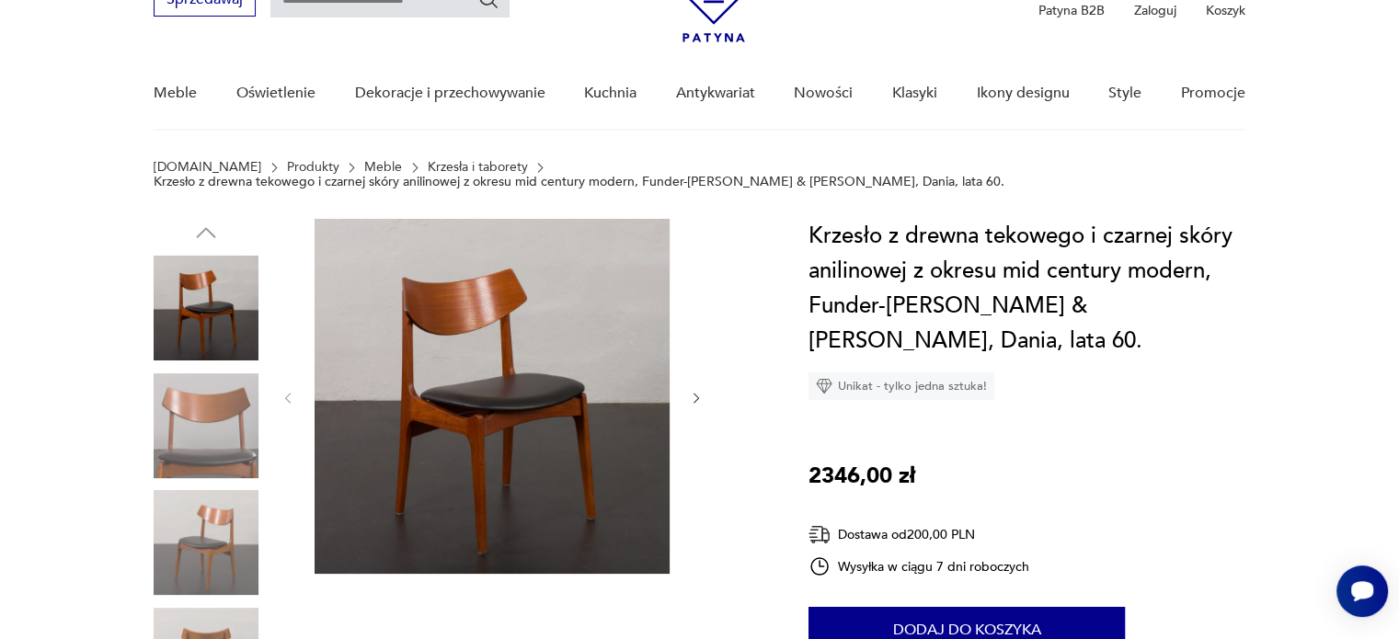
click at [238, 410] on img at bounding box center [206, 425] width 105 height 105
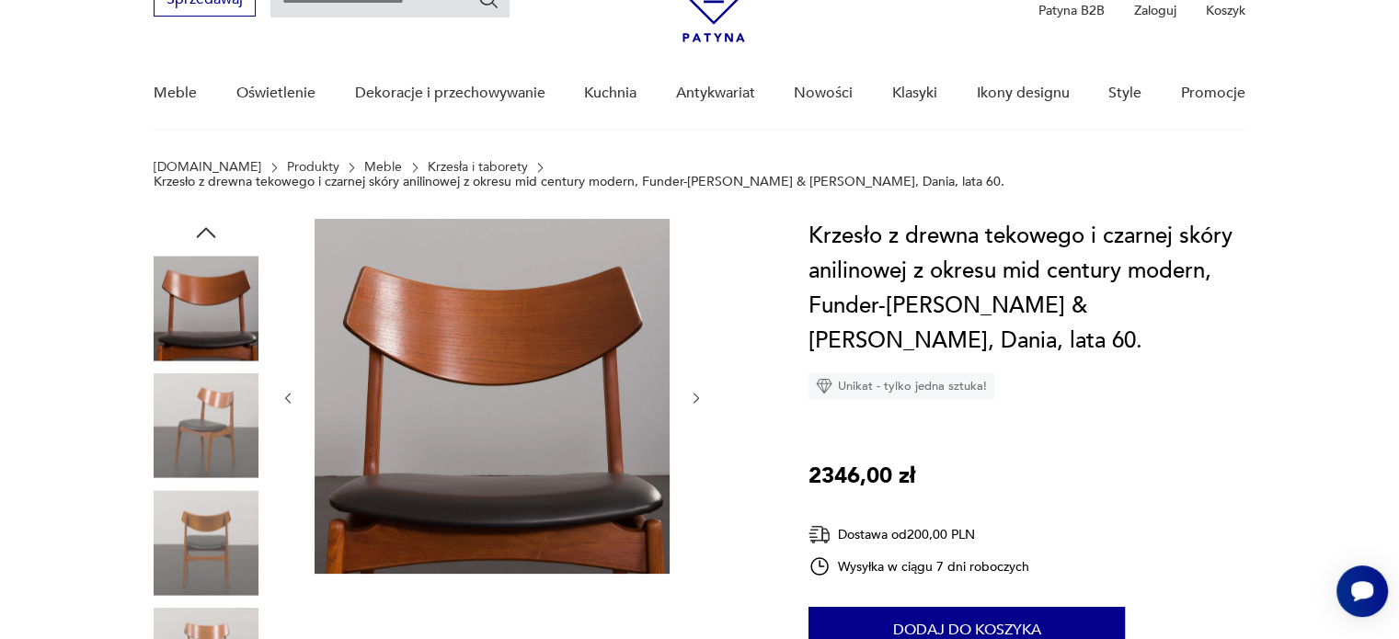
click at [238, 410] on img at bounding box center [206, 425] width 105 height 105
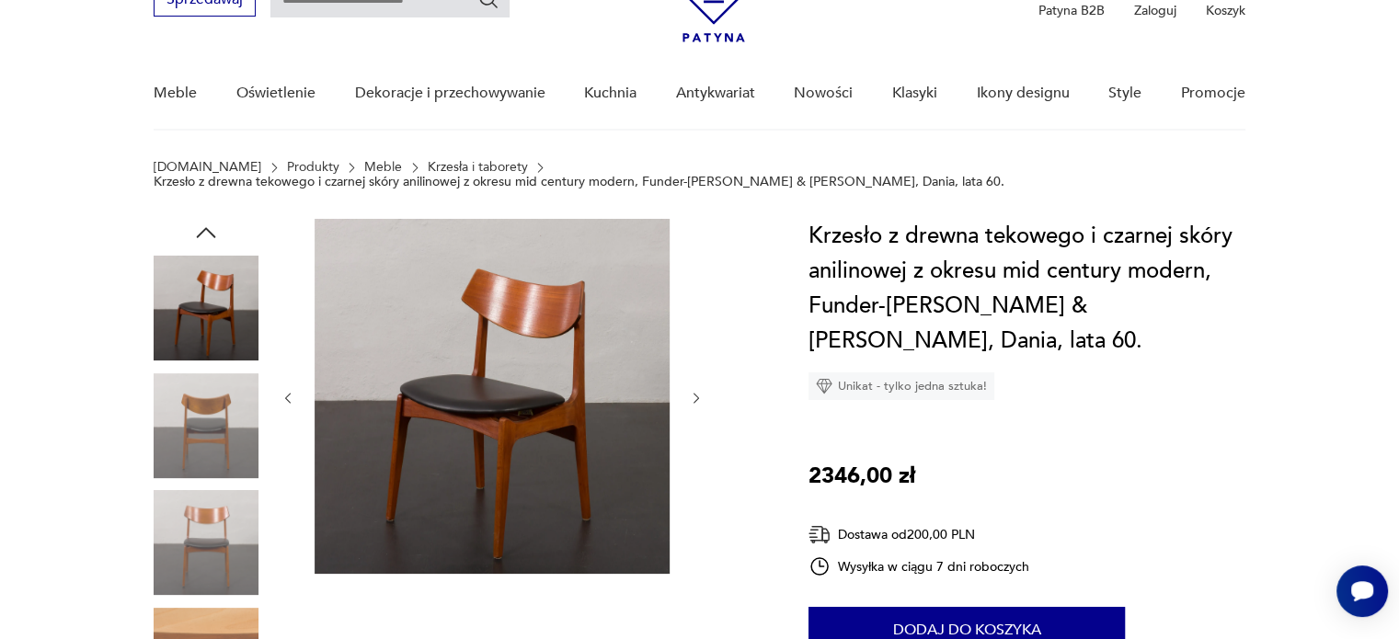
click at [238, 410] on img at bounding box center [206, 425] width 105 height 105
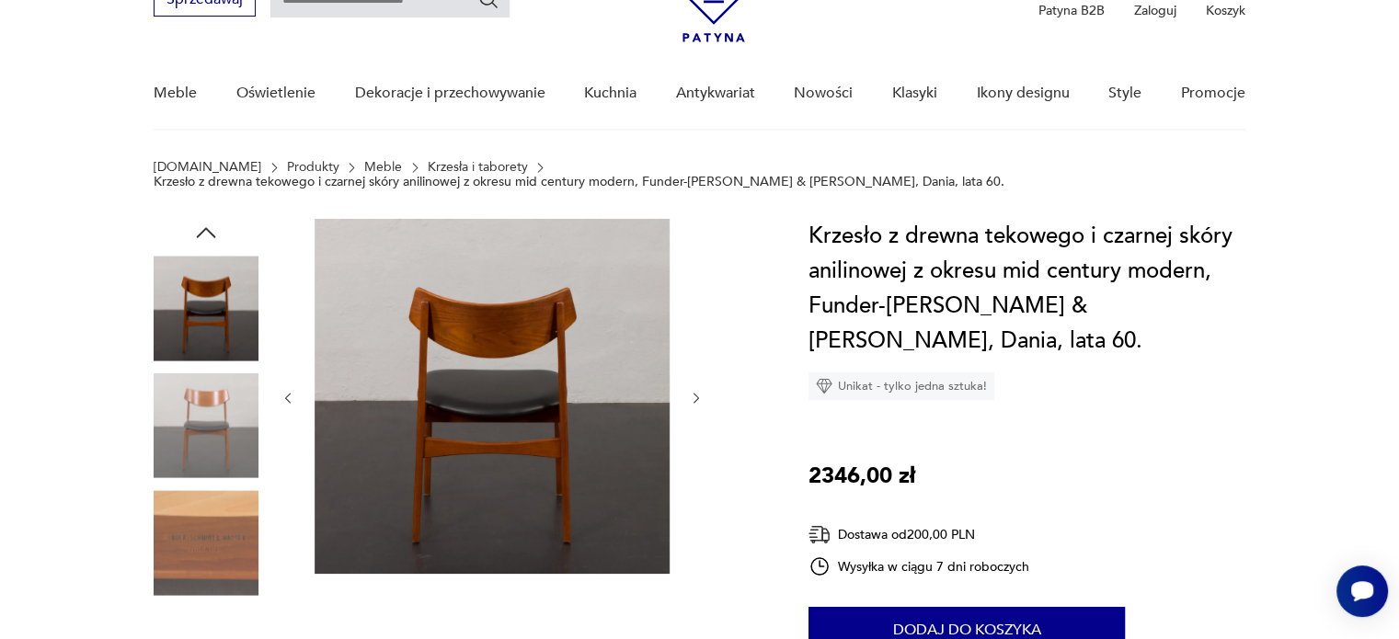
click at [238, 410] on img at bounding box center [206, 425] width 105 height 105
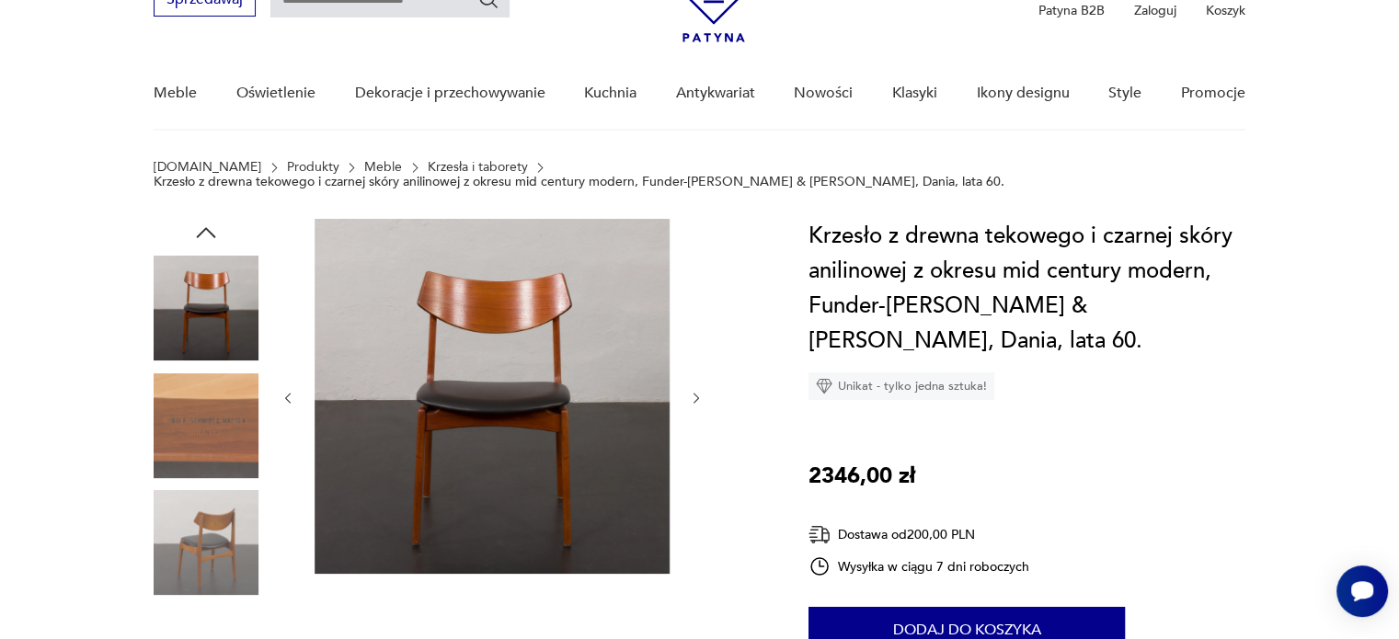
click at [238, 410] on img at bounding box center [206, 425] width 105 height 105
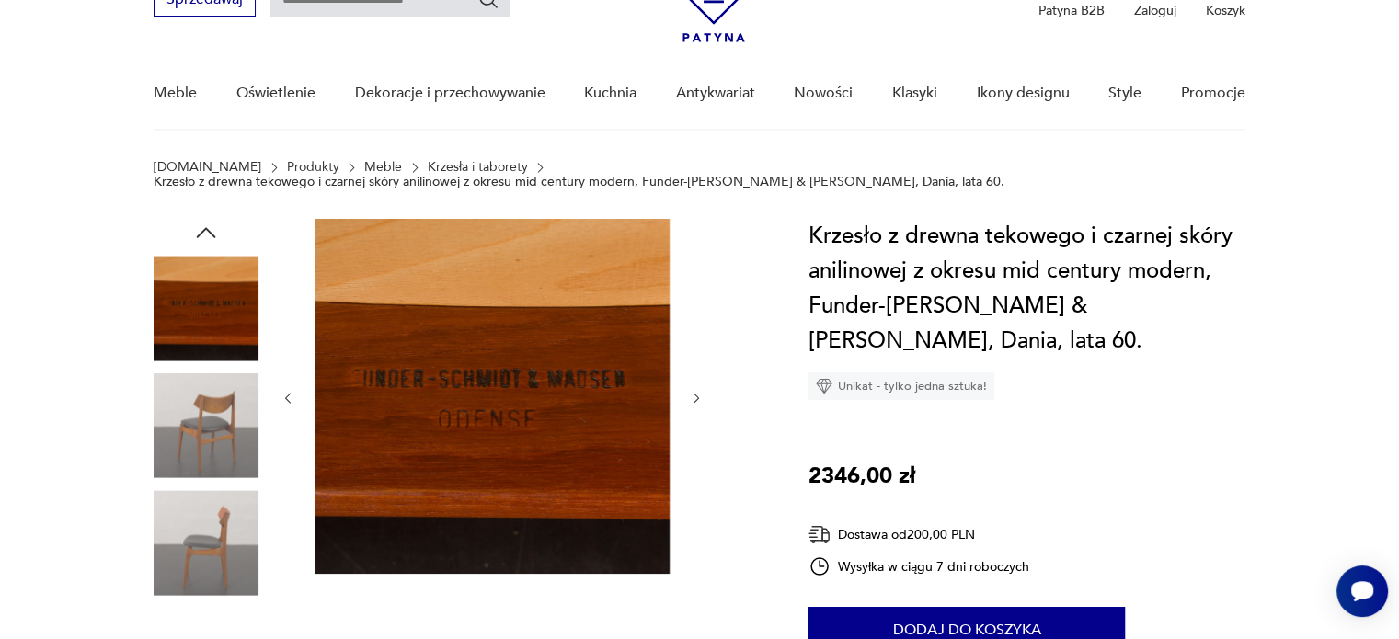
click at [238, 410] on img at bounding box center [206, 425] width 105 height 105
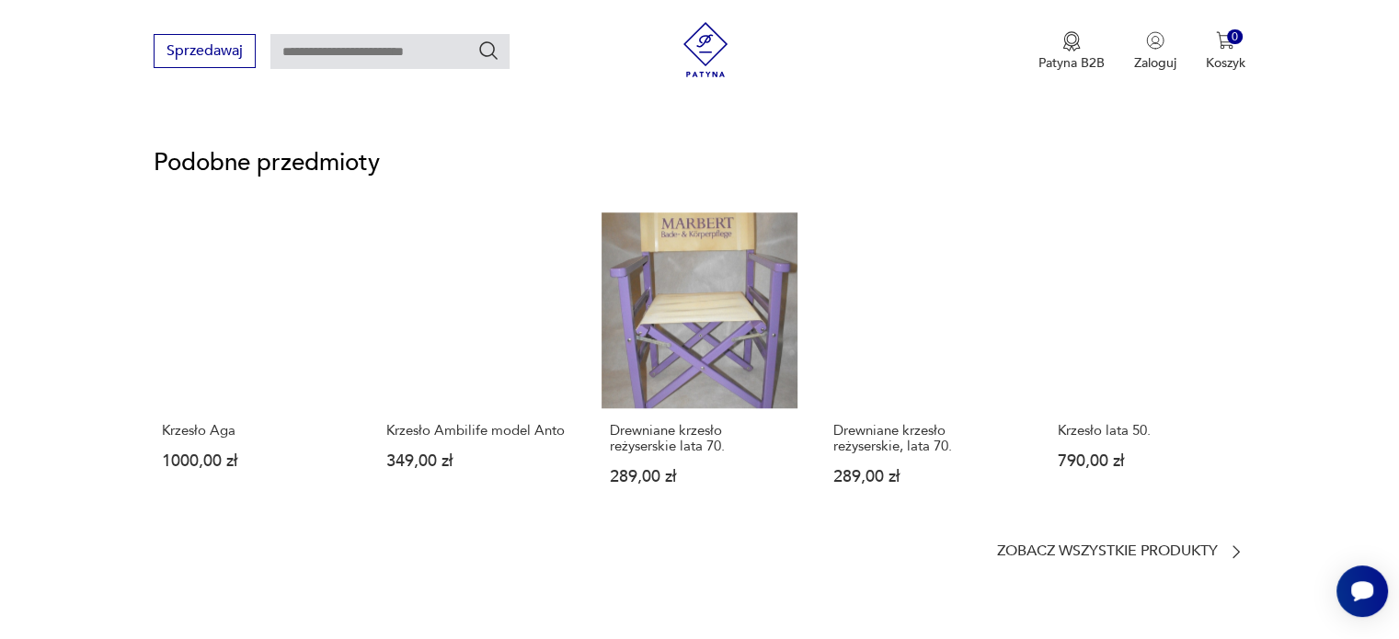
scroll to position [1437, 0]
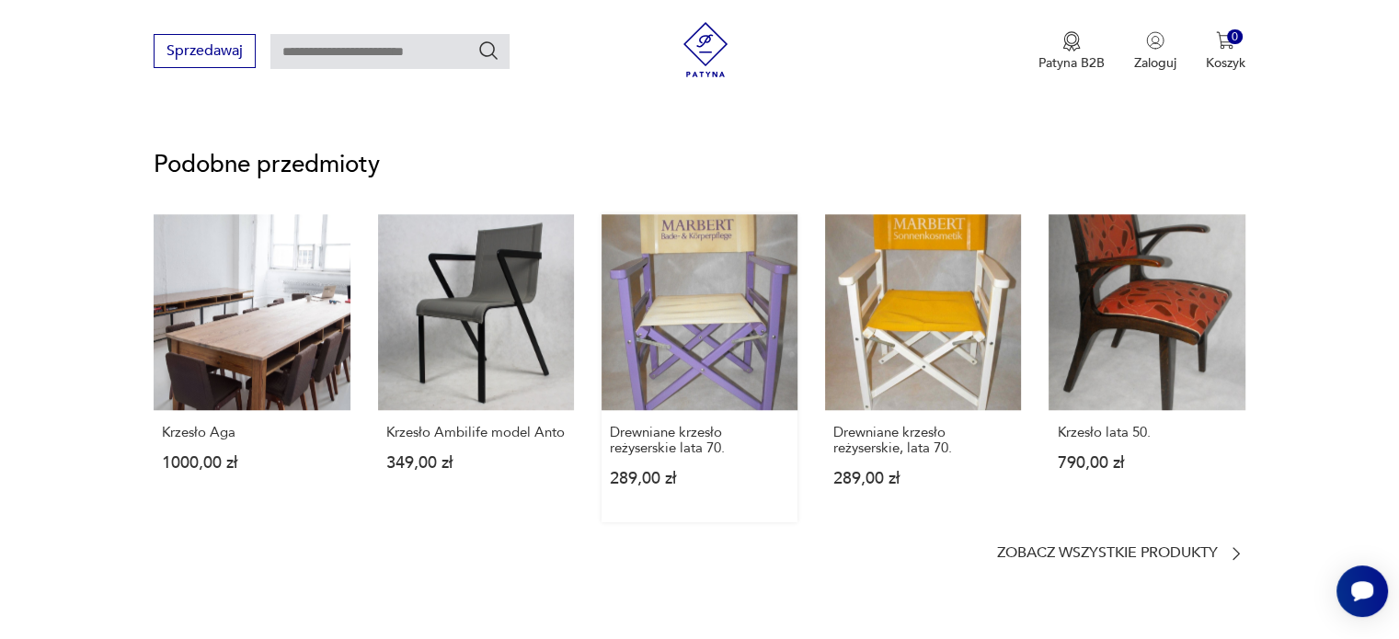
click at [641, 371] on link "Drewniane krzesło reżyserskie lata 70. 289,00 zł" at bounding box center [699, 368] width 196 height 308
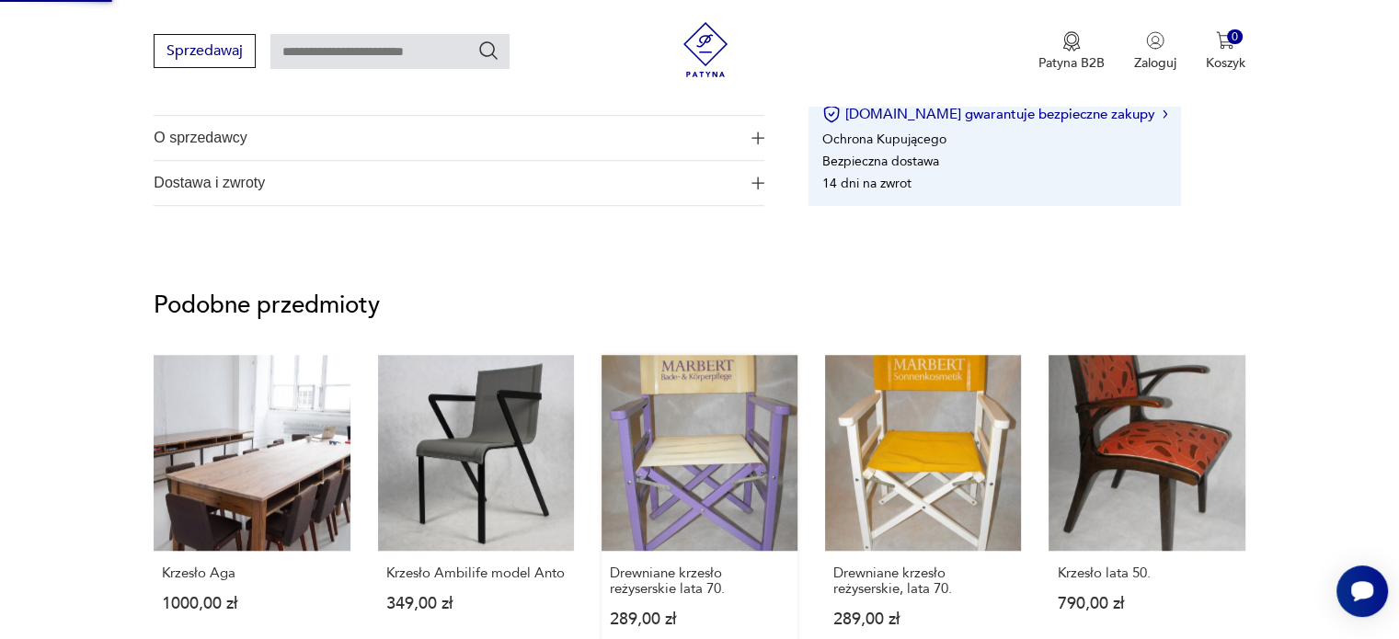
scroll to position [552, 0]
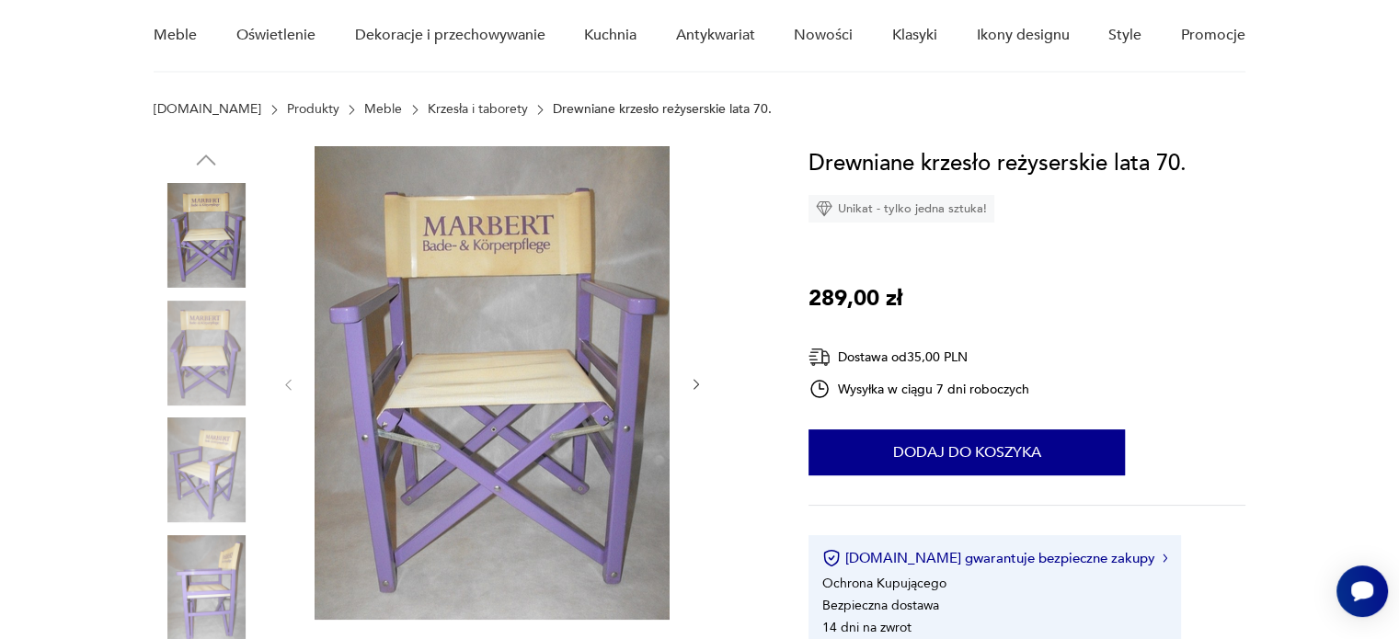
scroll to position [158, 0]
click at [188, 349] on img at bounding box center [206, 352] width 105 height 105
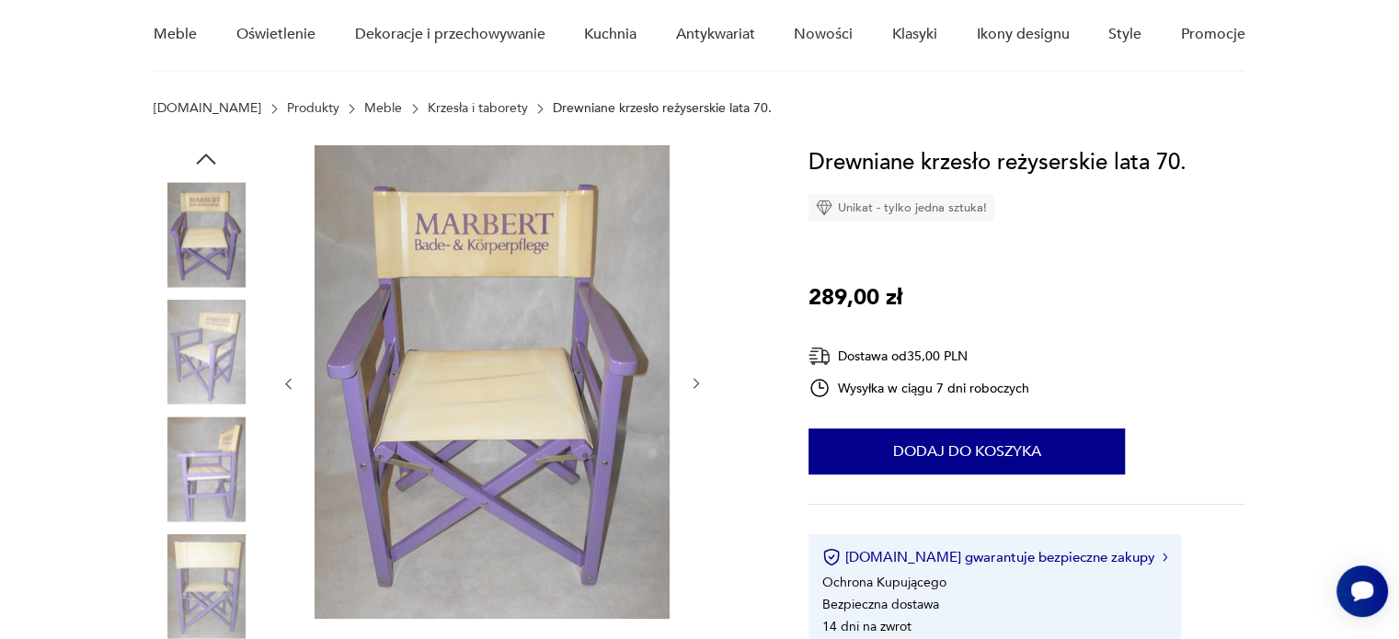
click at [188, 349] on img at bounding box center [206, 352] width 105 height 105
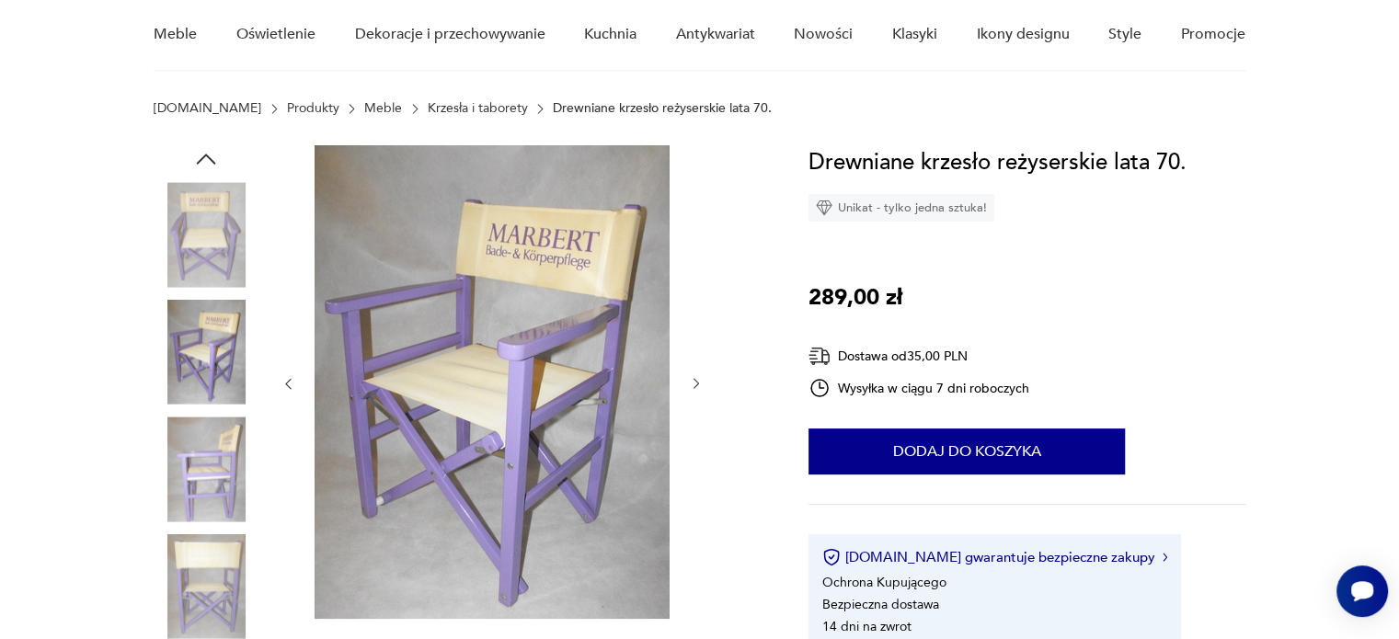
click at [188, 349] on img at bounding box center [206, 352] width 105 height 105
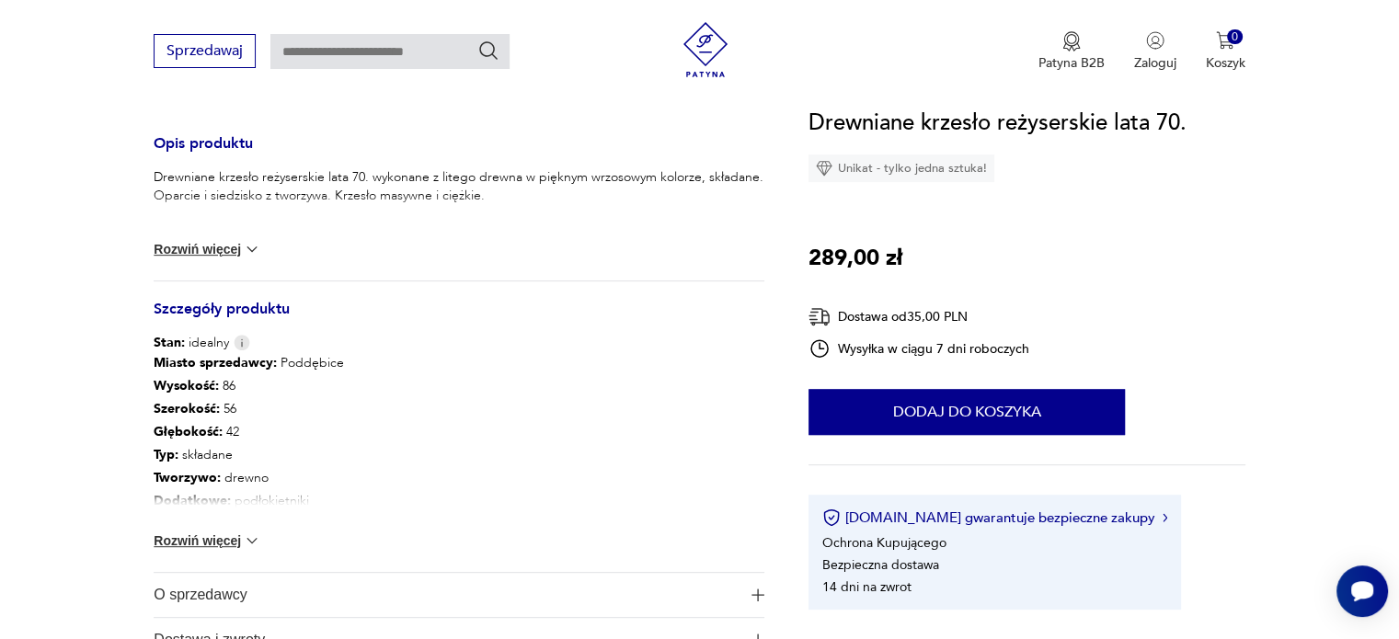
scroll to position [894, 0]
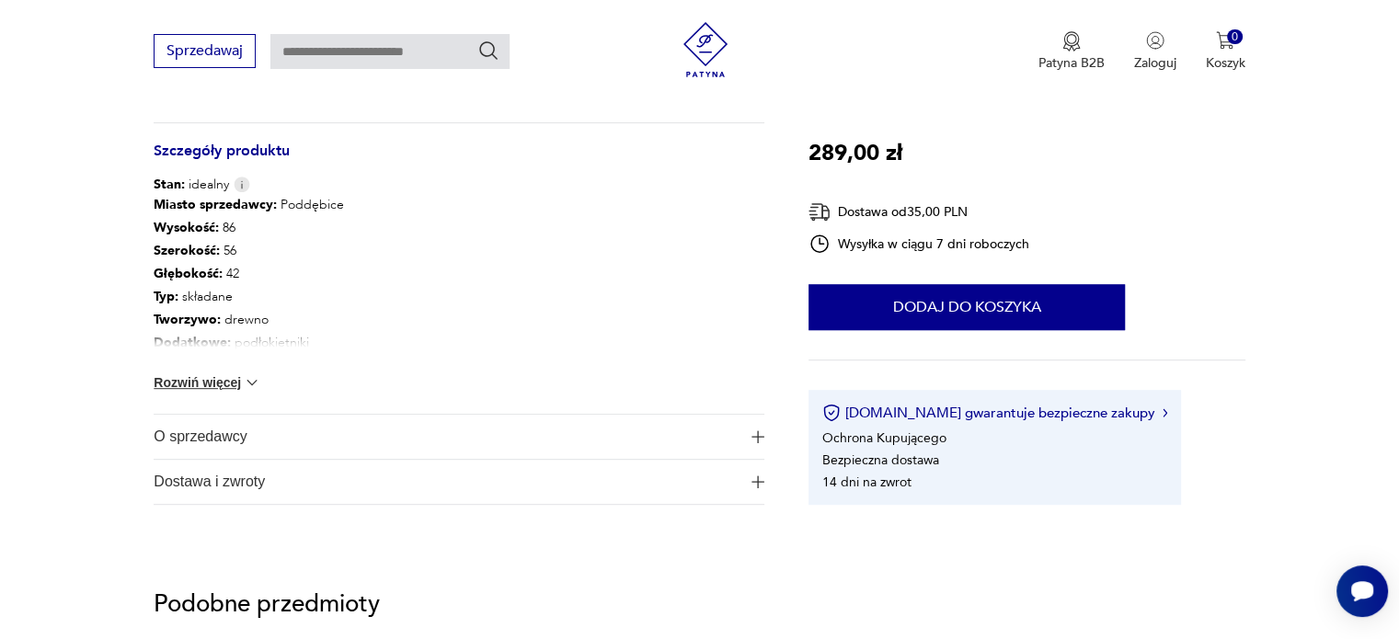
click at [226, 437] on span "O sprzedawcy" at bounding box center [446, 437] width 585 height 44
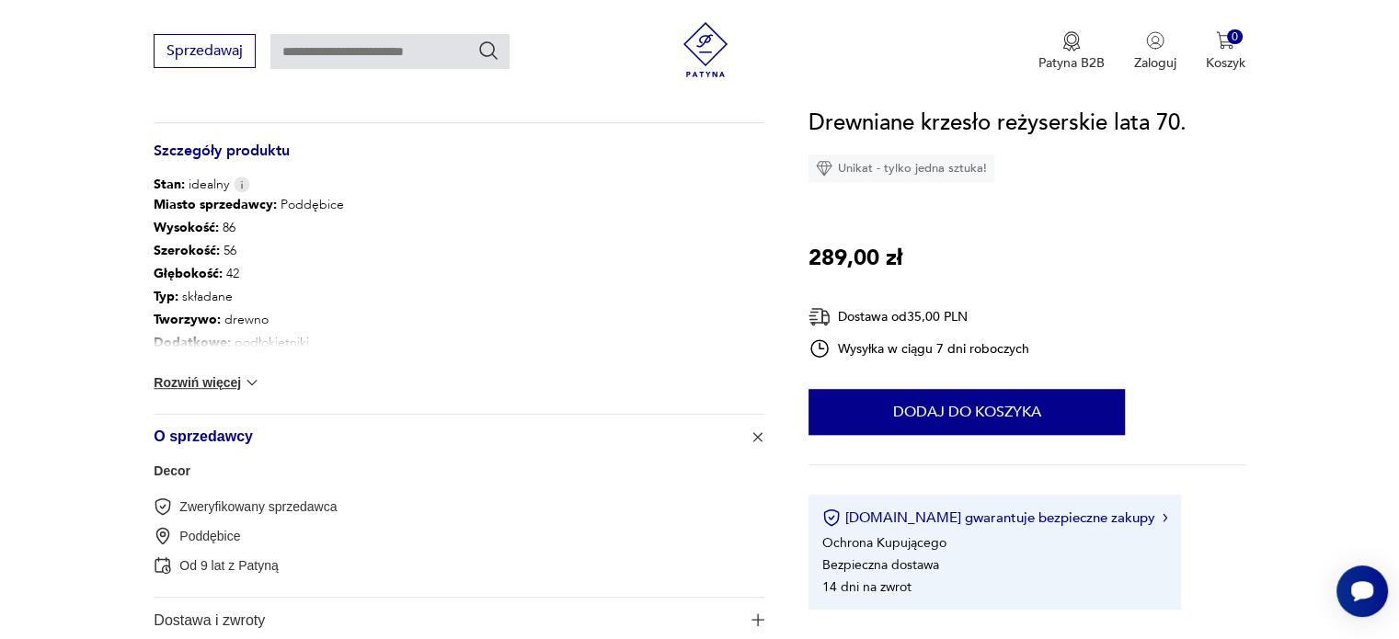
click at [180, 472] on link "Decor" at bounding box center [172, 471] width 37 height 15
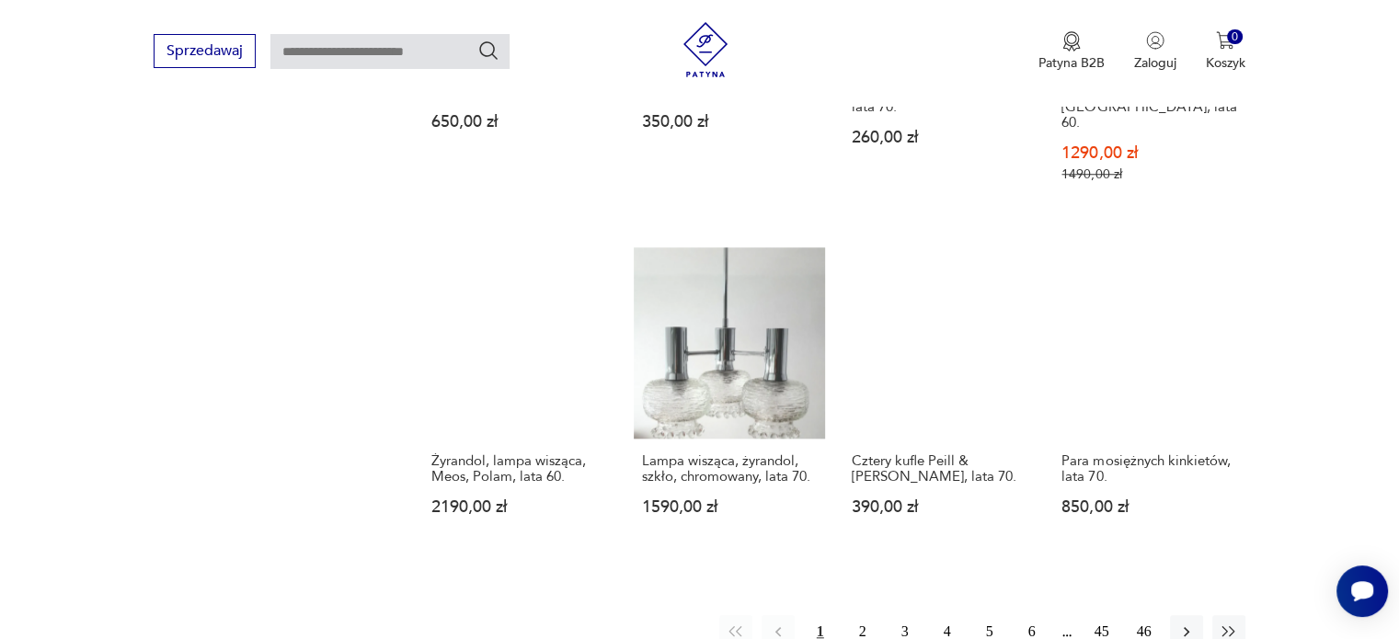
scroll to position [1652, 0]
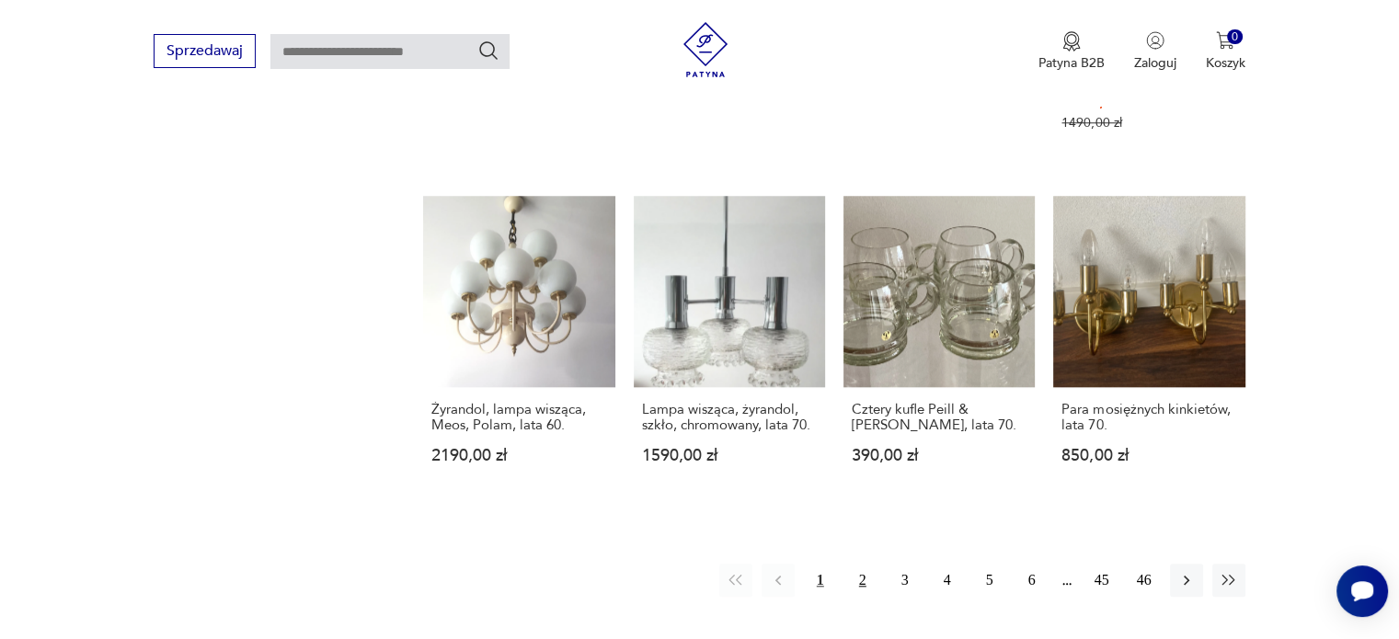
click at [865, 564] on button "2" at bounding box center [862, 580] width 33 height 33
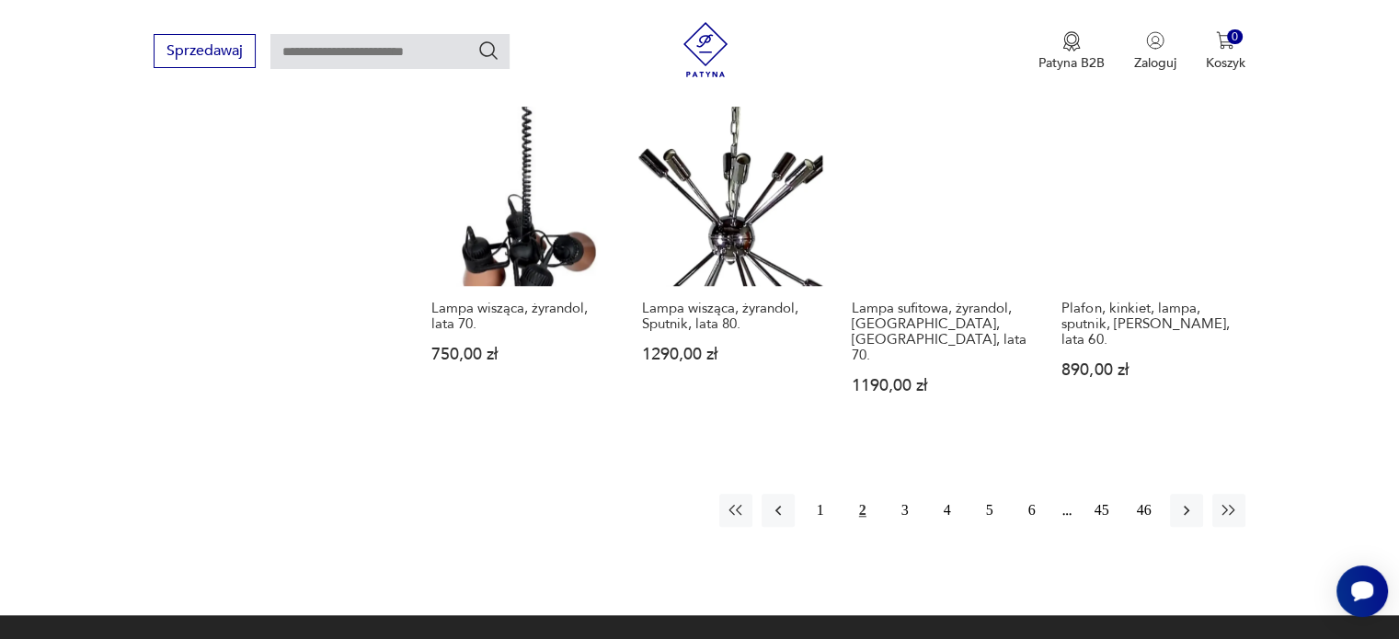
scroll to position [1655, 0]
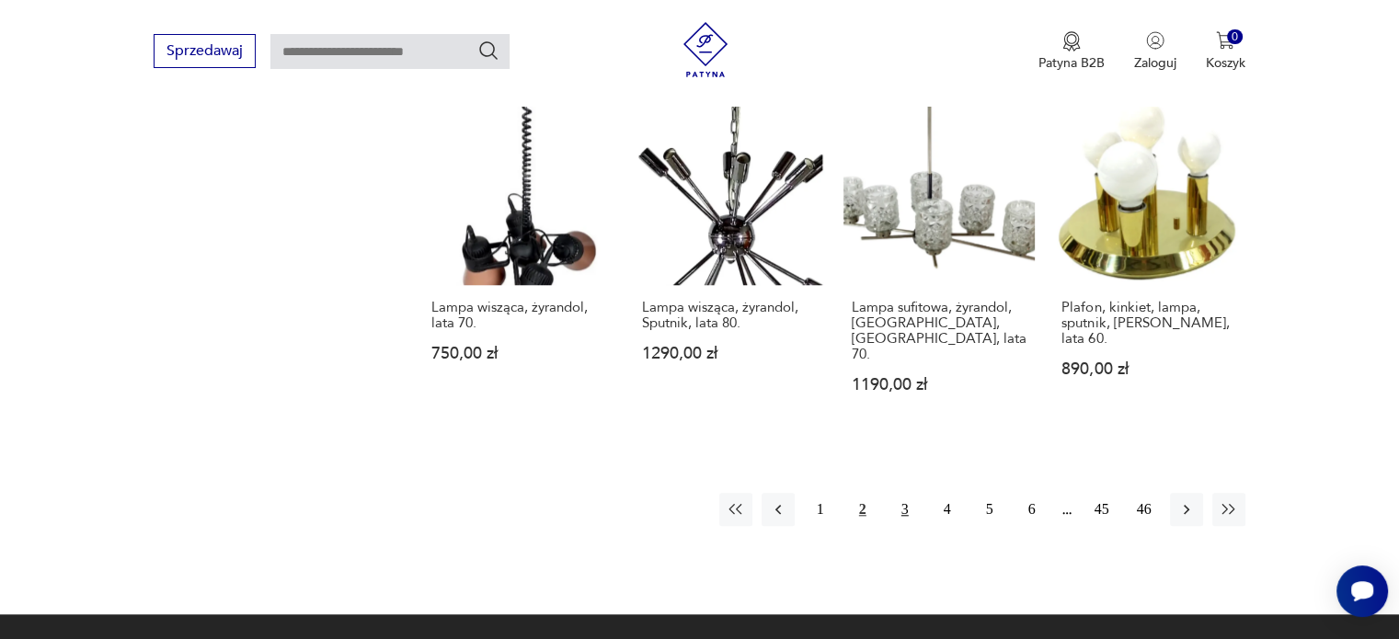
click at [900, 493] on button "3" at bounding box center [904, 509] width 33 height 33
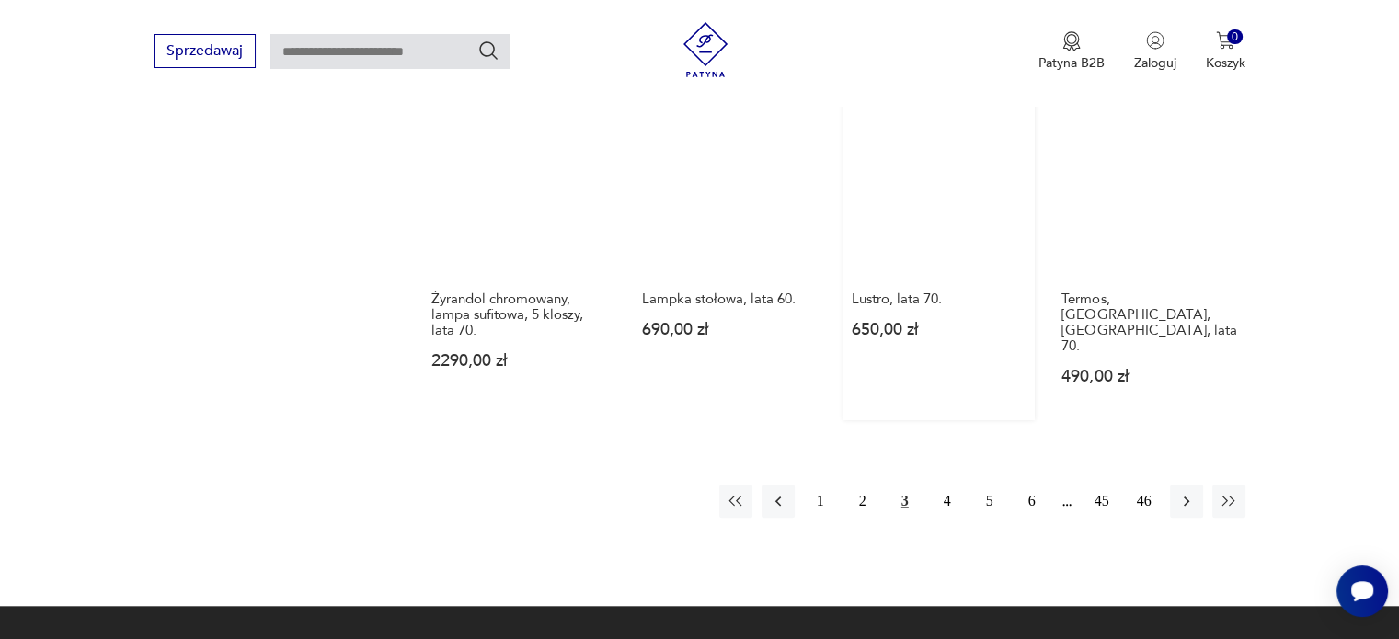
scroll to position [1655, 0]
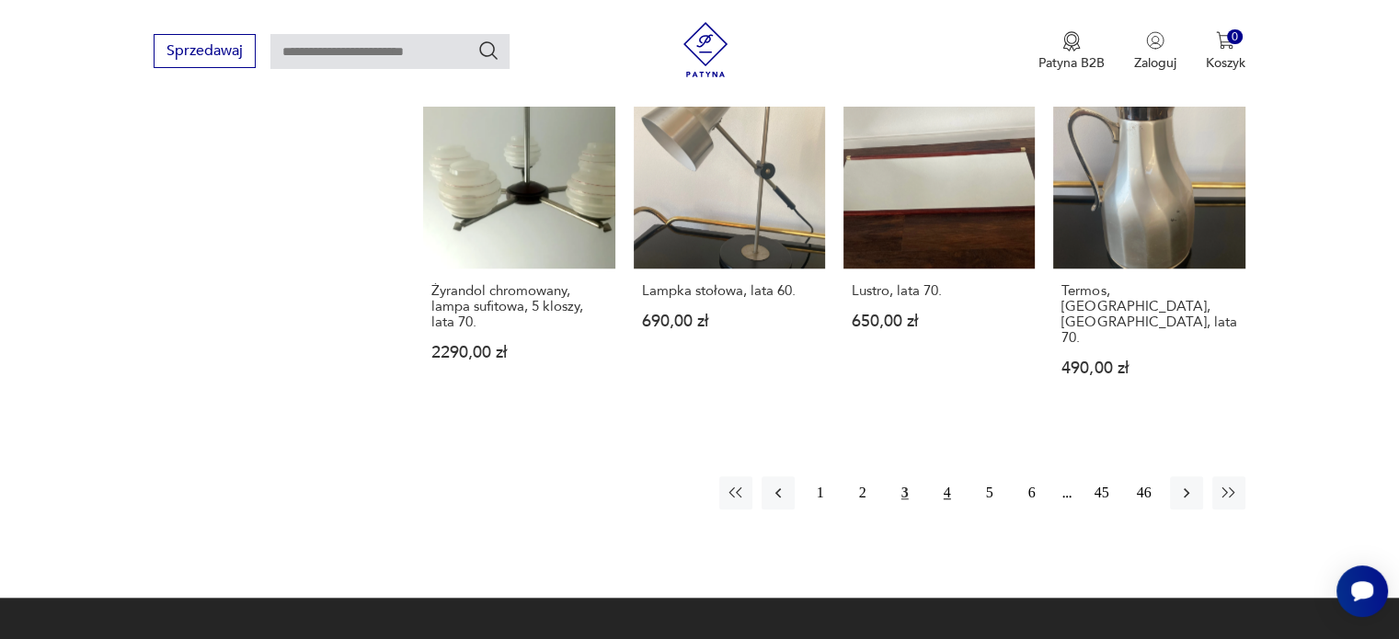
click at [945, 476] on button "4" at bounding box center [947, 492] width 33 height 33
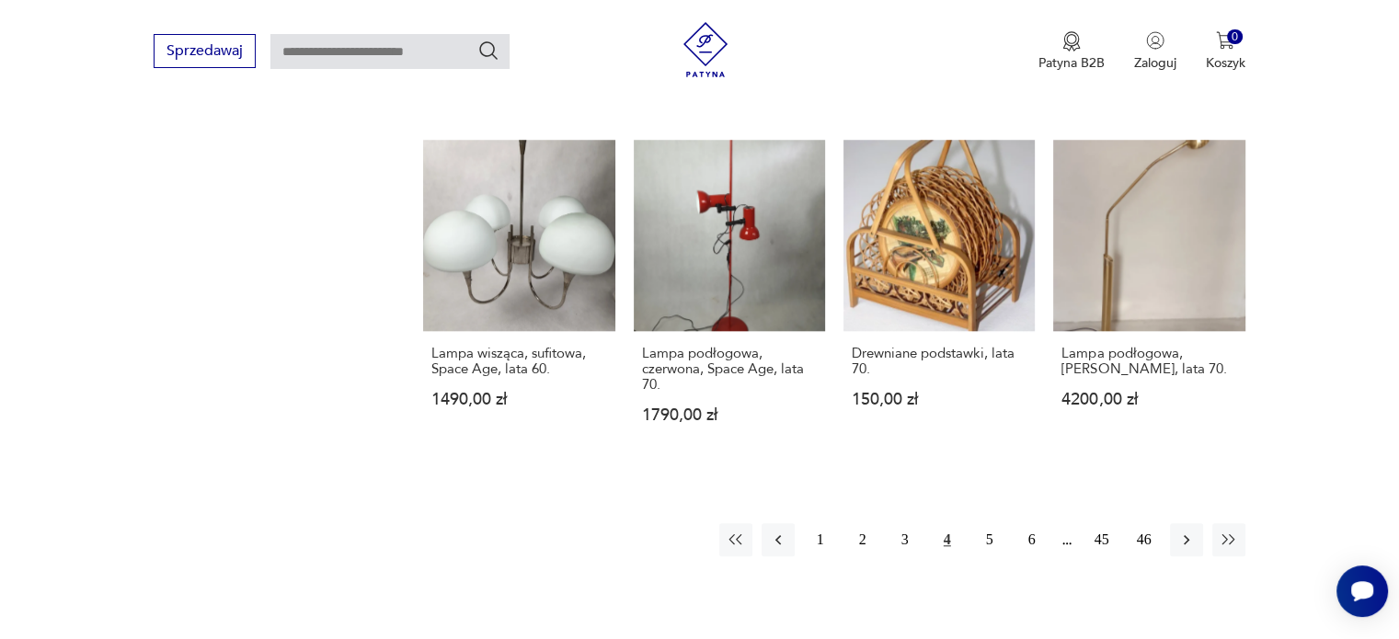
scroll to position [1640, 0]
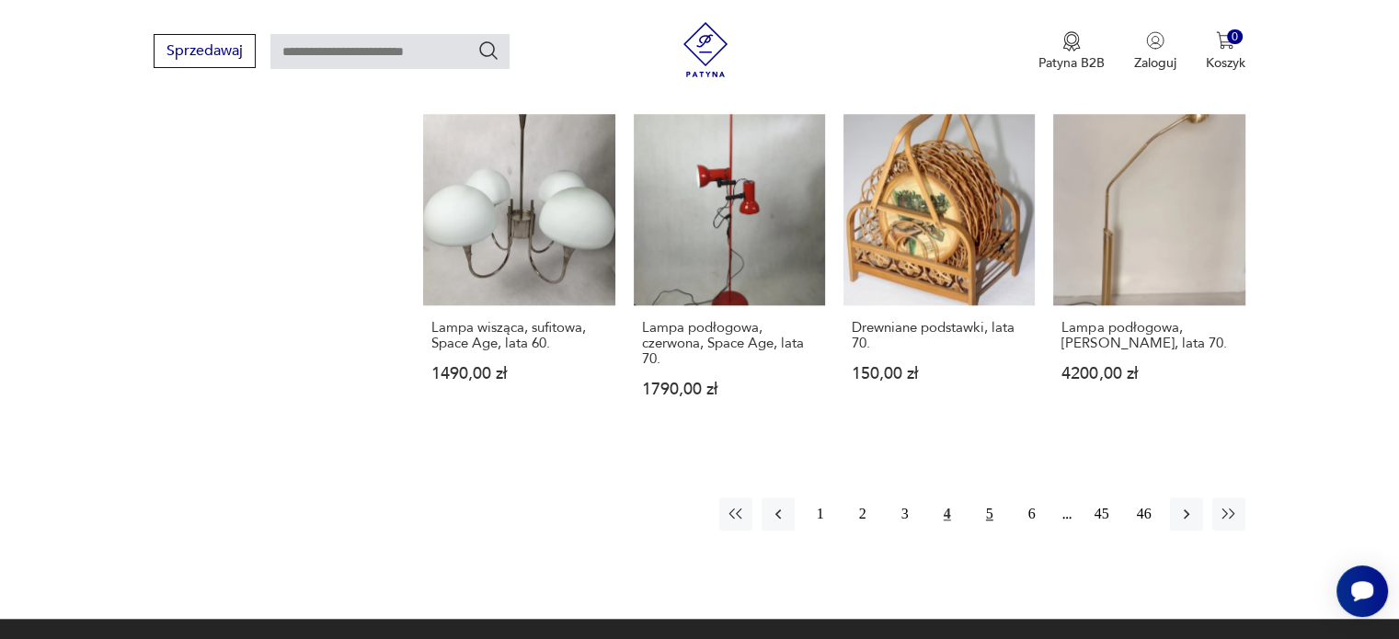
click at [993, 498] on button "5" at bounding box center [989, 514] width 33 height 33
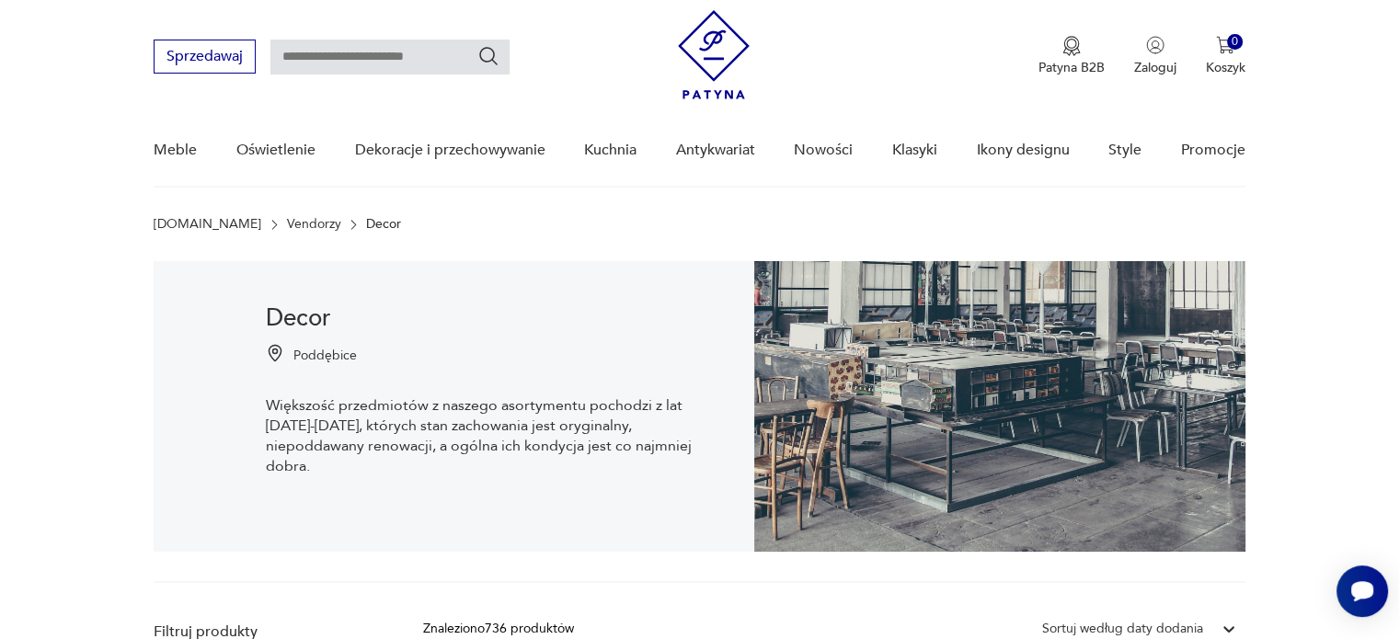
scroll to position [18, 0]
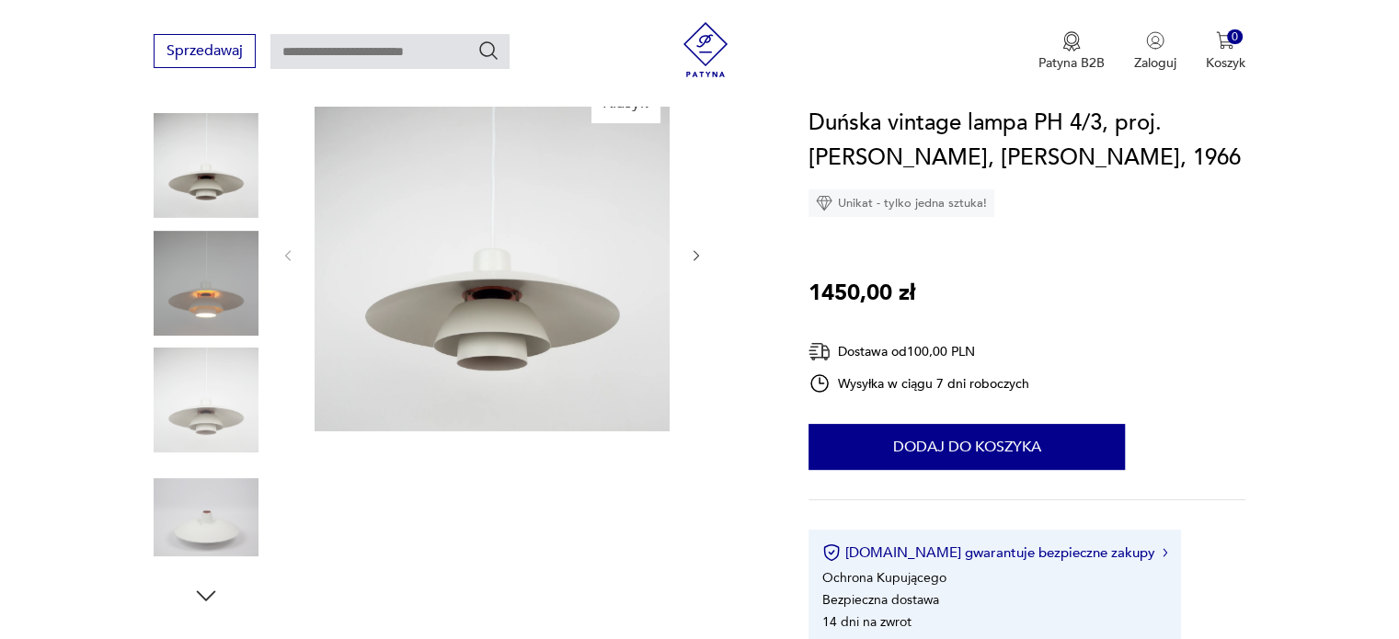
click at [188, 291] on img at bounding box center [206, 283] width 105 height 105
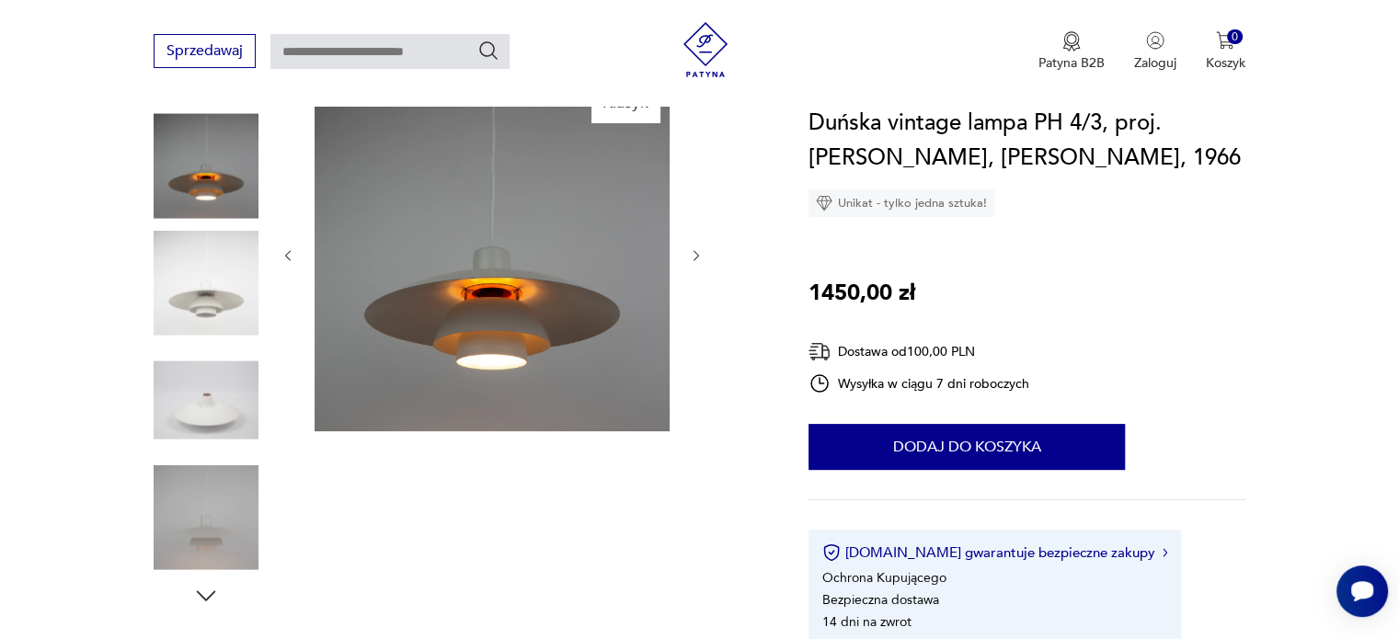
click at [197, 333] on img at bounding box center [206, 283] width 105 height 105
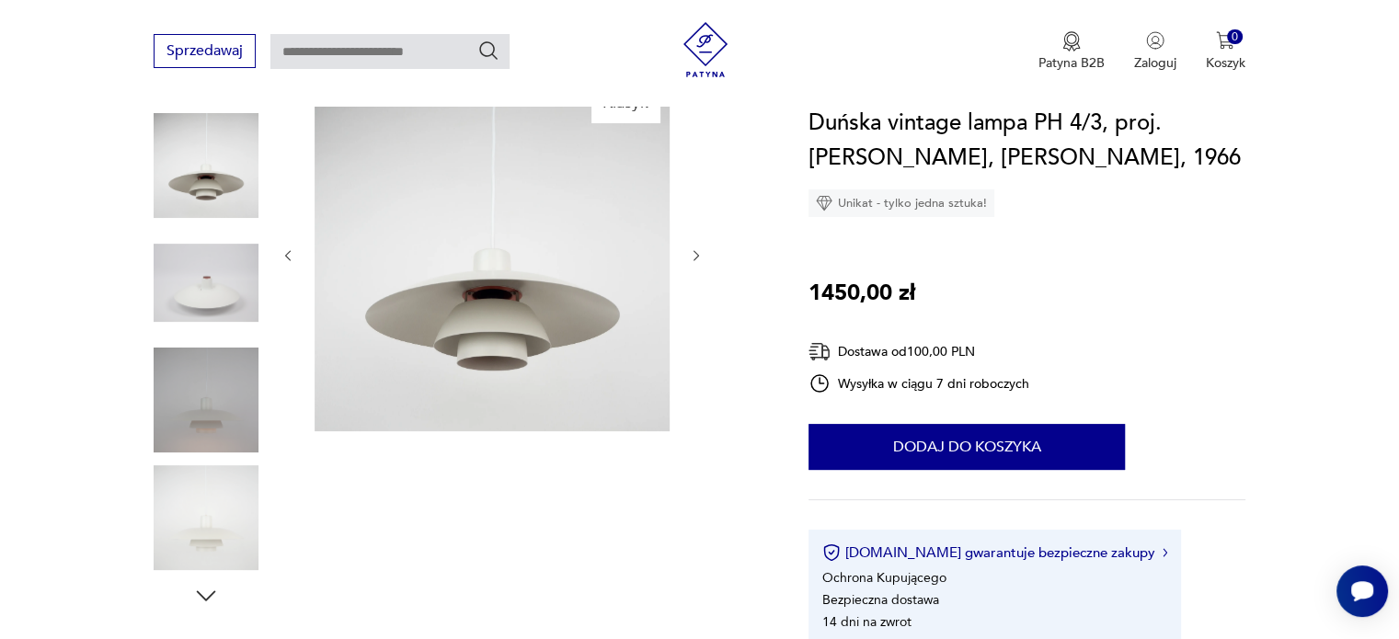
click at [197, 333] on img at bounding box center [206, 283] width 105 height 105
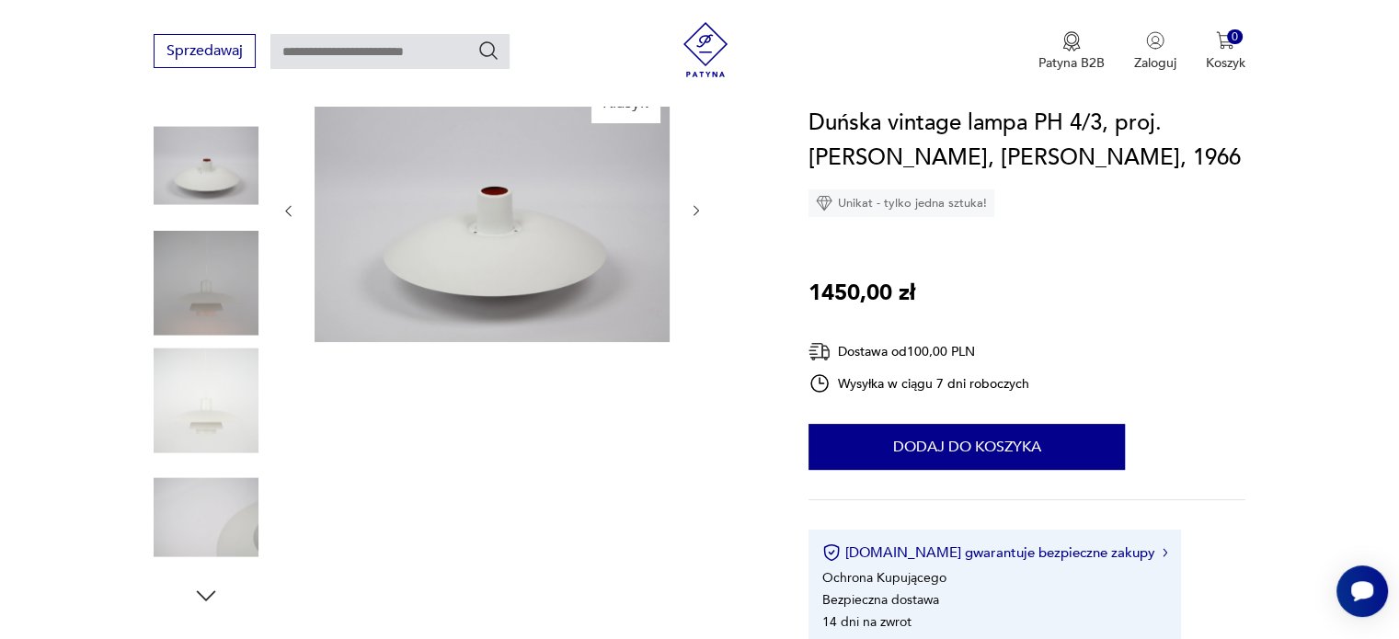
click at [197, 333] on img at bounding box center [206, 283] width 105 height 105
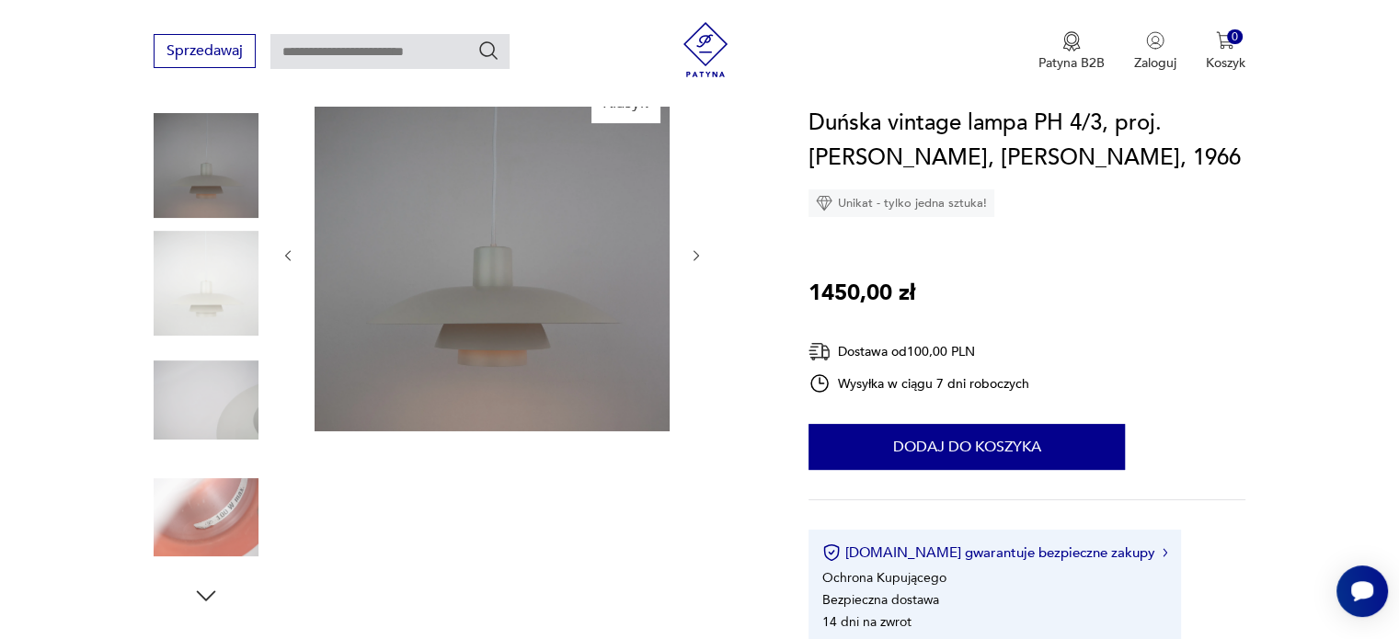
click at [197, 333] on img at bounding box center [206, 283] width 105 height 105
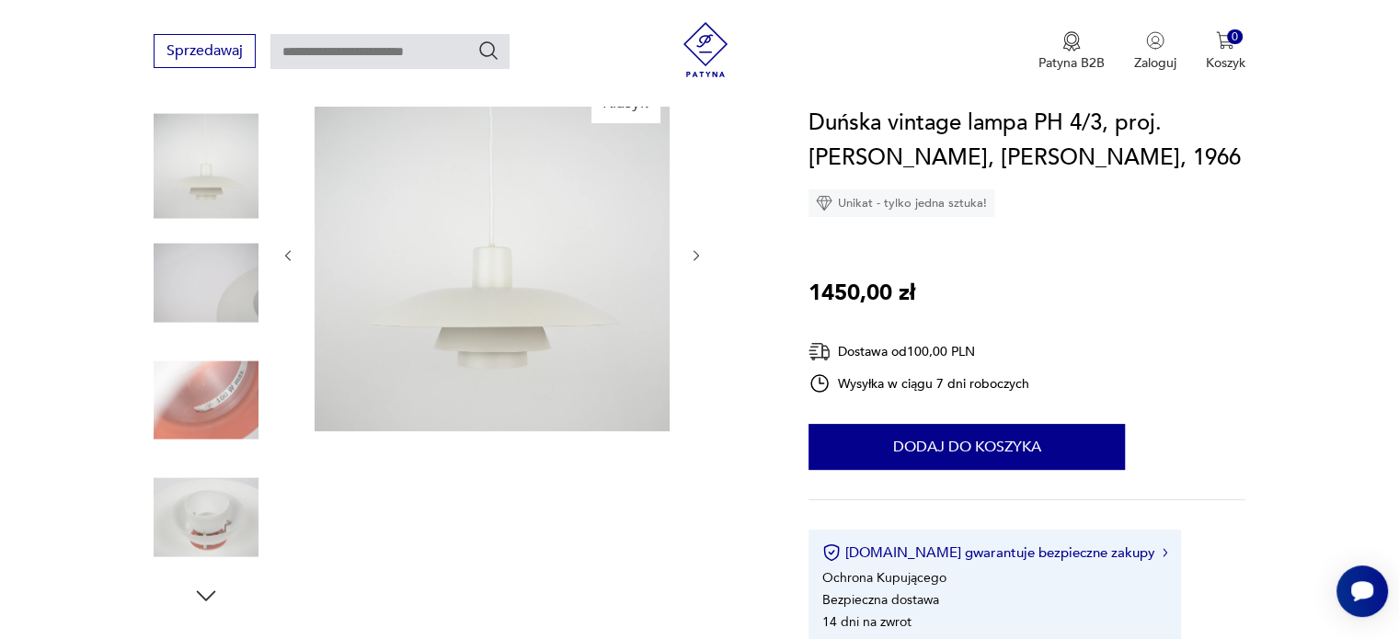
click at [197, 333] on img at bounding box center [206, 283] width 105 height 105
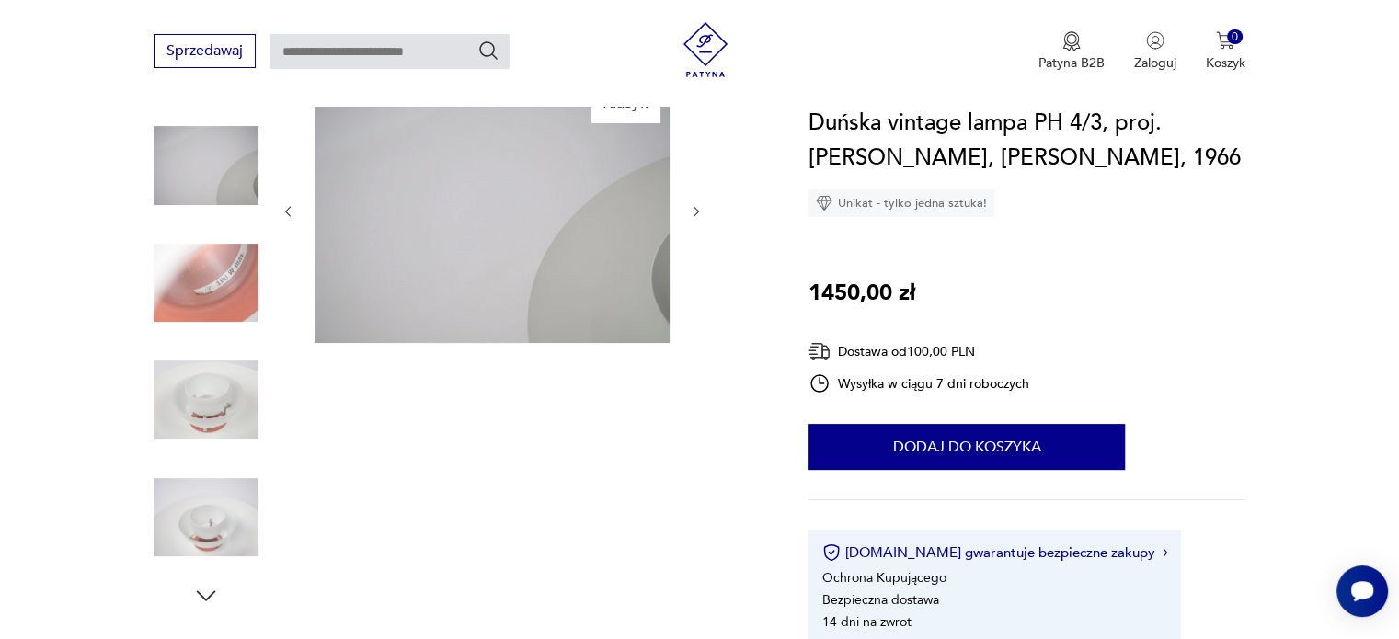
click at [197, 333] on img at bounding box center [206, 283] width 105 height 105
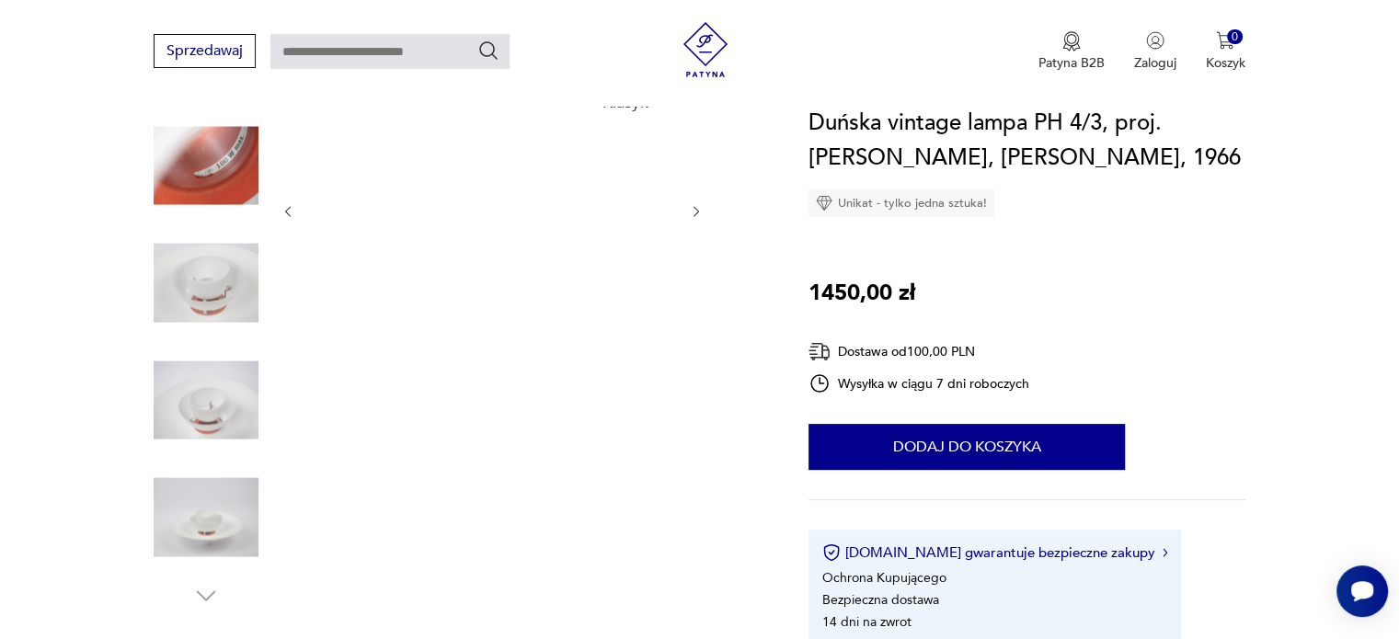
click at [197, 333] on img at bounding box center [206, 283] width 105 height 105
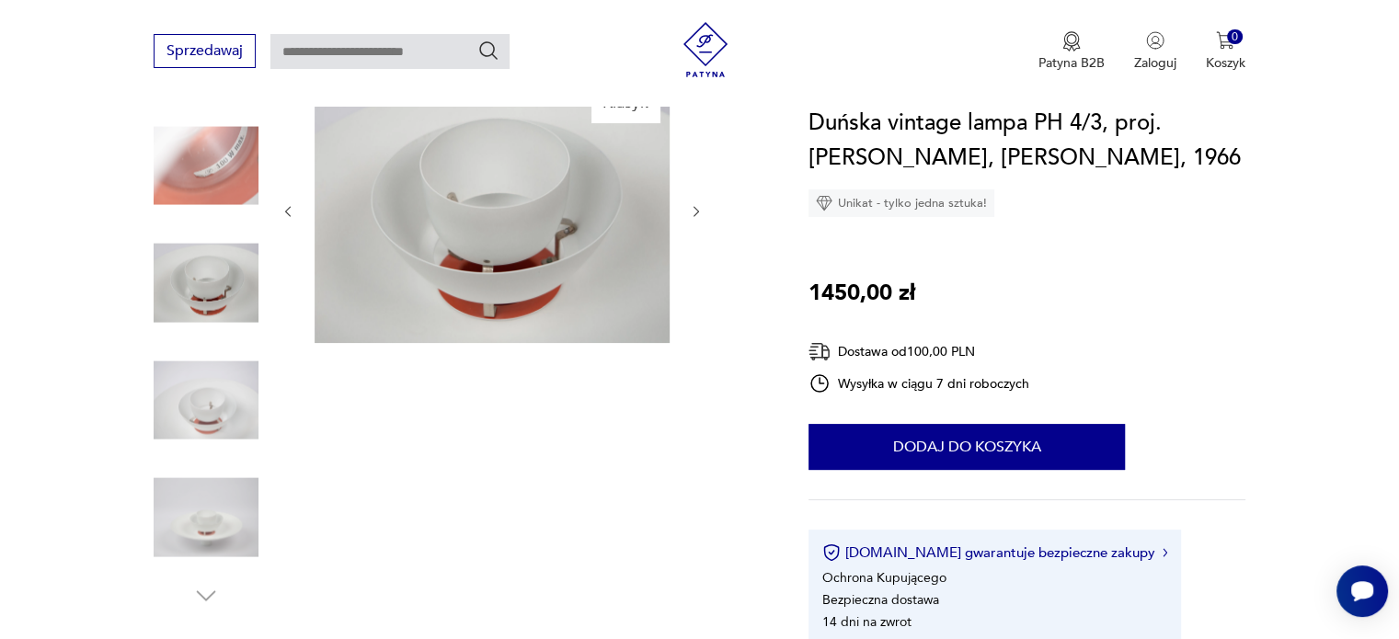
click at [210, 525] on img at bounding box center [206, 517] width 105 height 105
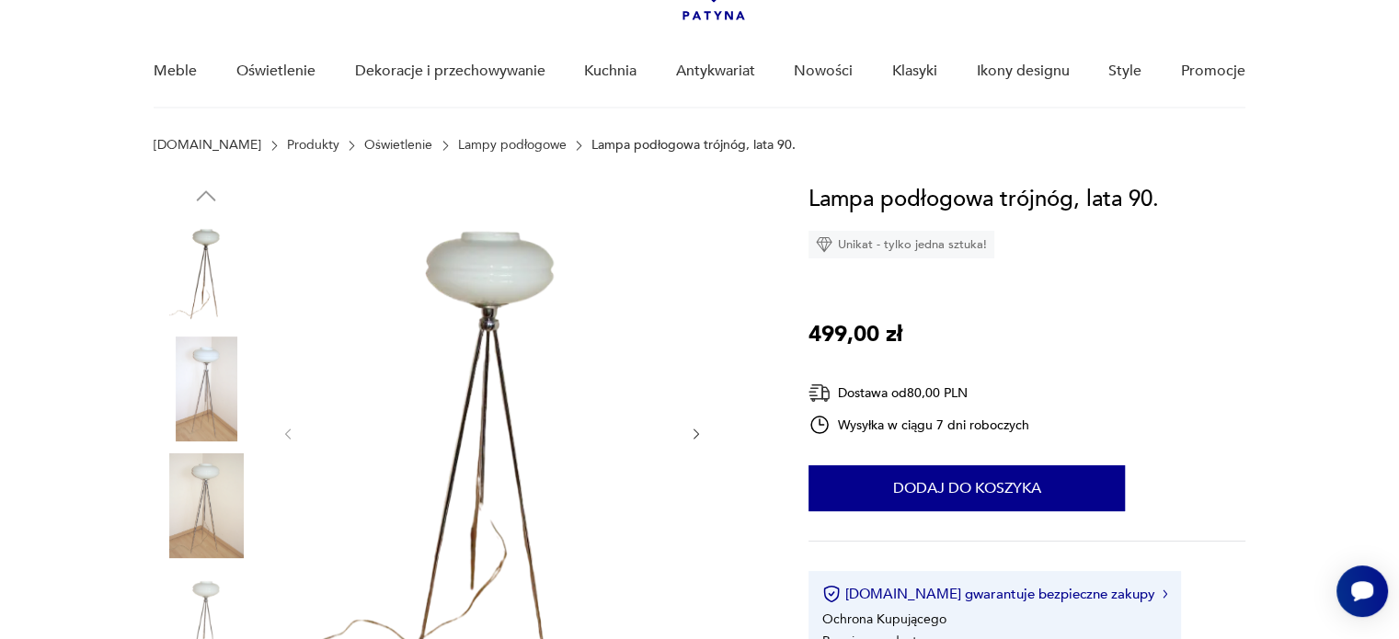
click at [175, 393] on img at bounding box center [206, 389] width 105 height 105
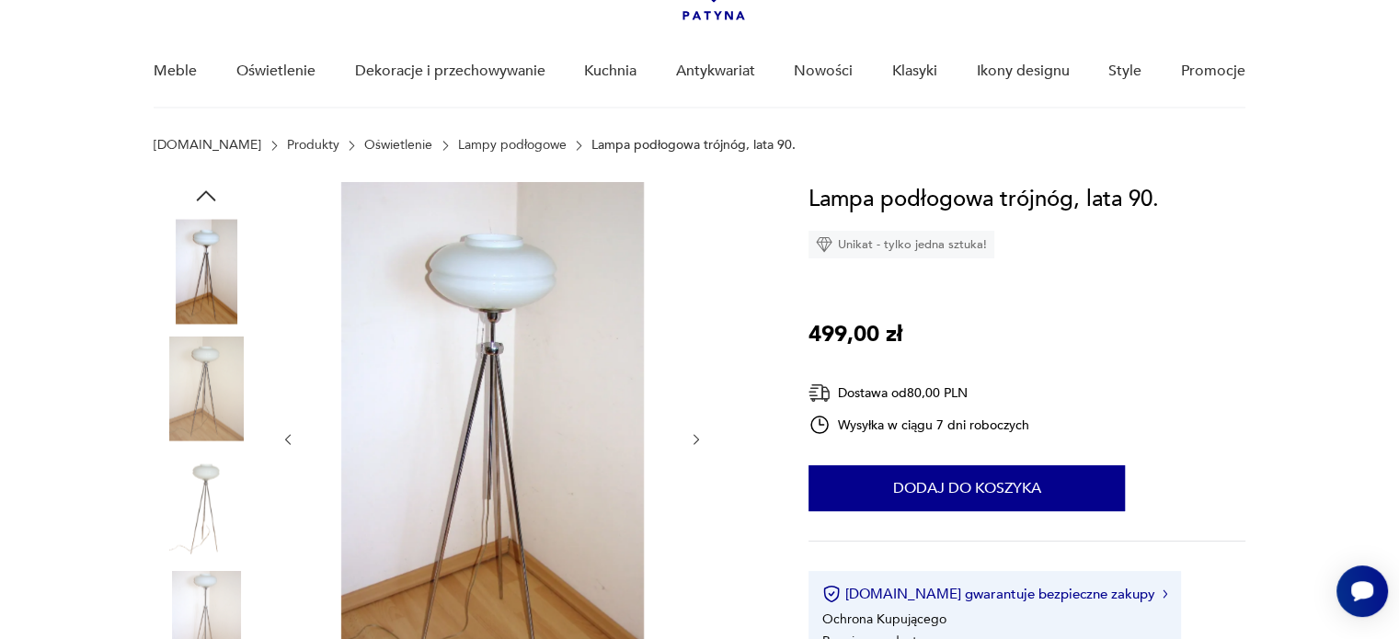
click at [203, 393] on img at bounding box center [206, 389] width 105 height 105
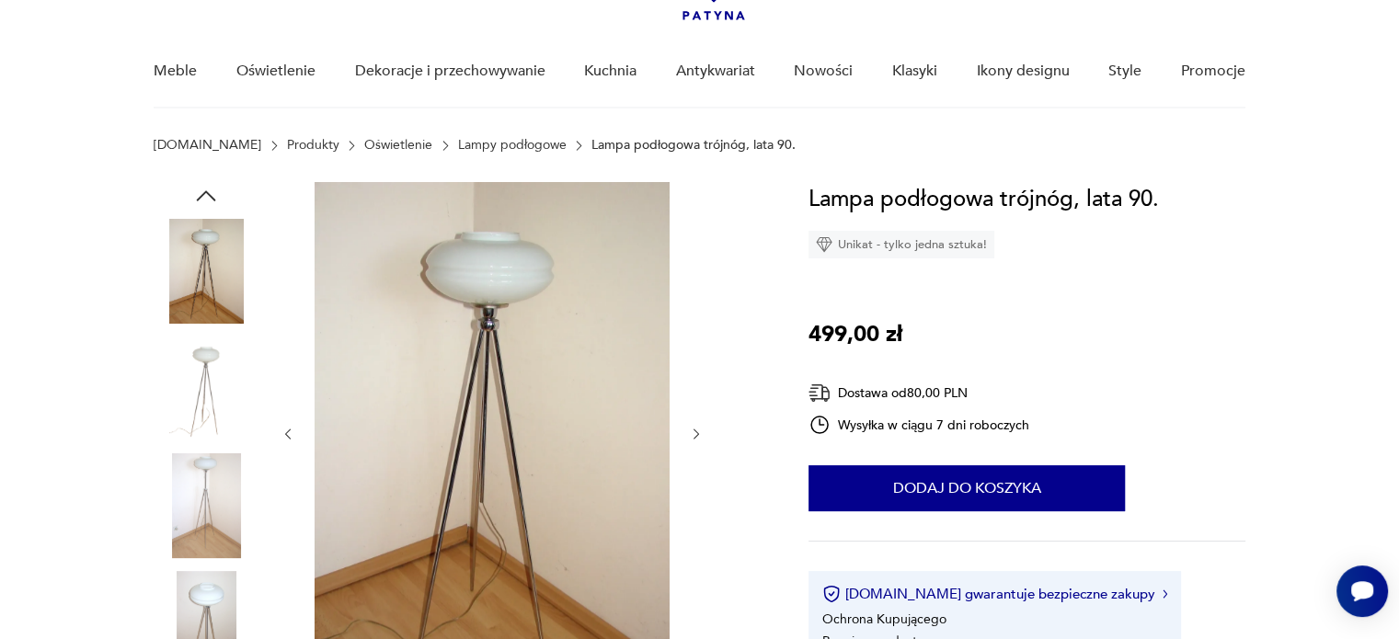
click at [217, 397] on img at bounding box center [206, 389] width 105 height 105
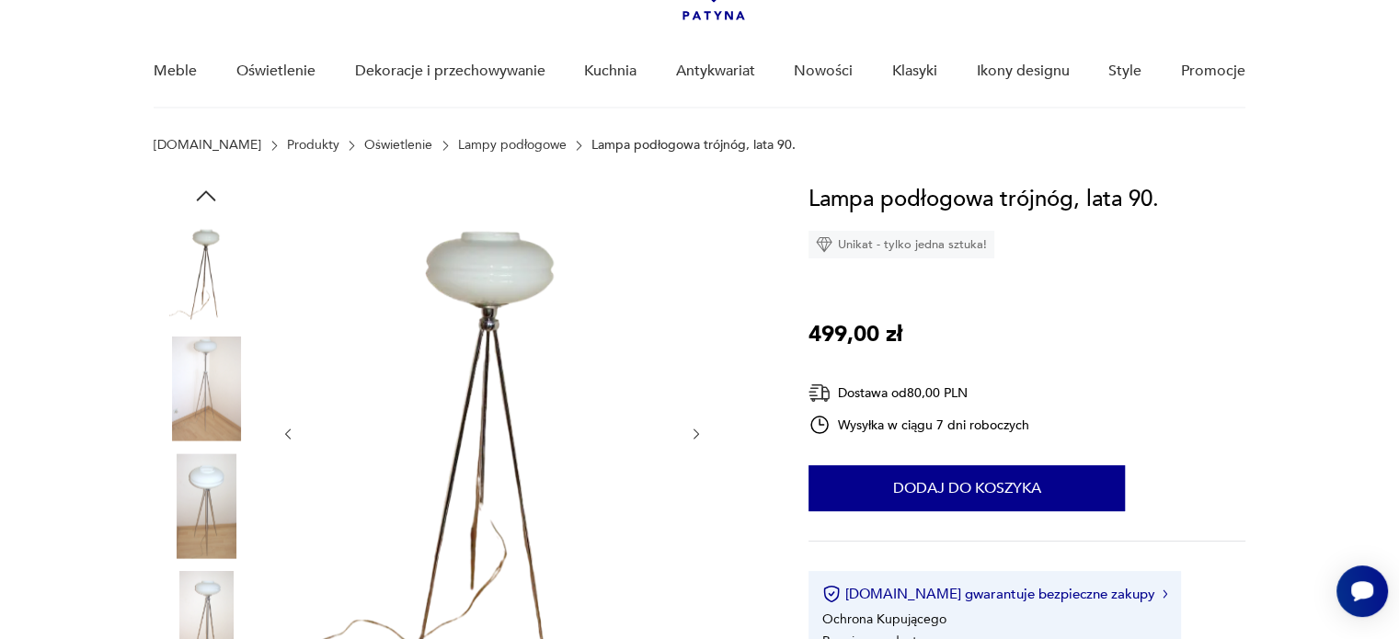
click at [217, 397] on img at bounding box center [206, 389] width 105 height 105
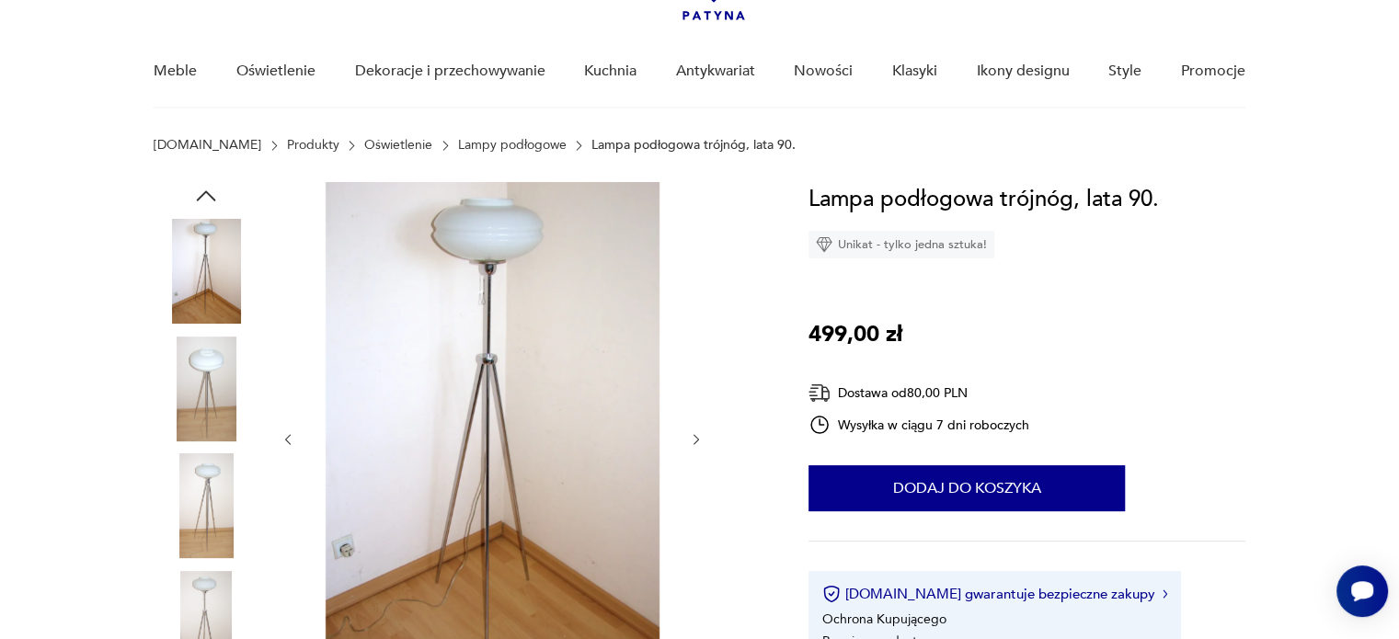
click at [217, 397] on img at bounding box center [206, 389] width 105 height 105
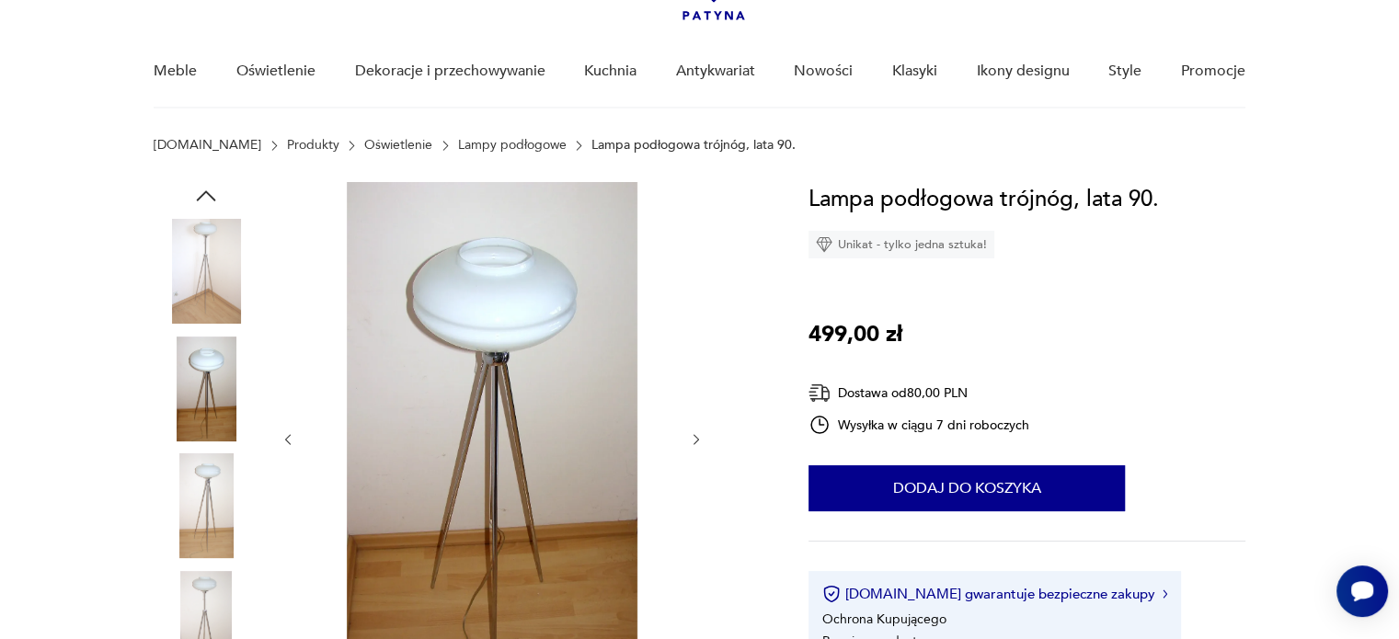
click at [217, 397] on img at bounding box center [206, 389] width 105 height 105
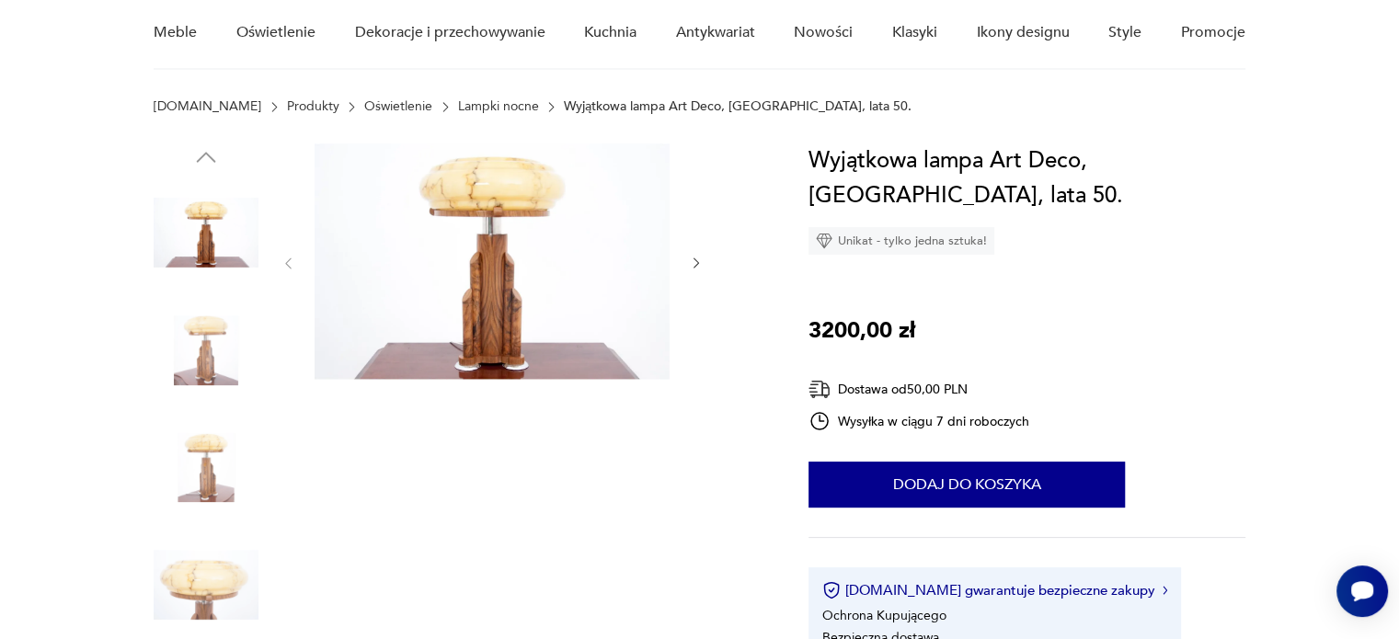
click at [205, 339] on img at bounding box center [206, 350] width 105 height 105
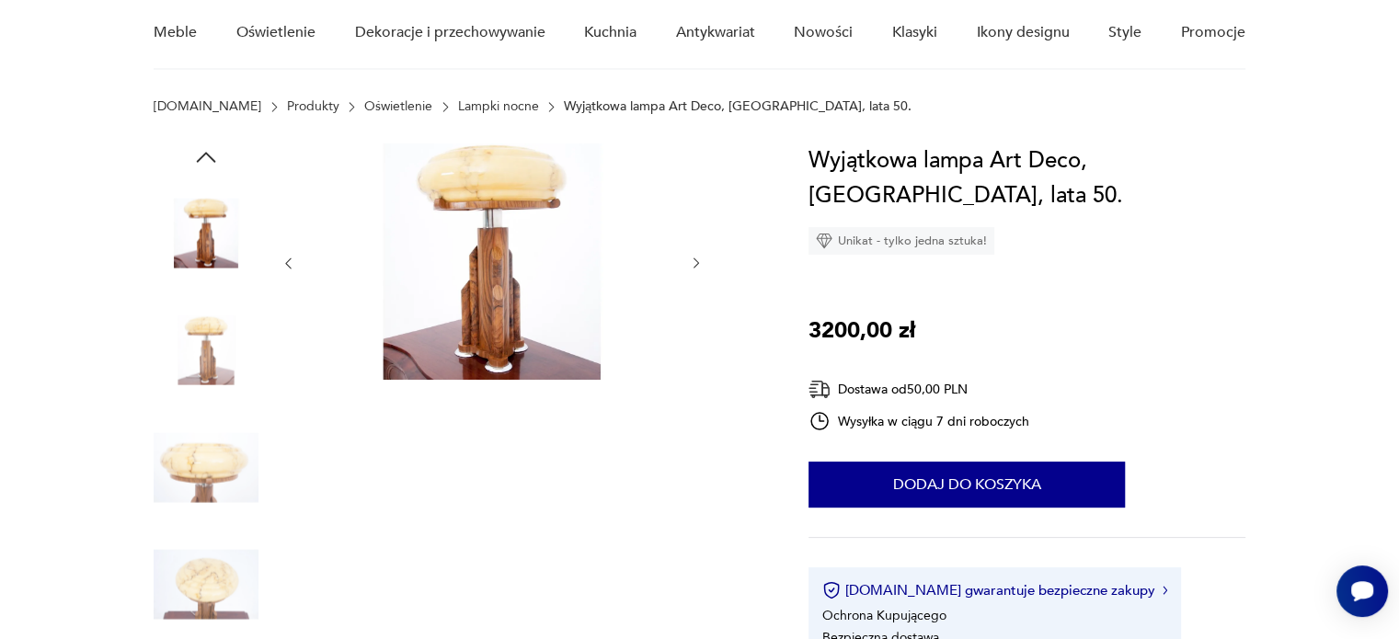
click at [206, 344] on img at bounding box center [206, 350] width 105 height 105
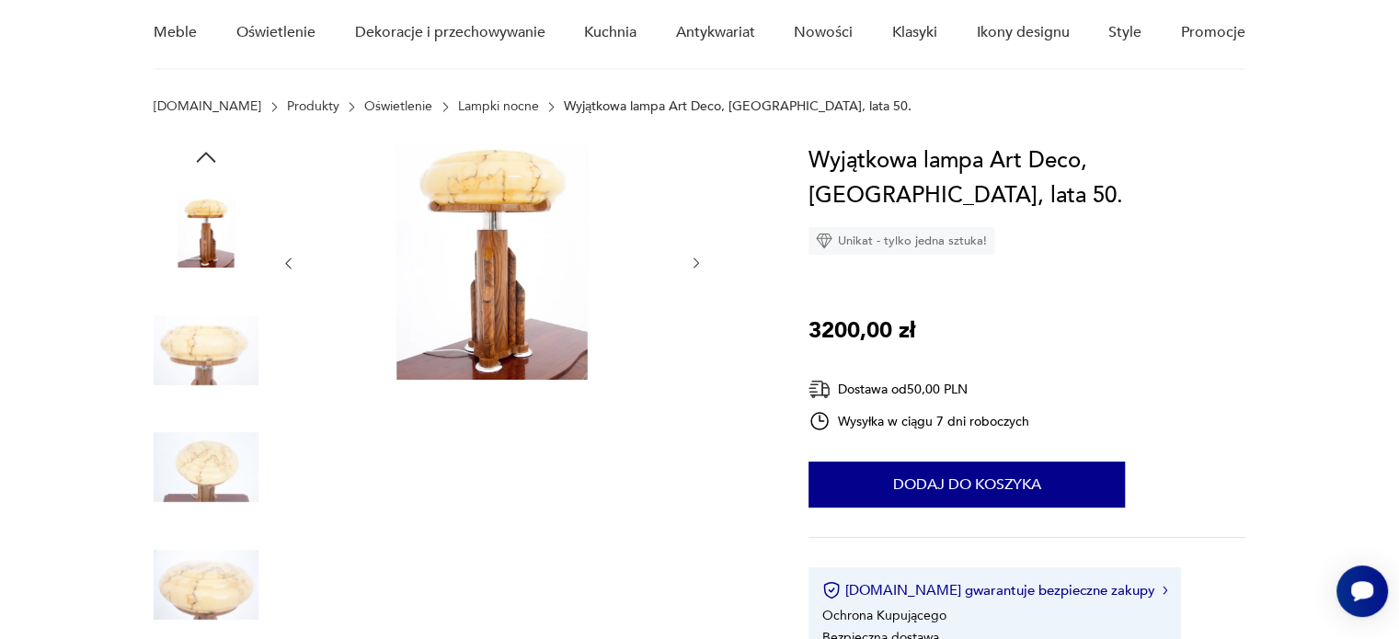
click at [206, 344] on img at bounding box center [206, 350] width 105 height 105
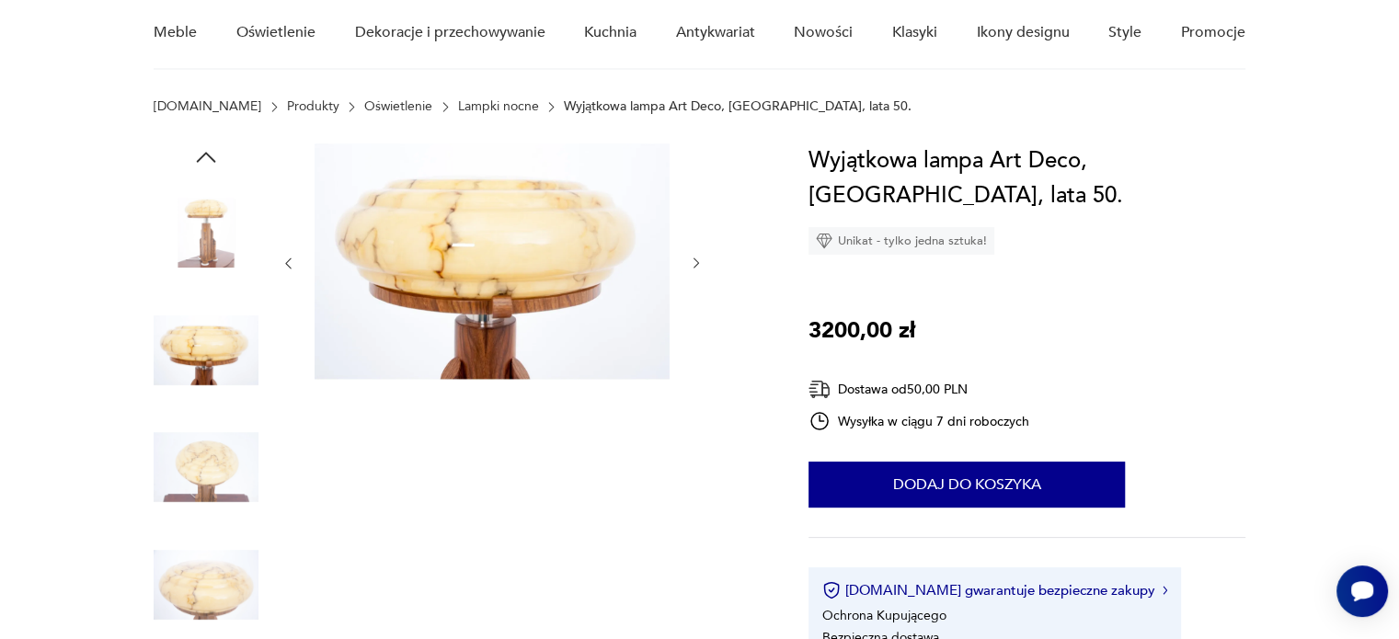
click at [206, 344] on img at bounding box center [206, 350] width 105 height 105
click at [207, 407] on div at bounding box center [206, 410] width 105 height 460
click at [217, 444] on img at bounding box center [206, 467] width 105 height 105
